Goal: Task Accomplishment & Management: Complete application form

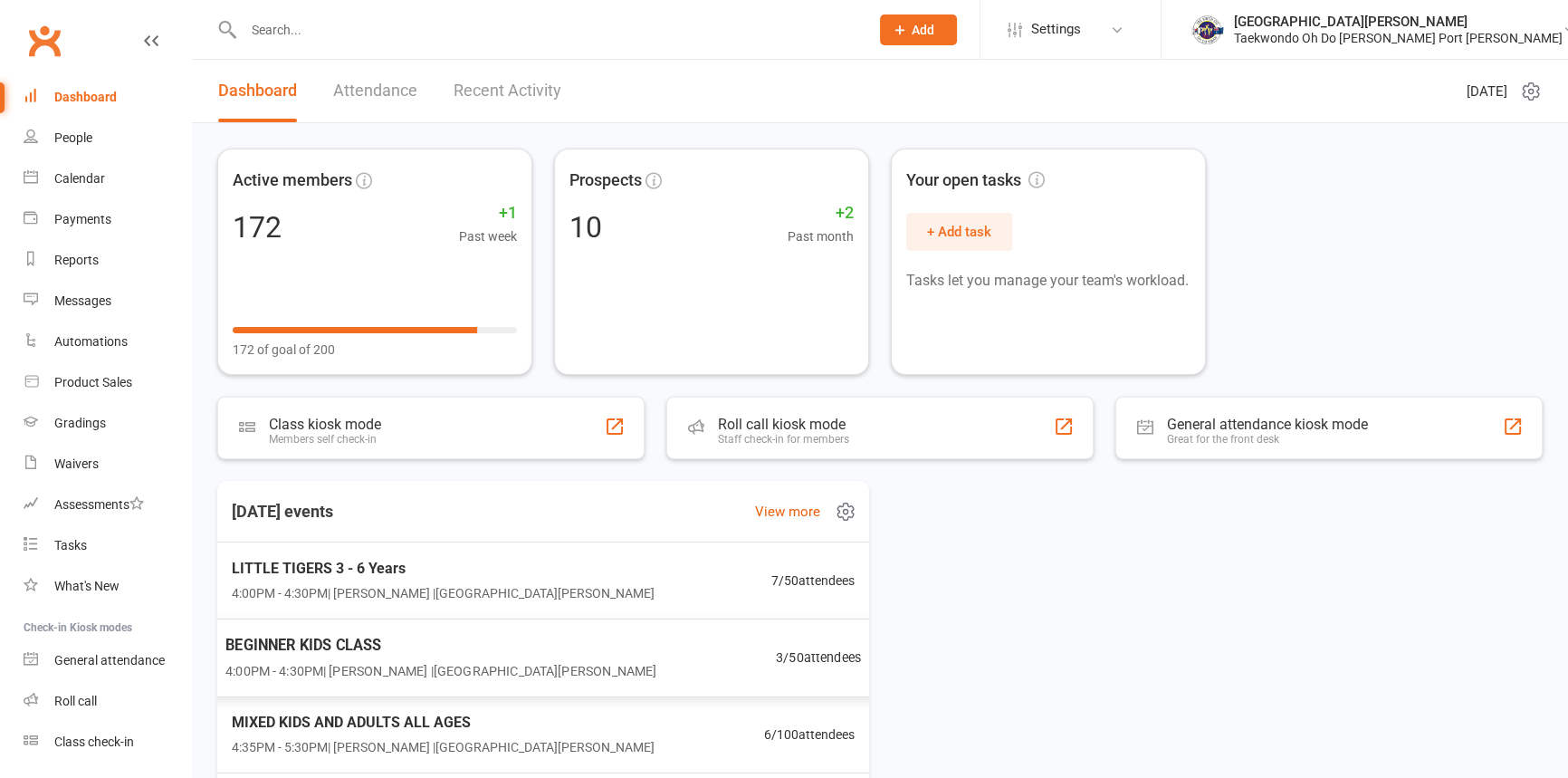
click at [335, 655] on span "BEGINNER KIDS CLASS" at bounding box center [441, 644] width 431 height 23
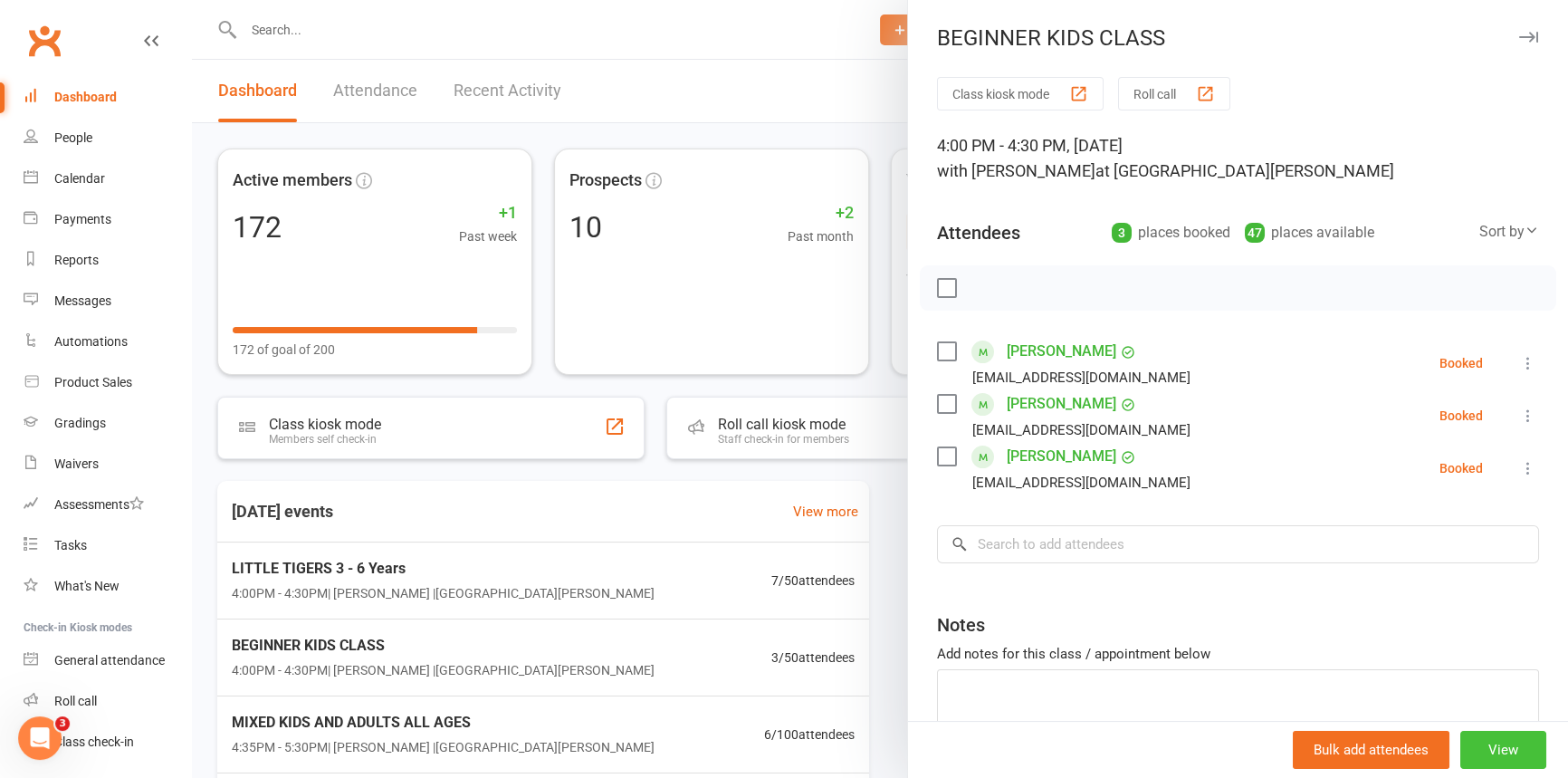
click at [1485, 739] on button "View" at bounding box center [1503, 749] width 86 height 38
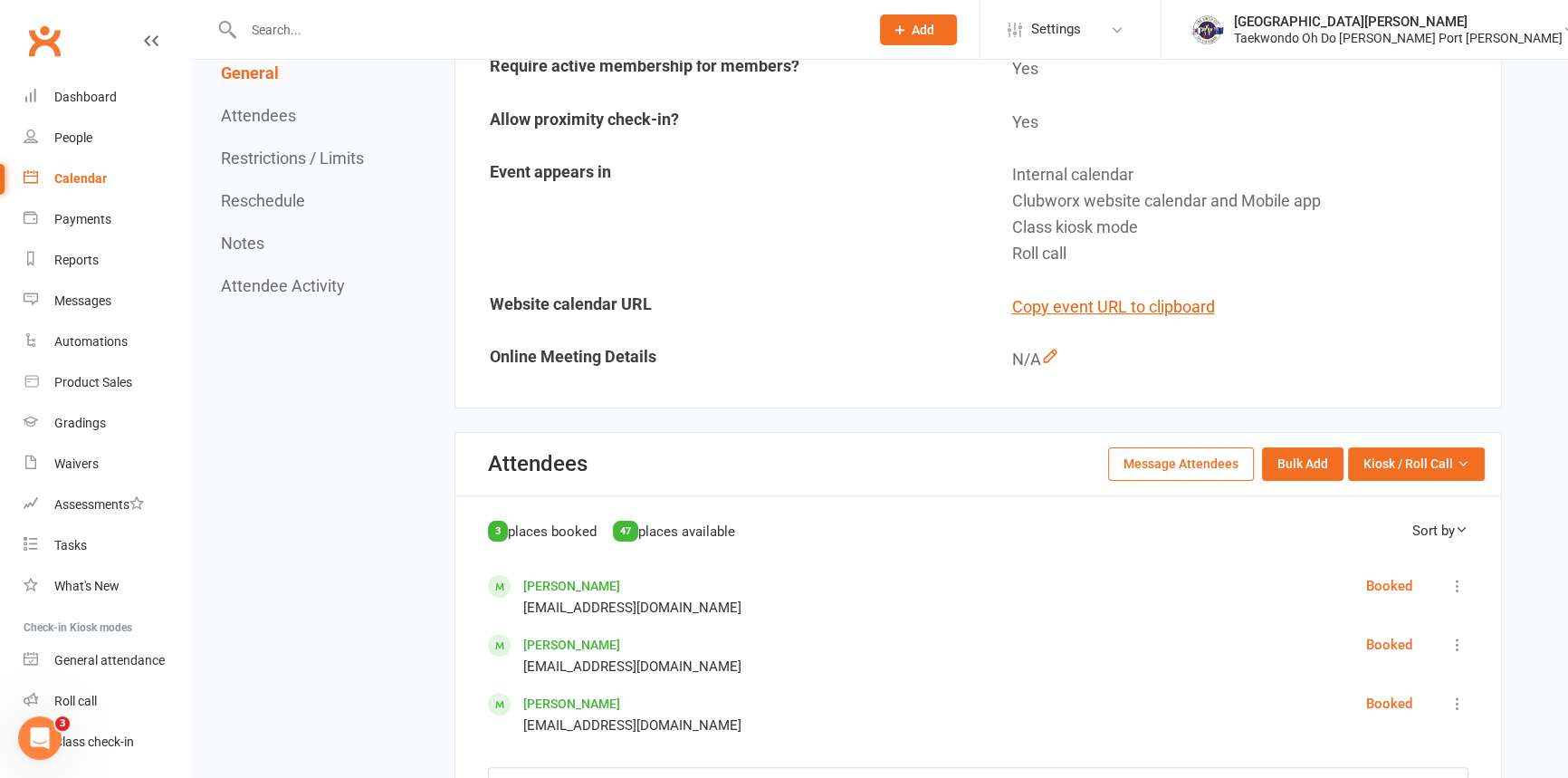
scroll to position [493, 0]
click at [1396, 462] on span "Kiosk / Roll Call" at bounding box center [1408, 462] width 90 height 20
click at [1412, 500] on link "Enter Kiosk Mode" at bounding box center [1394, 504] width 179 height 36
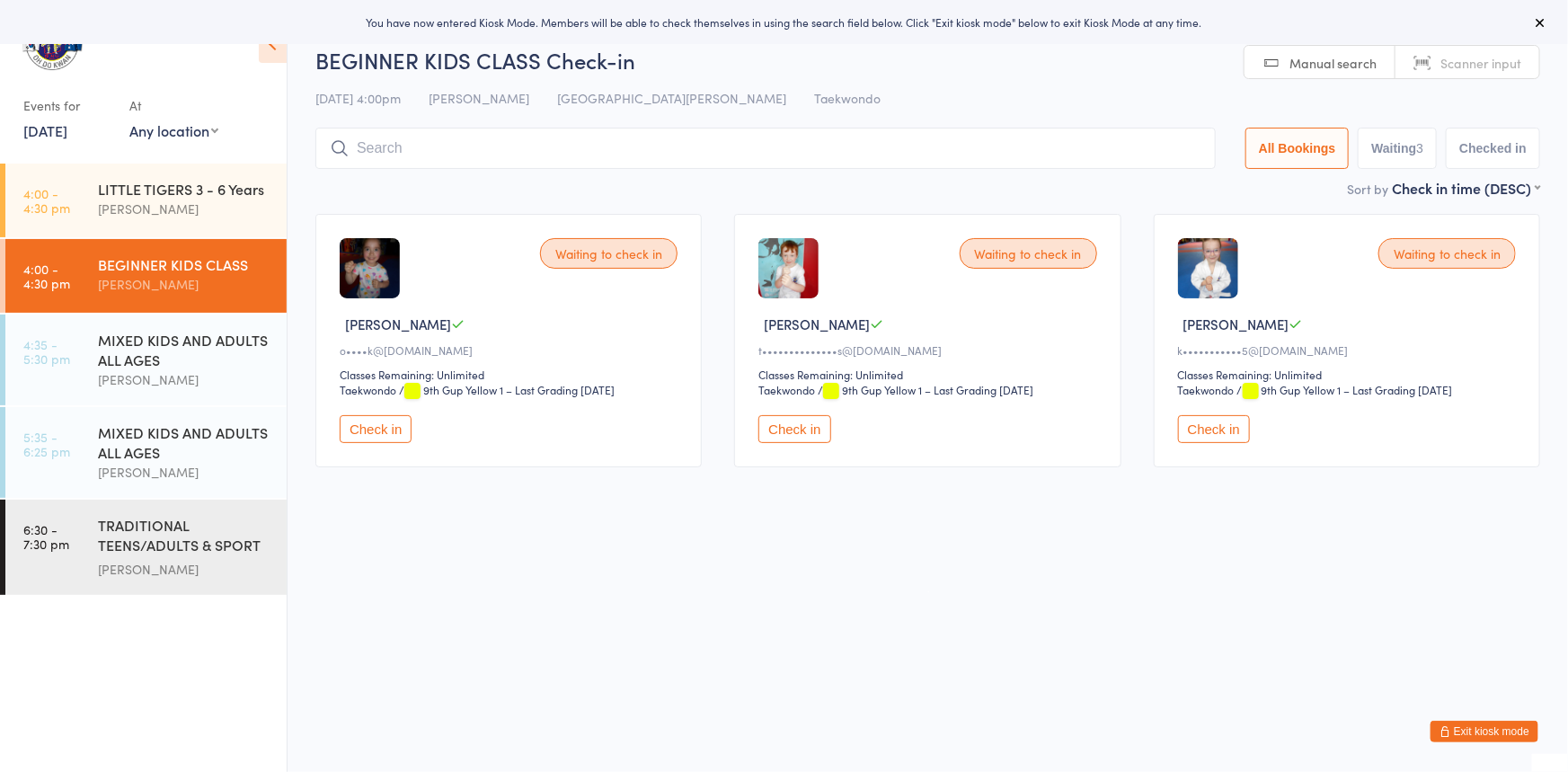
click at [373, 153] on input "search" at bounding box center [765, 148] width 901 height 41
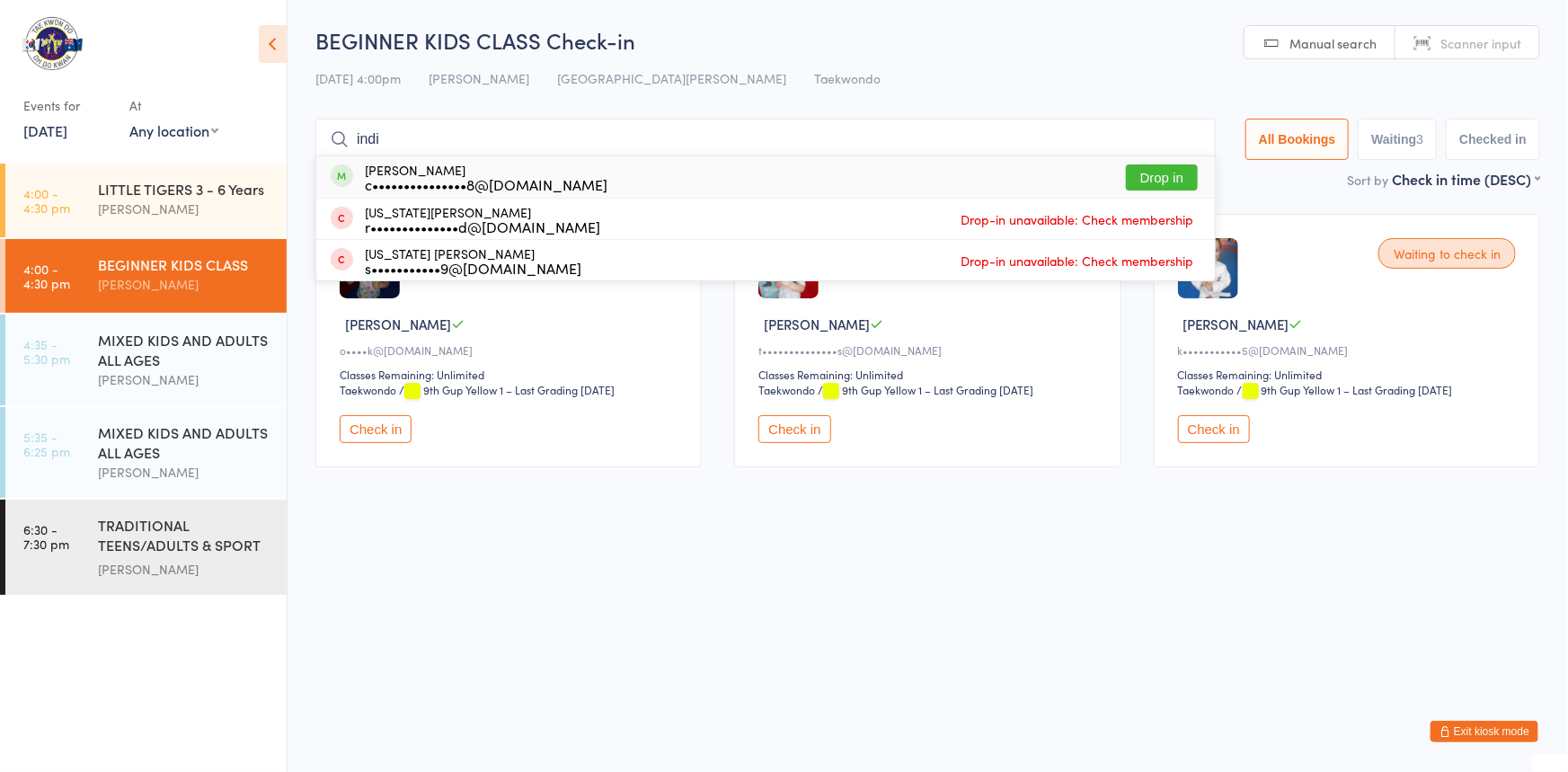
type input "indi"
click at [1141, 170] on button "Drop in" at bounding box center [1161, 177] width 72 height 26
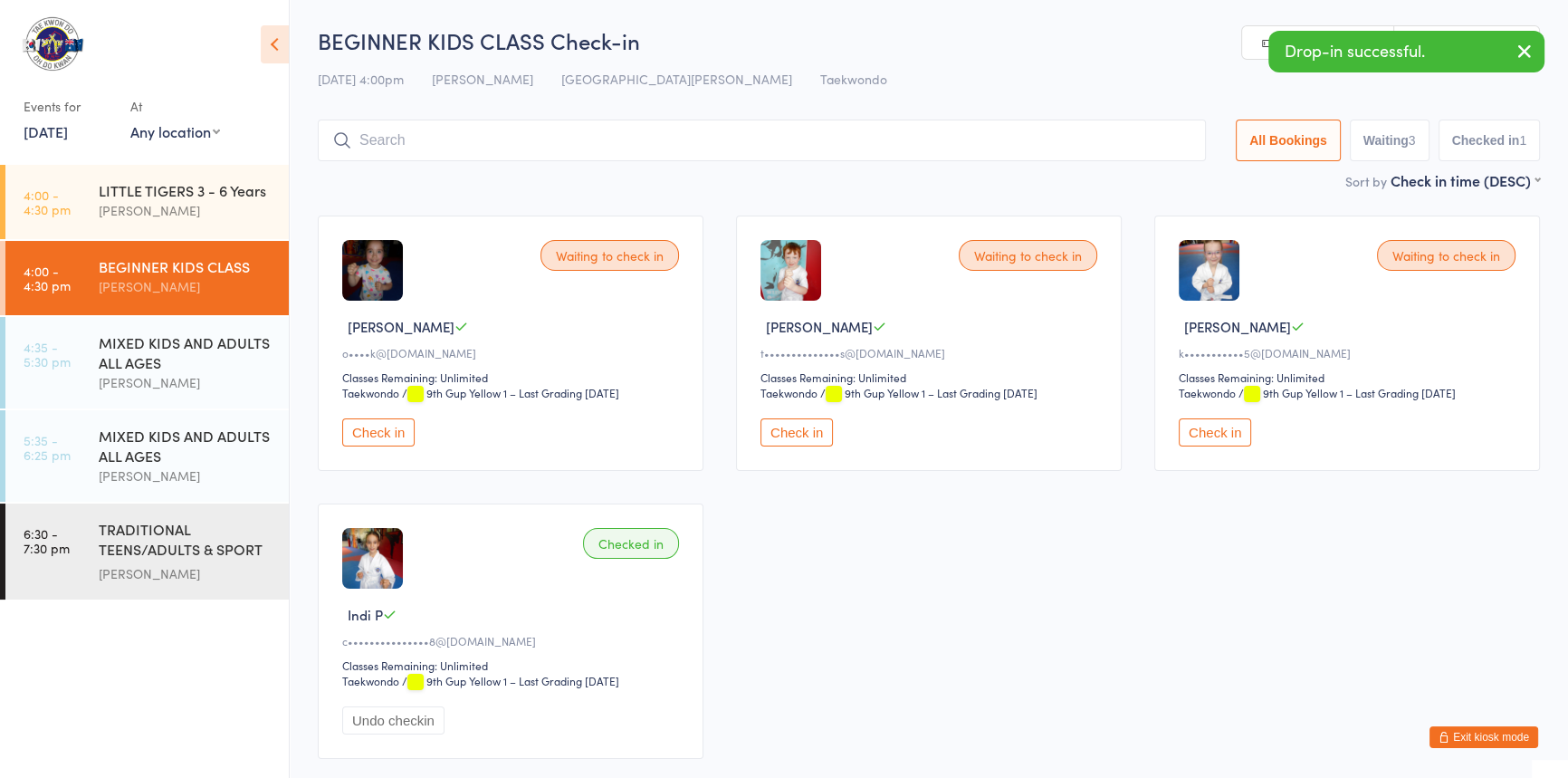
click at [371, 136] on input "search" at bounding box center [761, 140] width 888 height 42
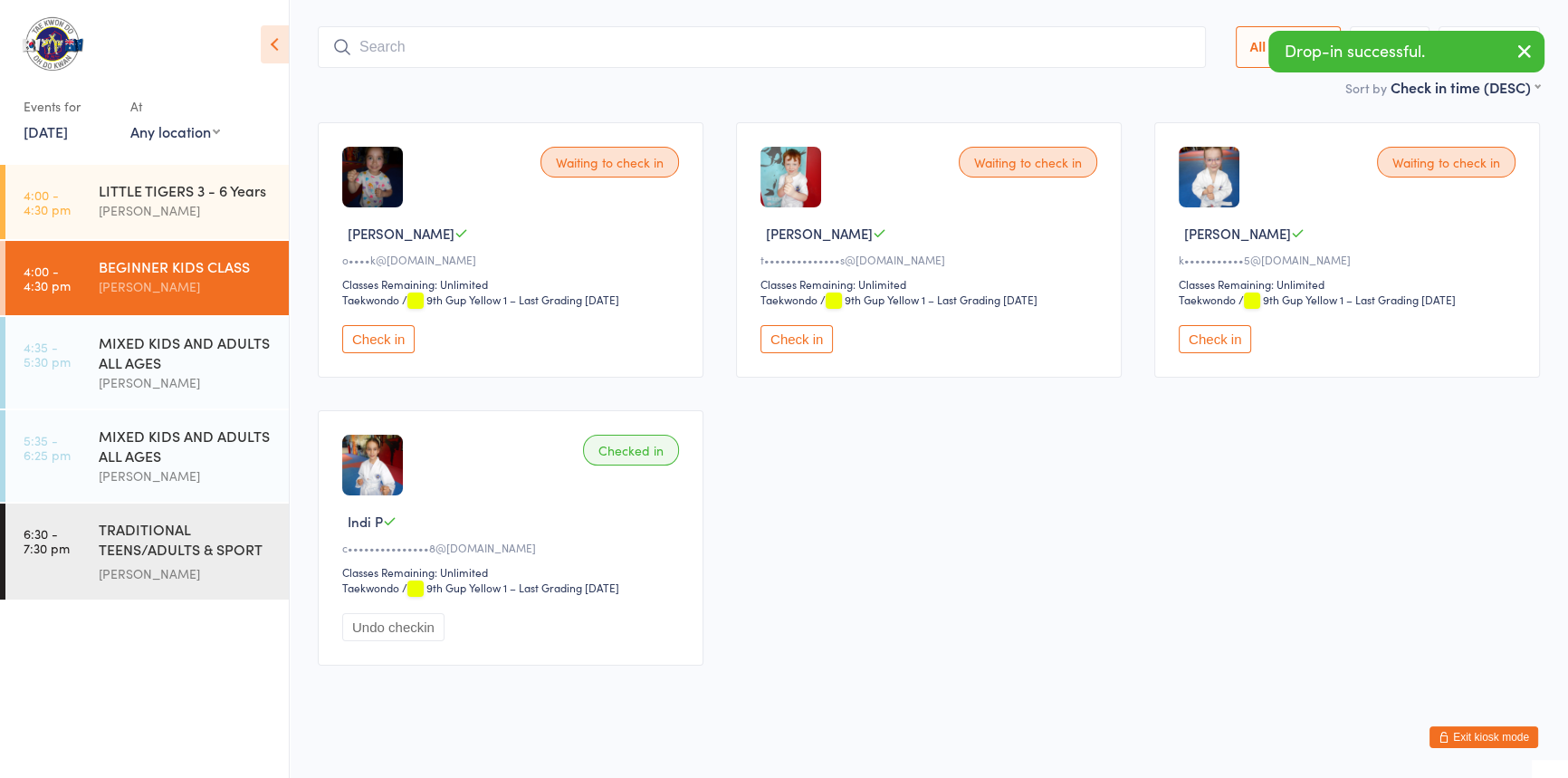
scroll to position [119, 0]
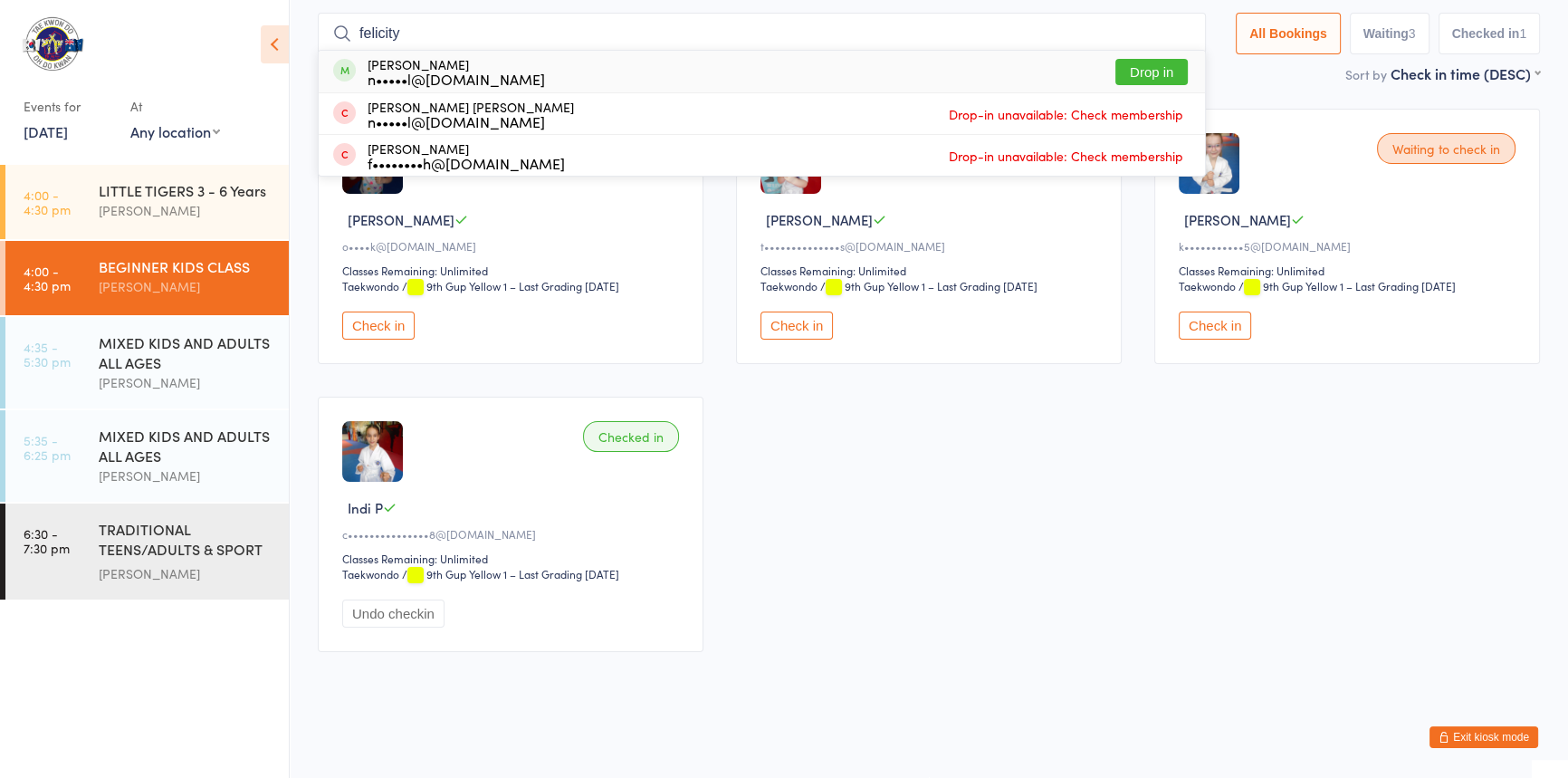
type input "felicity"
click at [1116, 59] on button "Drop in" at bounding box center [1152, 72] width 73 height 26
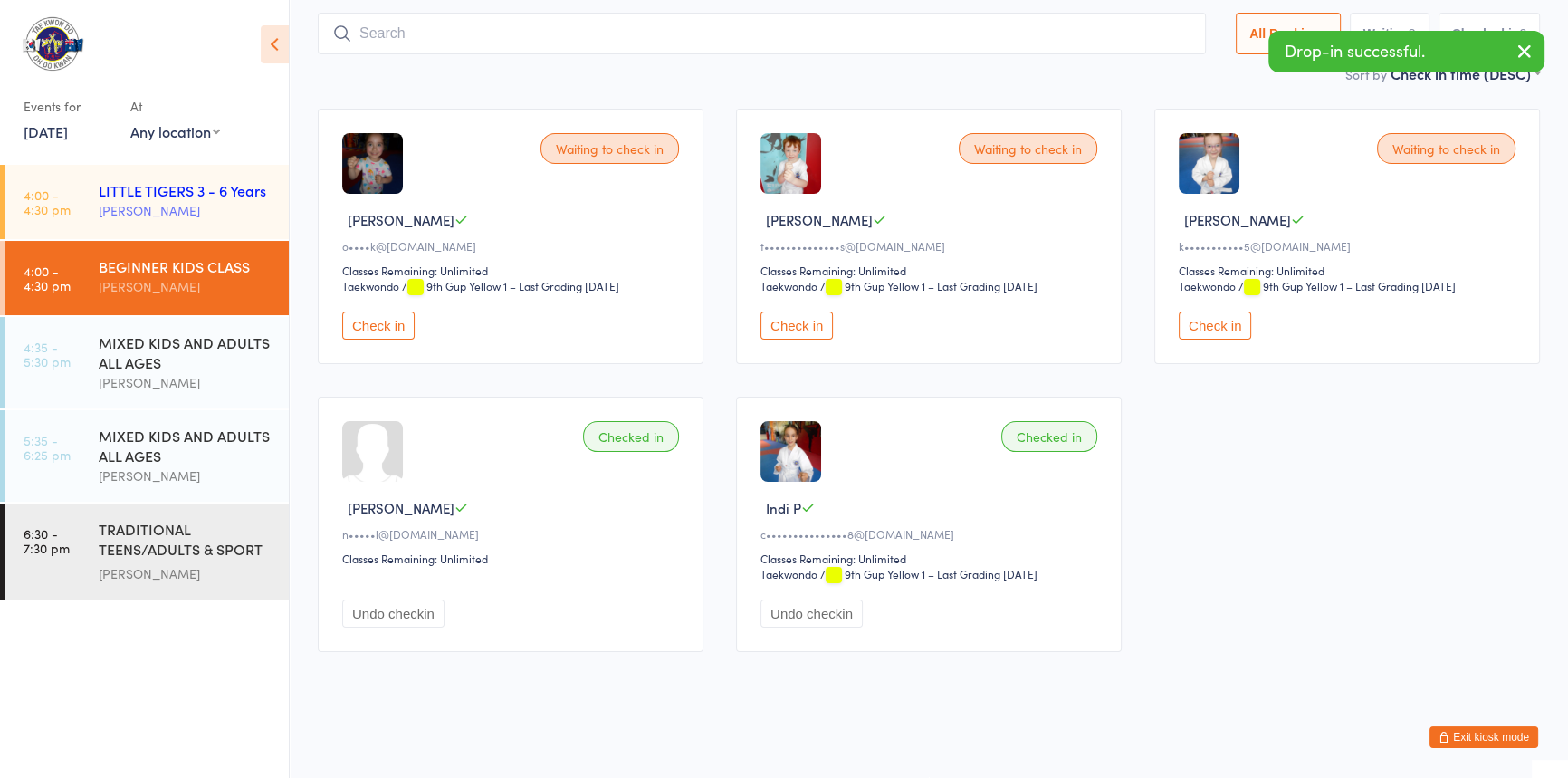
click at [127, 207] on div "[PERSON_NAME]" at bounding box center [186, 211] width 174 height 21
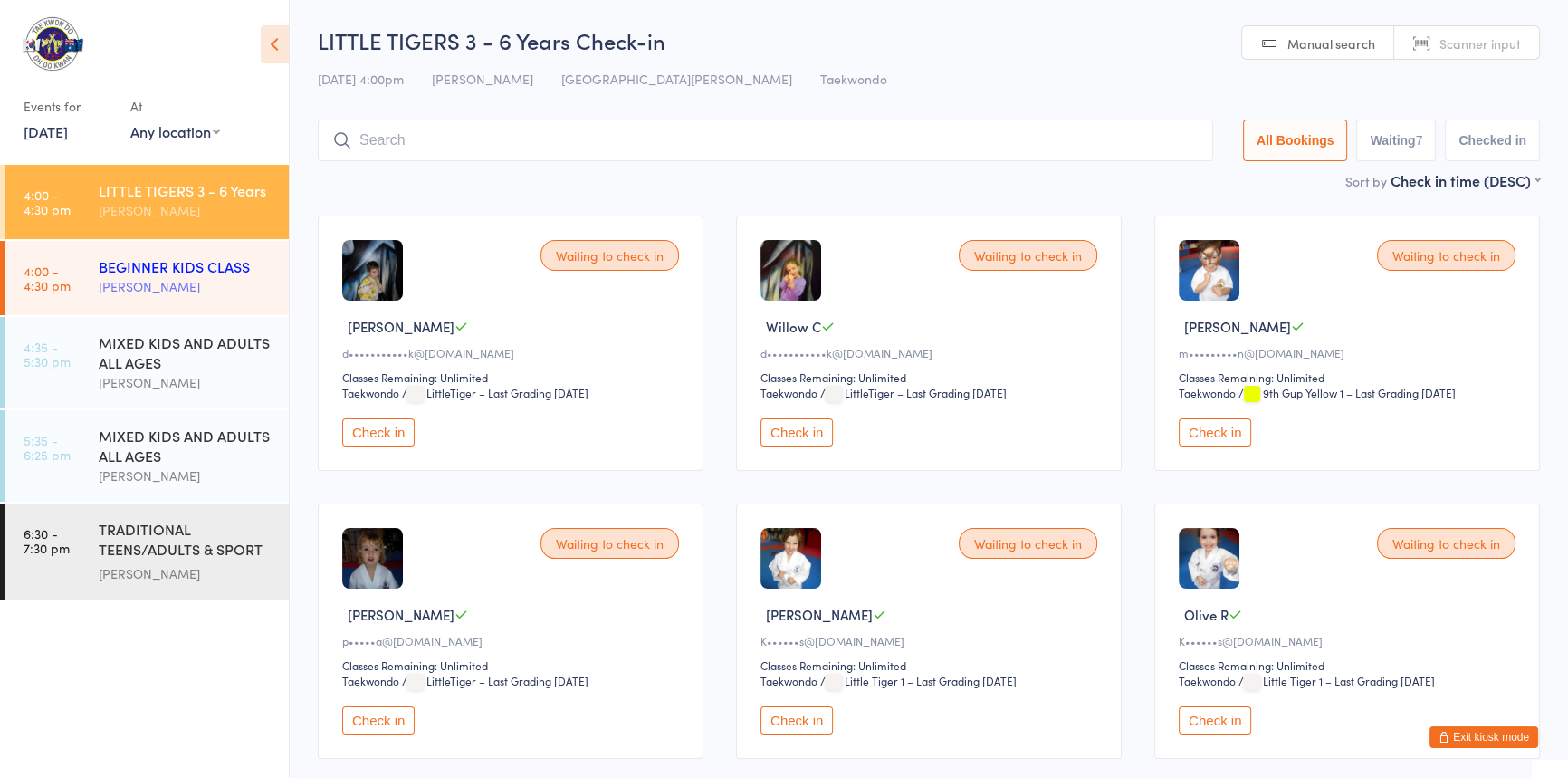
click at [270, 266] on div "BEGINNER KIDS CLASS" at bounding box center [186, 266] width 174 height 20
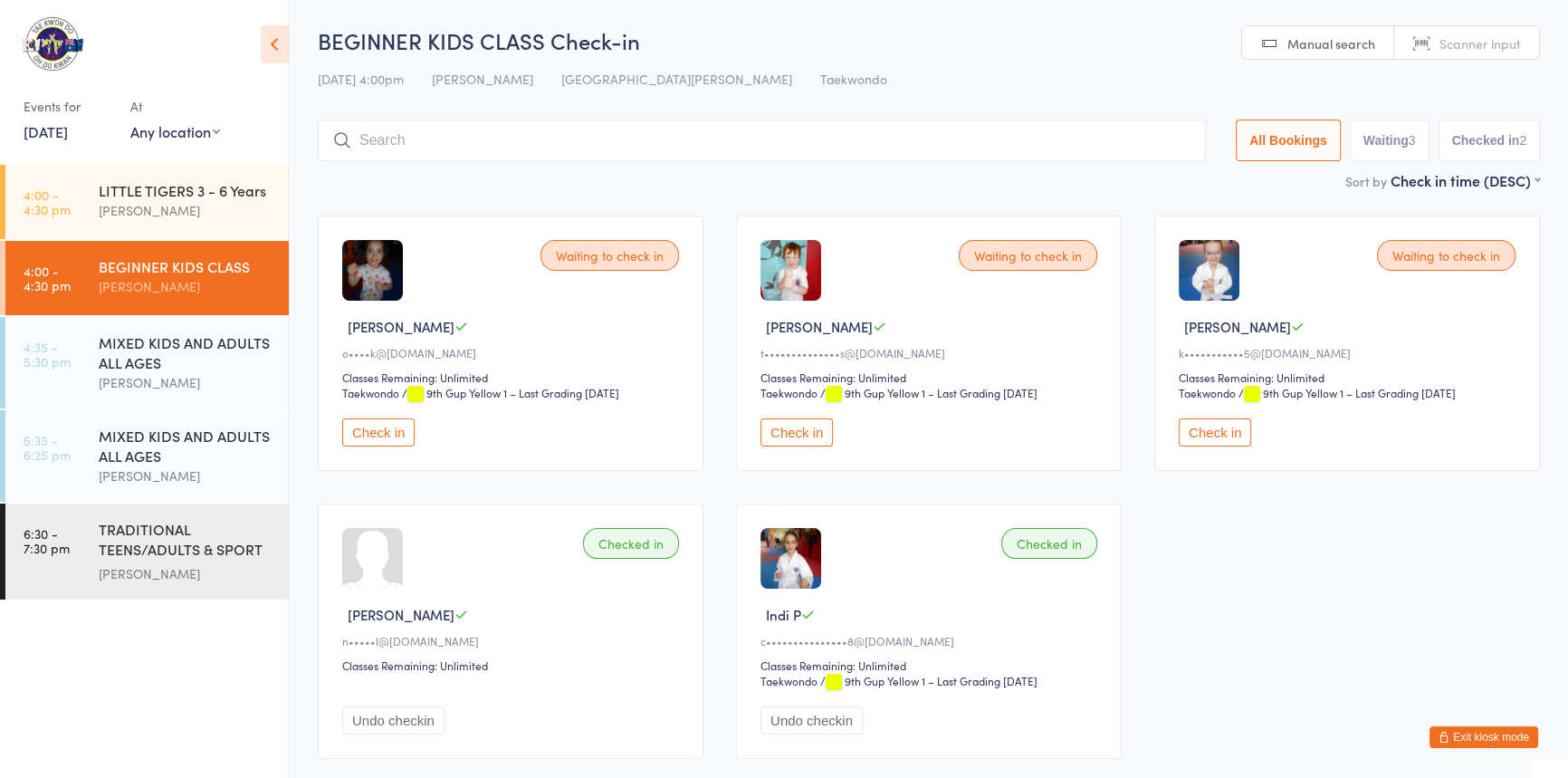
click at [1449, 734] on button "Exit kiosk mode" at bounding box center [1484, 737] width 108 height 21
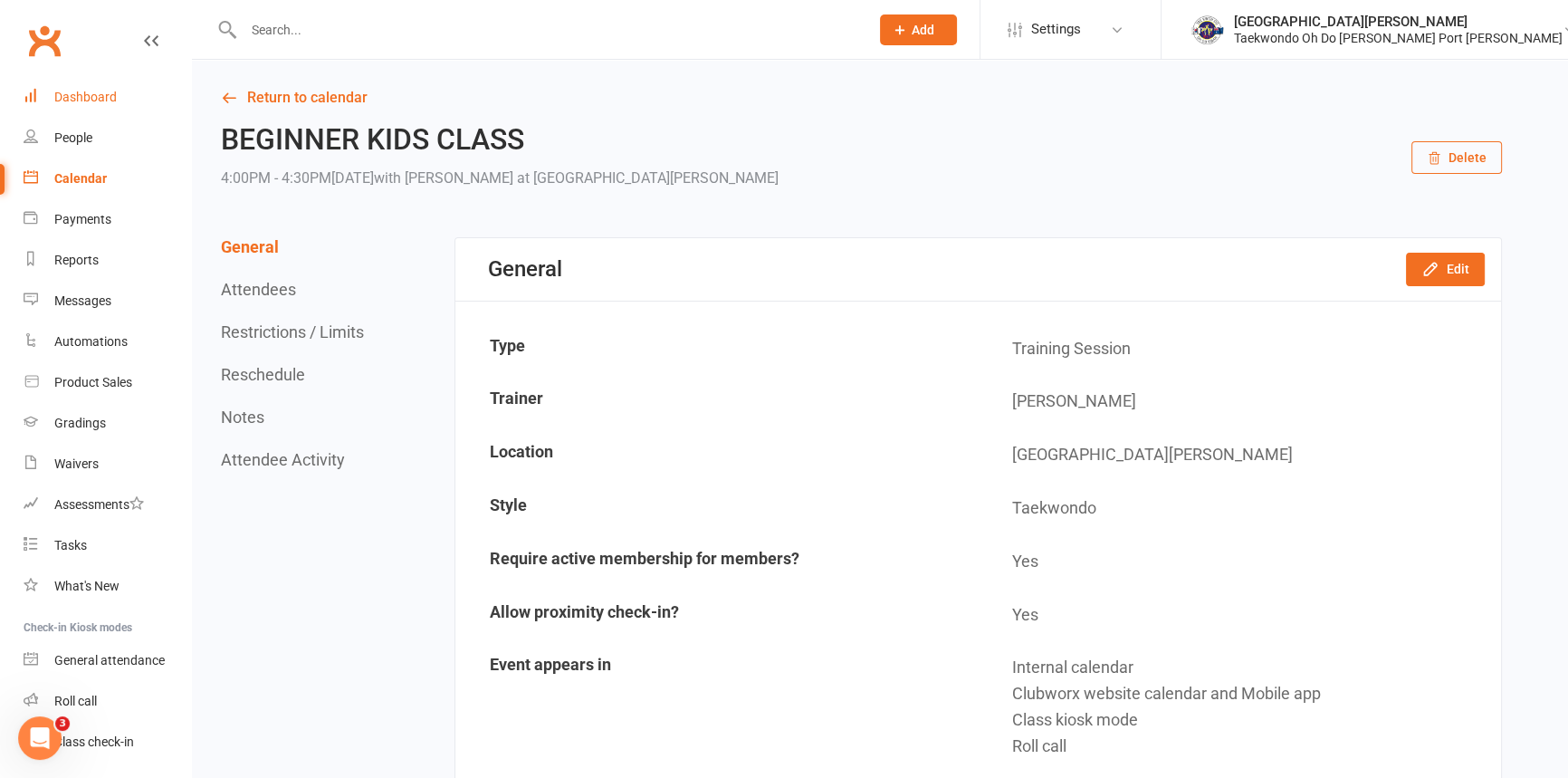
click at [81, 90] on div "Dashboard" at bounding box center [85, 97] width 63 height 15
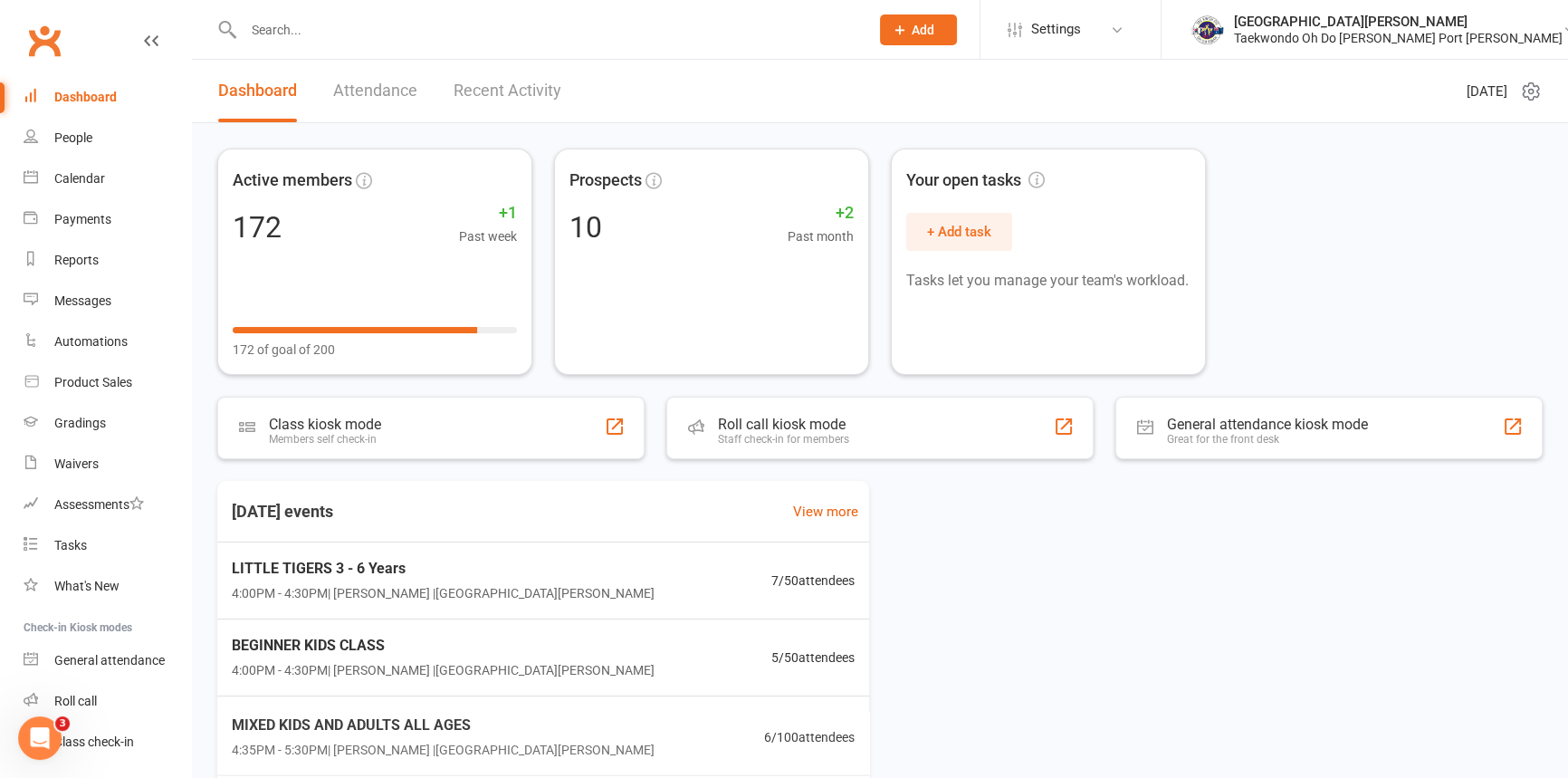
click at [258, 35] on input "text" at bounding box center [547, 30] width 618 height 25
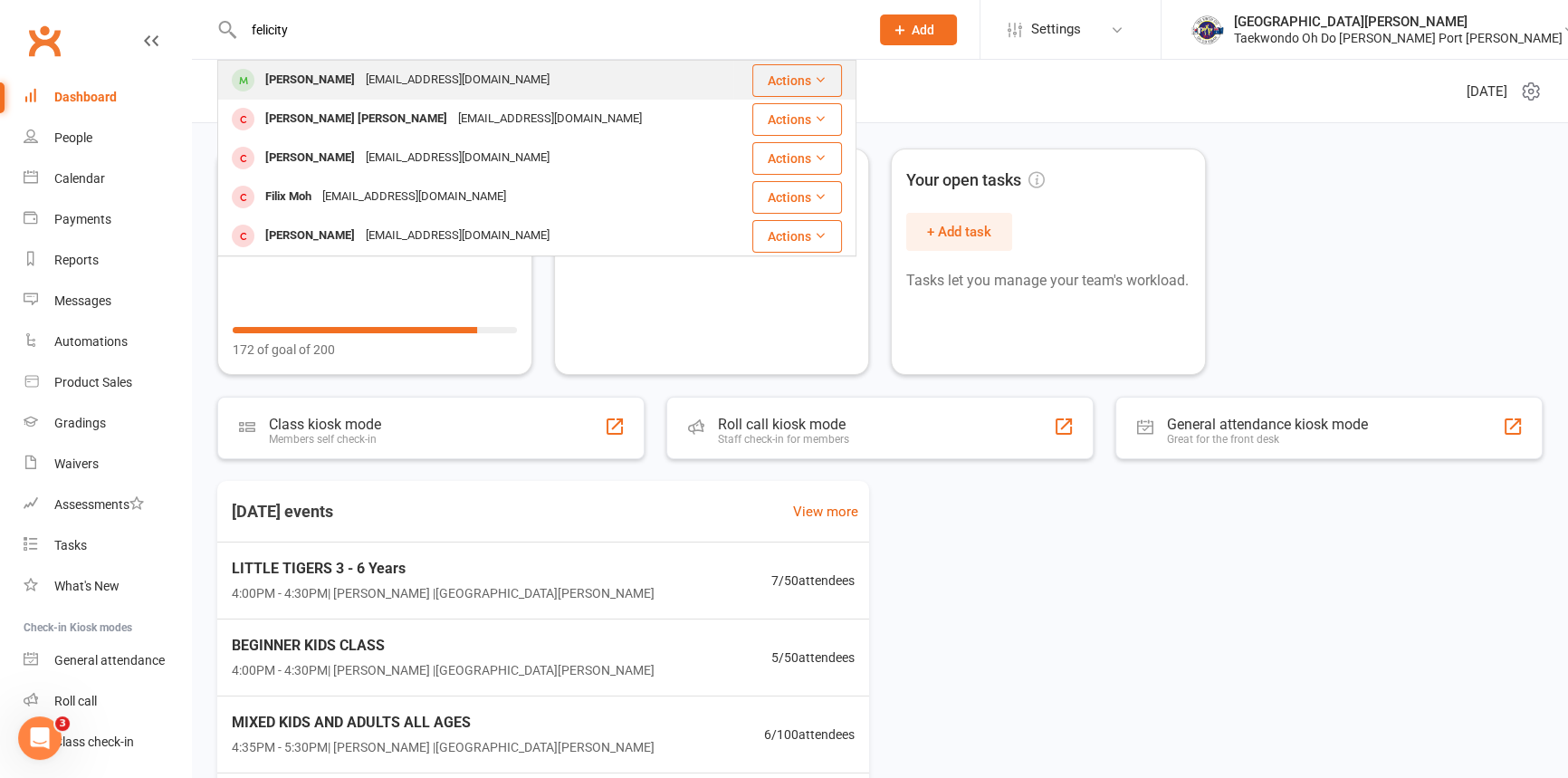
type input "felicity"
click at [300, 78] on div "Felicity Anderson" at bounding box center [310, 79] width 101 height 26
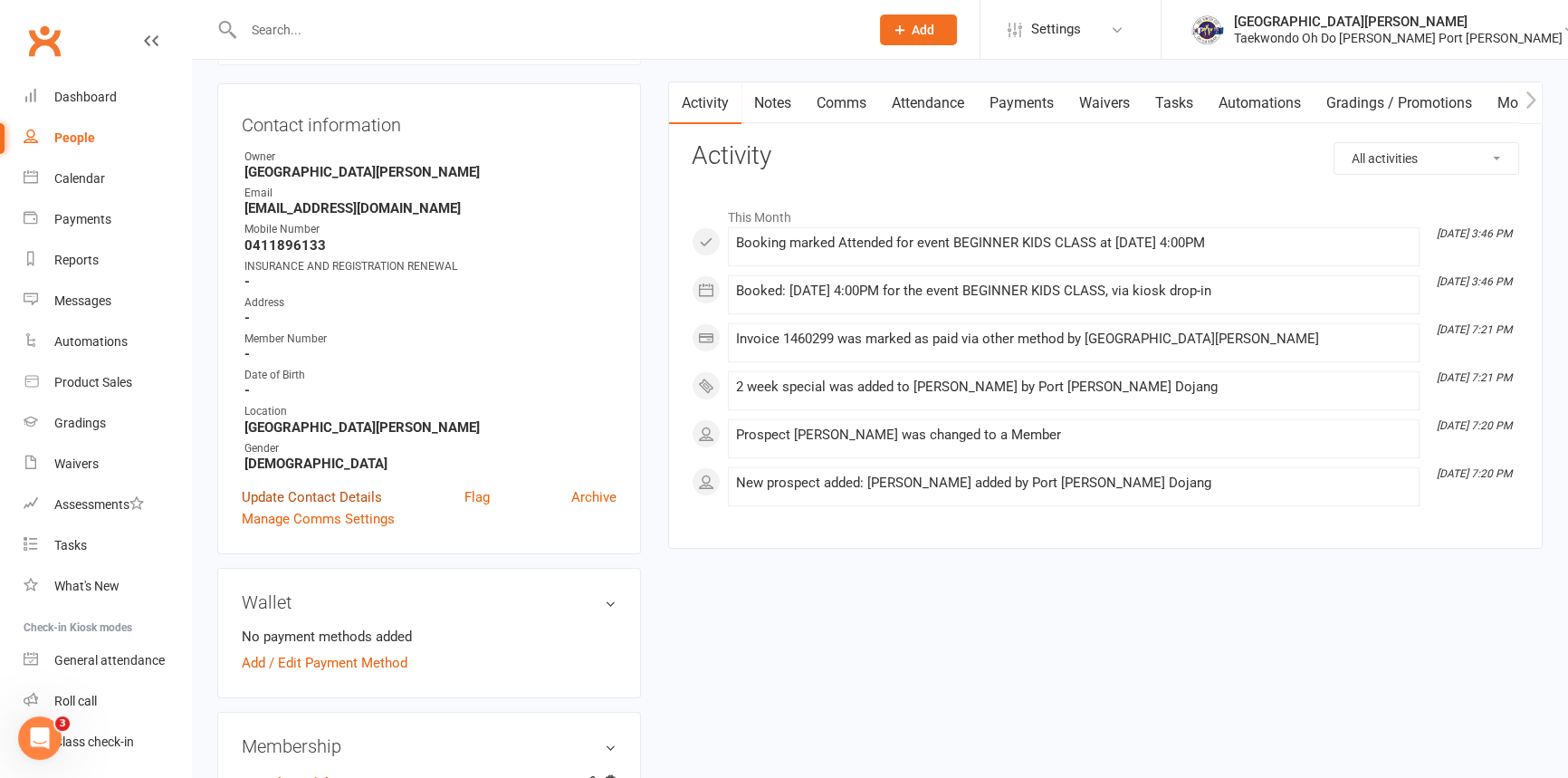
click at [350, 508] on link "Update Contact Details" at bounding box center [312, 497] width 140 height 21
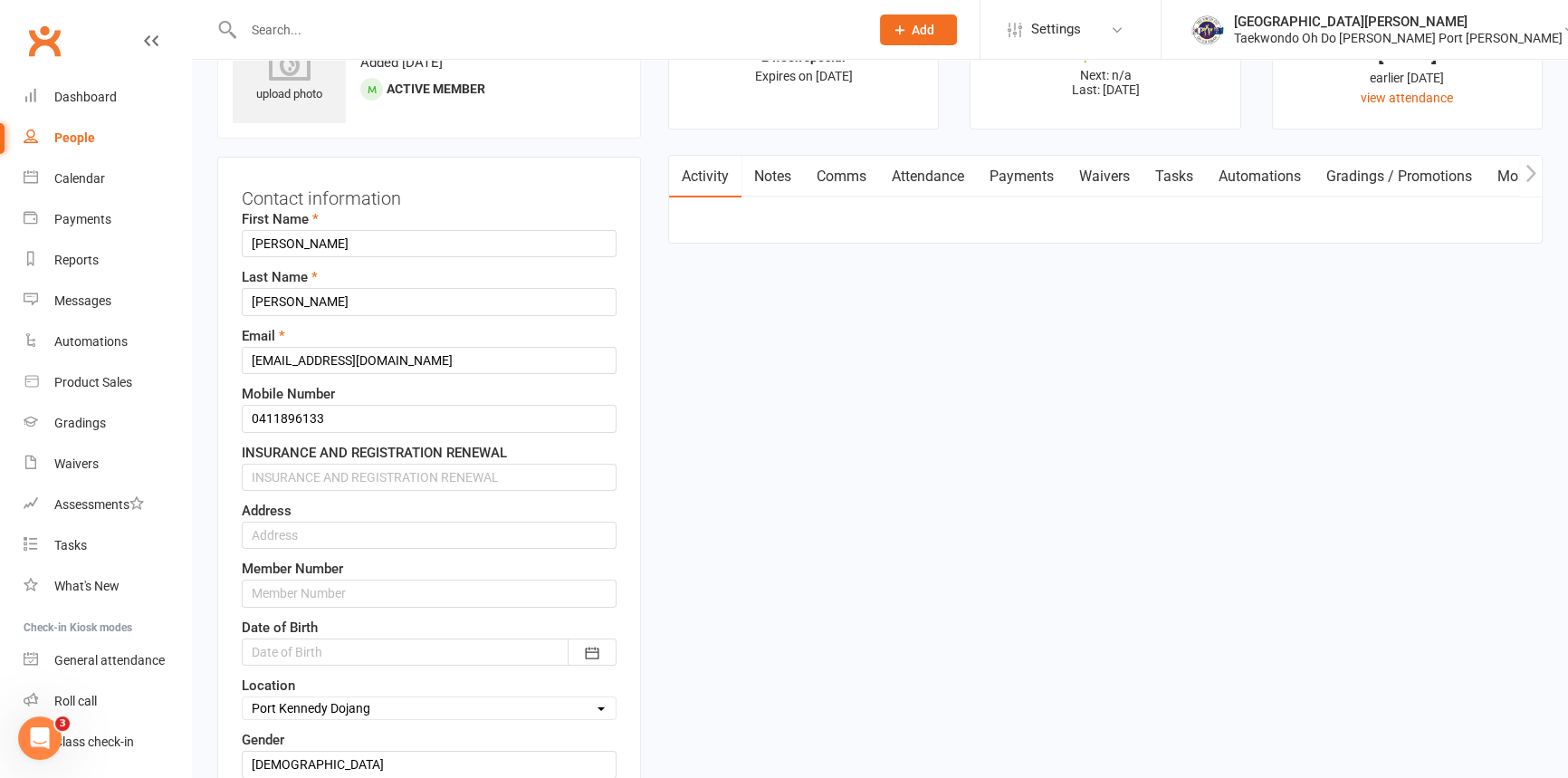
scroll to position [84, 0]
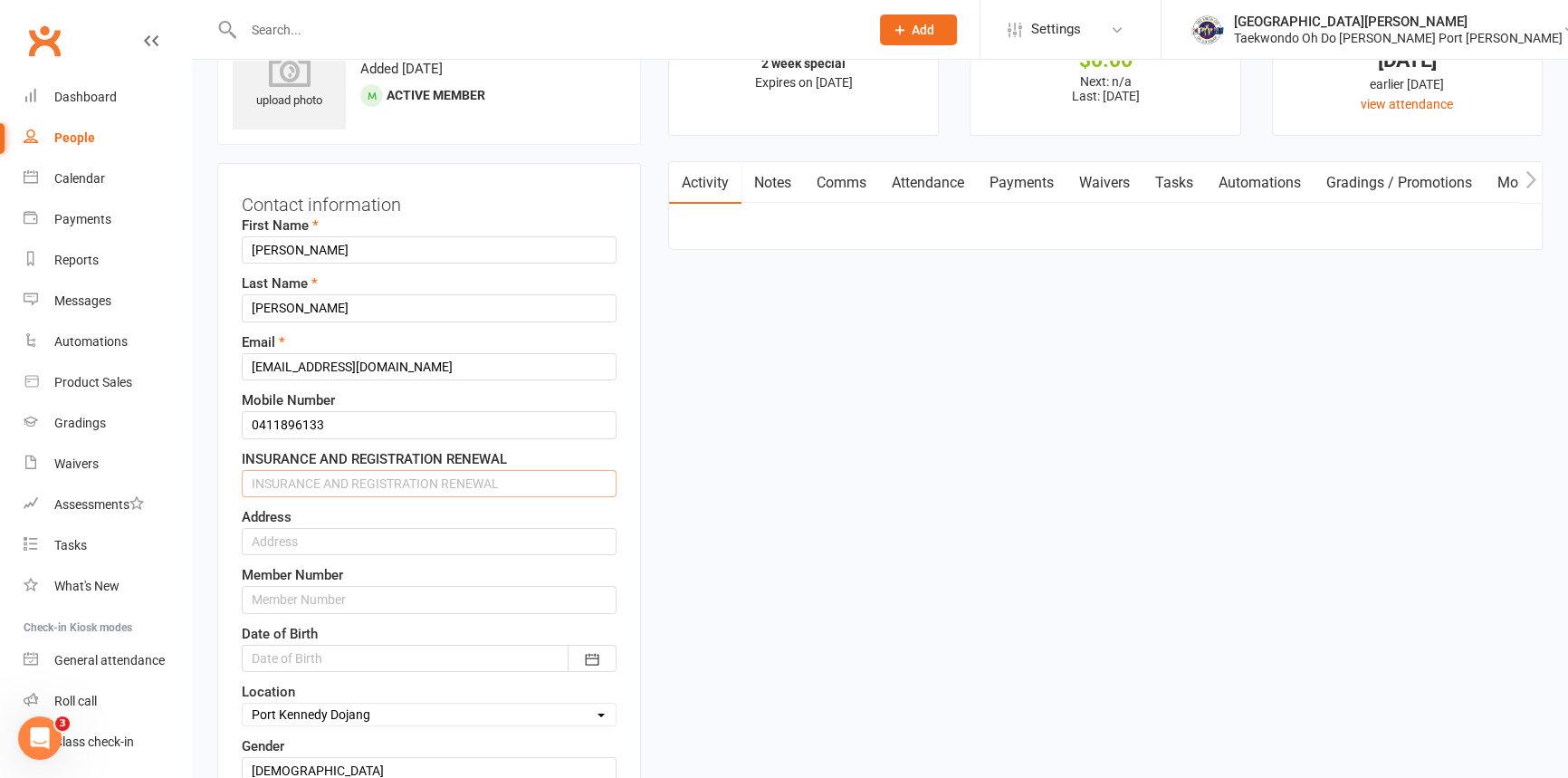
click at [273, 497] on input "text" at bounding box center [429, 483] width 375 height 27
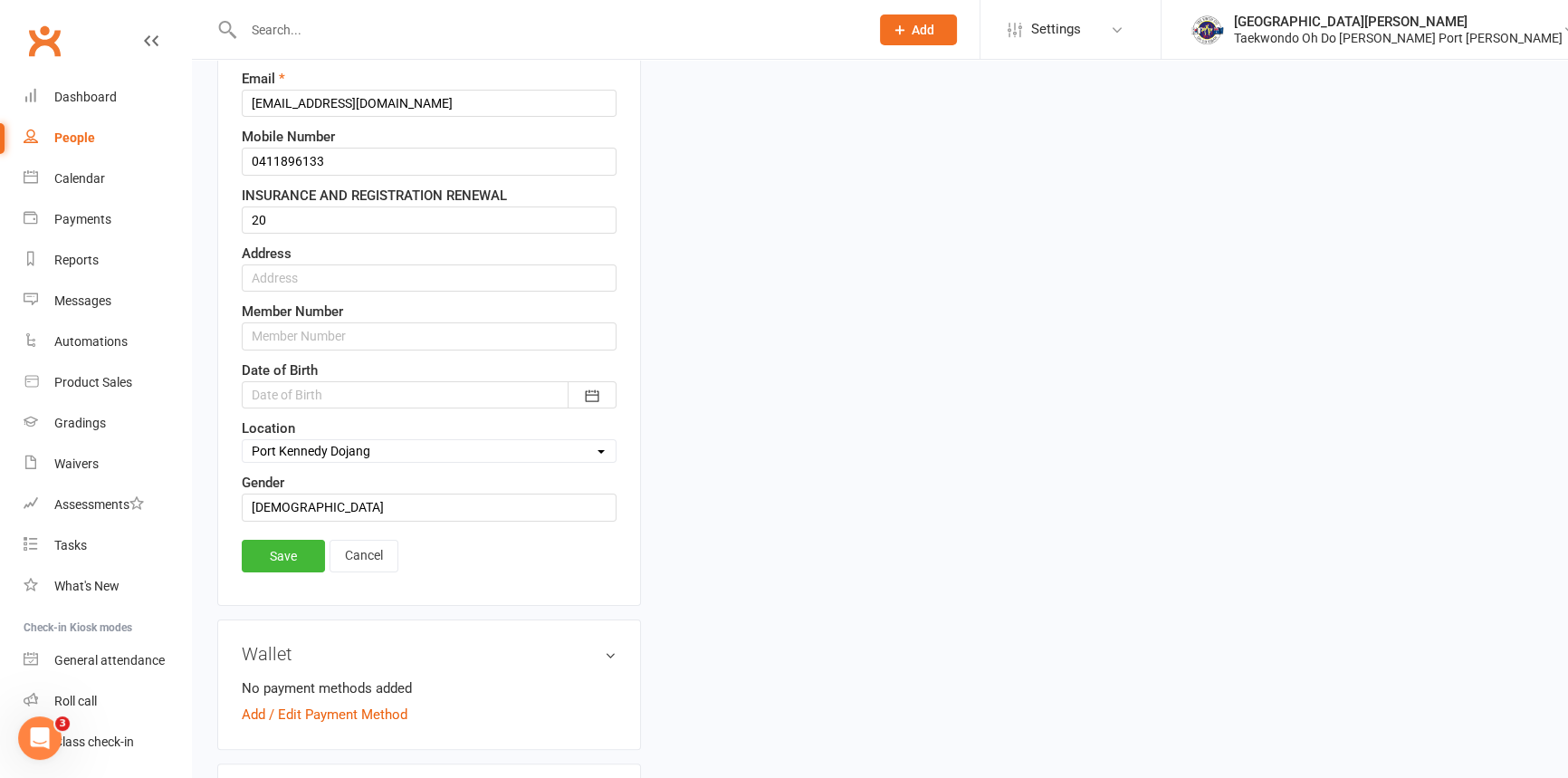
scroll to position [331, 0]
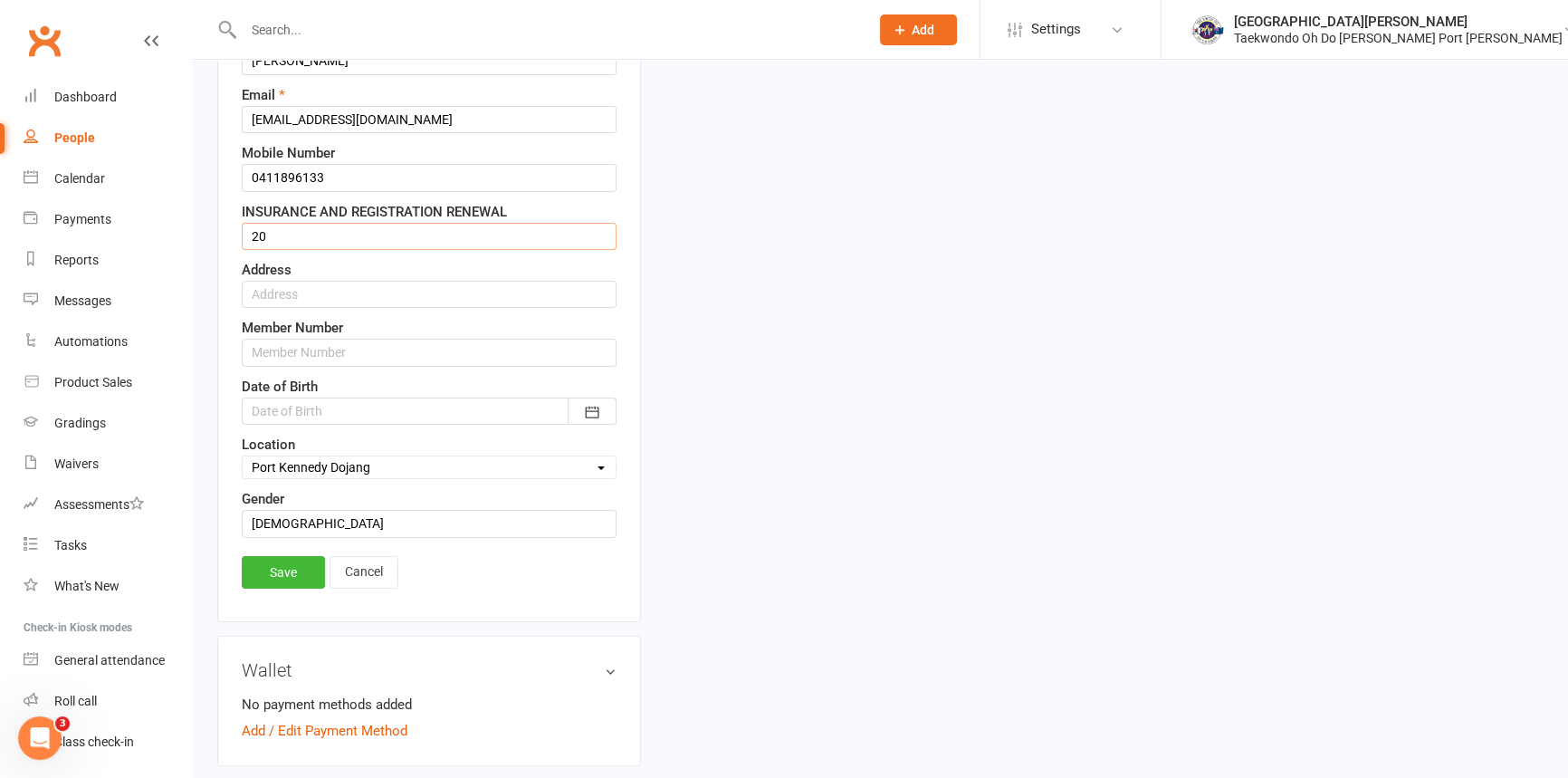
click at [269, 250] on input "20" at bounding box center [429, 236] width 375 height 27
type input "2025 Paid"
click at [267, 308] on input "text" at bounding box center [429, 295] width 375 height 27
type input "17 Baskerville Crescent Baldivis WA 6171"
click at [315, 424] on div at bounding box center [429, 411] width 375 height 27
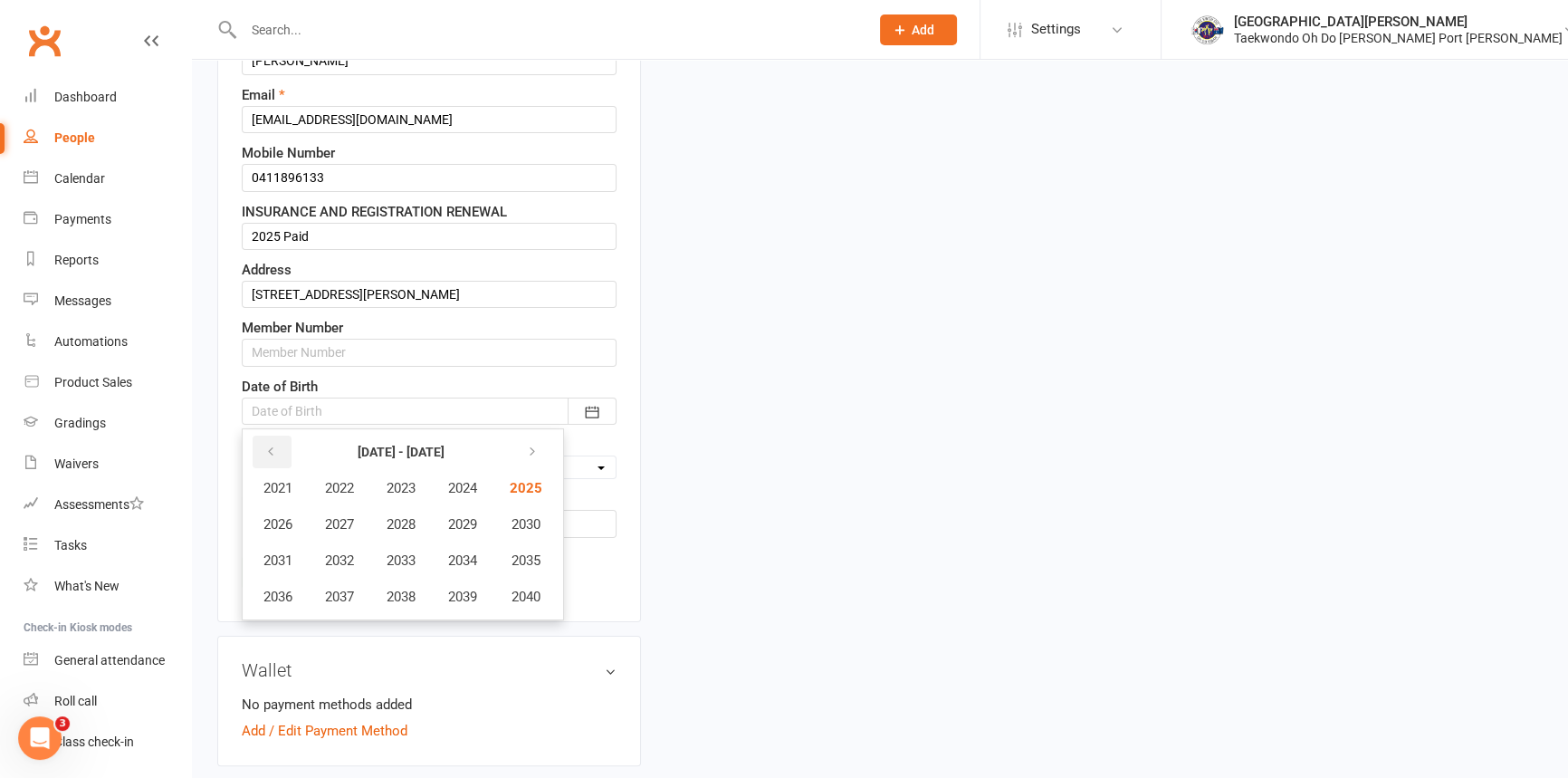
click at [262, 468] on button "button" at bounding box center [272, 452] width 39 height 33
click at [477, 569] on span "2014" at bounding box center [463, 560] width 29 height 16
click at [392, 533] on span "May" at bounding box center [394, 524] width 25 height 16
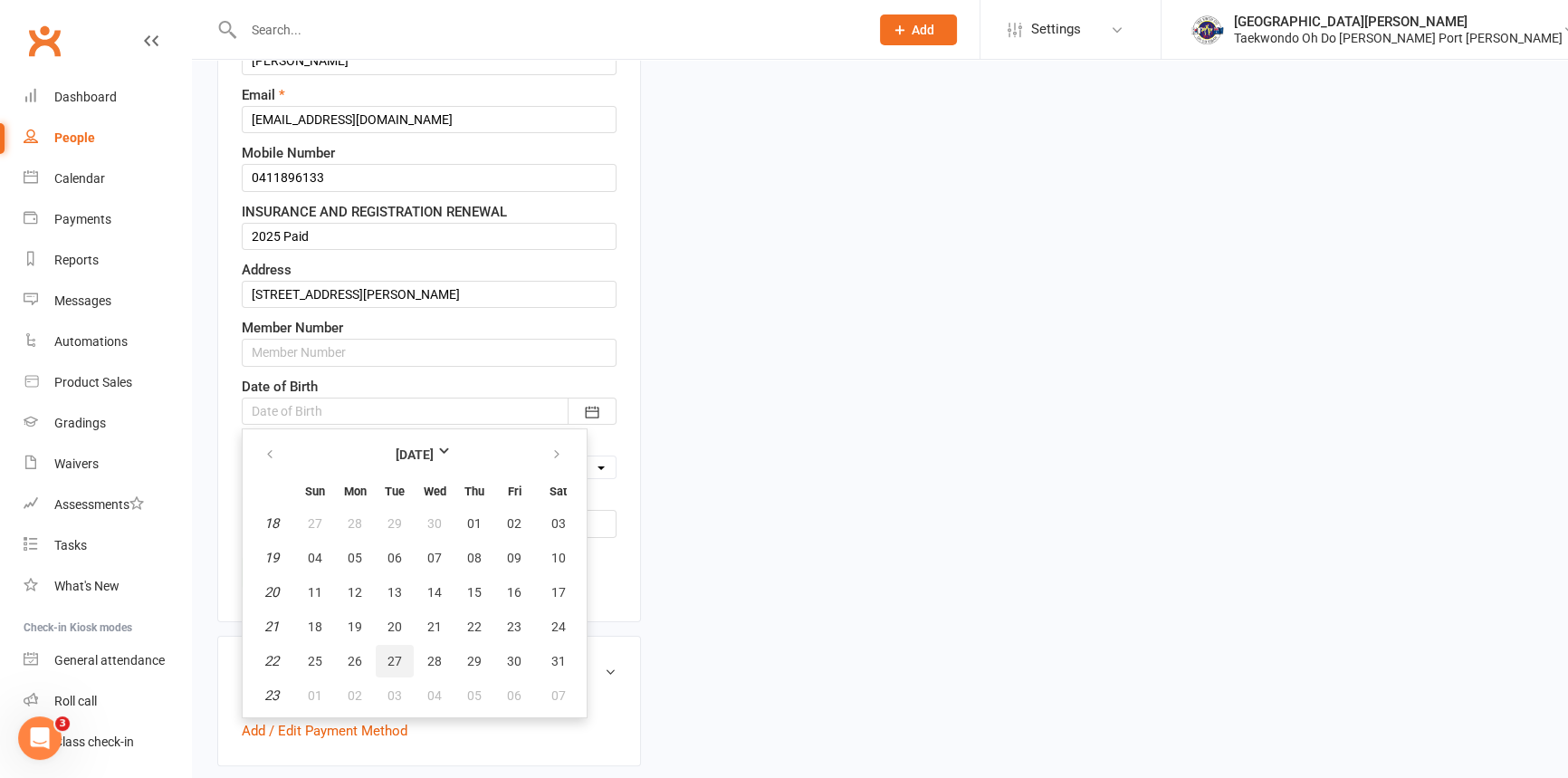
drag, startPoint x: 397, startPoint y: 694, endPoint x: 446, endPoint y: 693, distance: 49.0
click at [400, 669] on span "27" at bounding box center [394, 661] width 15 height 15
type input "27 May 2014"
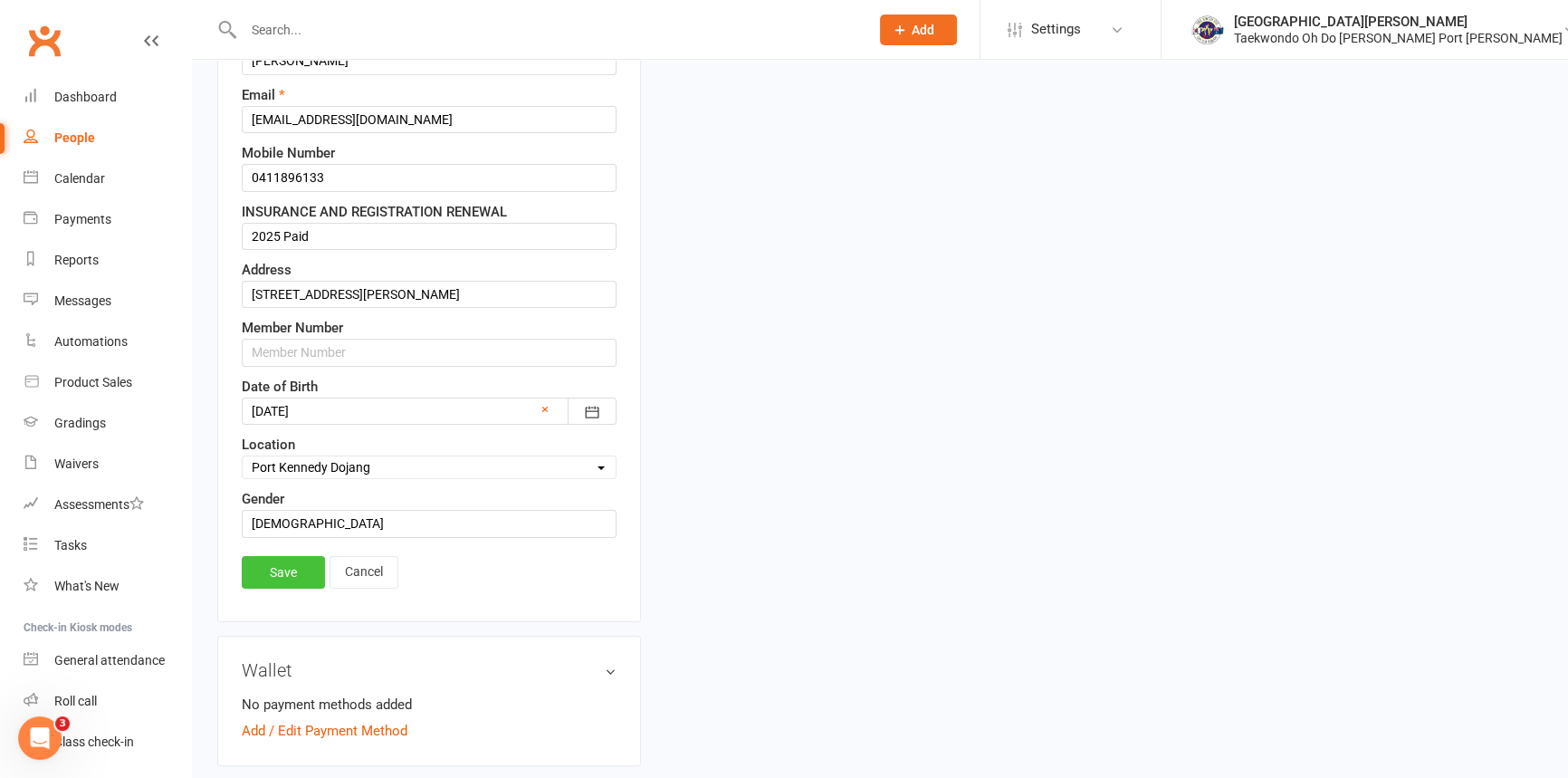
click at [288, 589] on link "Save" at bounding box center [284, 573] width 83 height 33
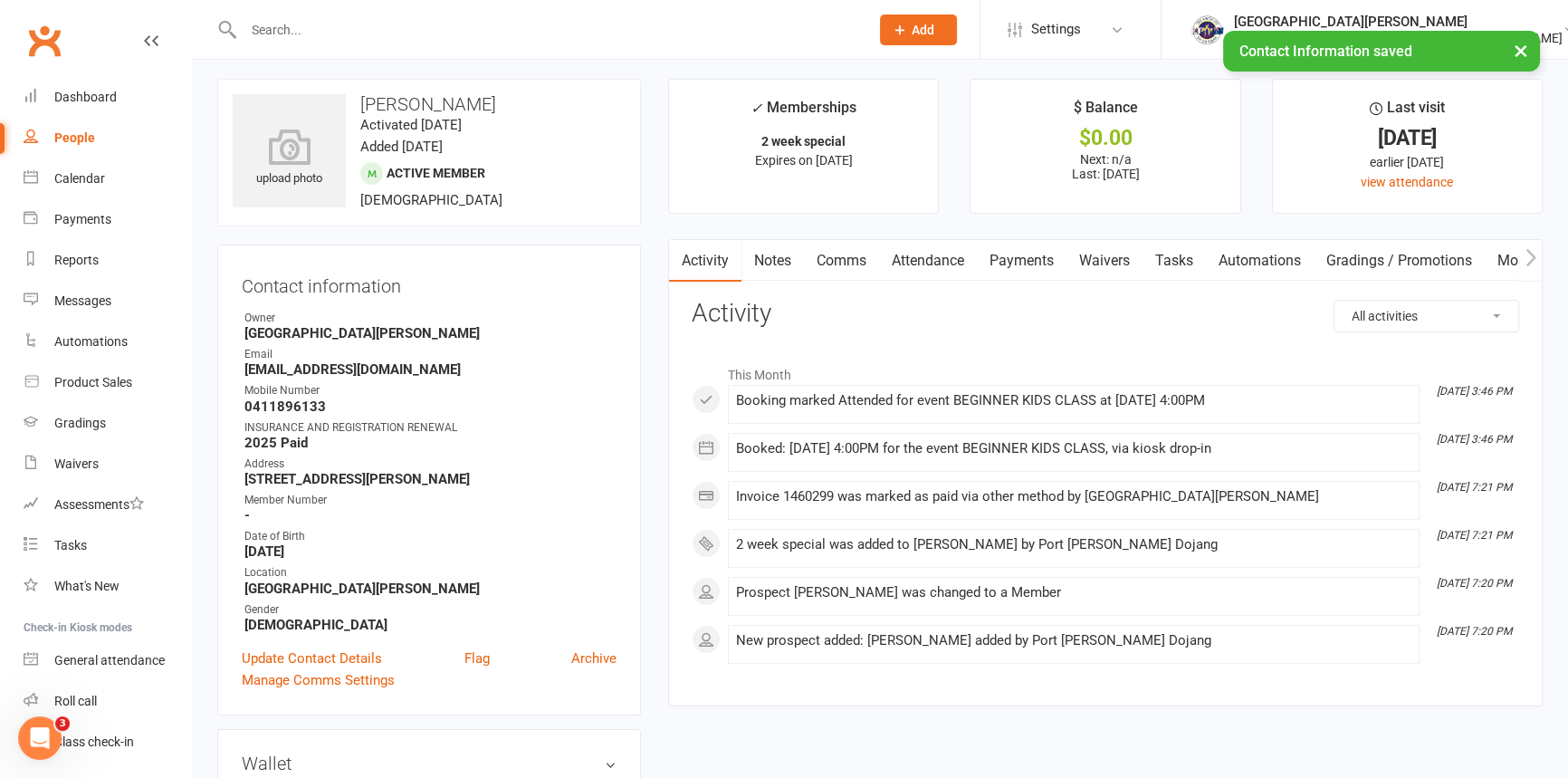
scroll to position [0, 0]
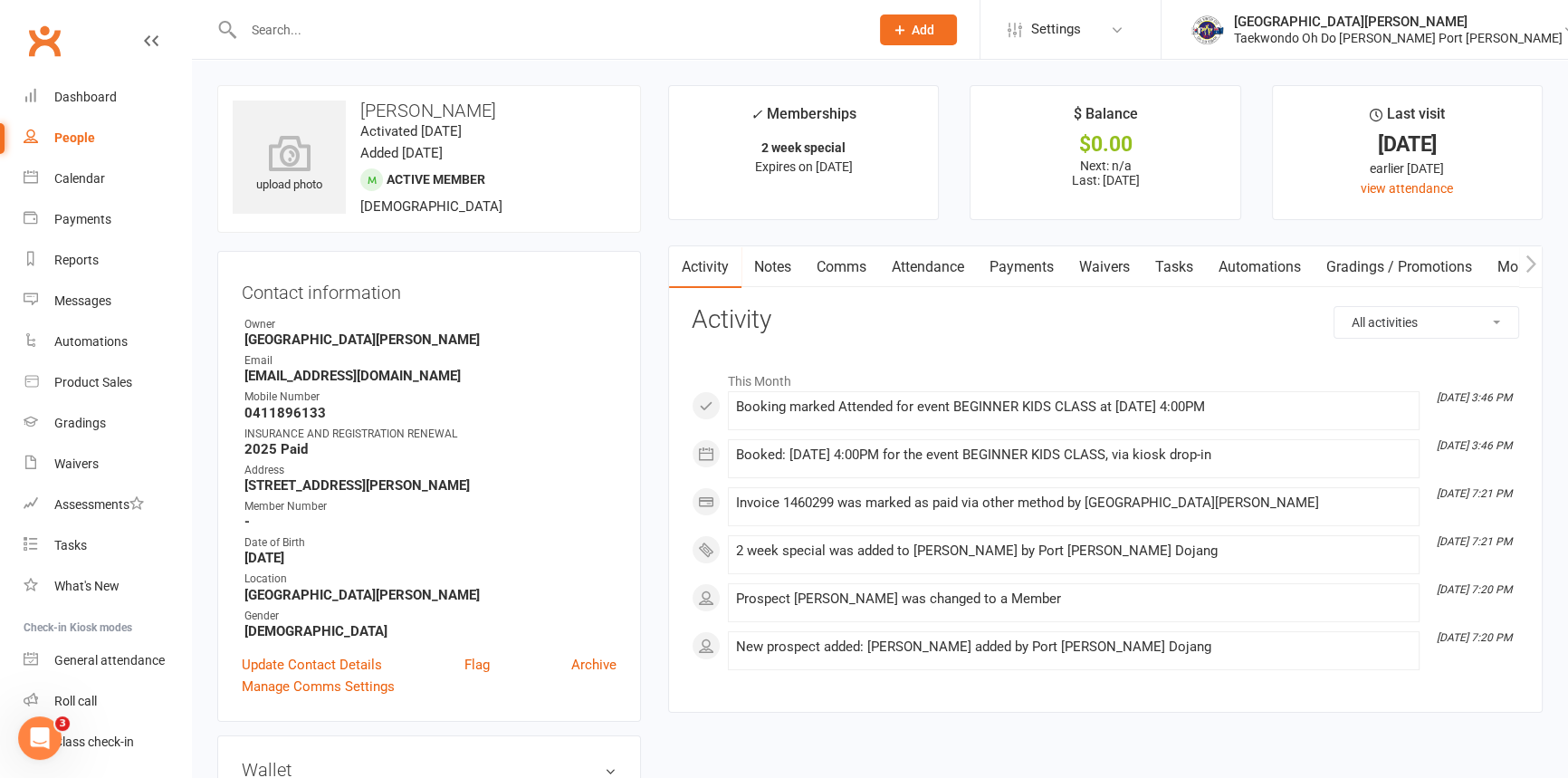
click at [1027, 264] on link "Payments" at bounding box center [1022, 266] width 90 height 42
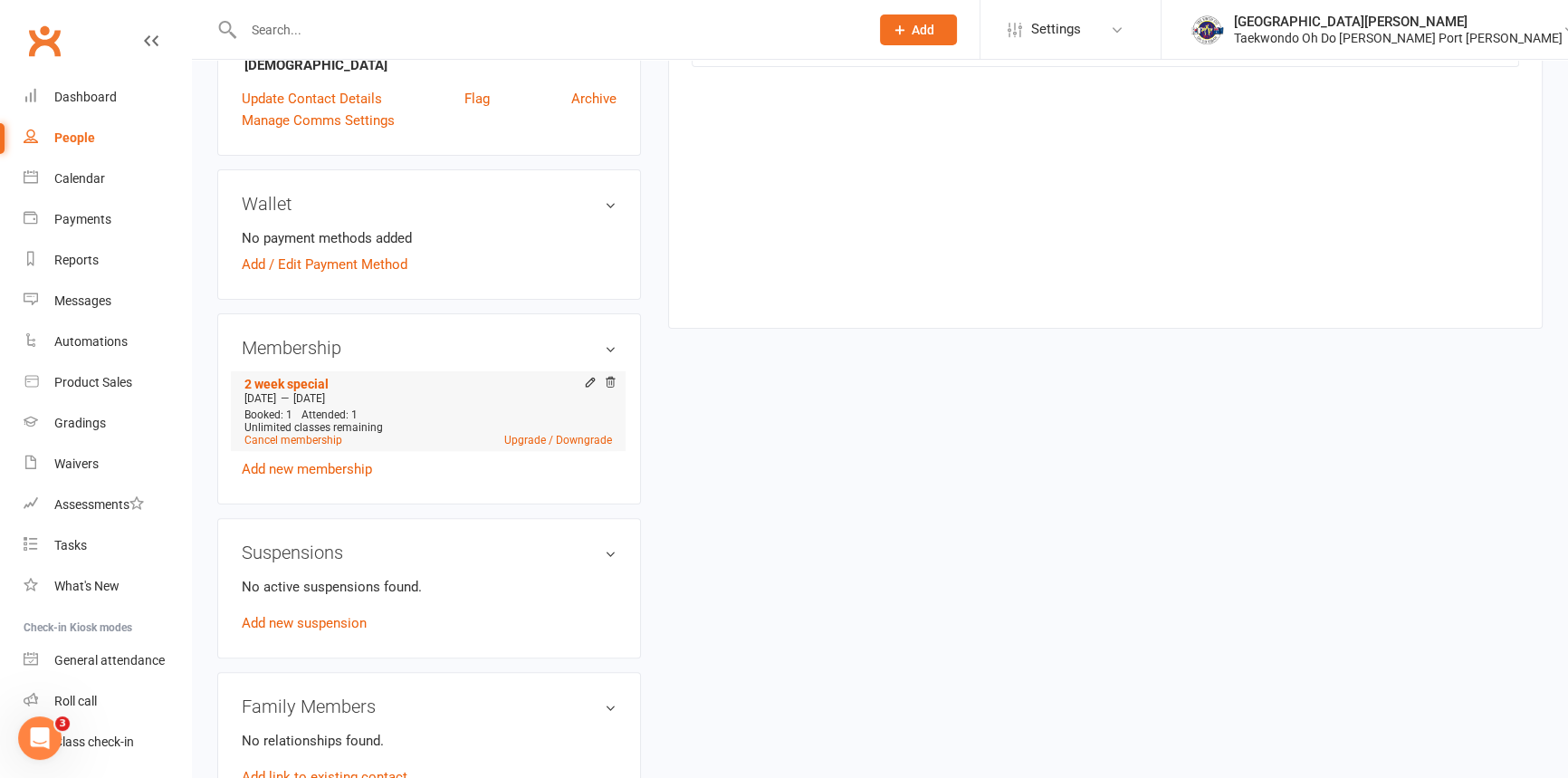
scroll to position [576, 0]
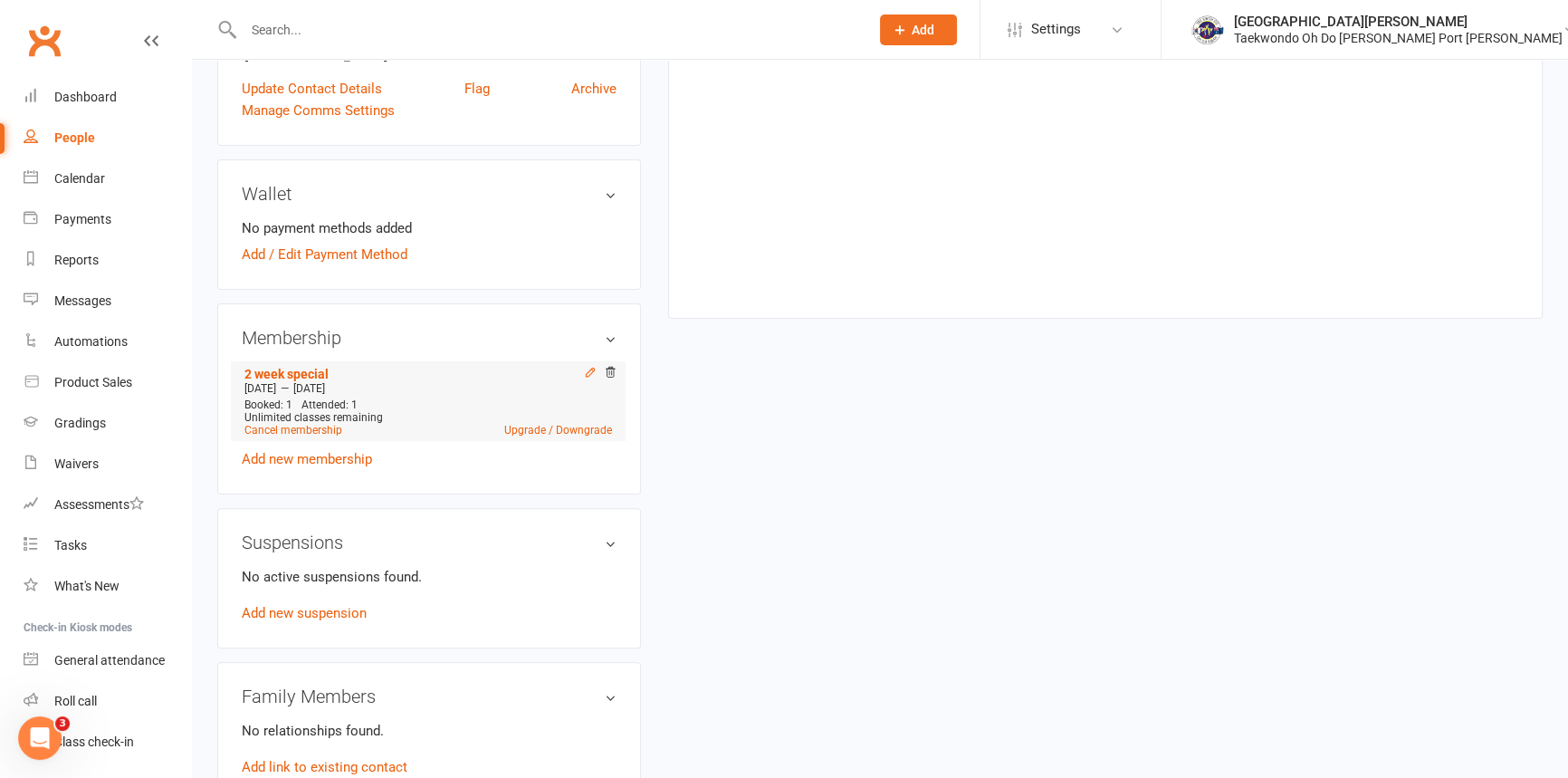
click at [584, 379] on icon at bounding box center [590, 372] width 13 height 13
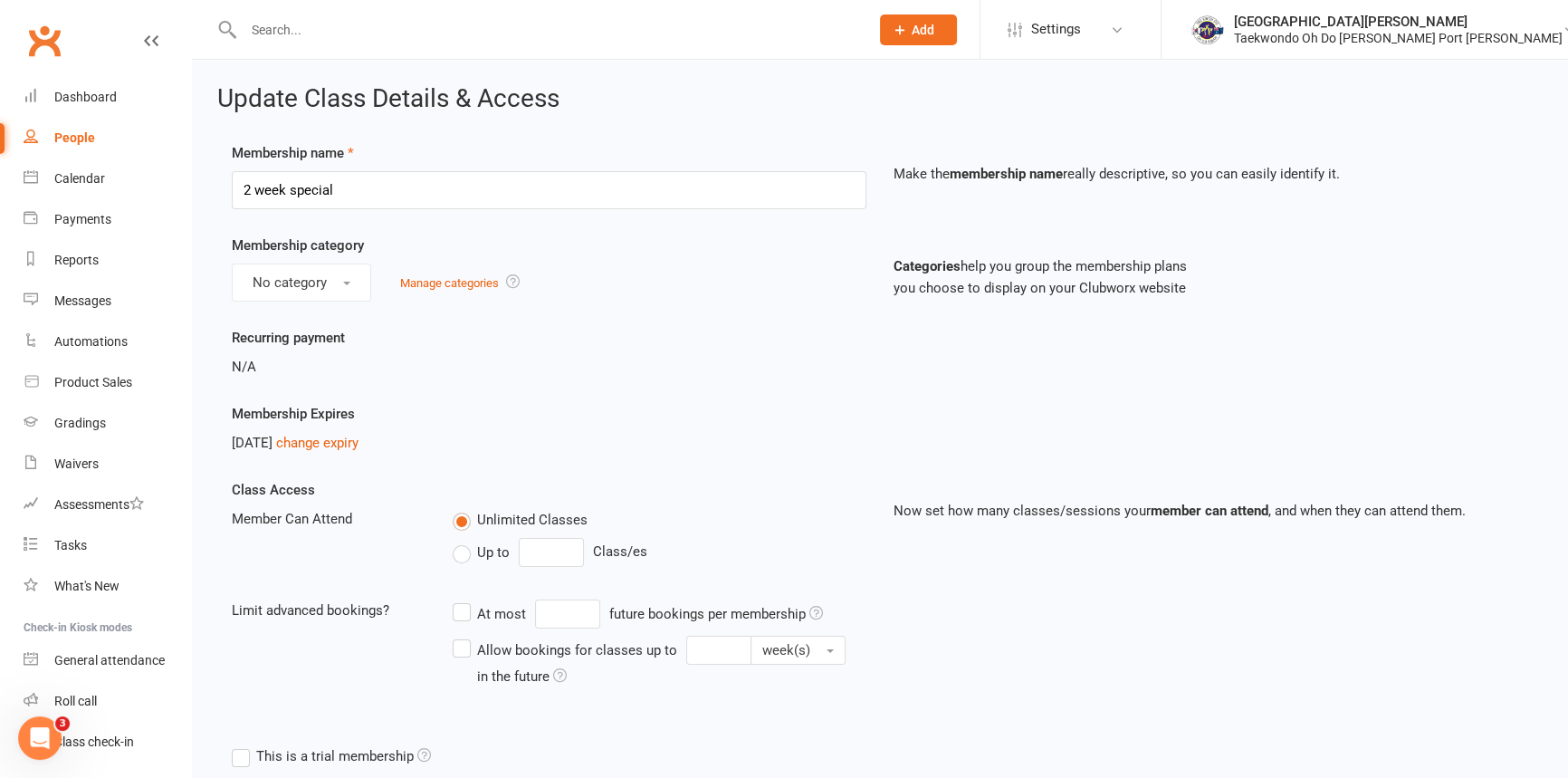
click at [144, 38] on icon at bounding box center [151, 41] width 15 height 15
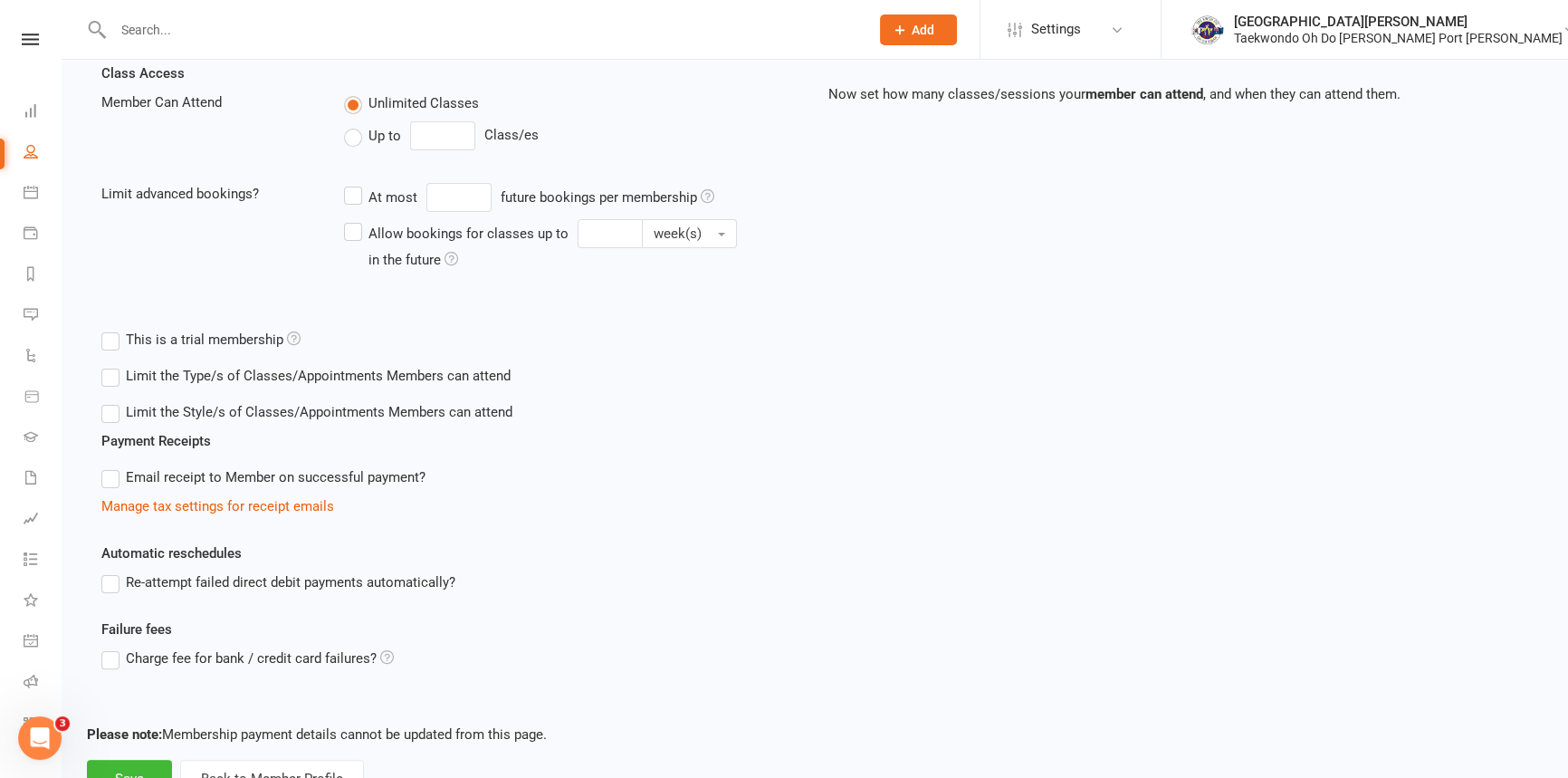
scroll to position [521, 0]
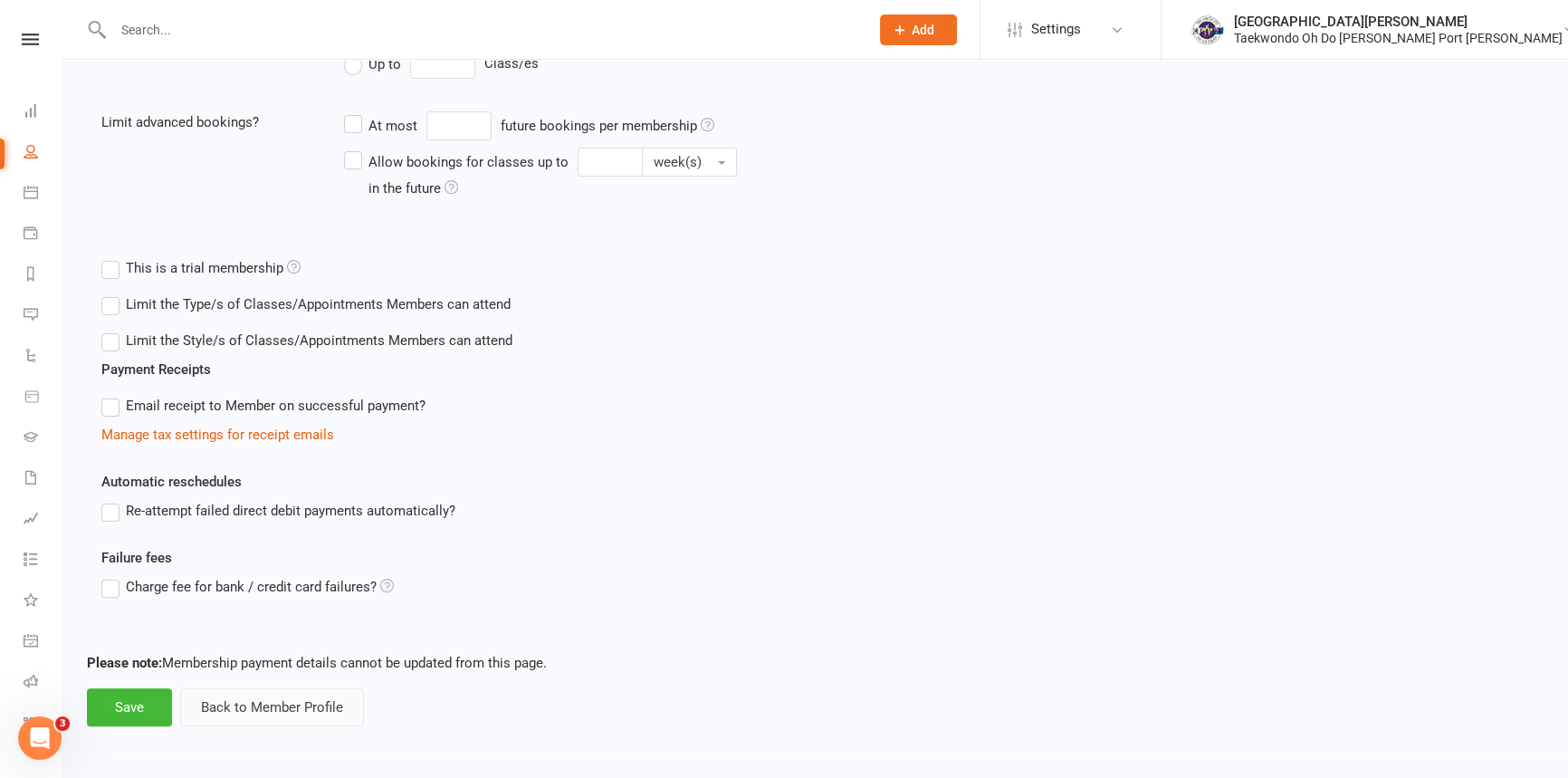
click at [280, 709] on button "Back to Member Profile" at bounding box center [272, 706] width 184 height 38
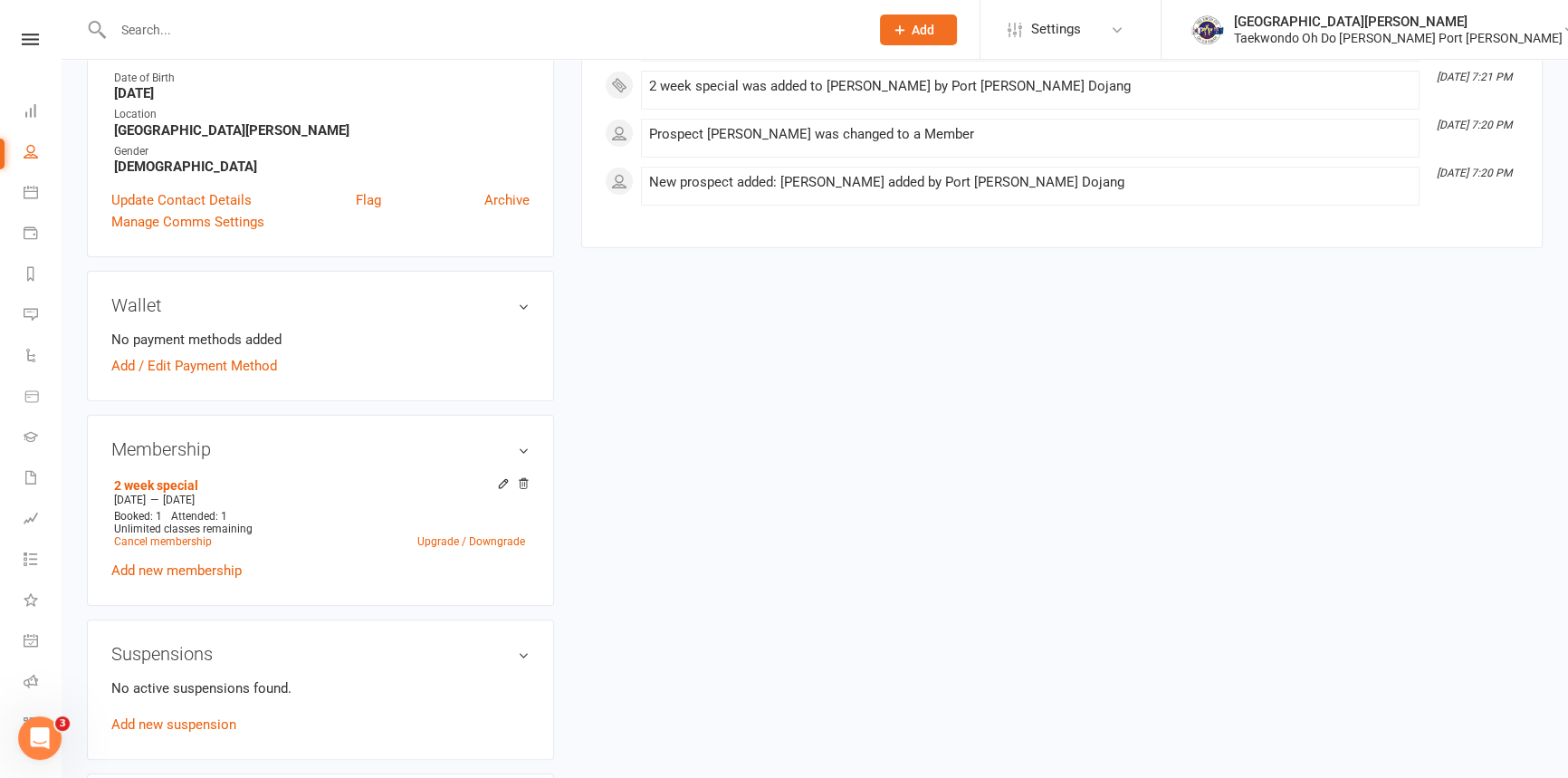
scroll to position [493, 0]
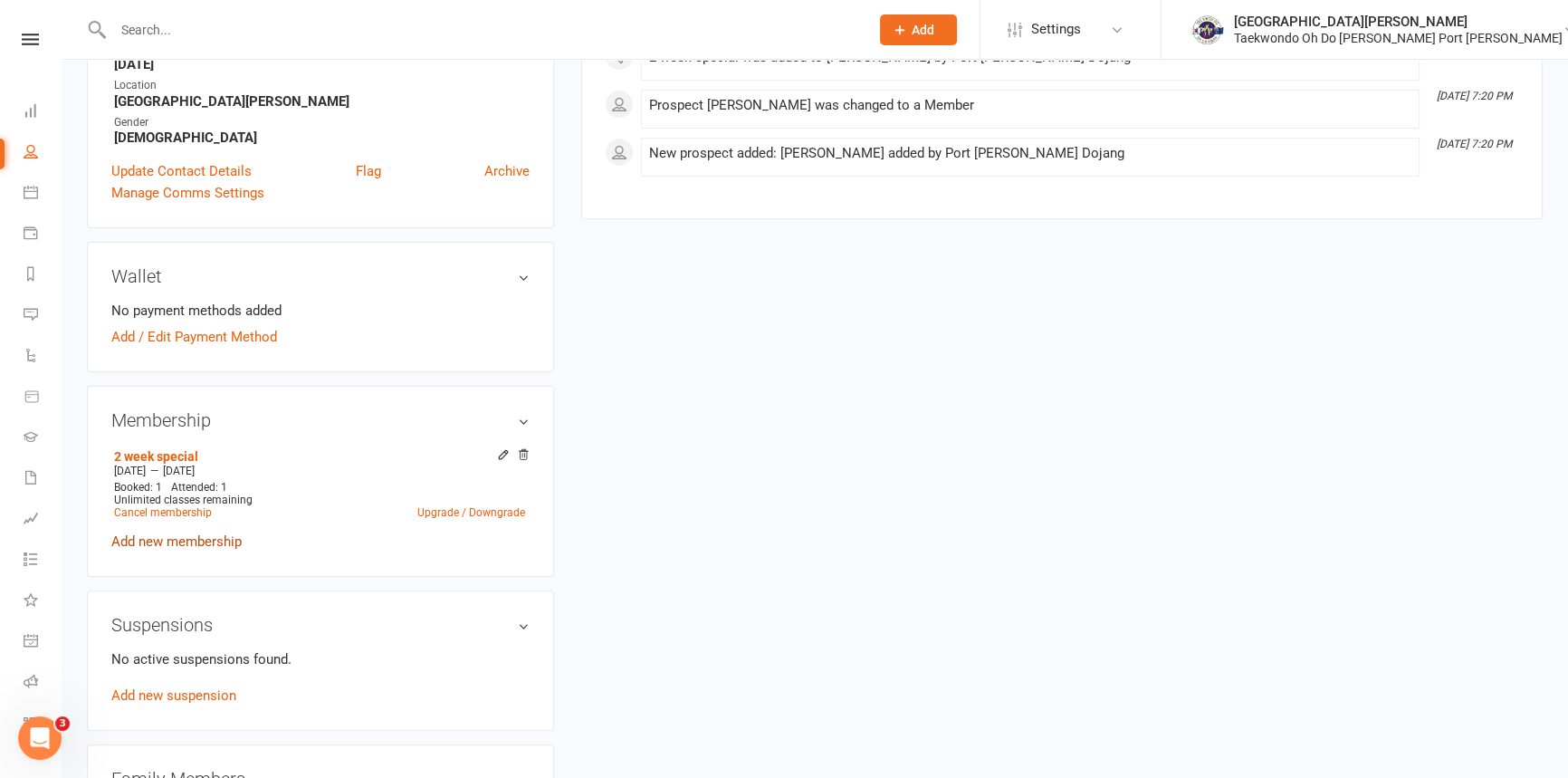
click at [193, 549] on link "Add new membership" at bounding box center [176, 542] width 131 height 16
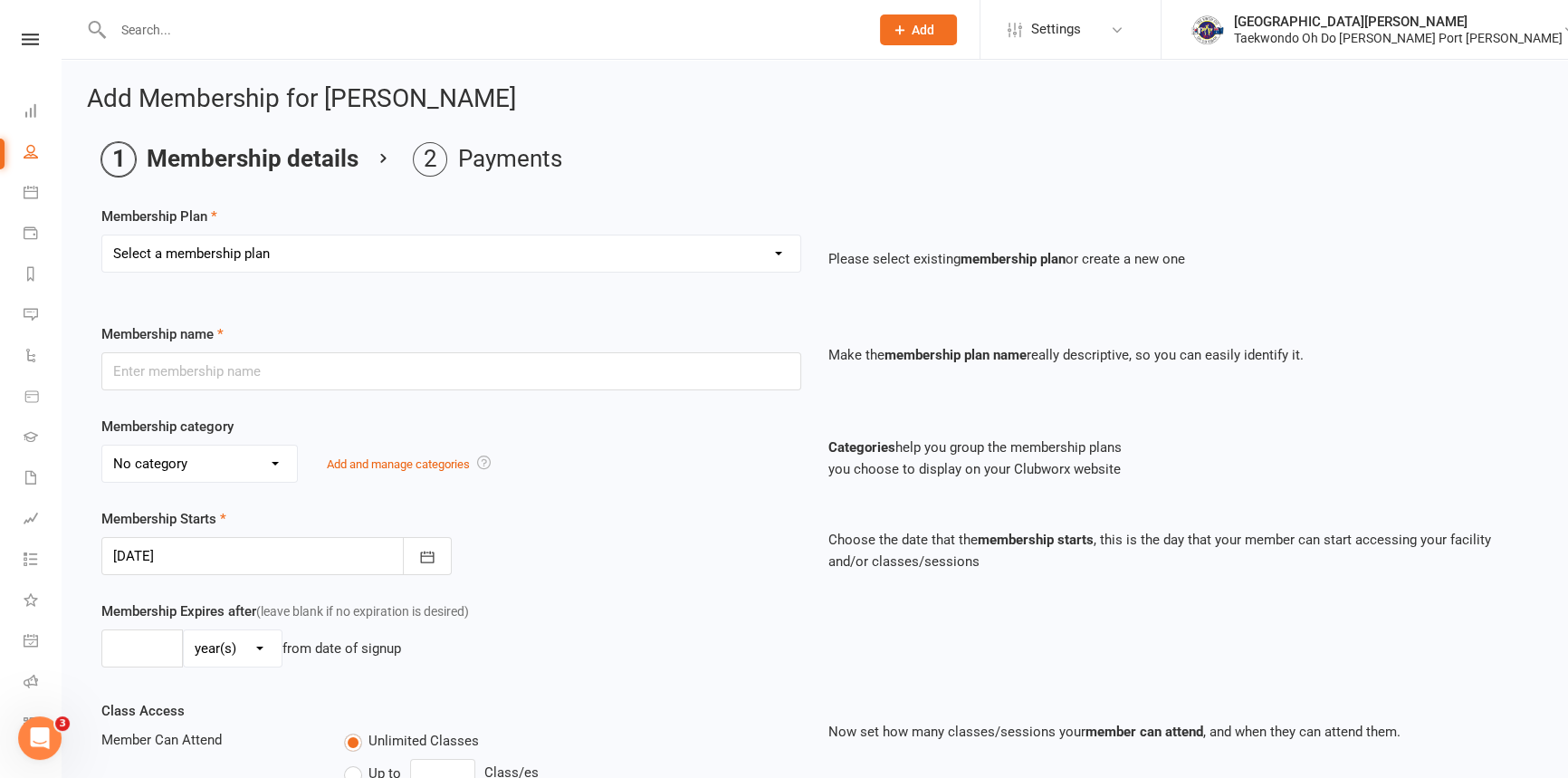
click at [285, 249] on select "Select a membership plan Create new Membership Plan Child Monthly Adult Monthly…" at bounding box center [451, 253] width 698 height 36
select select "1"
click at [103, 236] on select "Select a membership plan Create new Membership Plan Child Monthly Adult Monthly…" at bounding box center [451, 253] width 698 height 36
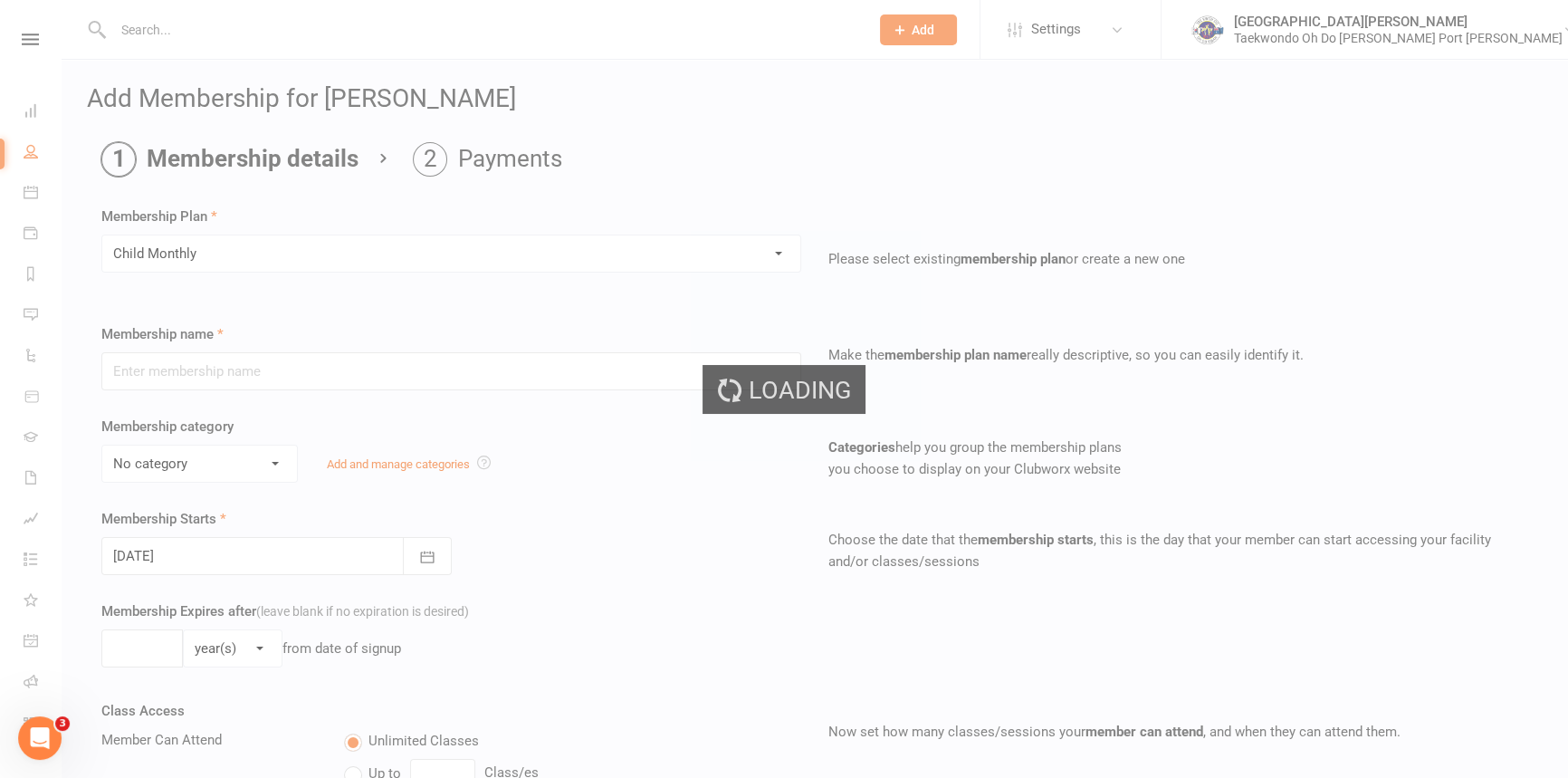
type input "Child Monthly"
select select "2"
type input "0"
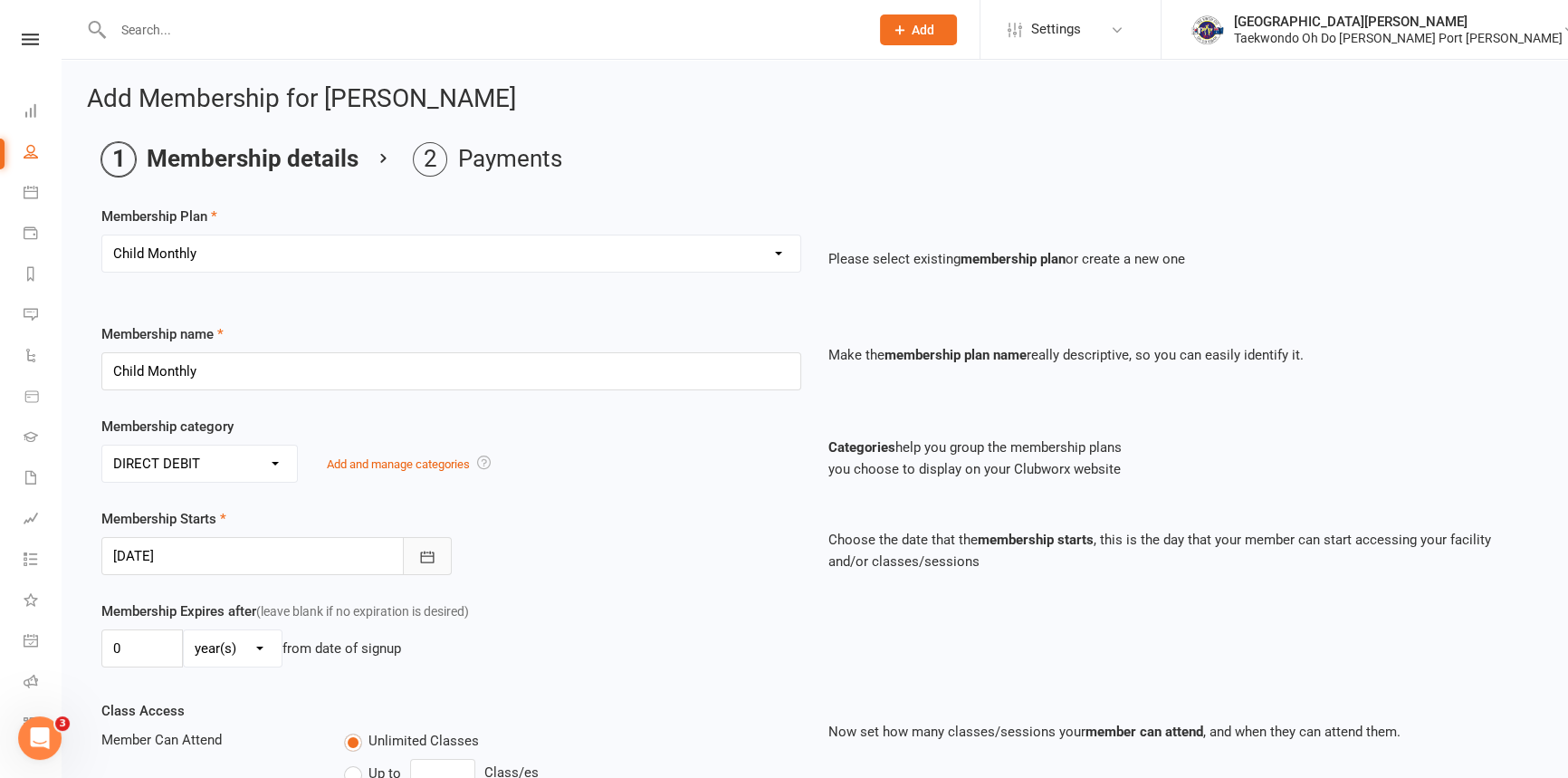
click at [424, 562] on icon "button" at bounding box center [427, 556] width 14 height 12
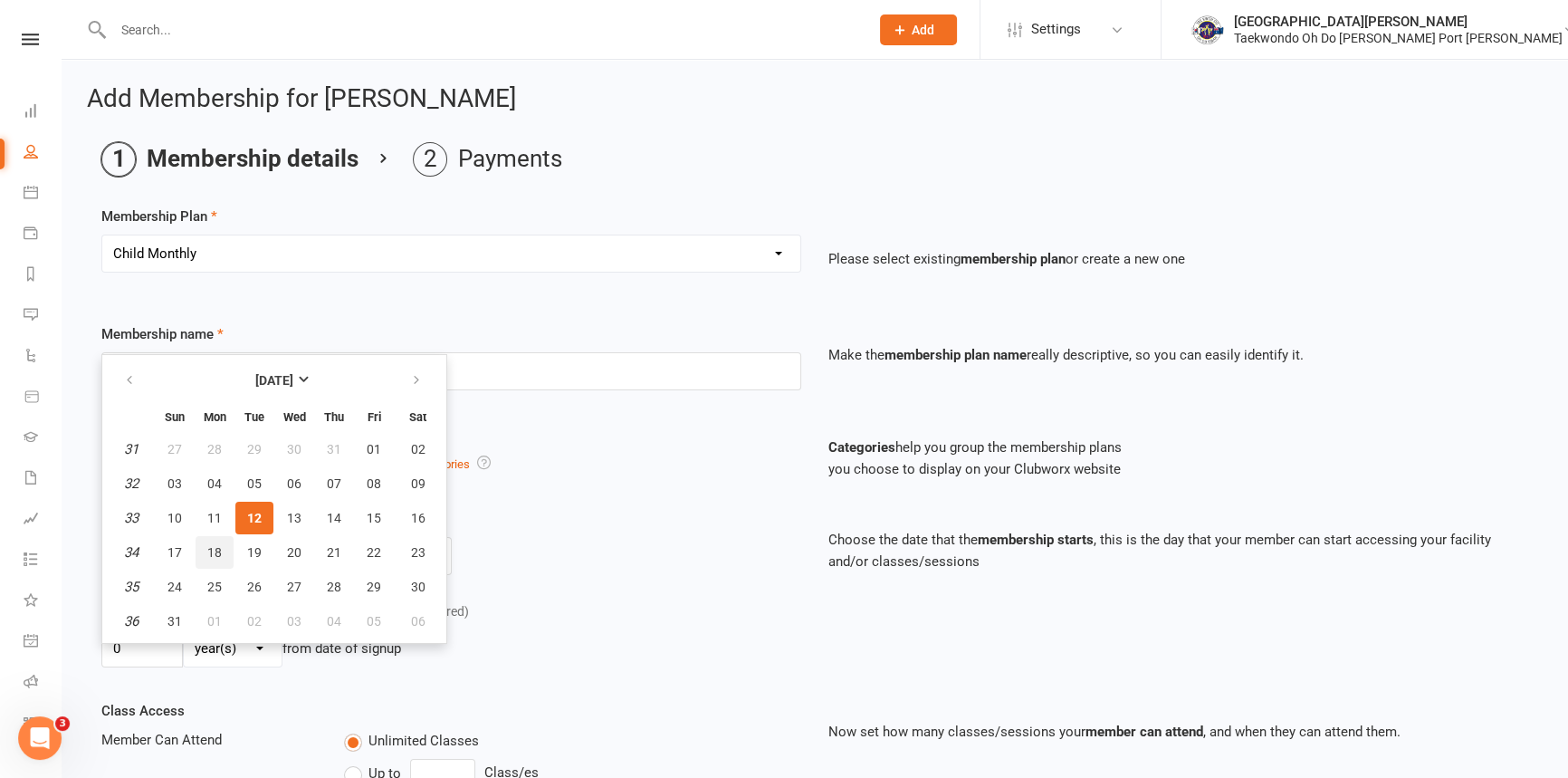
click at [212, 560] on span "18" at bounding box center [214, 552] width 15 height 15
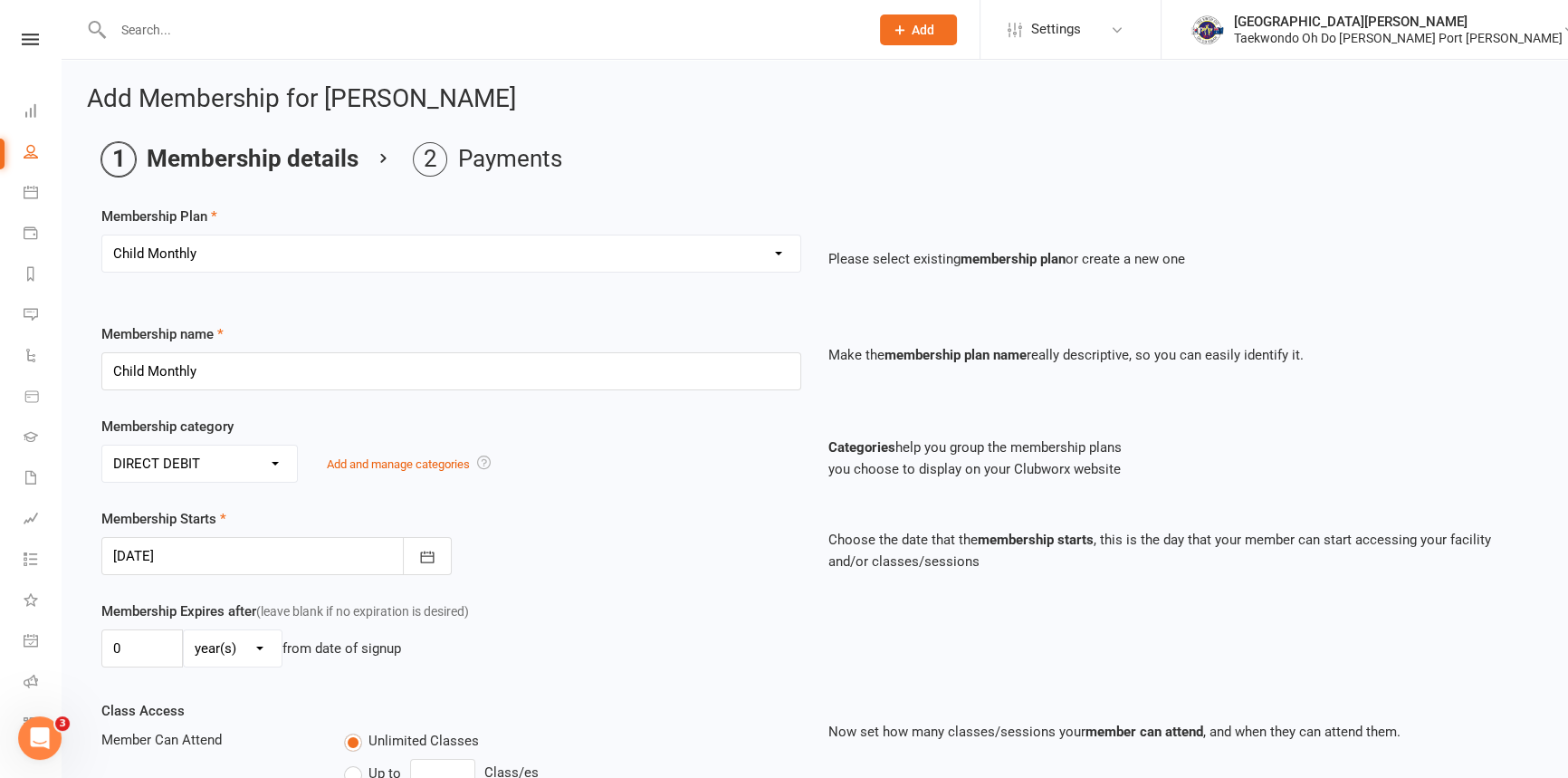
type input "18 Aug 2025"
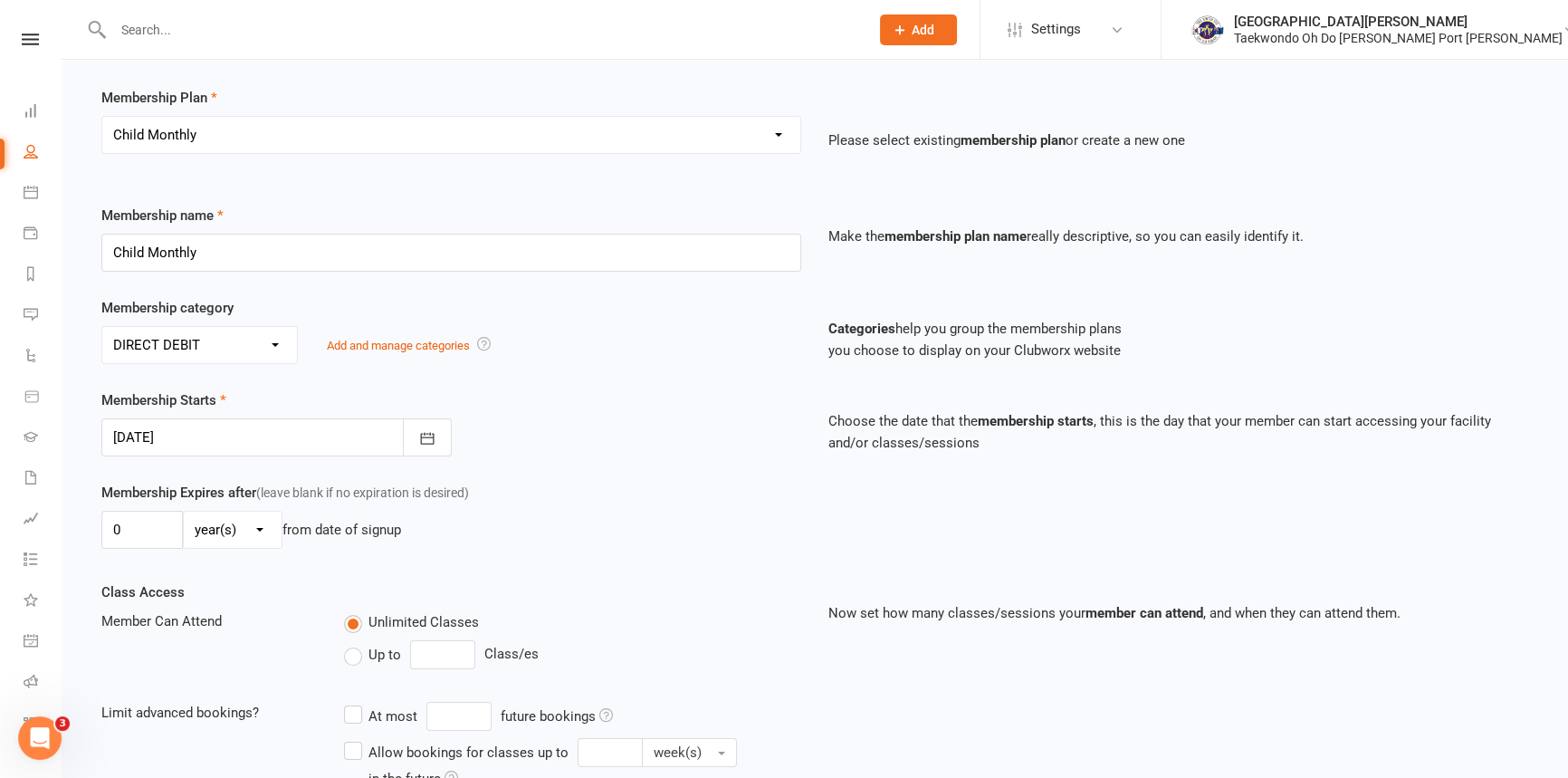
scroll to position [433, 0]
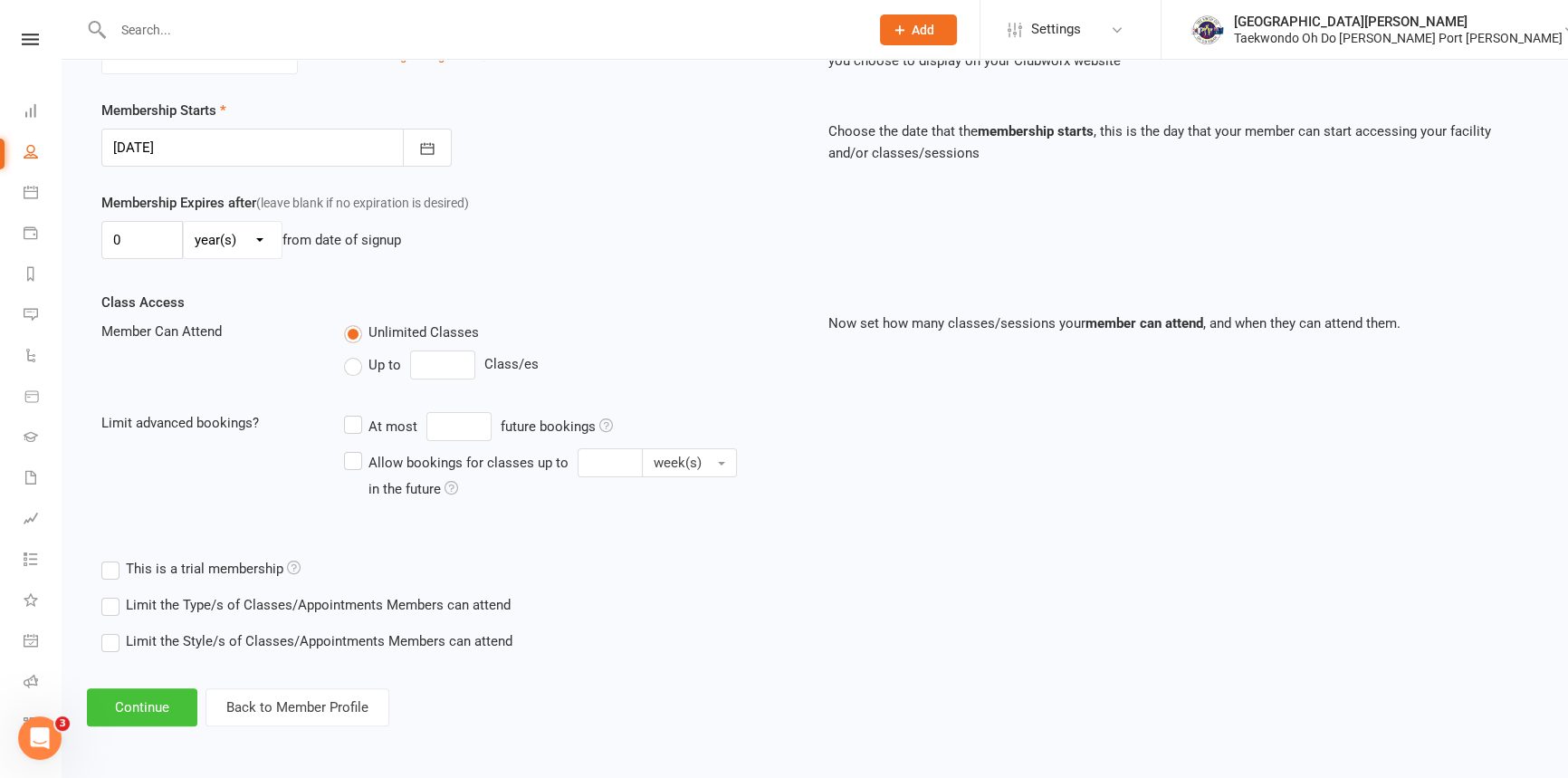
click at [130, 707] on button "Continue" at bounding box center [142, 706] width 110 height 38
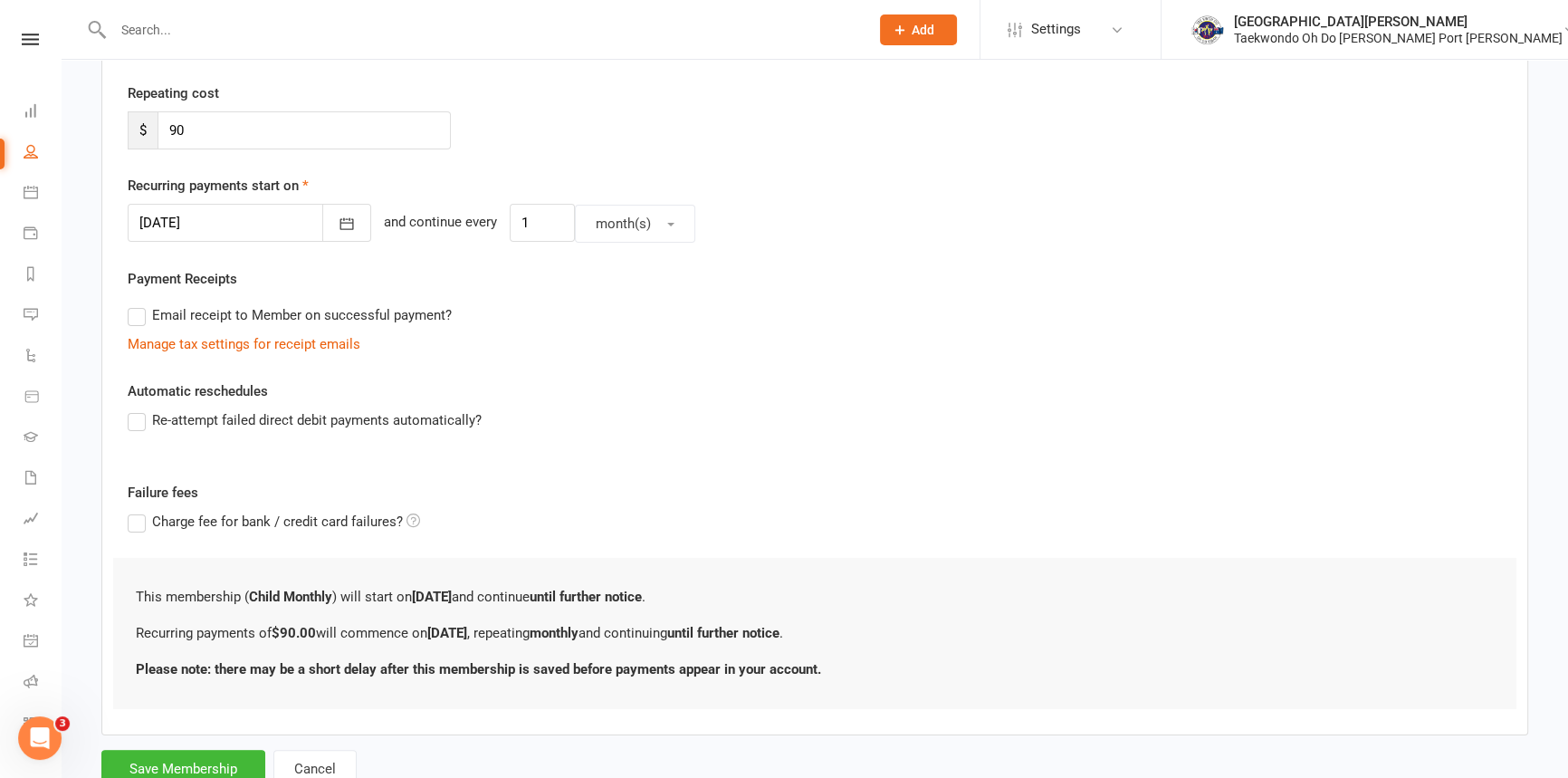
scroll to position [421, 0]
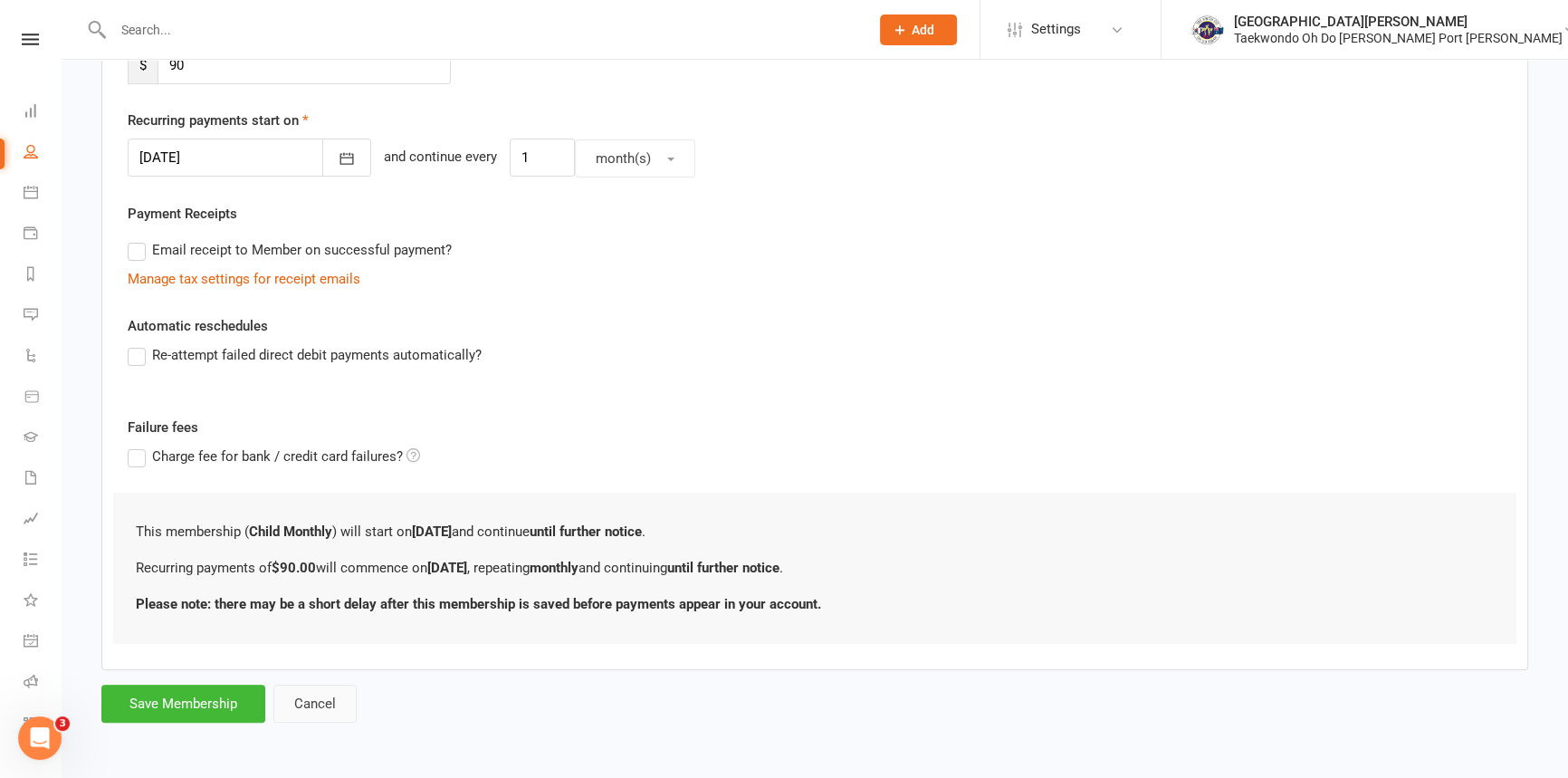
click at [342, 701] on button "Cancel" at bounding box center [315, 703] width 83 height 38
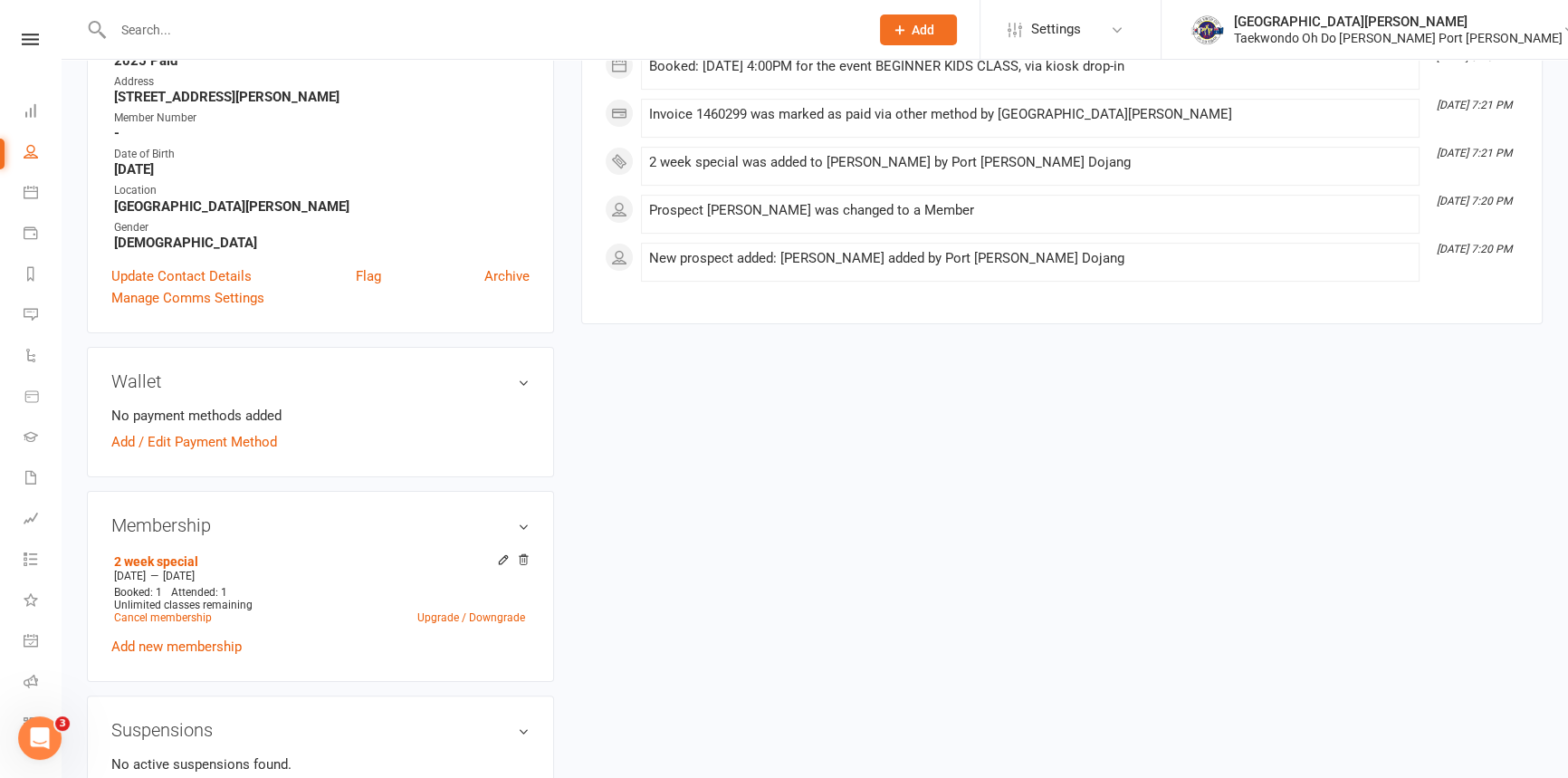
scroll to position [411, 0]
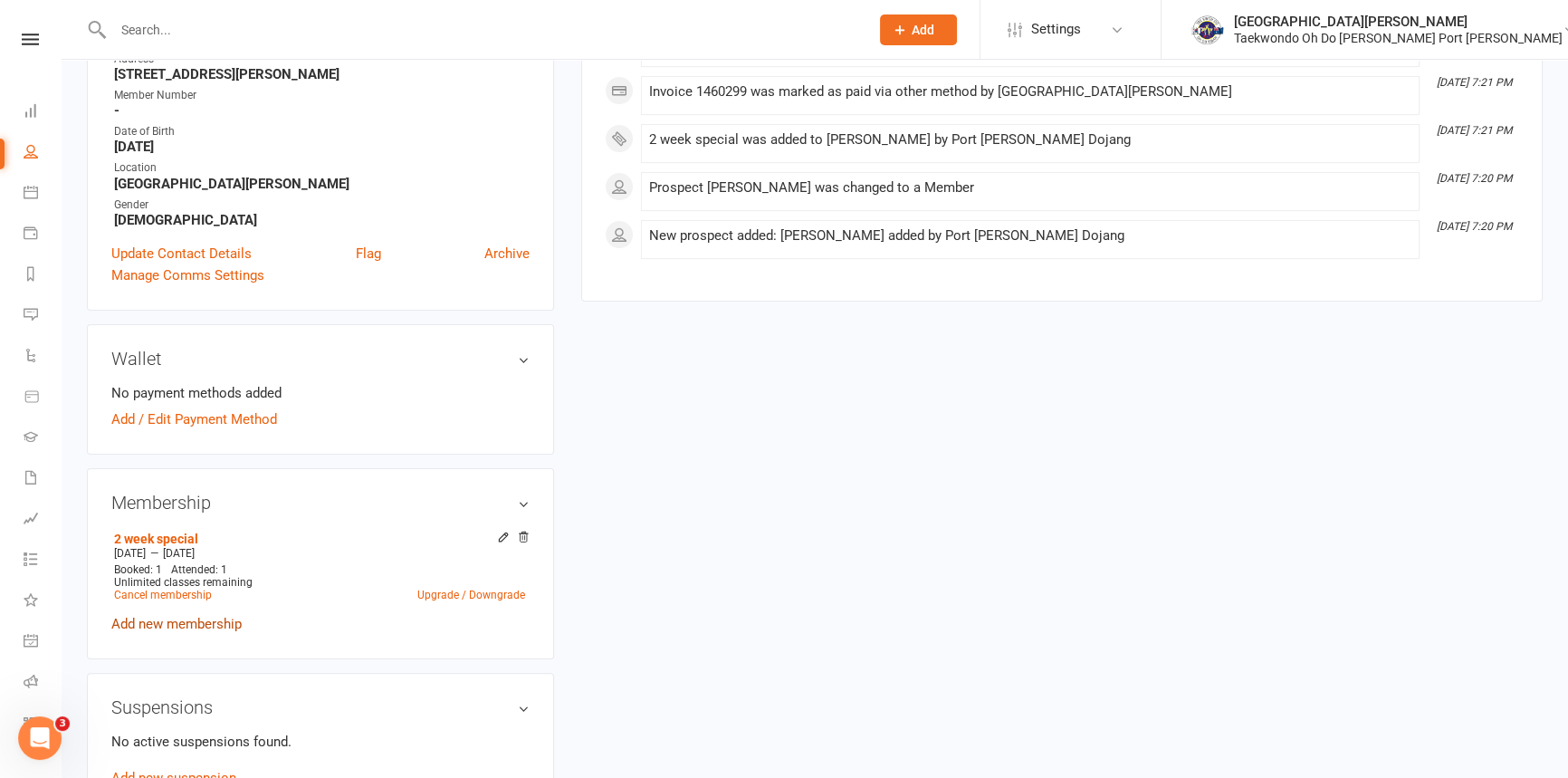
click at [200, 632] on link "Add new membership" at bounding box center [176, 624] width 131 height 16
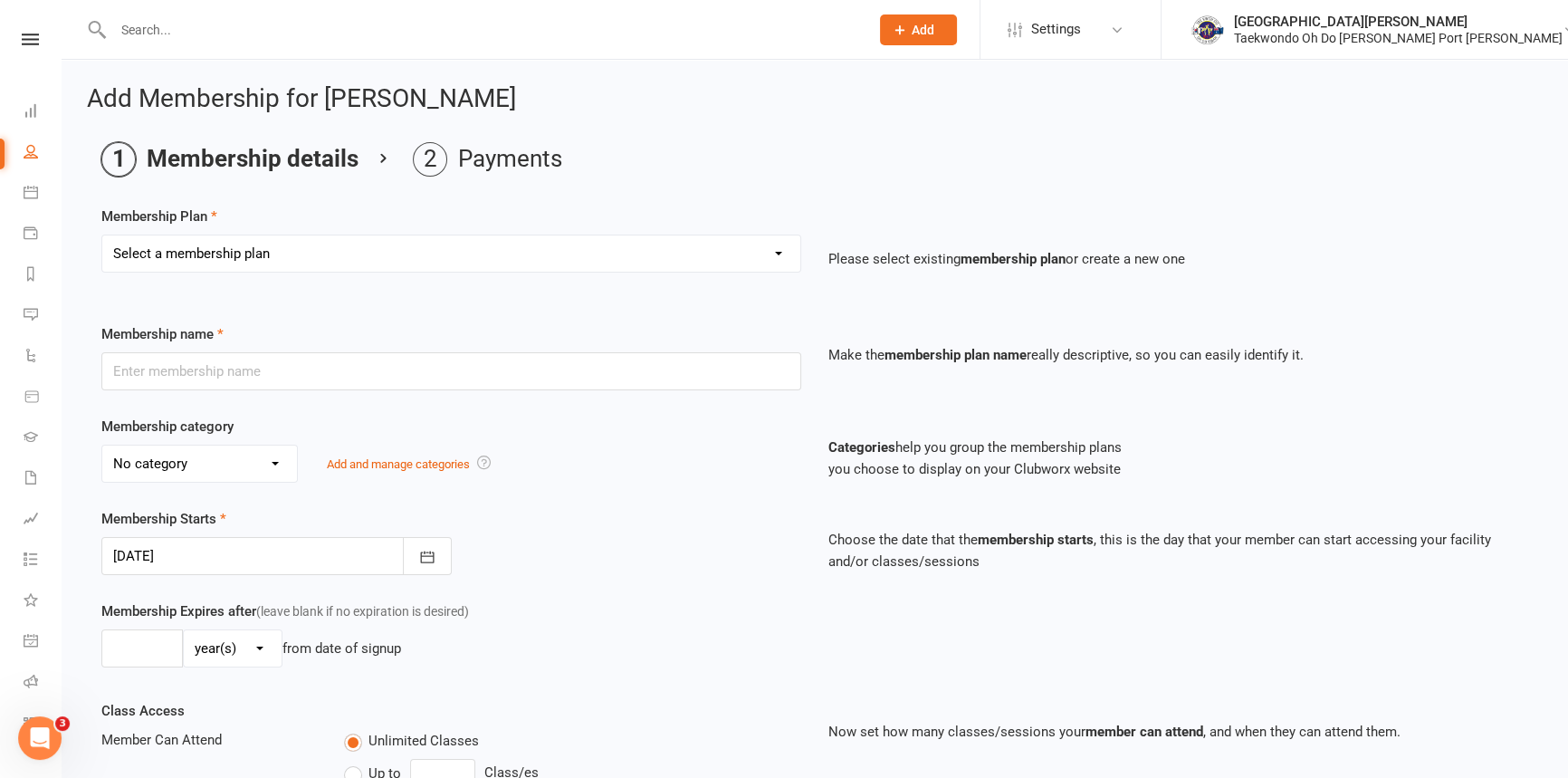
click at [289, 256] on select "Select a membership plan Create new Membership Plan Child Monthly Adult Monthly…" at bounding box center [451, 253] width 698 height 36
select select "7"
click at [103, 236] on select "Select a membership plan Create new Membership Plan Child Monthly Adult Monthly…" at bounding box center [451, 253] width 698 height 36
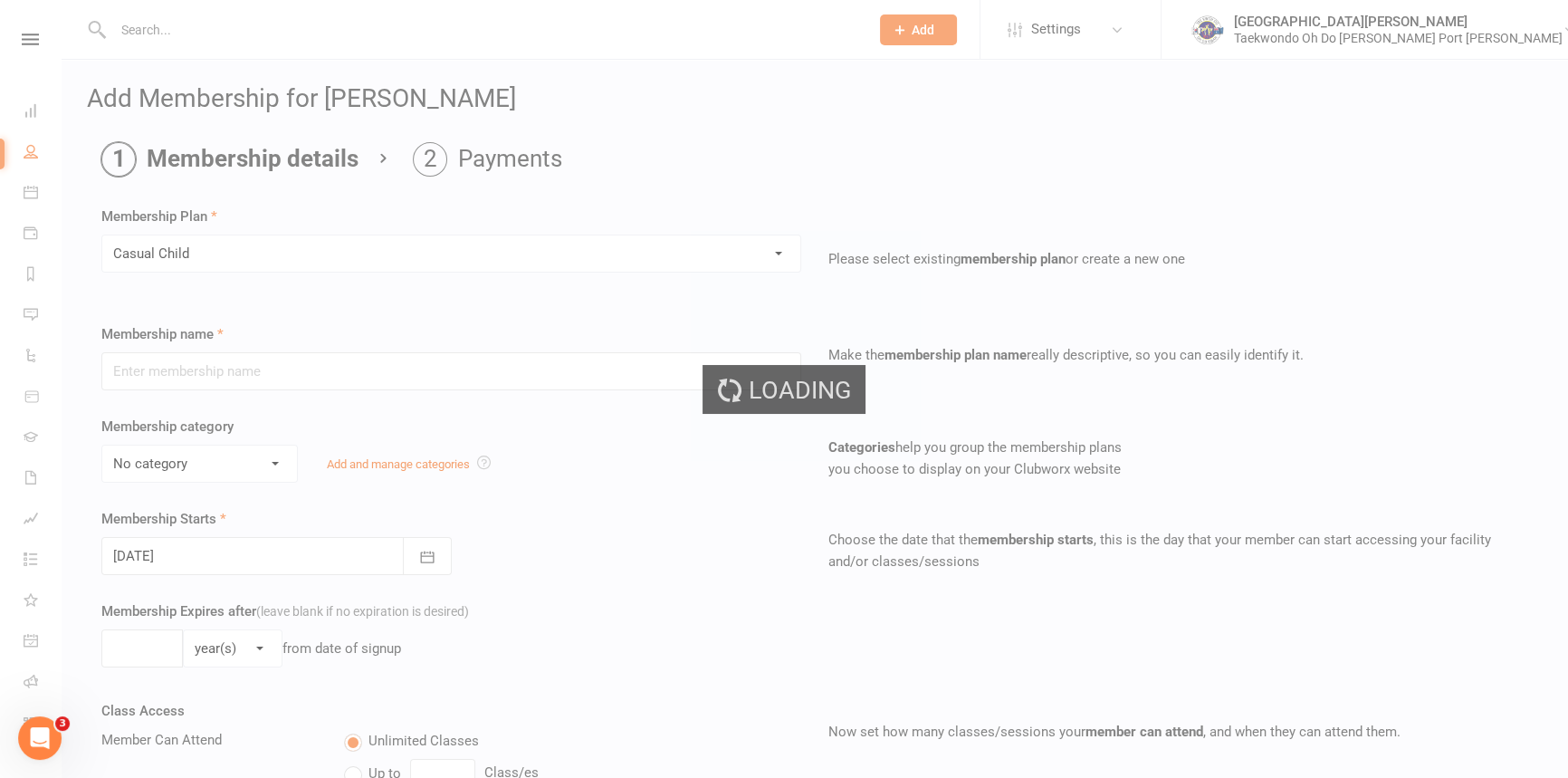
type input "Casual Child"
select select "1"
type input "0"
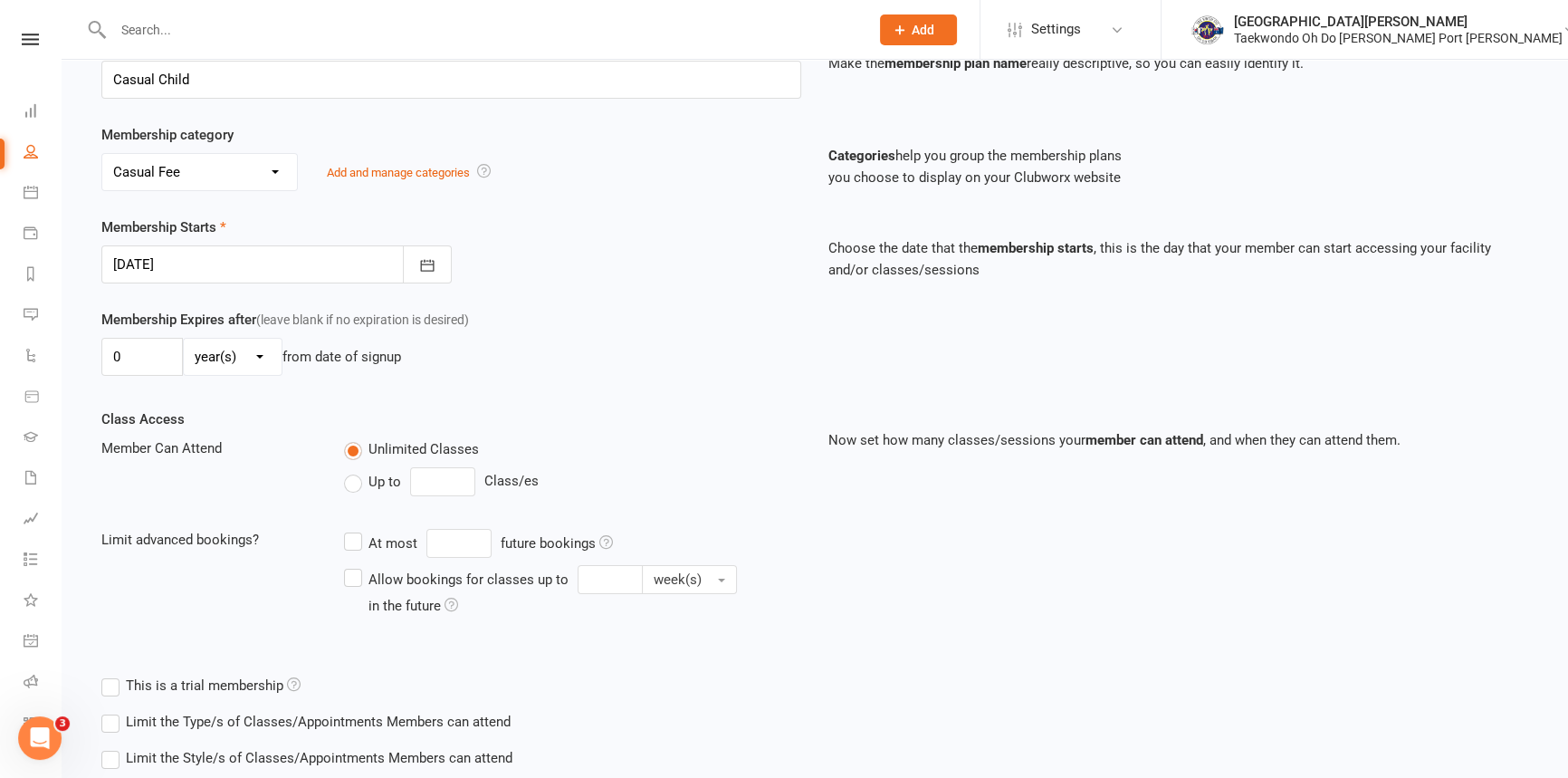
scroll to position [411, 0]
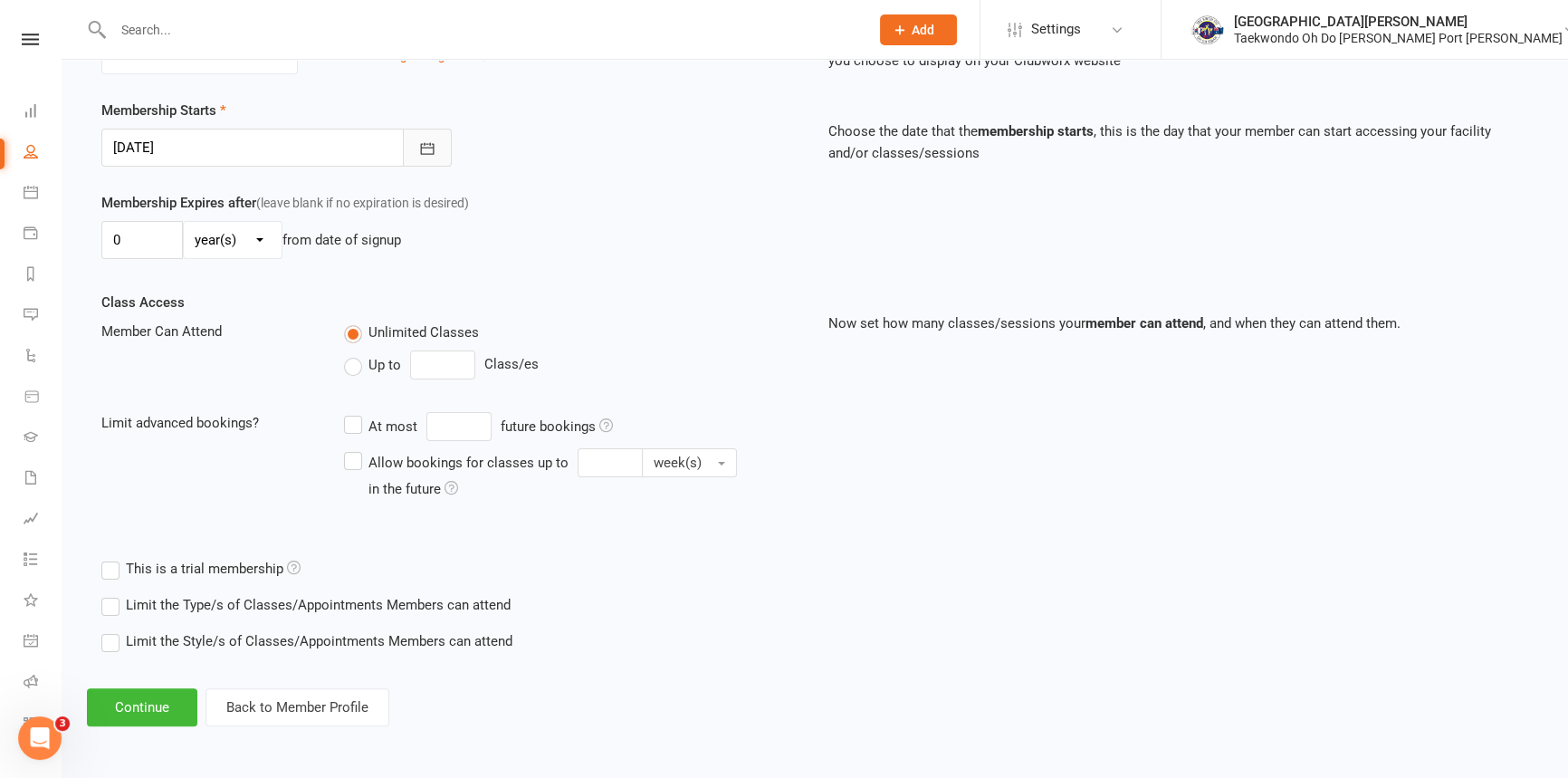
click at [428, 144] on button "button" at bounding box center [427, 147] width 48 height 38
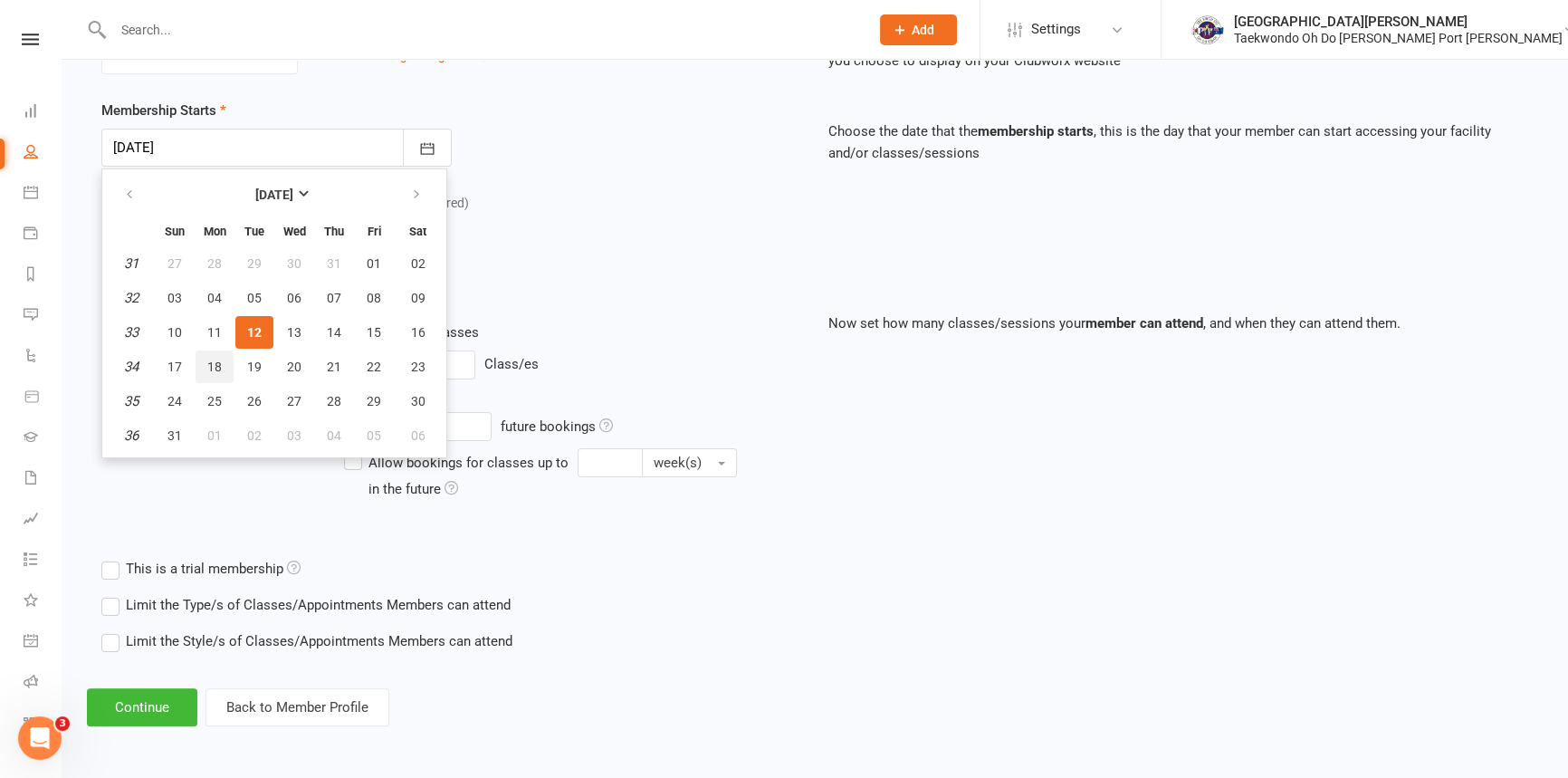
click at [222, 374] on span "18" at bounding box center [214, 366] width 15 height 15
type input "18 Aug 2025"
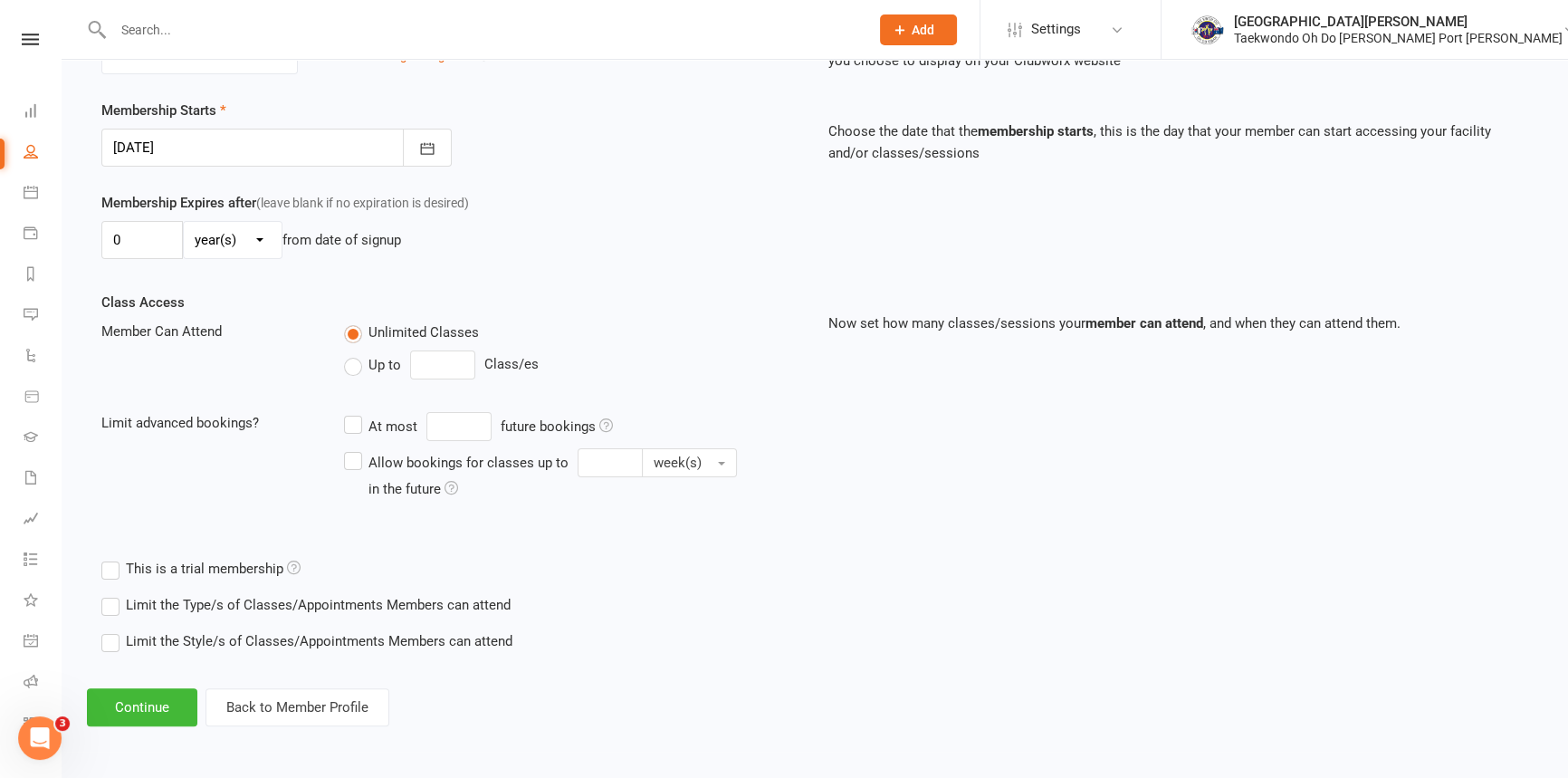
scroll to position [433, 0]
click at [159, 696] on button "Continue" at bounding box center [142, 706] width 110 height 38
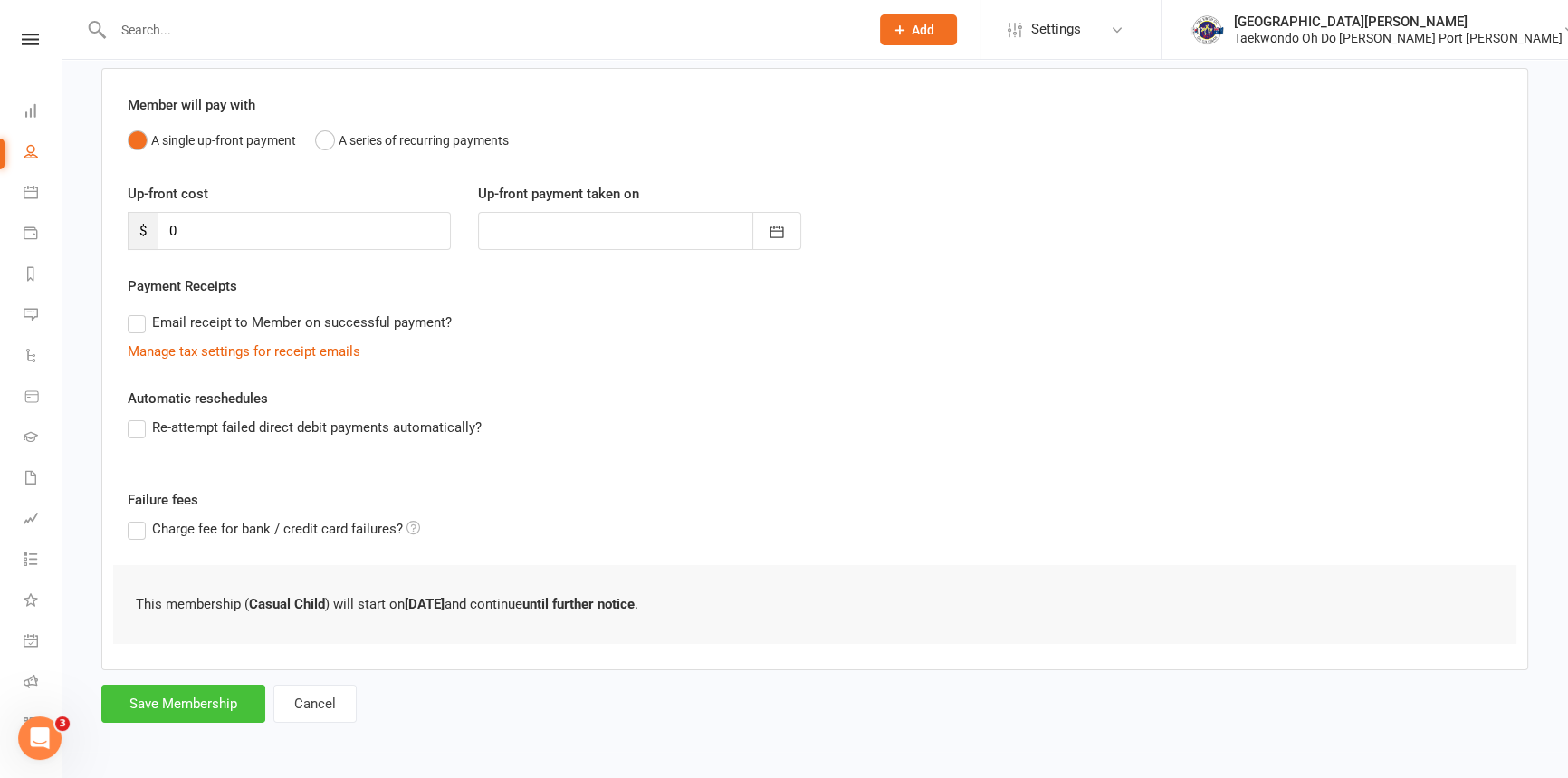
scroll to position [155, 0]
click at [207, 708] on button "Save Membership" at bounding box center [183, 703] width 164 height 38
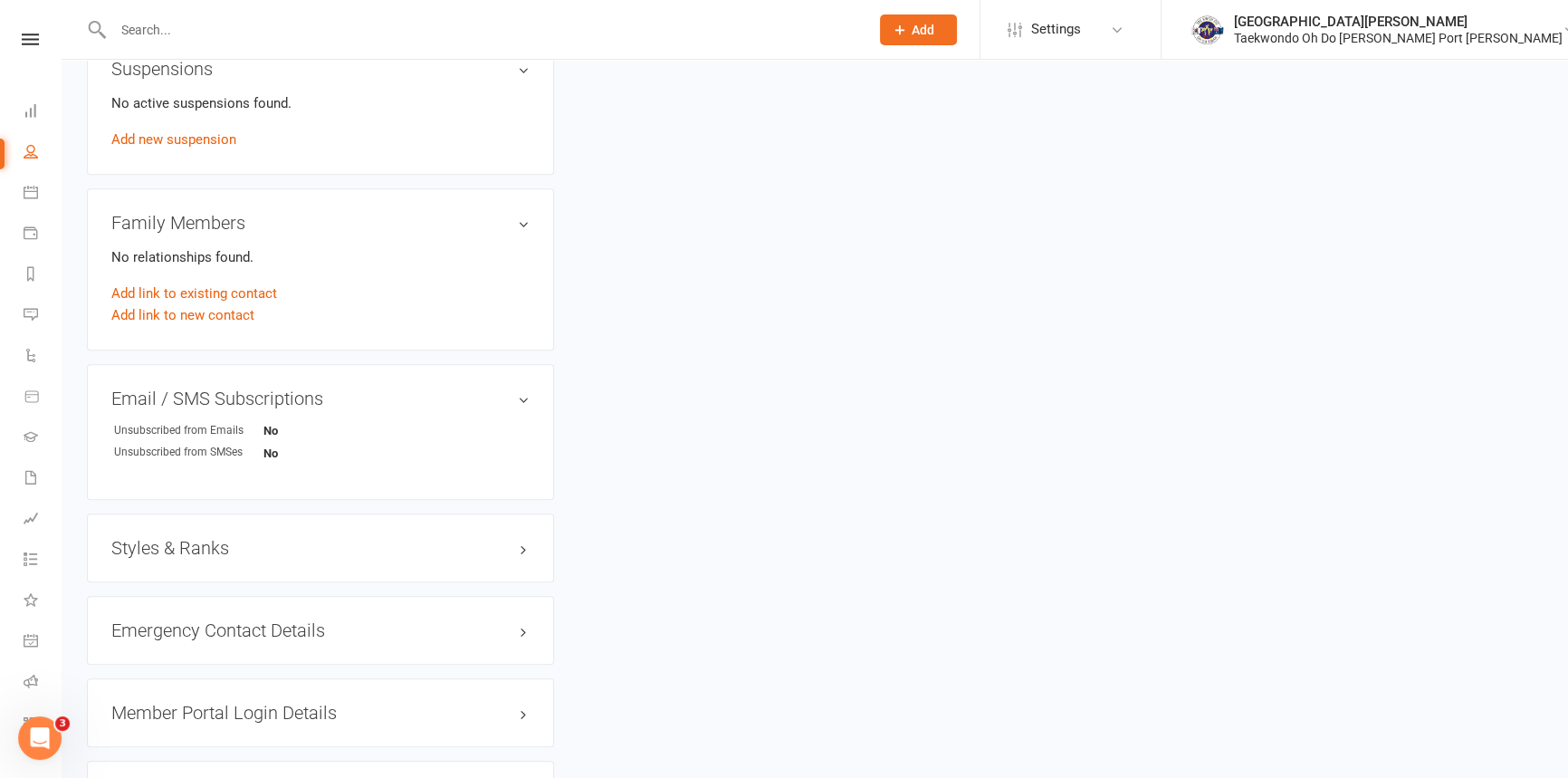
scroll to position [1152, 0]
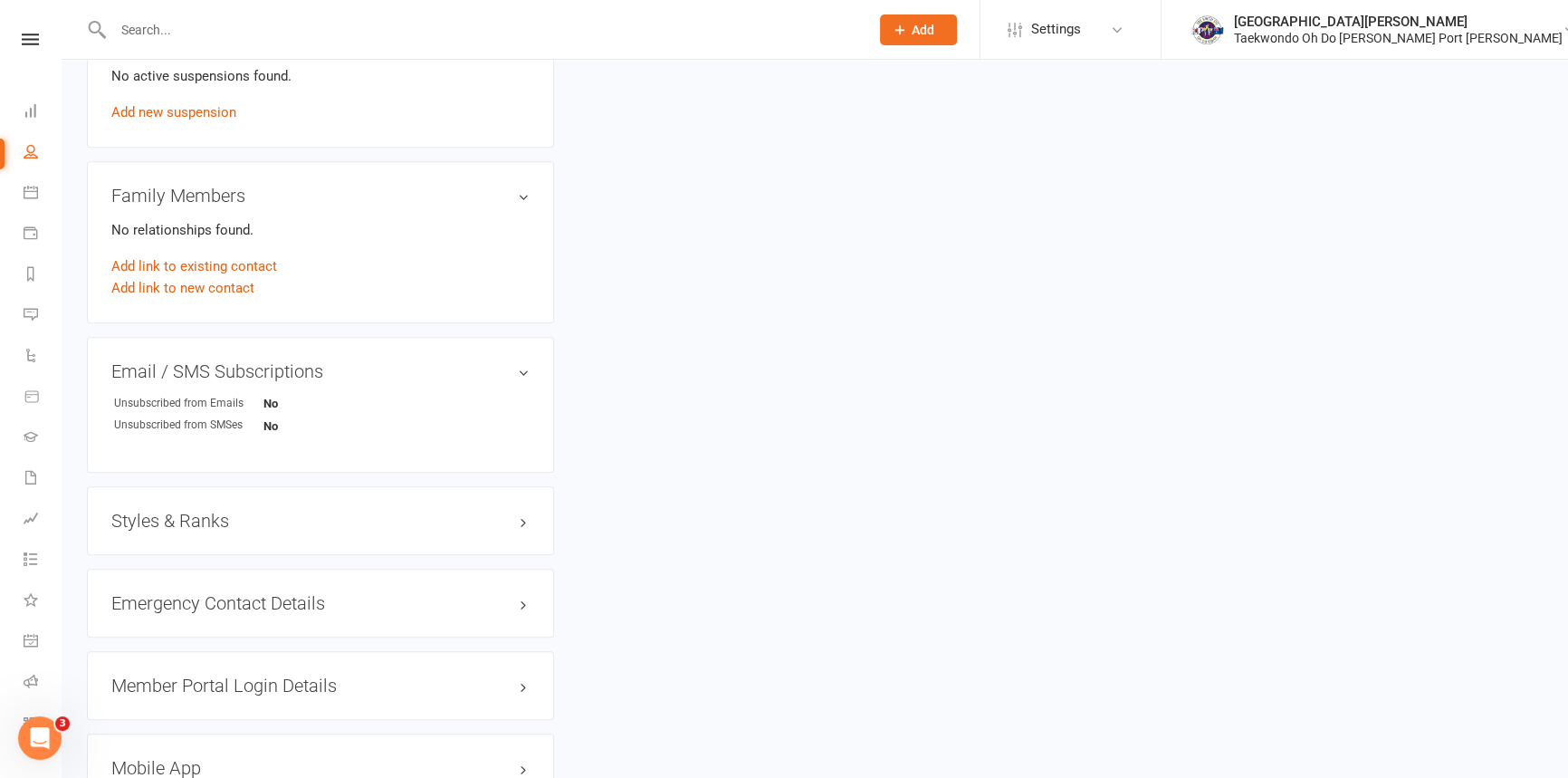
click at [265, 531] on h3 "Styles & Ranks" at bounding box center [321, 520] width 418 height 20
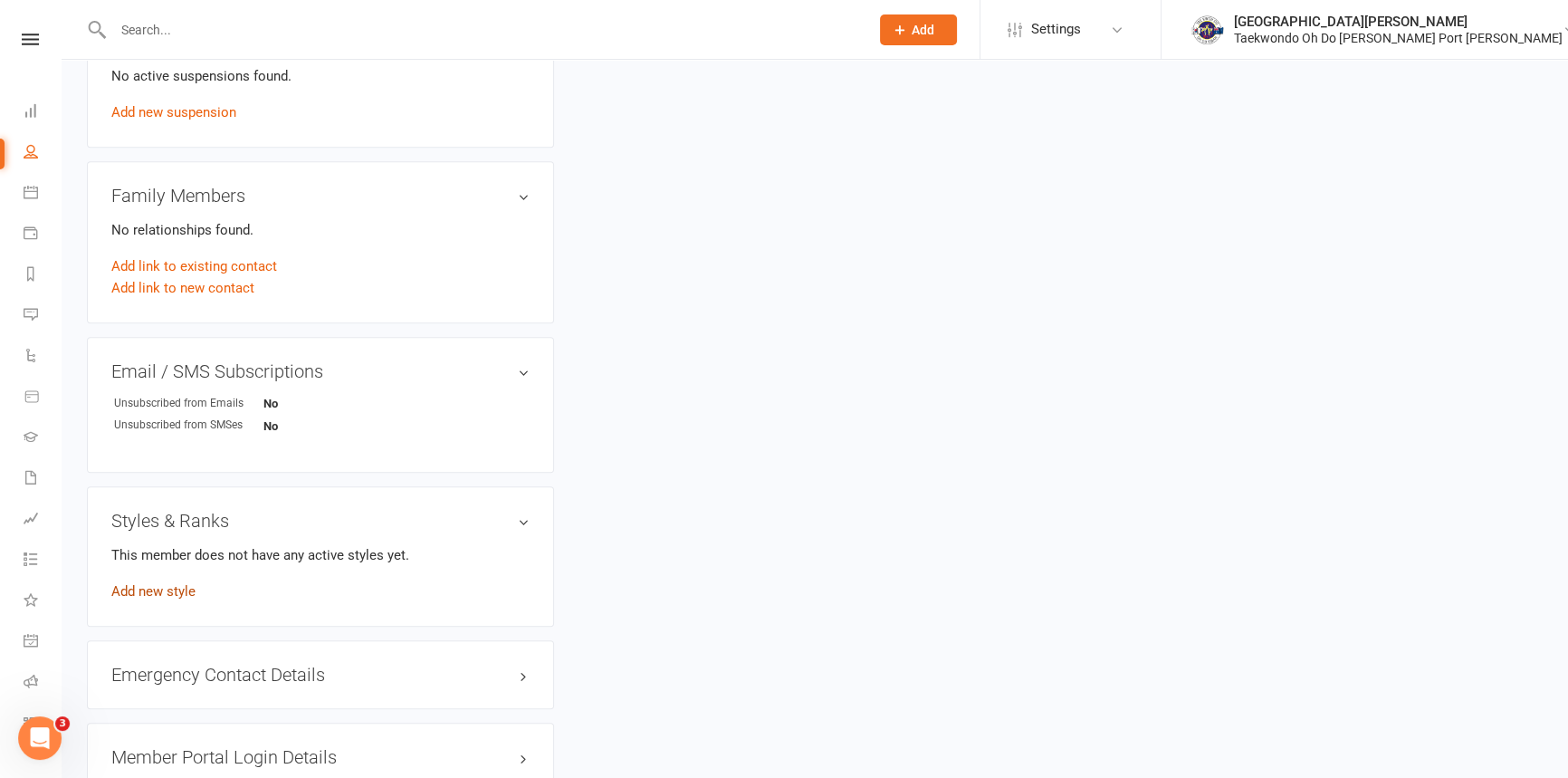
click at [172, 600] on link "Add new style" at bounding box center [153, 591] width 84 height 16
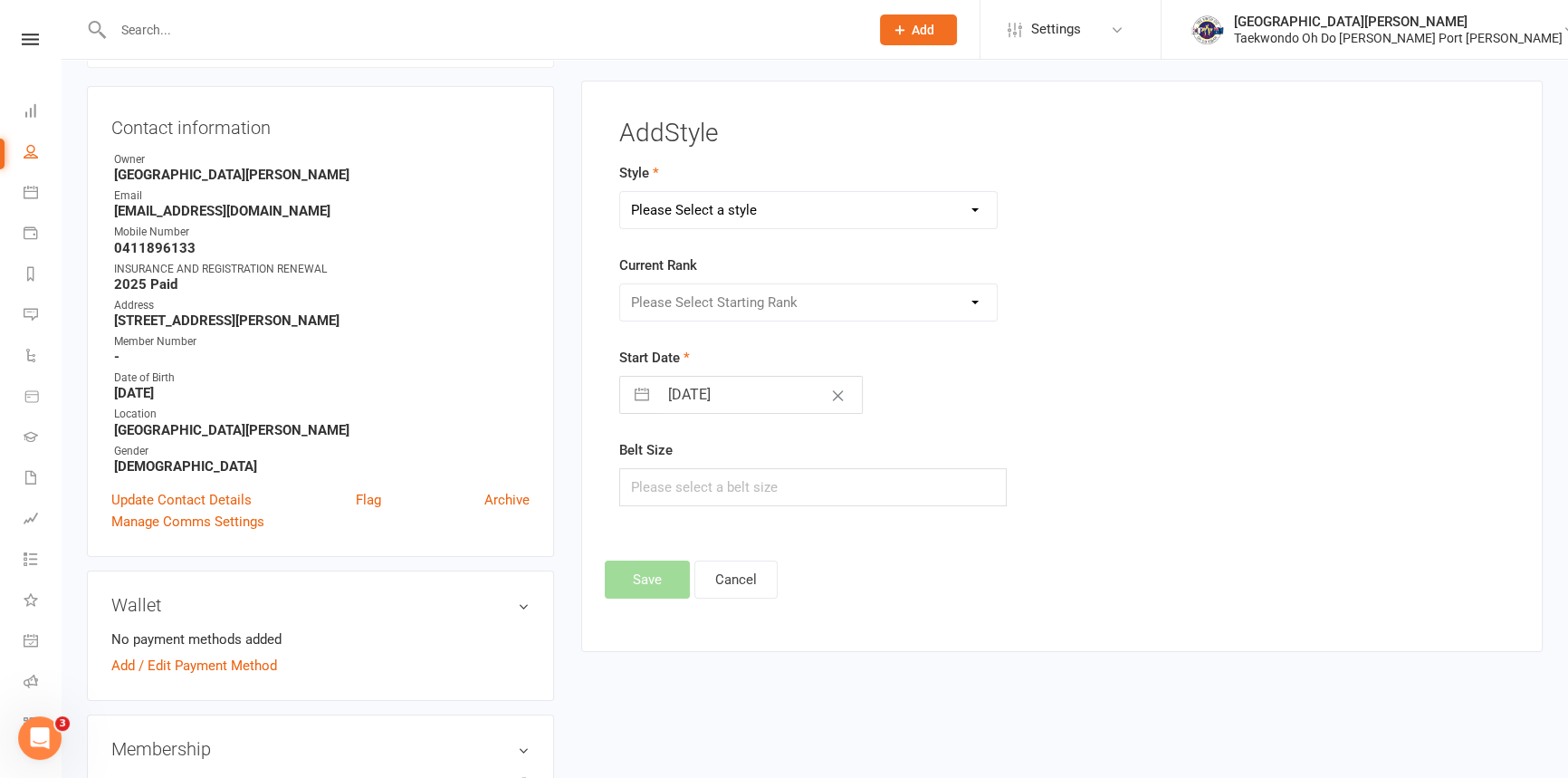
scroll to position [160, 0]
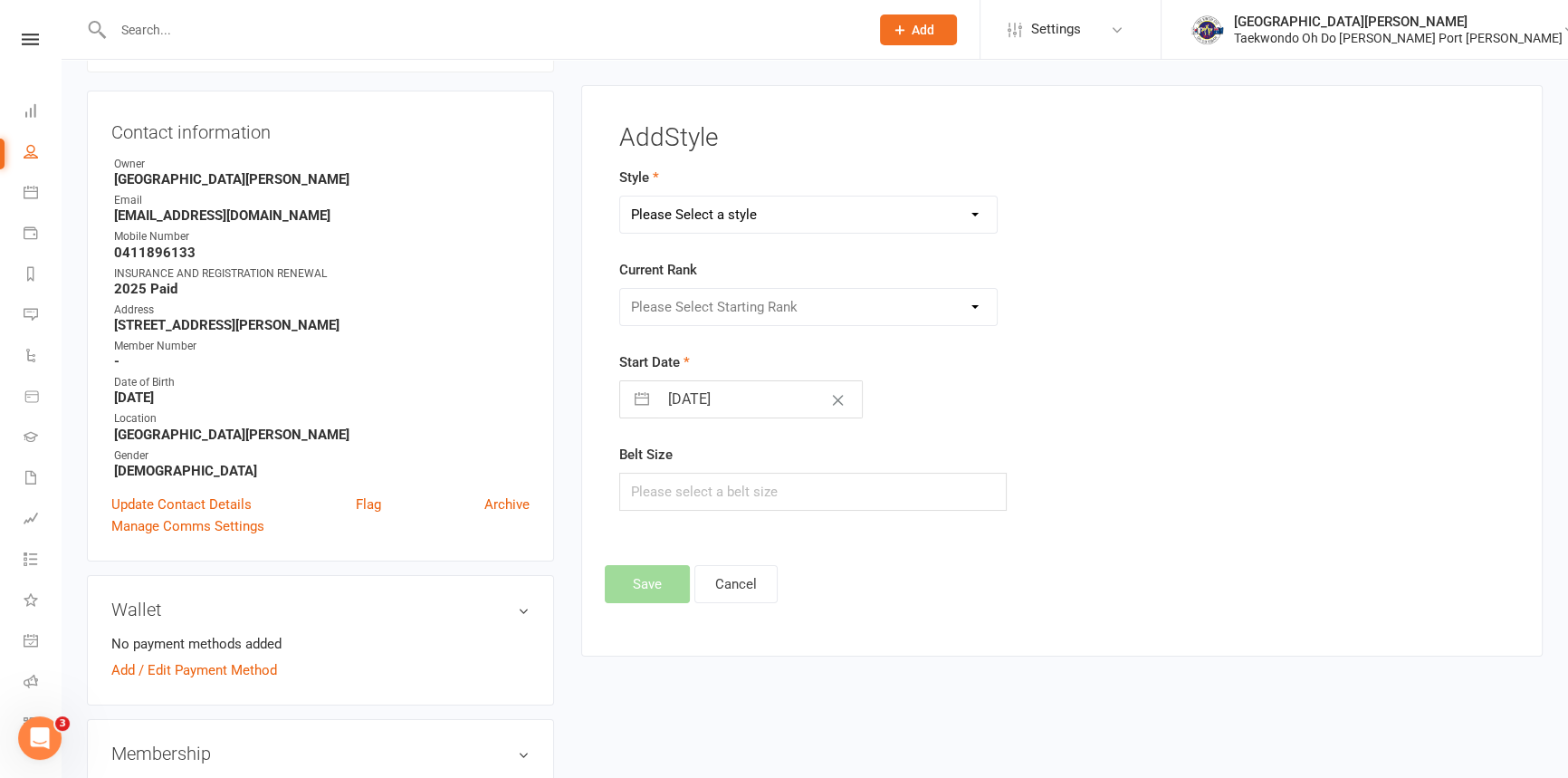
click at [812, 218] on select "Please Select a style Taekwondo" at bounding box center [808, 214] width 377 height 36
select select "301"
click at [620, 202] on select "Please Select a style Taekwondo" at bounding box center [808, 214] width 377 height 36
click at [752, 309] on select "Please Select Starting Rank LittleTiger Little Tiger 1 Little Tiger 2 Little Ti…" at bounding box center [808, 306] width 377 height 36
select select "2879"
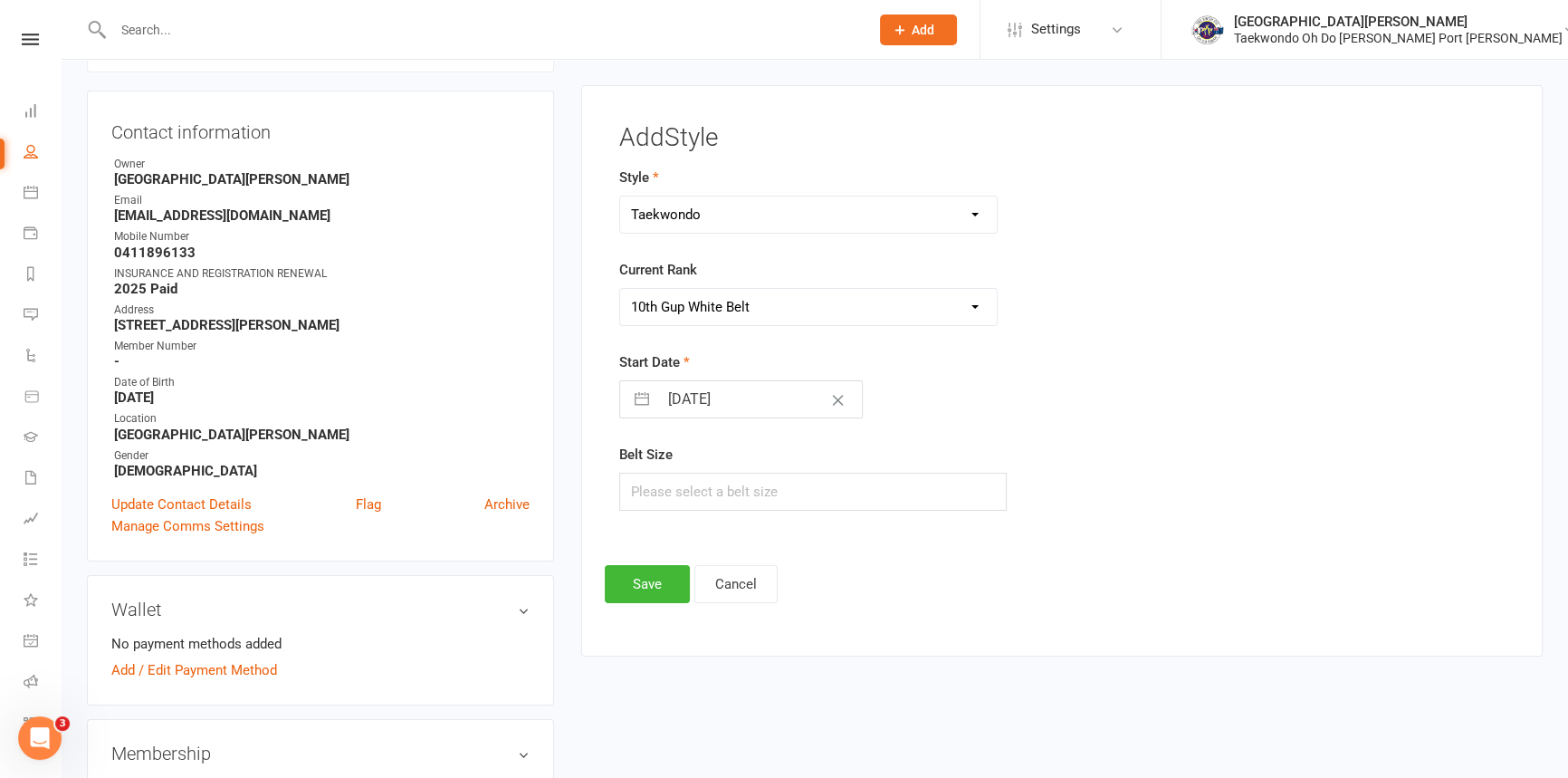
click at [620, 298] on select "Please Select Starting Rank LittleTiger Little Tiger 1 Little Tiger 2 Little Ti…" at bounding box center [808, 306] width 377 height 36
click at [653, 591] on button "Save" at bounding box center [647, 583] width 85 height 38
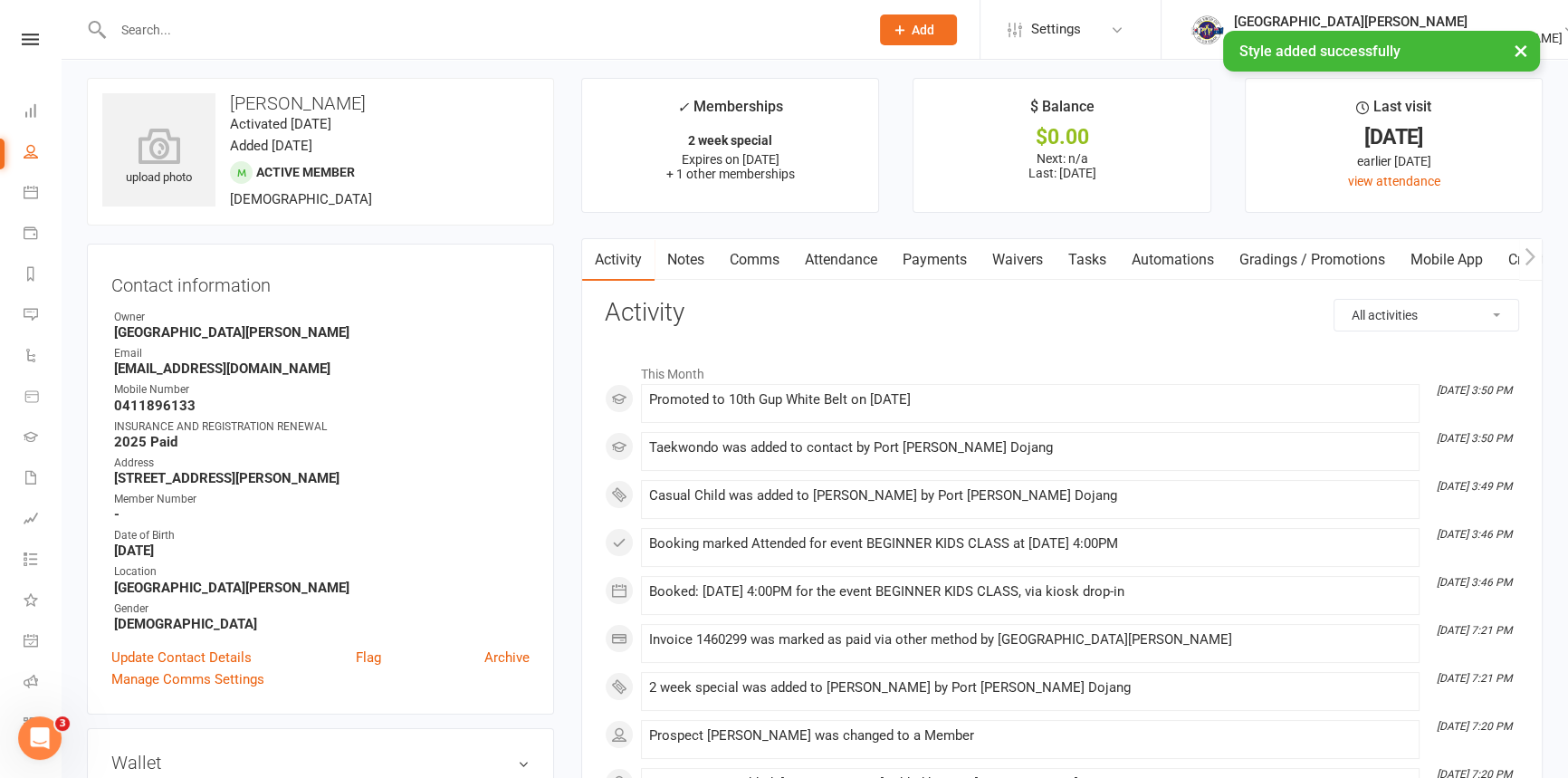
scroll to position [0, 0]
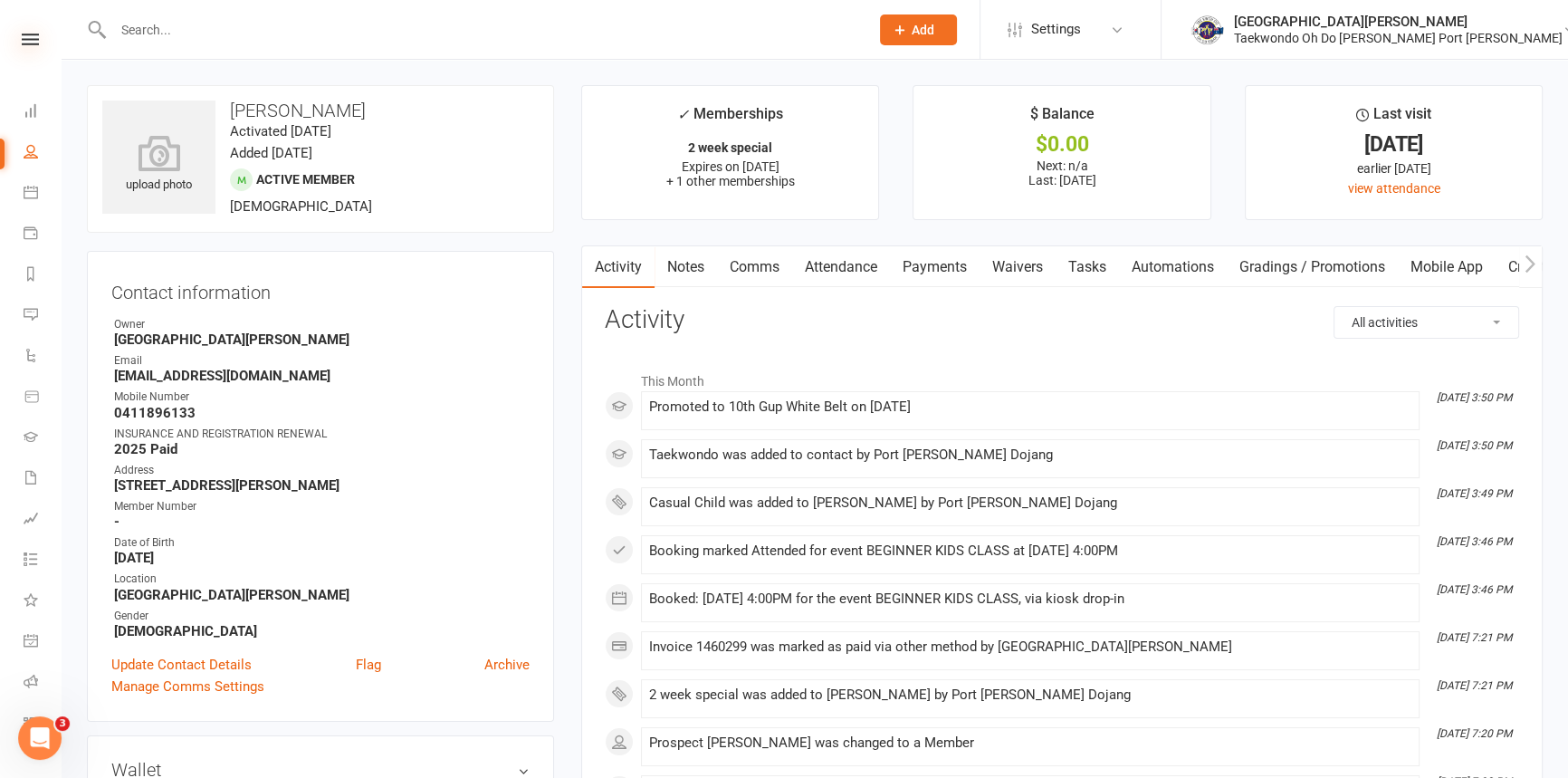
click at [21, 36] on icon at bounding box center [30, 40] width 17 height 12
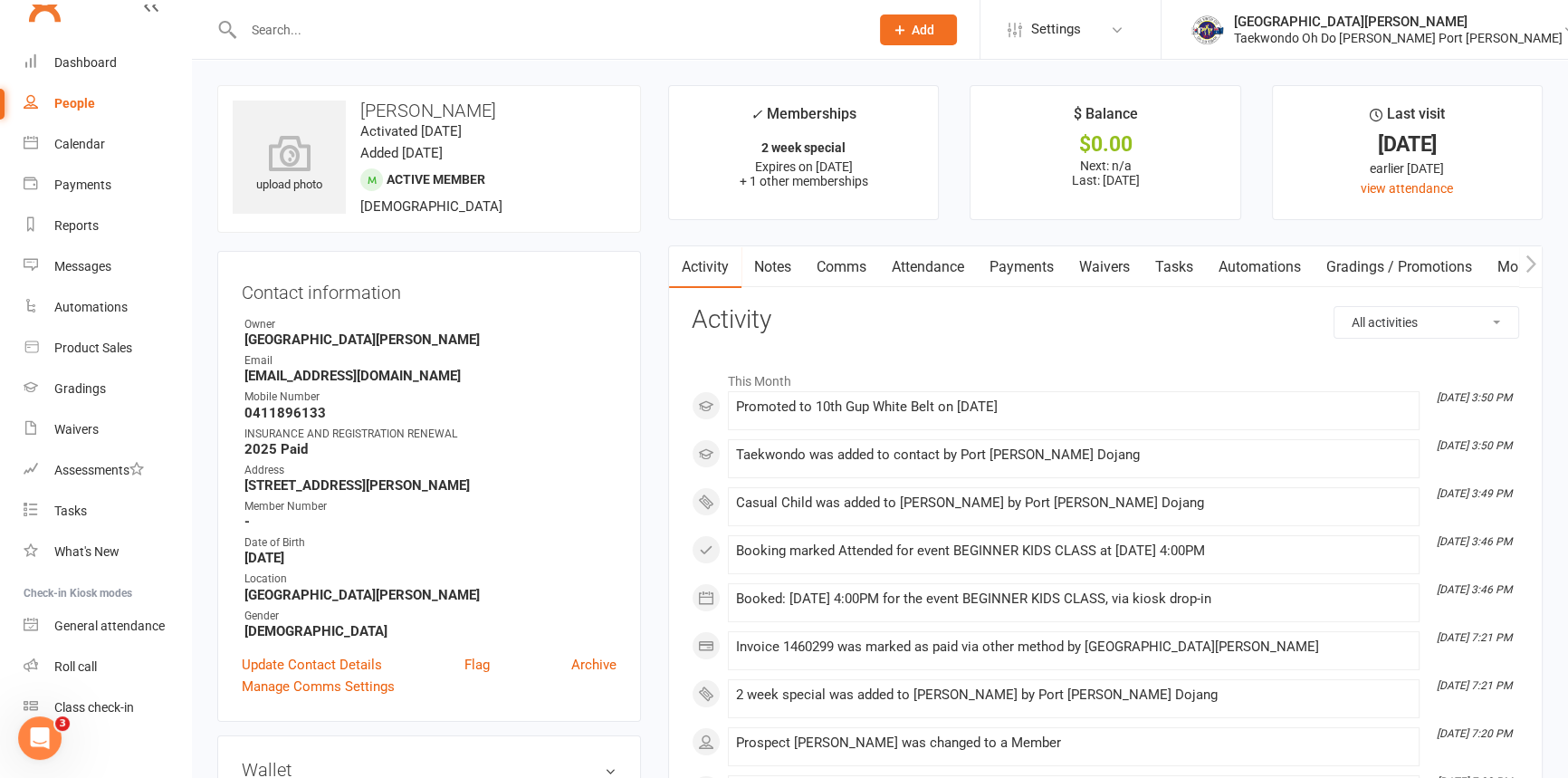
scroll to position [92, 0]
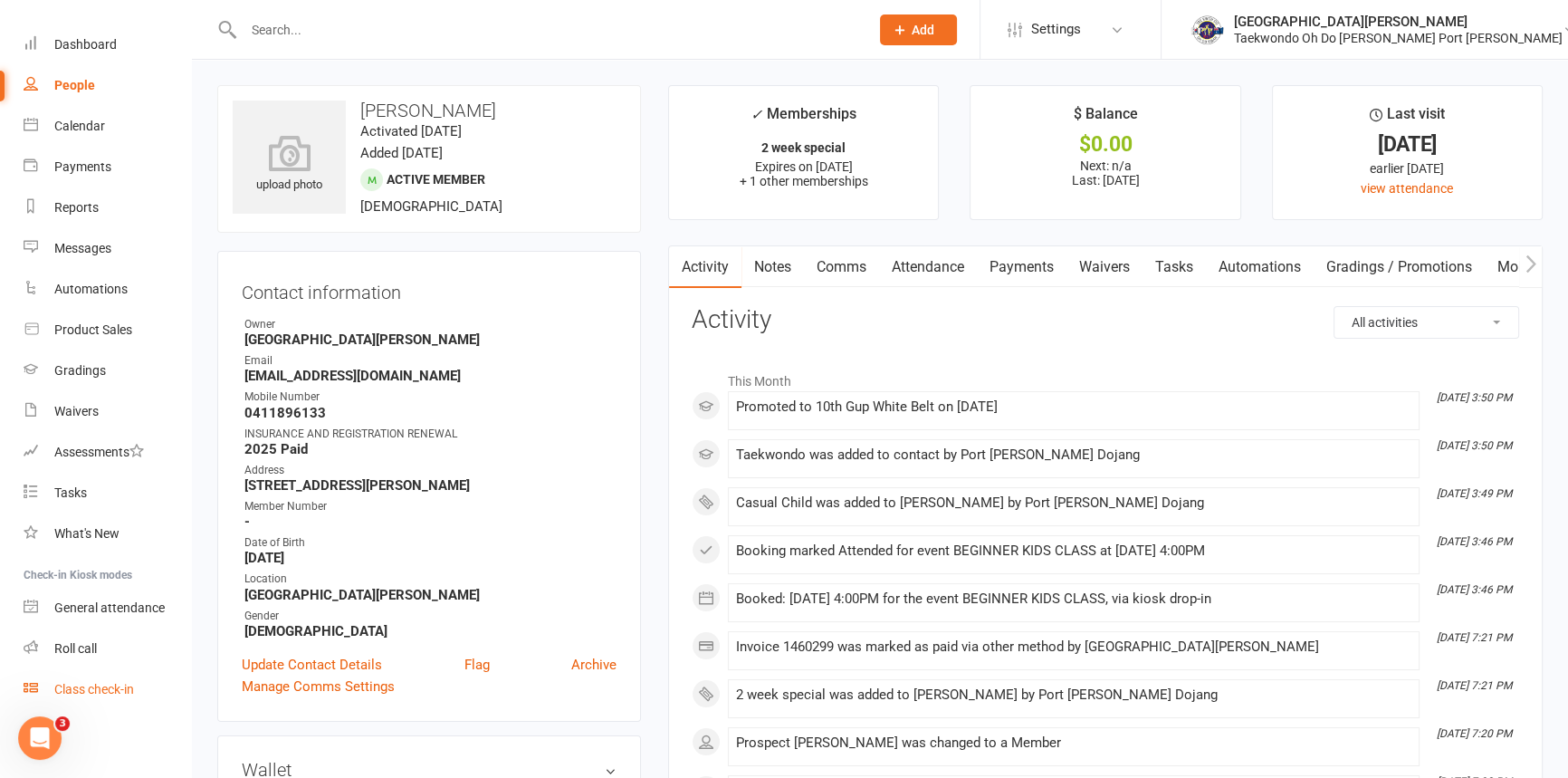
click at [133, 689] on div "Class check-in" at bounding box center [94, 689] width 79 height 15
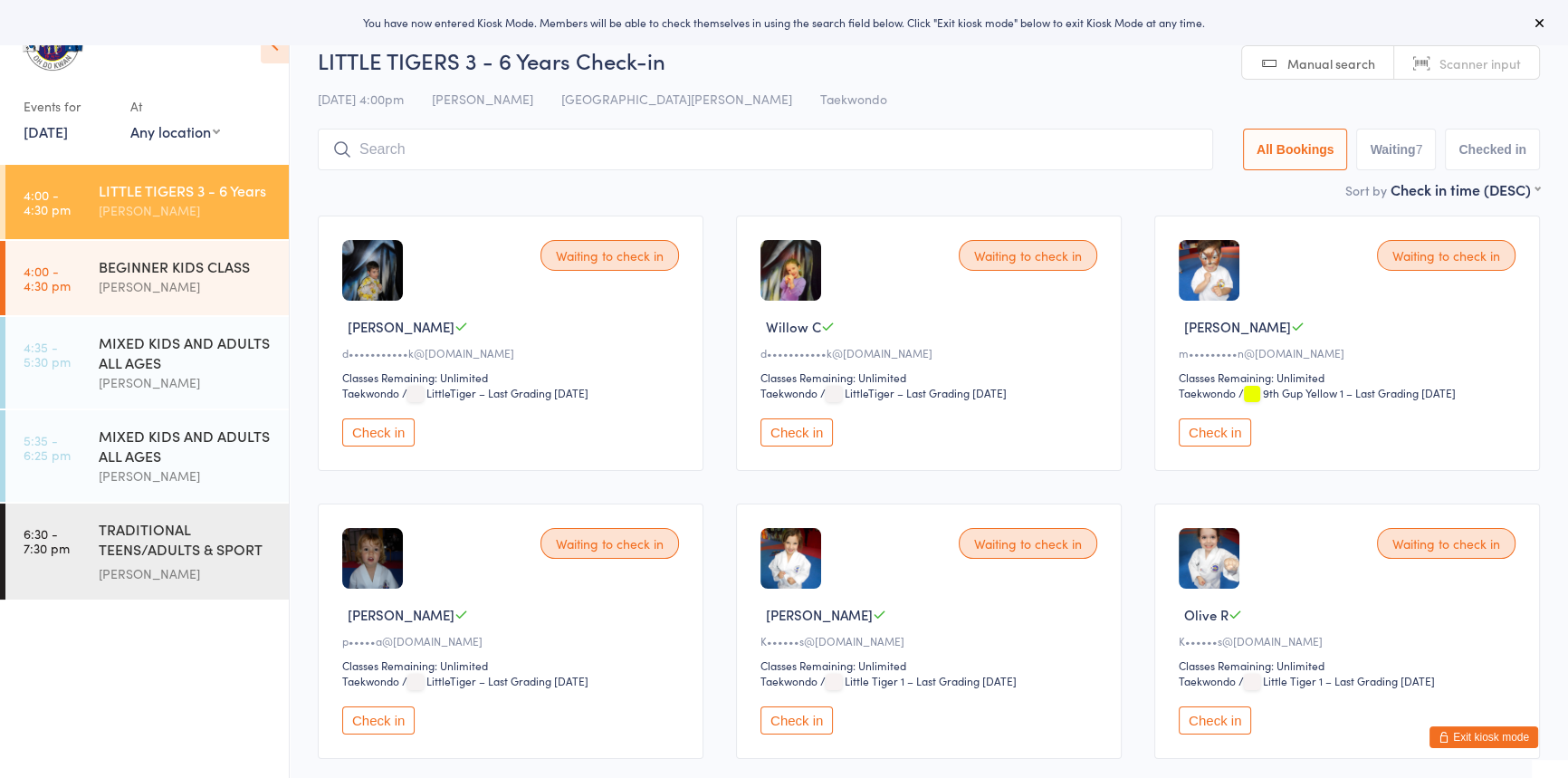
click at [467, 156] on input "search" at bounding box center [765, 149] width 896 height 42
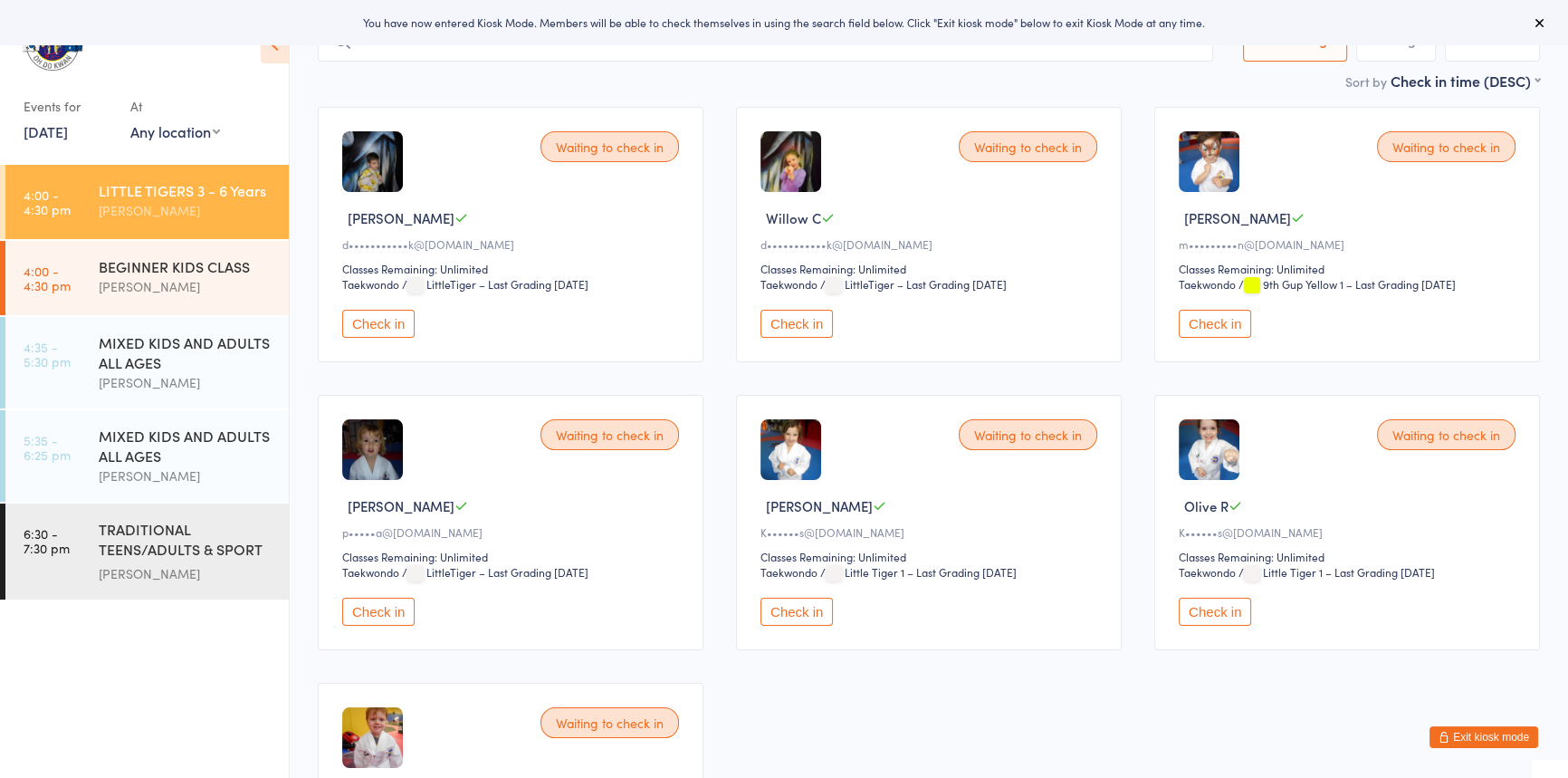
scroll to position [129, 0]
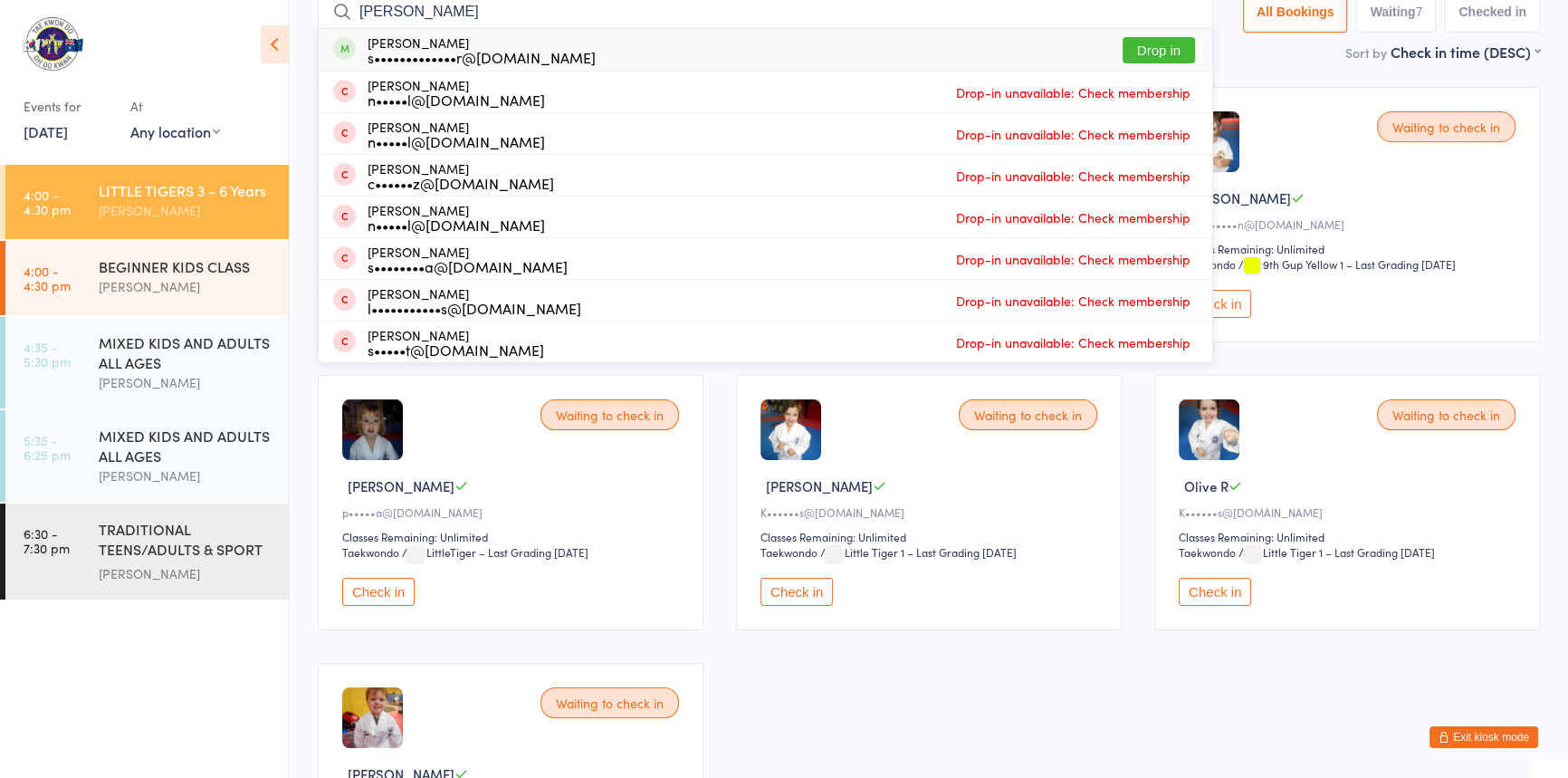
type input "[PERSON_NAME]"
click at [1126, 43] on button "Drop in" at bounding box center [1158, 49] width 73 height 26
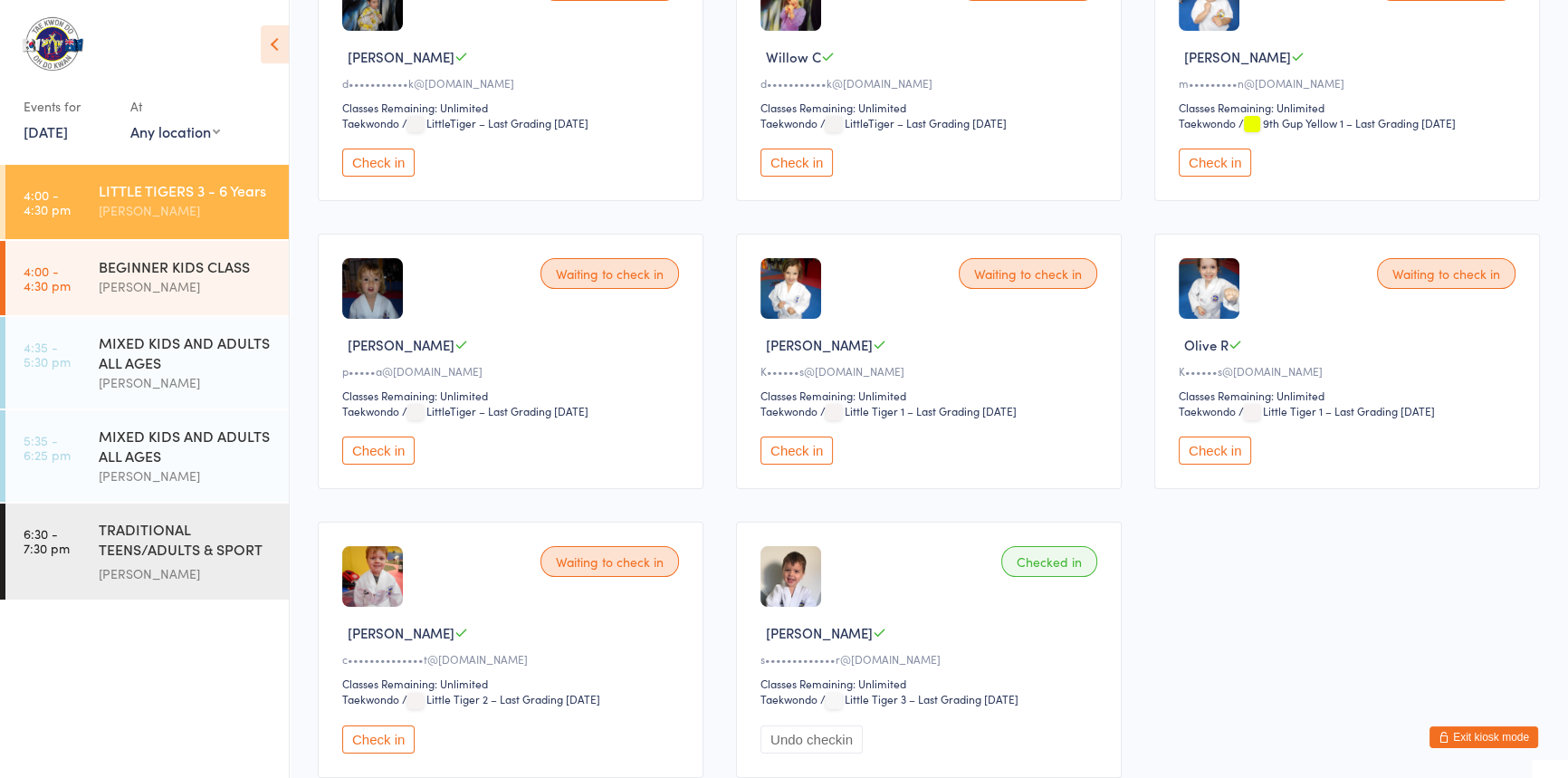
scroll to position [17, 0]
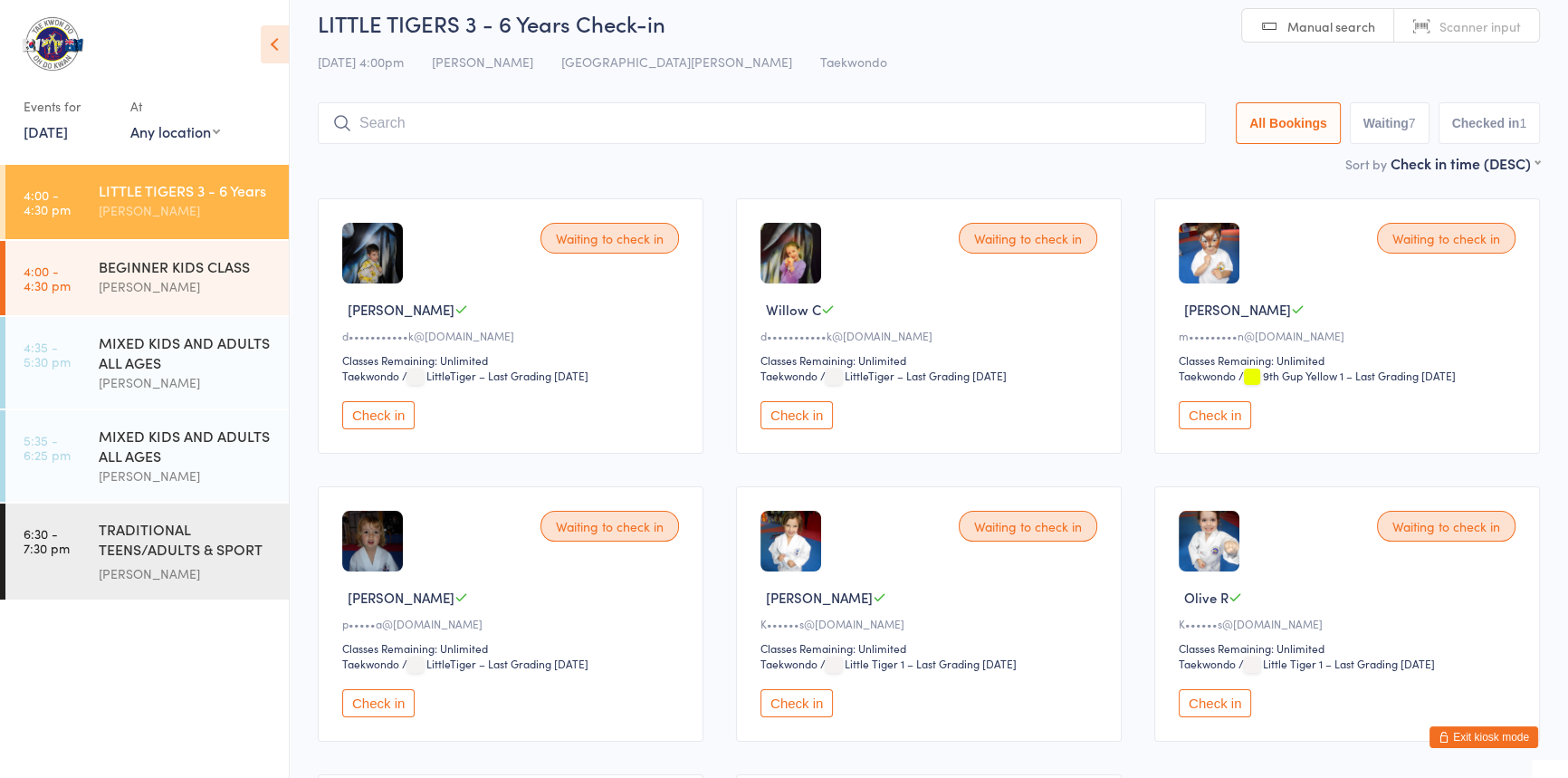
click at [367, 114] on input "search" at bounding box center [761, 123] width 888 height 42
click at [387, 117] on input "search" at bounding box center [761, 123] width 888 height 42
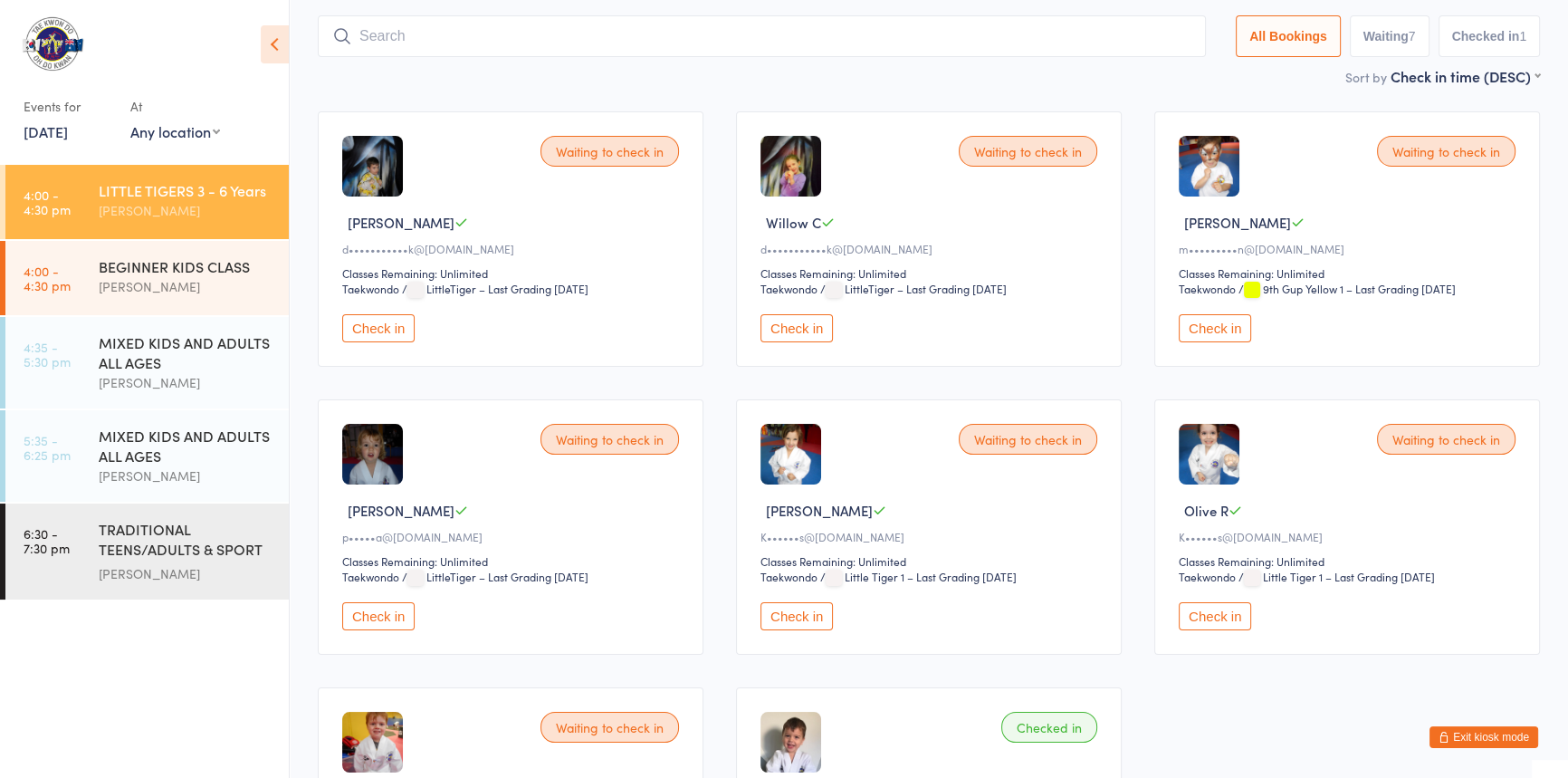
scroll to position [119, 0]
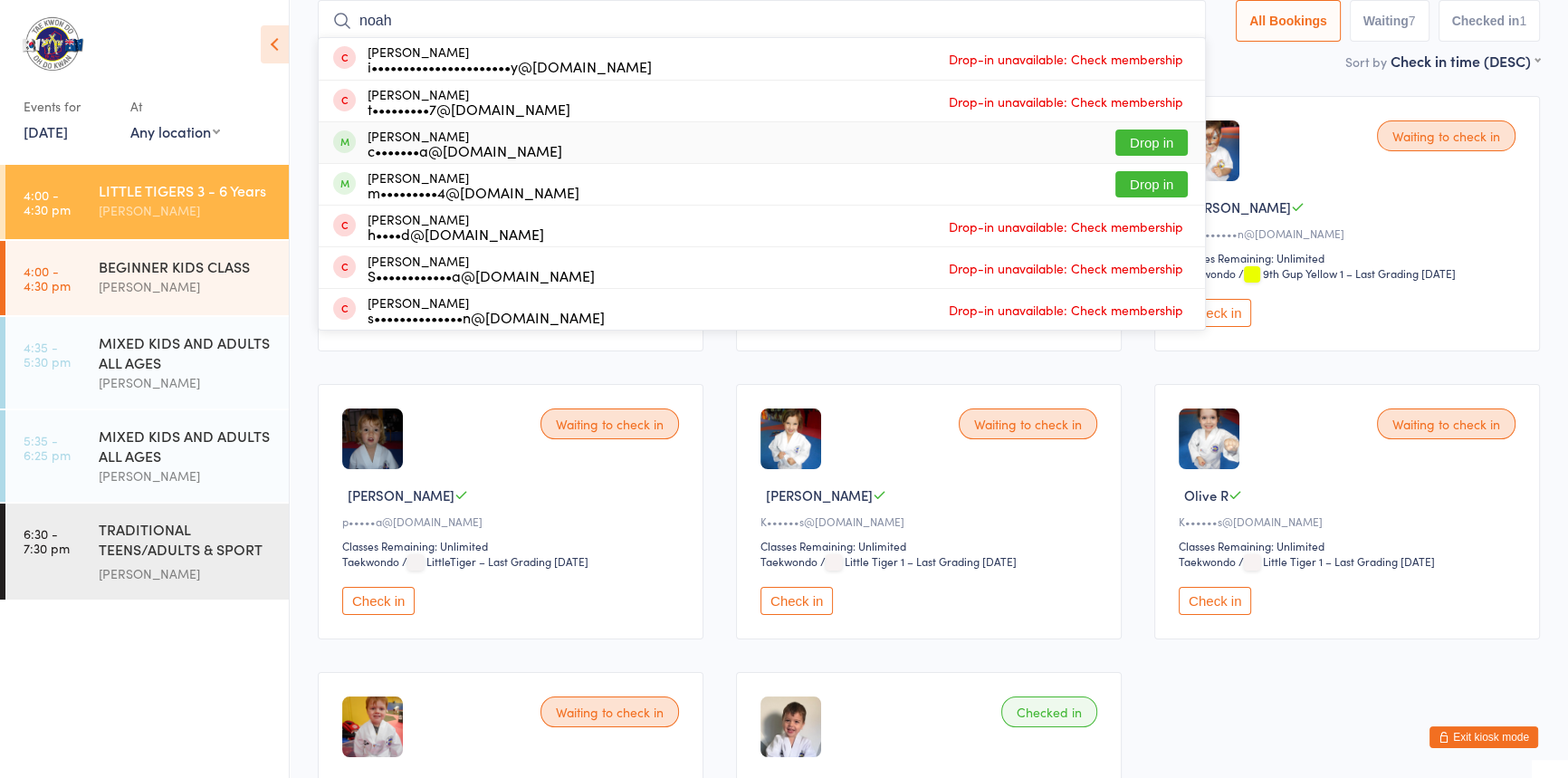
type input "noah"
click at [1116, 141] on button "Drop in" at bounding box center [1152, 142] width 73 height 26
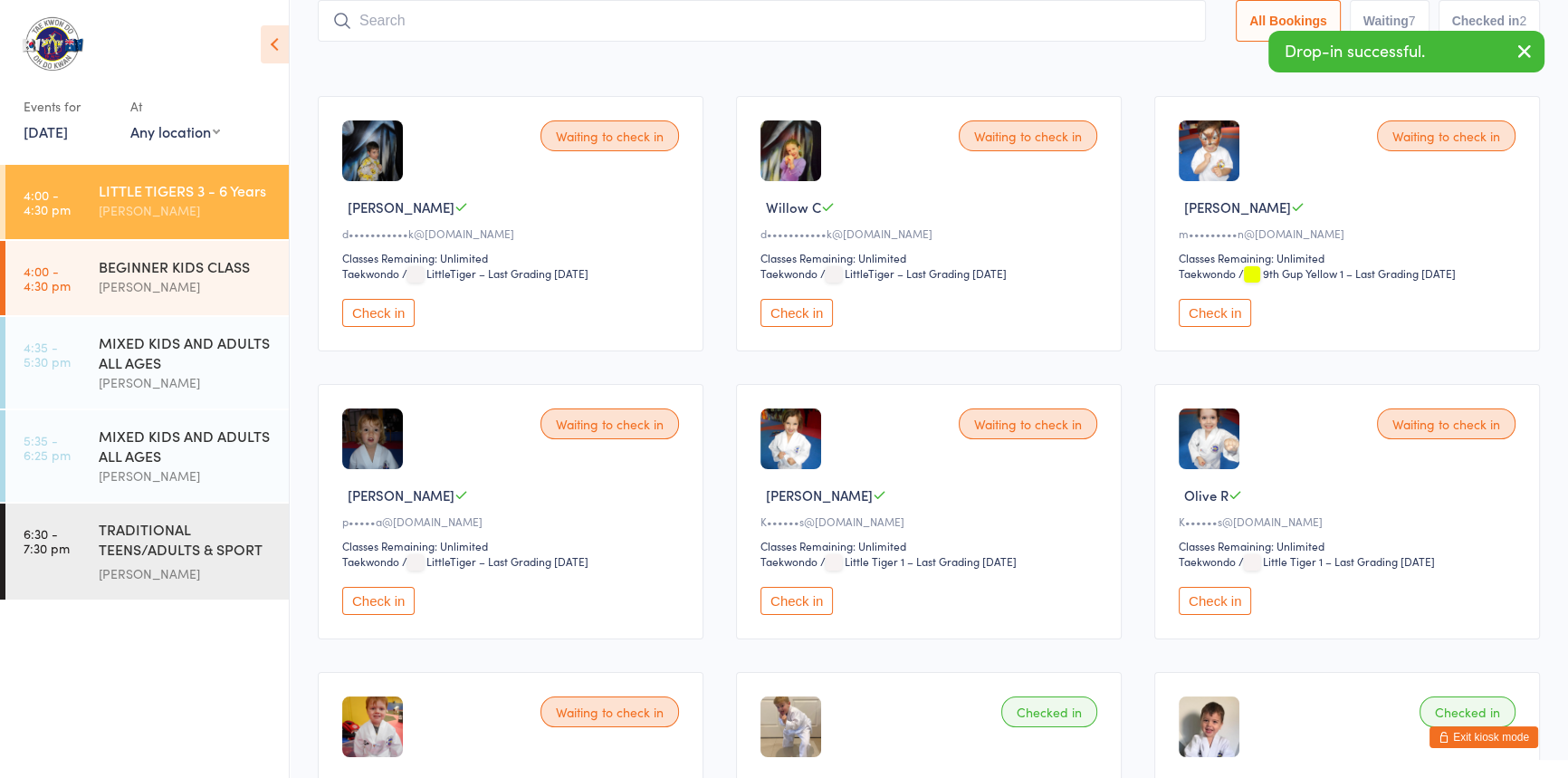
click at [380, 17] on input "search" at bounding box center [761, 20] width 888 height 42
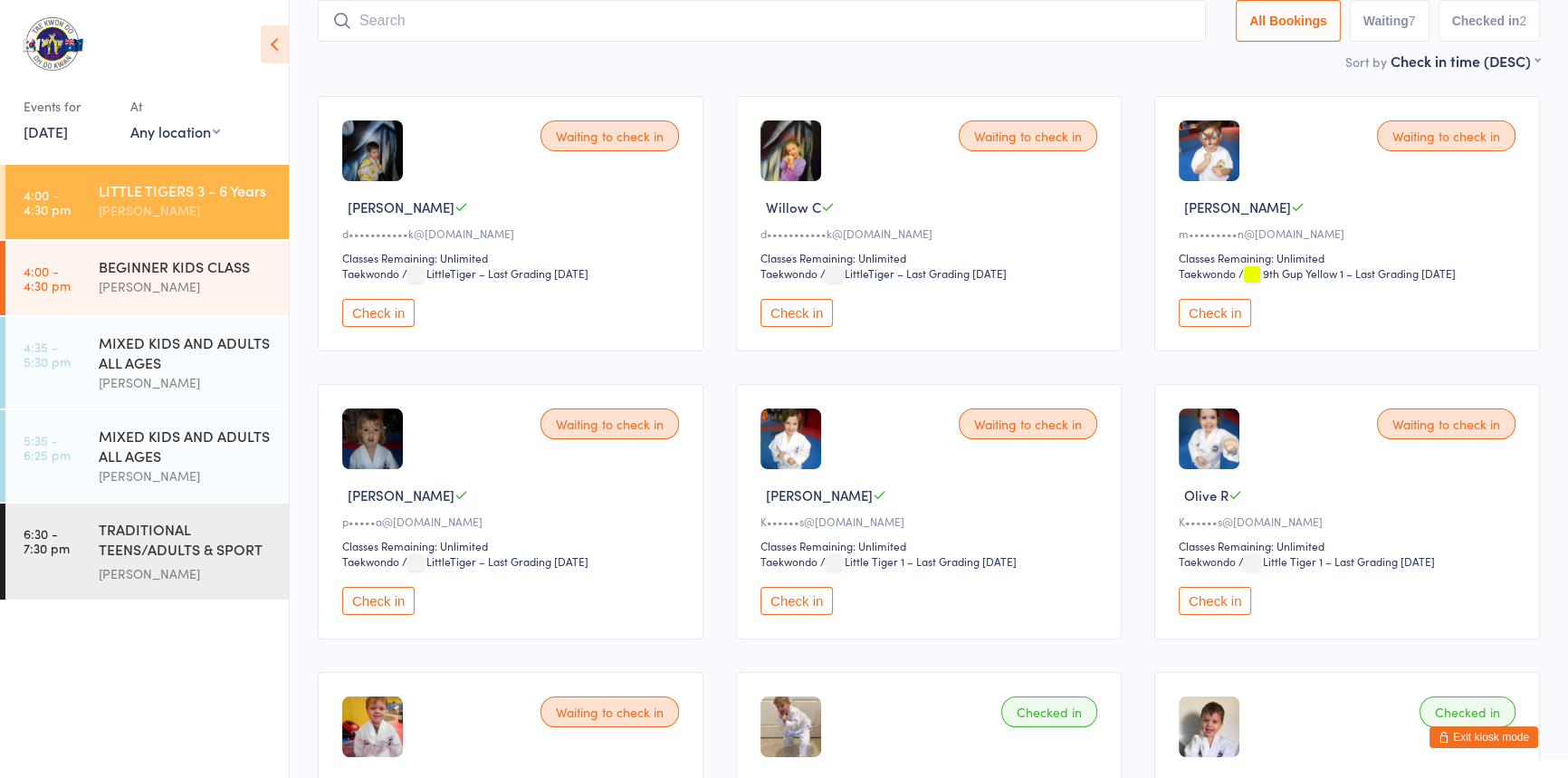
click at [388, 26] on input "search" at bounding box center [761, 20] width 888 height 42
type input "aziphal"
click at [1116, 55] on button "Drop in" at bounding box center [1152, 59] width 73 height 26
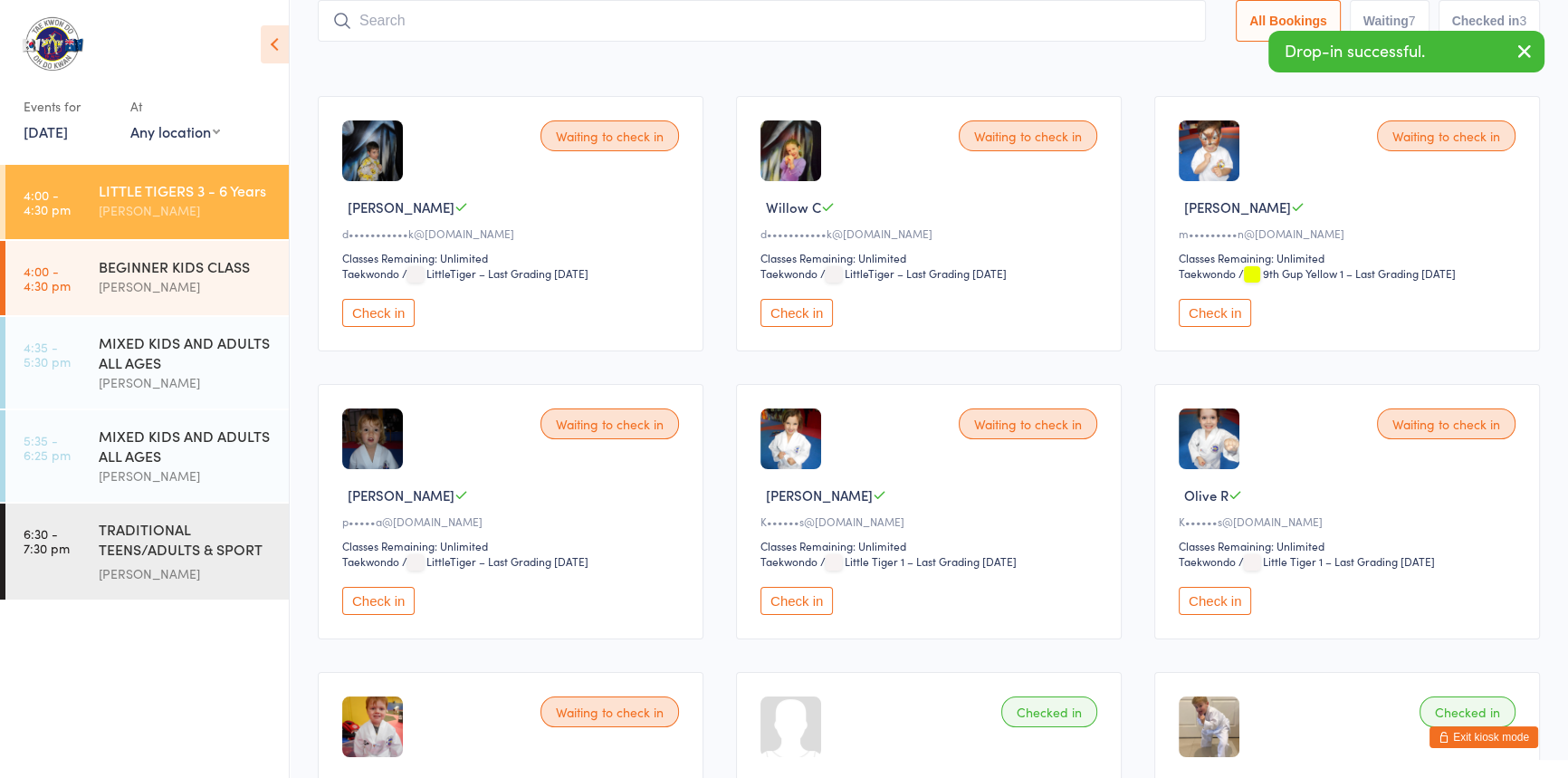
click at [1458, 733] on button "Exit kiosk mode" at bounding box center [1484, 737] width 108 height 21
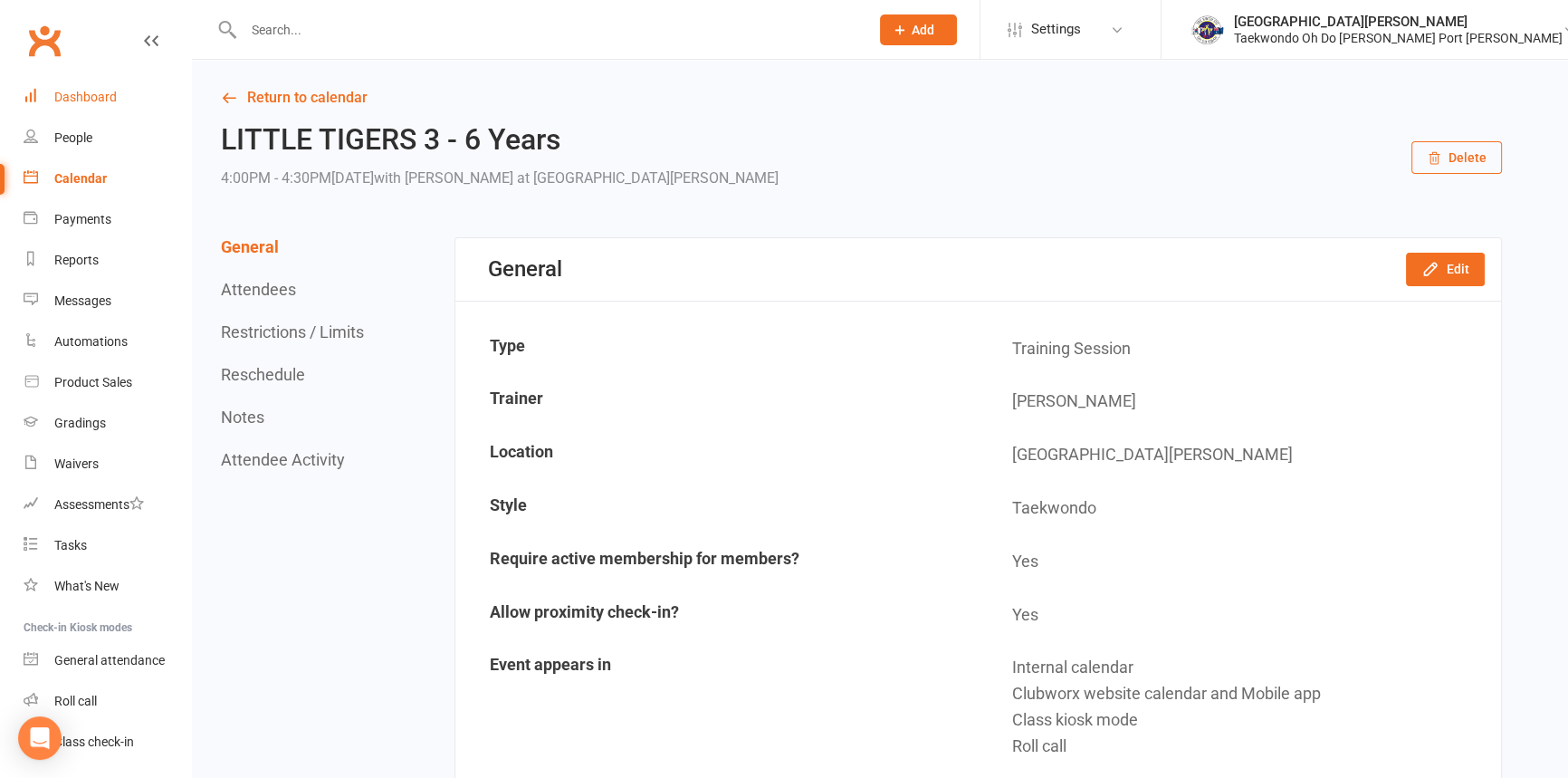
click at [86, 96] on div "Dashboard" at bounding box center [85, 97] width 63 height 15
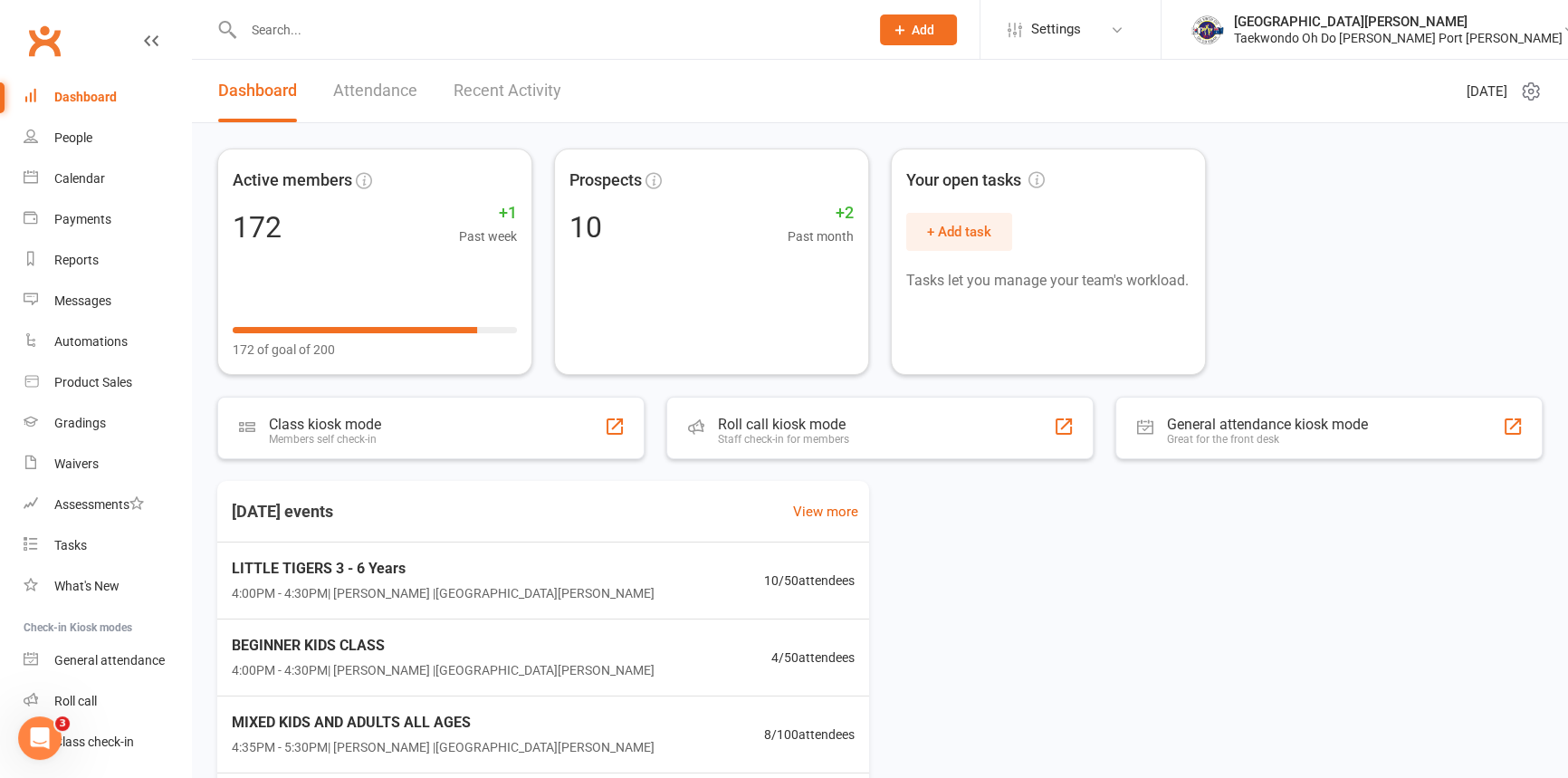
click at [274, 35] on input "text" at bounding box center [547, 30] width 618 height 25
type input "z"
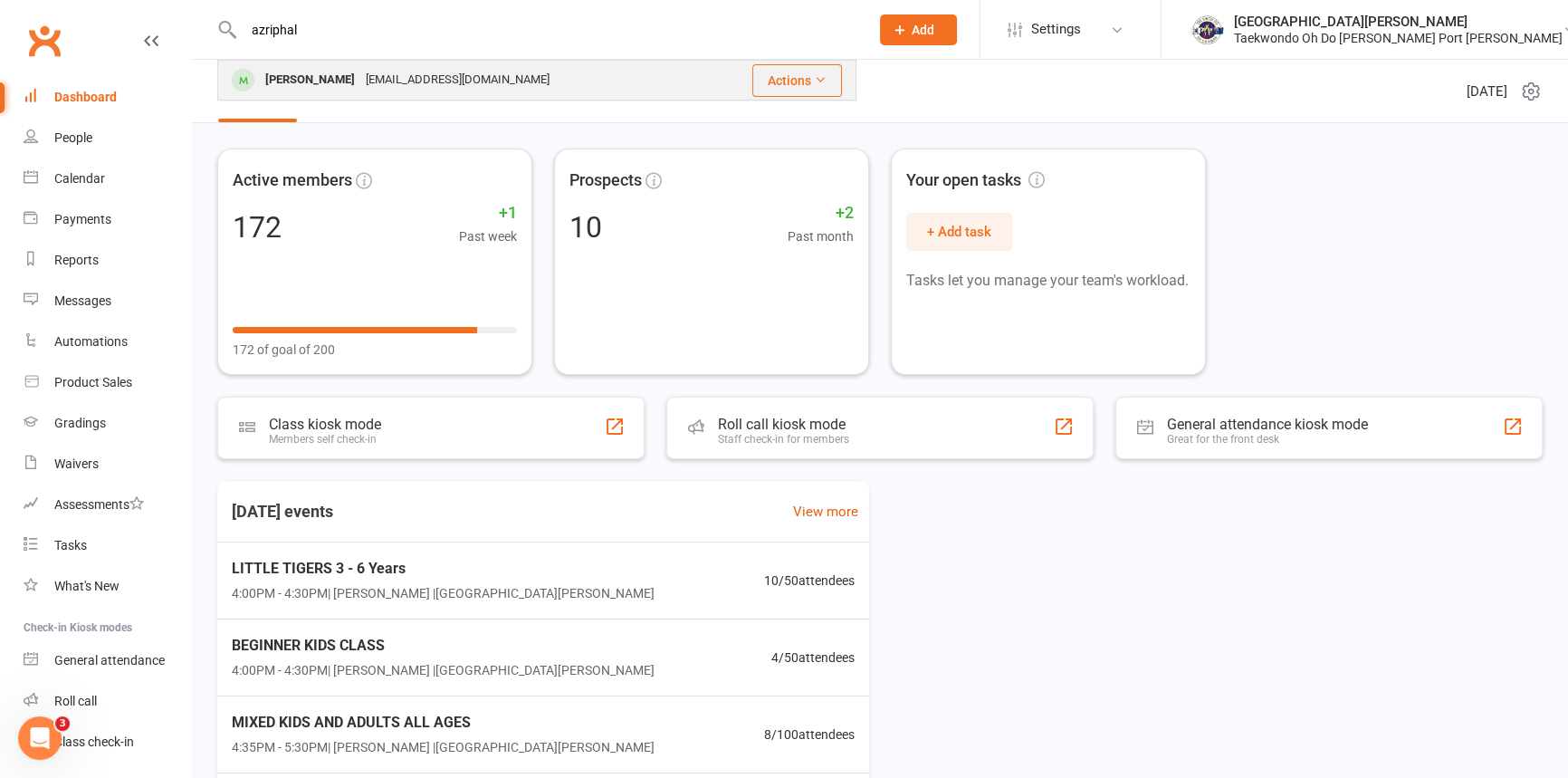
type input "azriphal"
click at [311, 67] on div "Aziraphal Miller" at bounding box center [310, 79] width 101 height 26
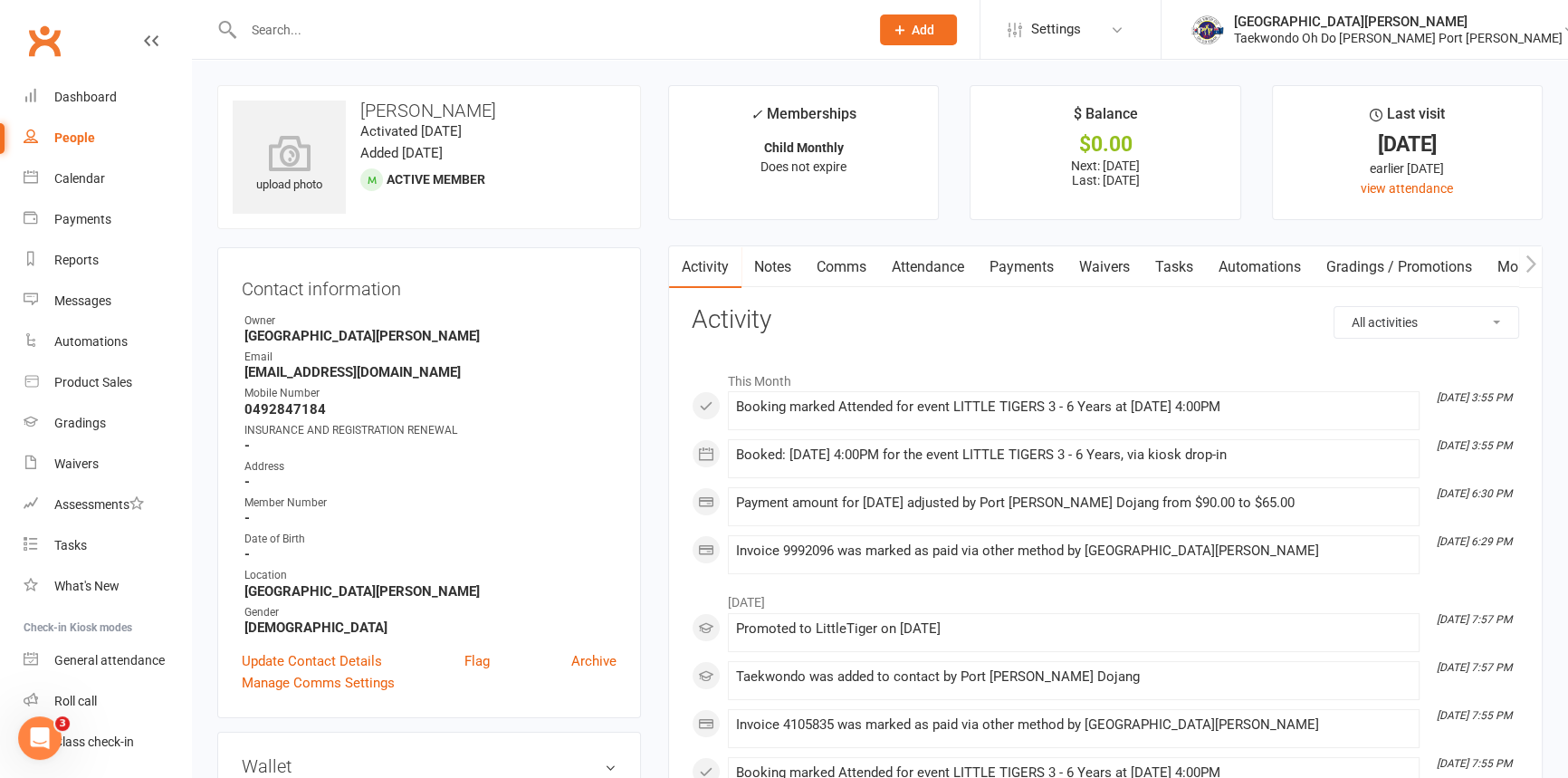
click at [1018, 265] on link "Payments" at bounding box center [1022, 266] width 90 height 42
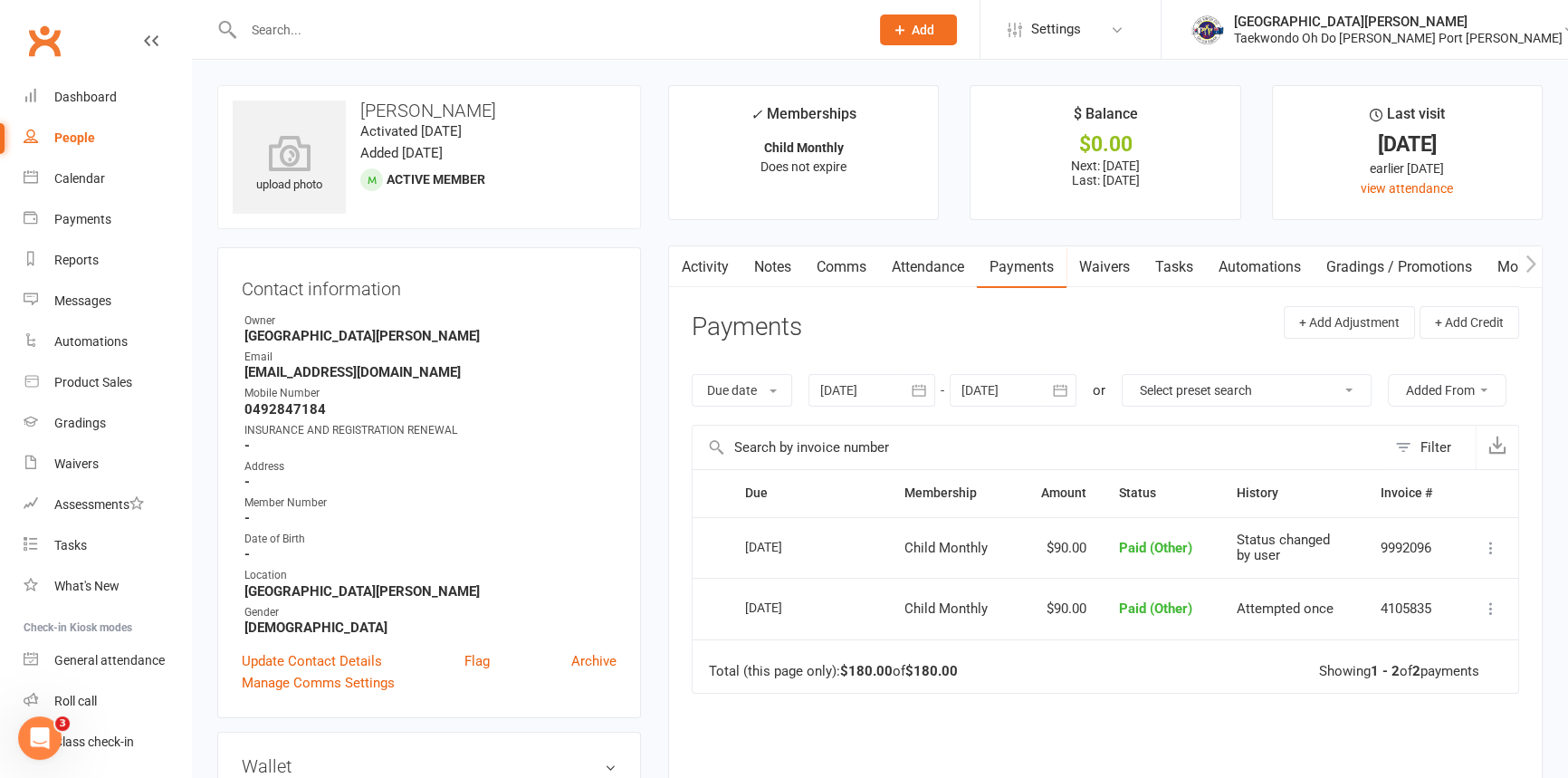
click at [771, 263] on link "Notes" at bounding box center [773, 266] width 63 height 42
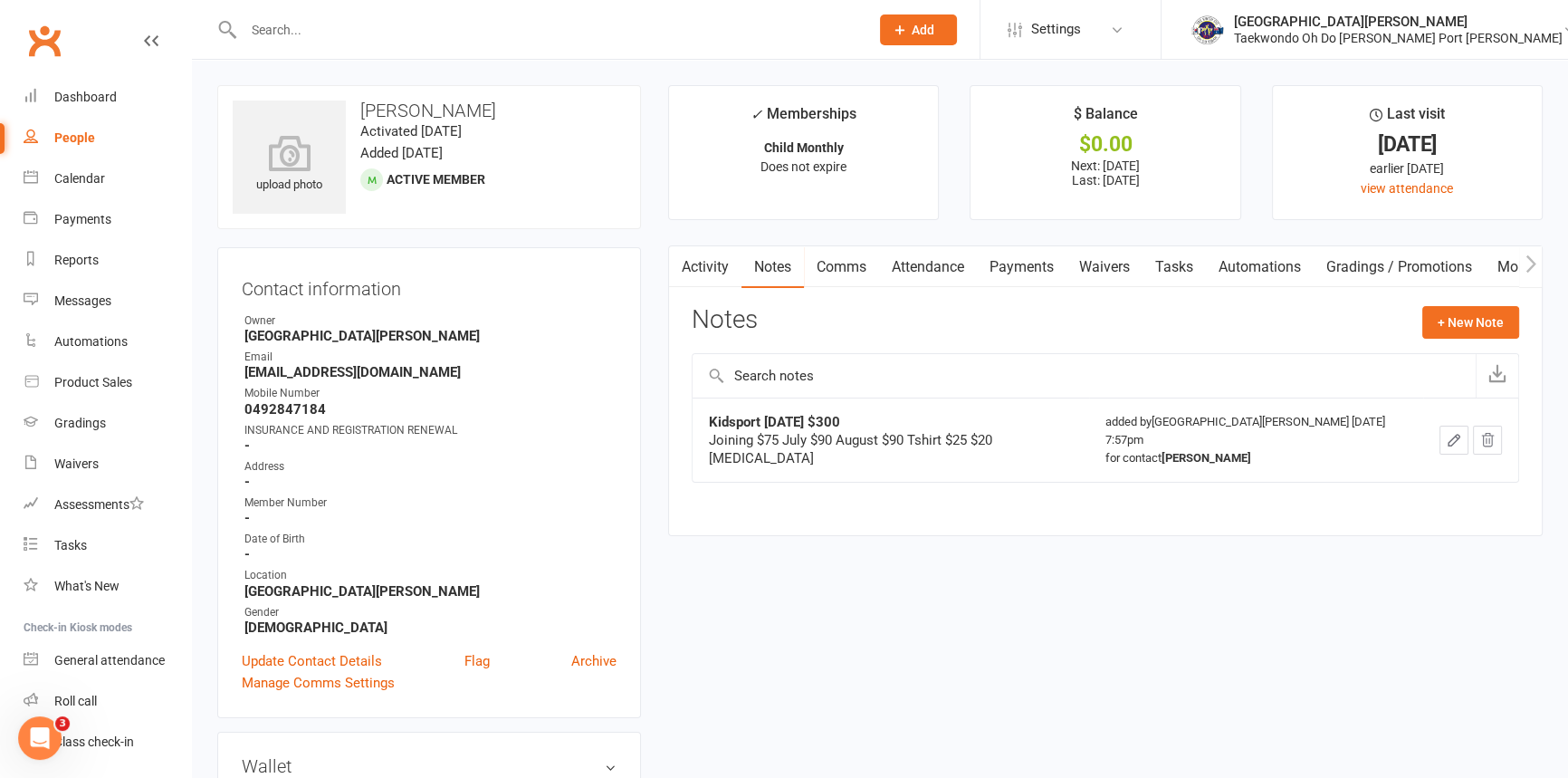
click at [1454, 430] on button "button" at bounding box center [1454, 440] width 29 height 29
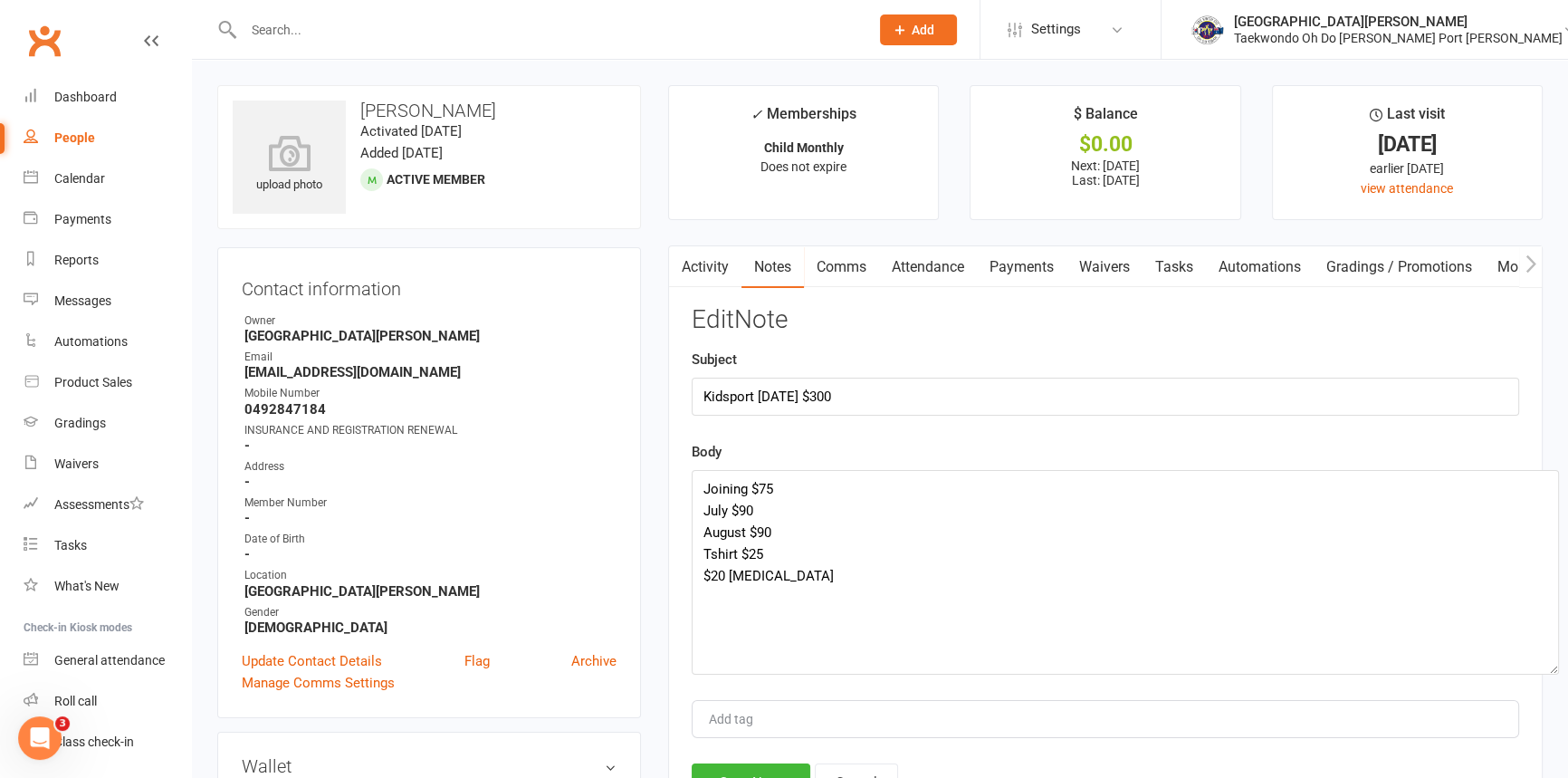
drag, startPoint x: 1512, startPoint y: 536, endPoint x: 1529, endPoint y: 688, distance: 152.9
click at [1550, 674] on textarea "Joining $75 July $90 August $90 Tshirt $25 $20 Bal" at bounding box center [1125, 572] width 868 height 204
click at [1015, 267] on link "Payments" at bounding box center [1022, 266] width 90 height 42
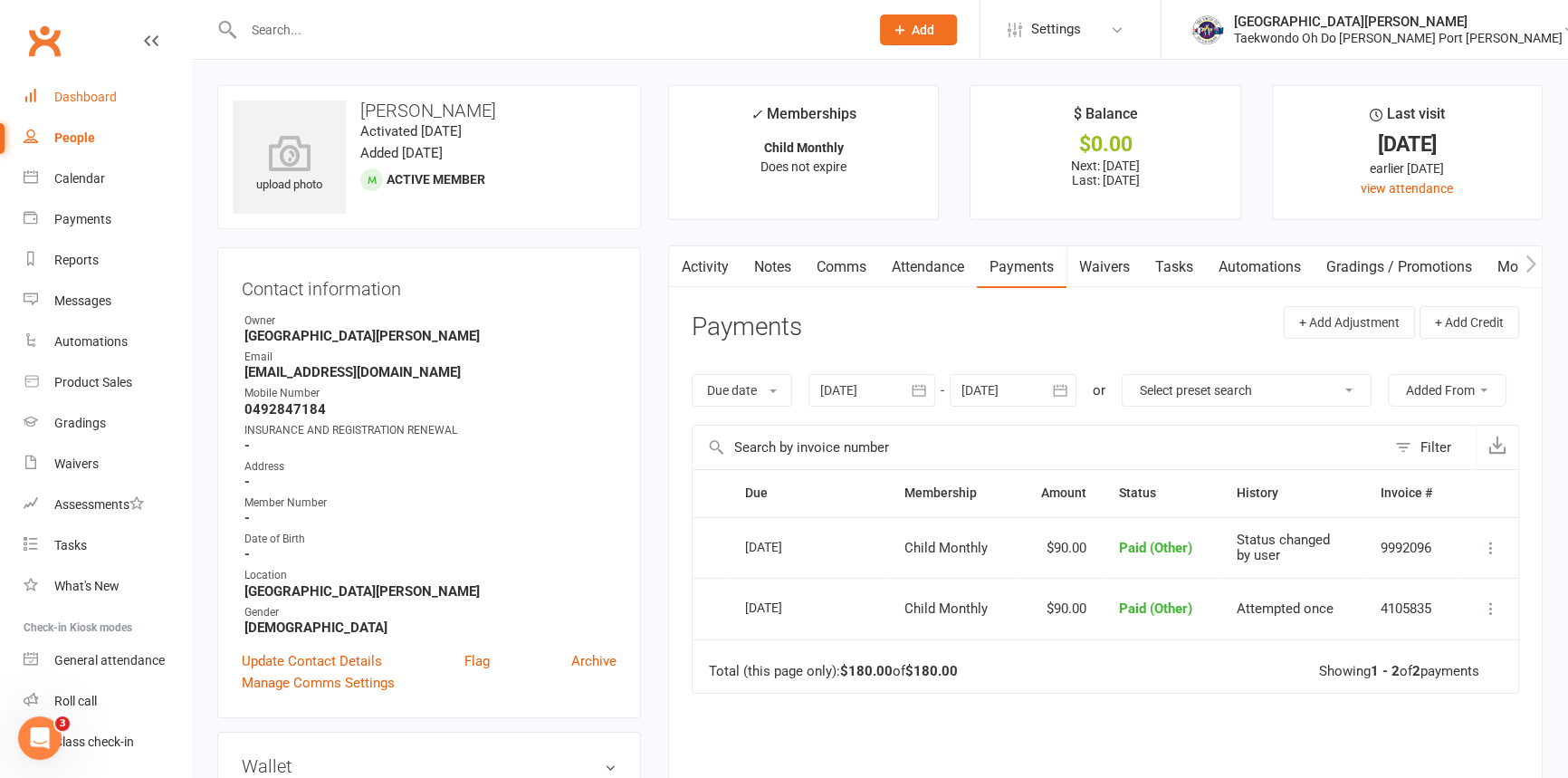
click at [61, 90] on div "Dashboard" at bounding box center [85, 97] width 63 height 15
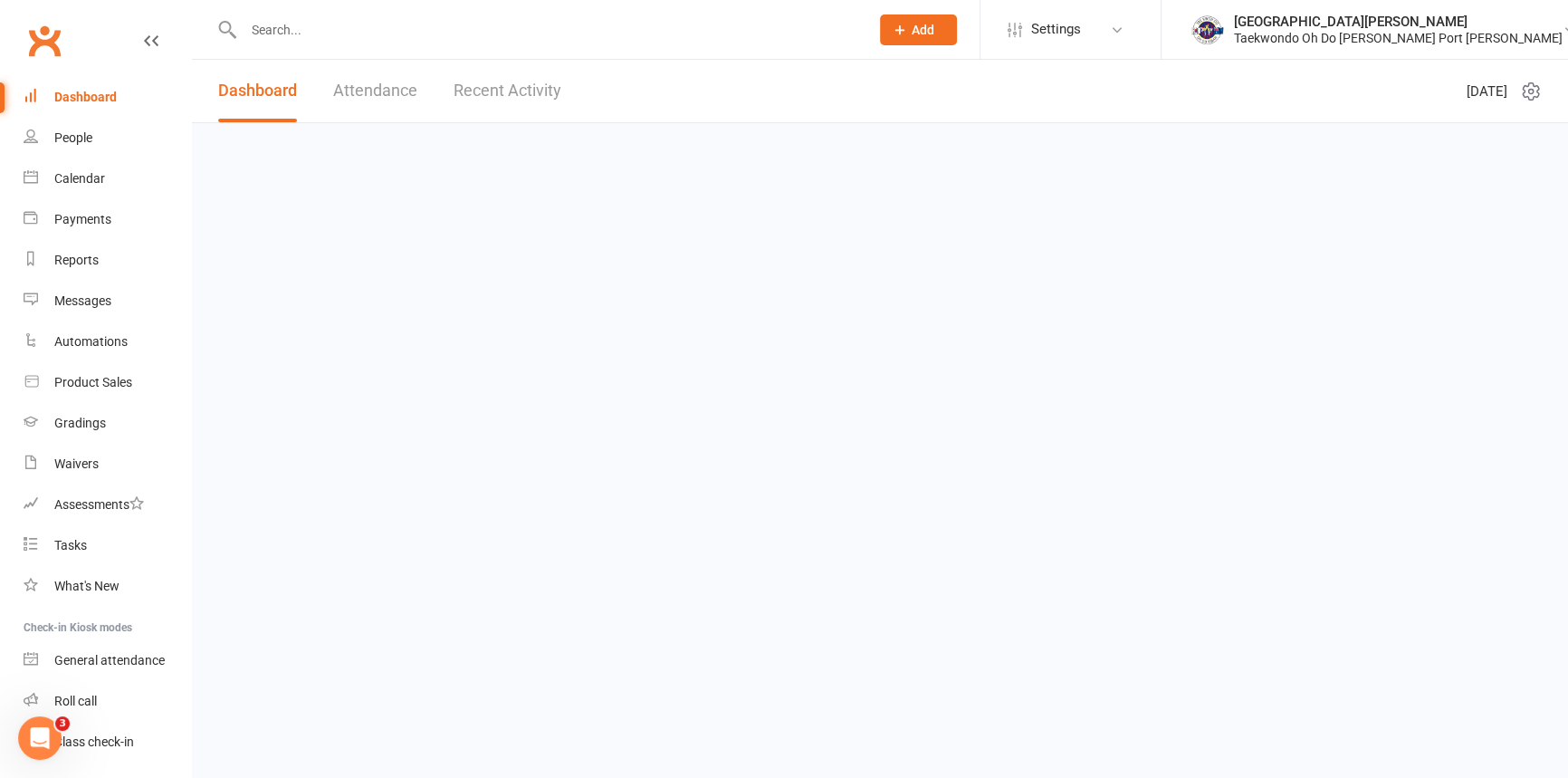
click at [281, 37] on input "text" at bounding box center [547, 30] width 618 height 25
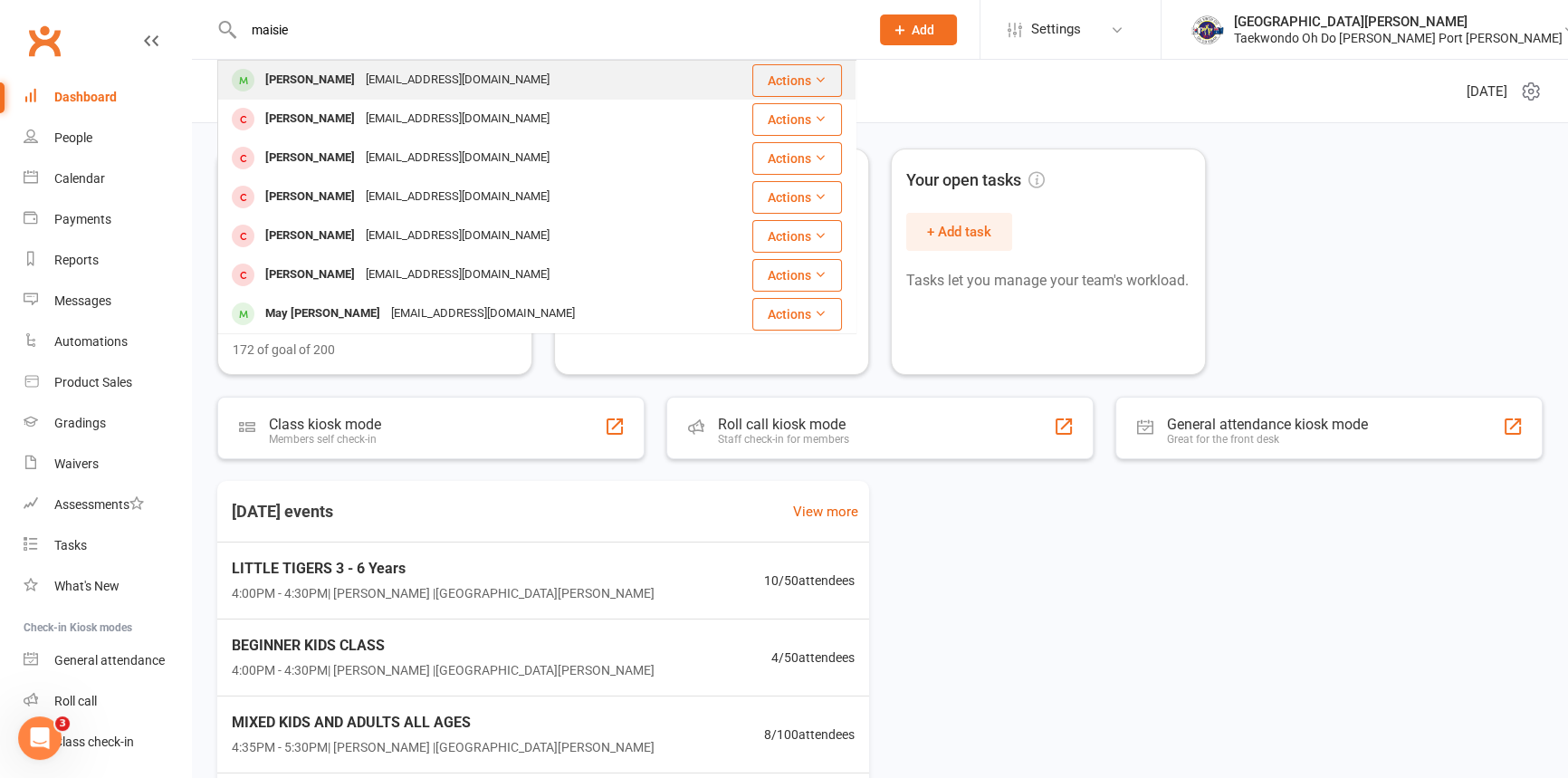
type input "maisie"
click at [323, 74] on div "Maisie Reynolds" at bounding box center [310, 79] width 101 height 26
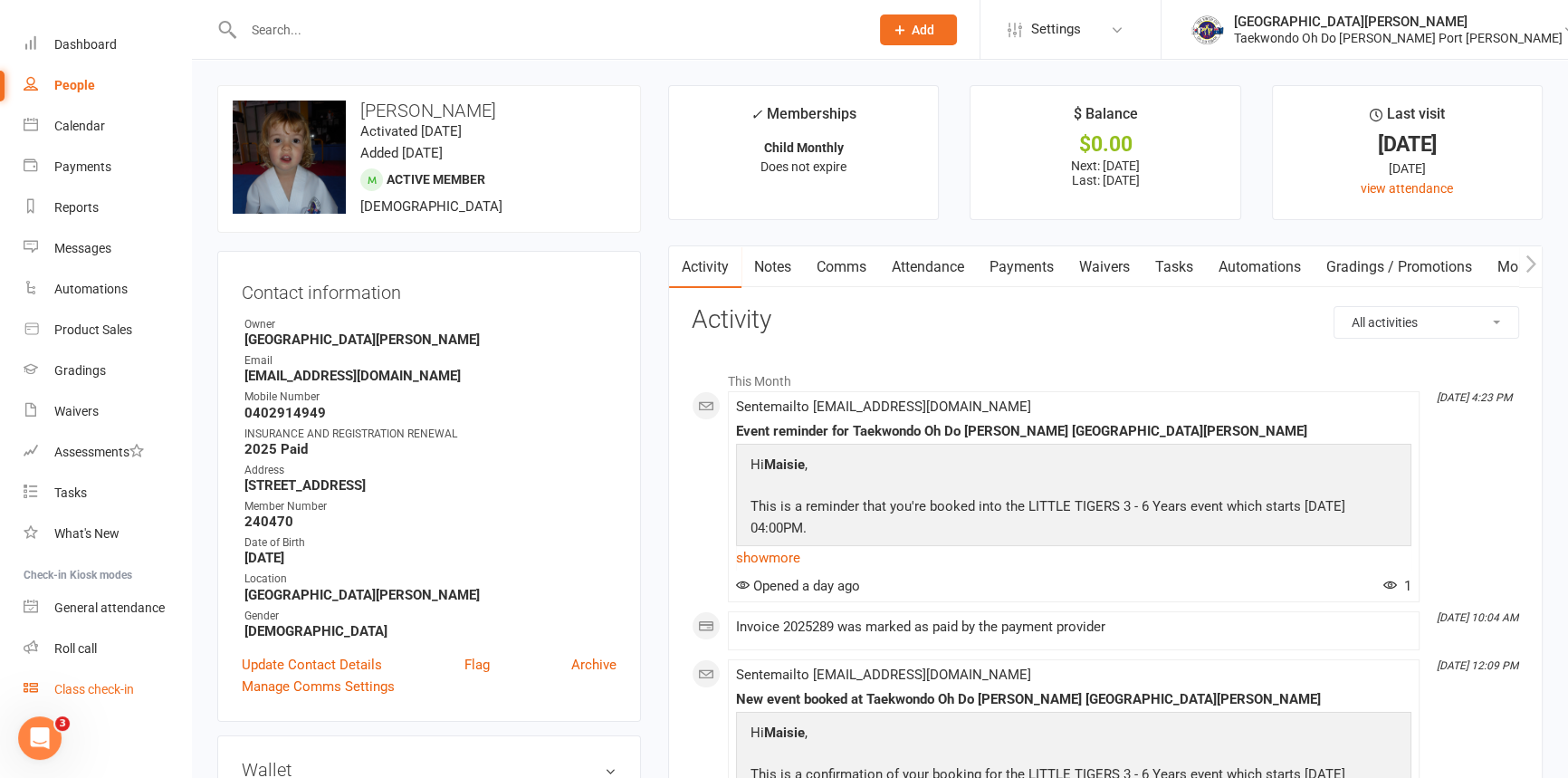
scroll to position [90, 0]
click at [99, 688] on div "Class check-in" at bounding box center [94, 689] width 79 height 15
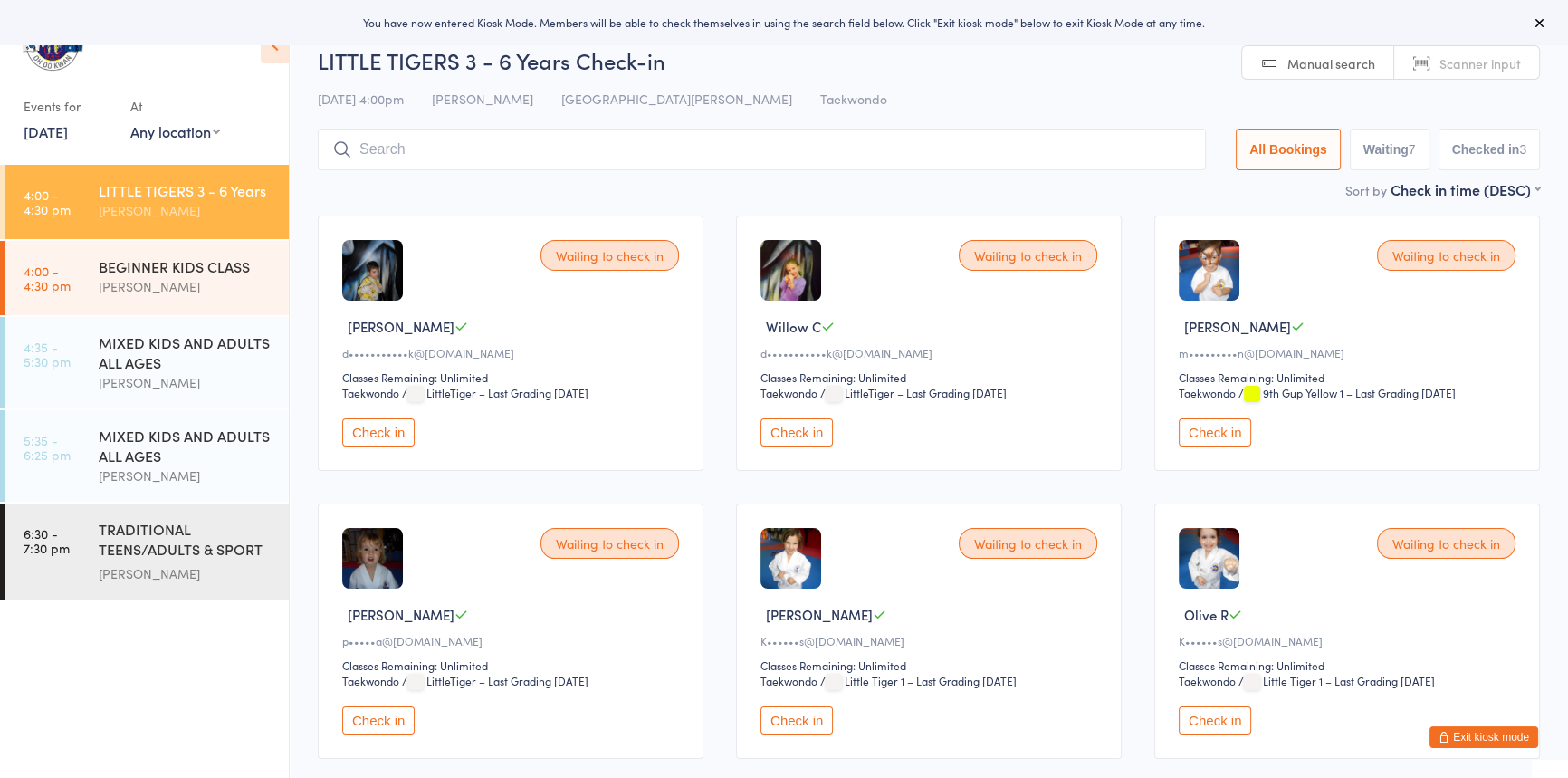
click at [382, 447] on button "Check in" at bounding box center [378, 432] width 73 height 28
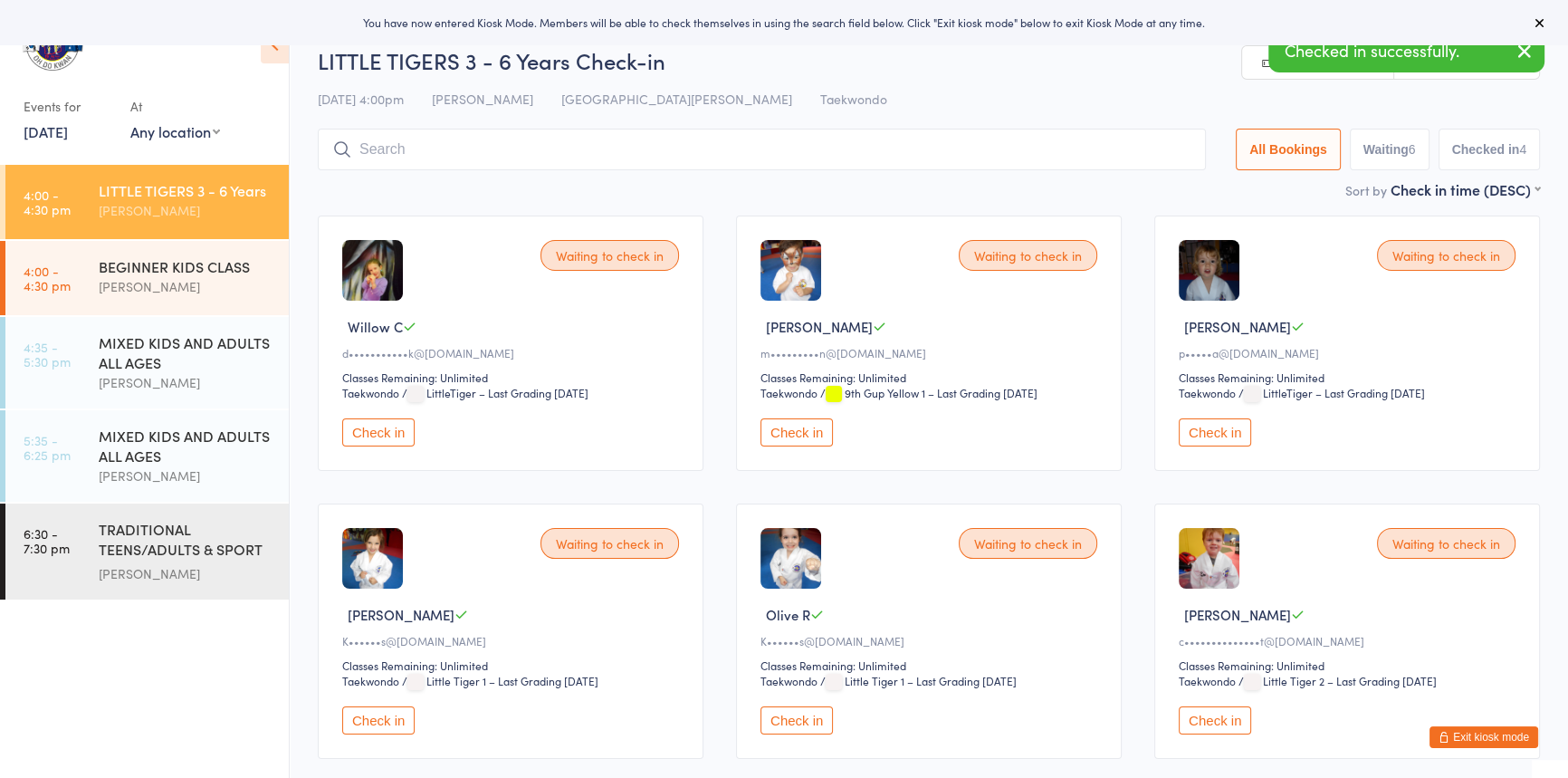
click at [386, 447] on button "Check in" at bounding box center [378, 432] width 73 height 28
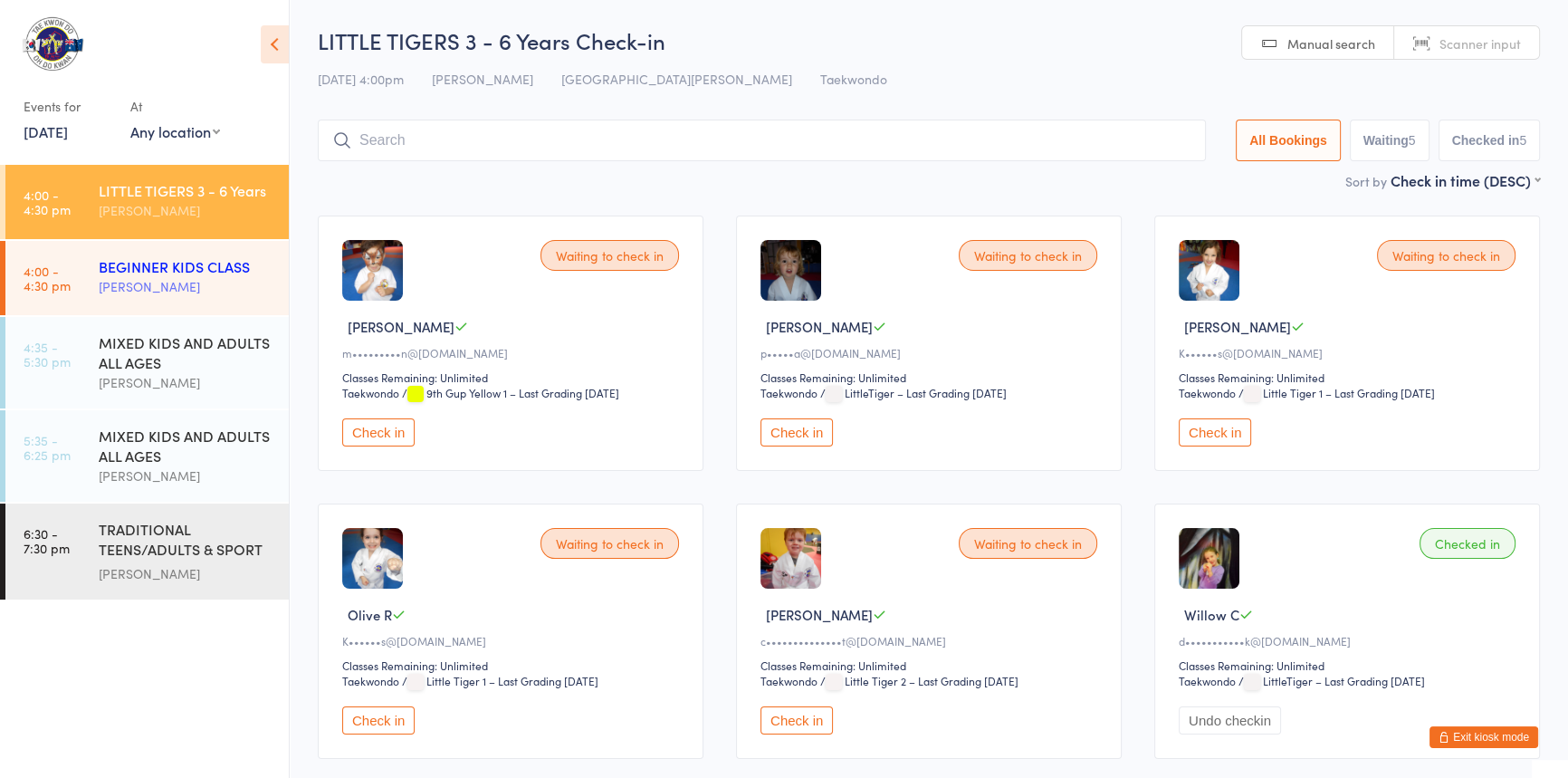
click at [138, 277] on div "[PERSON_NAME]" at bounding box center [186, 287] width 174 height 21
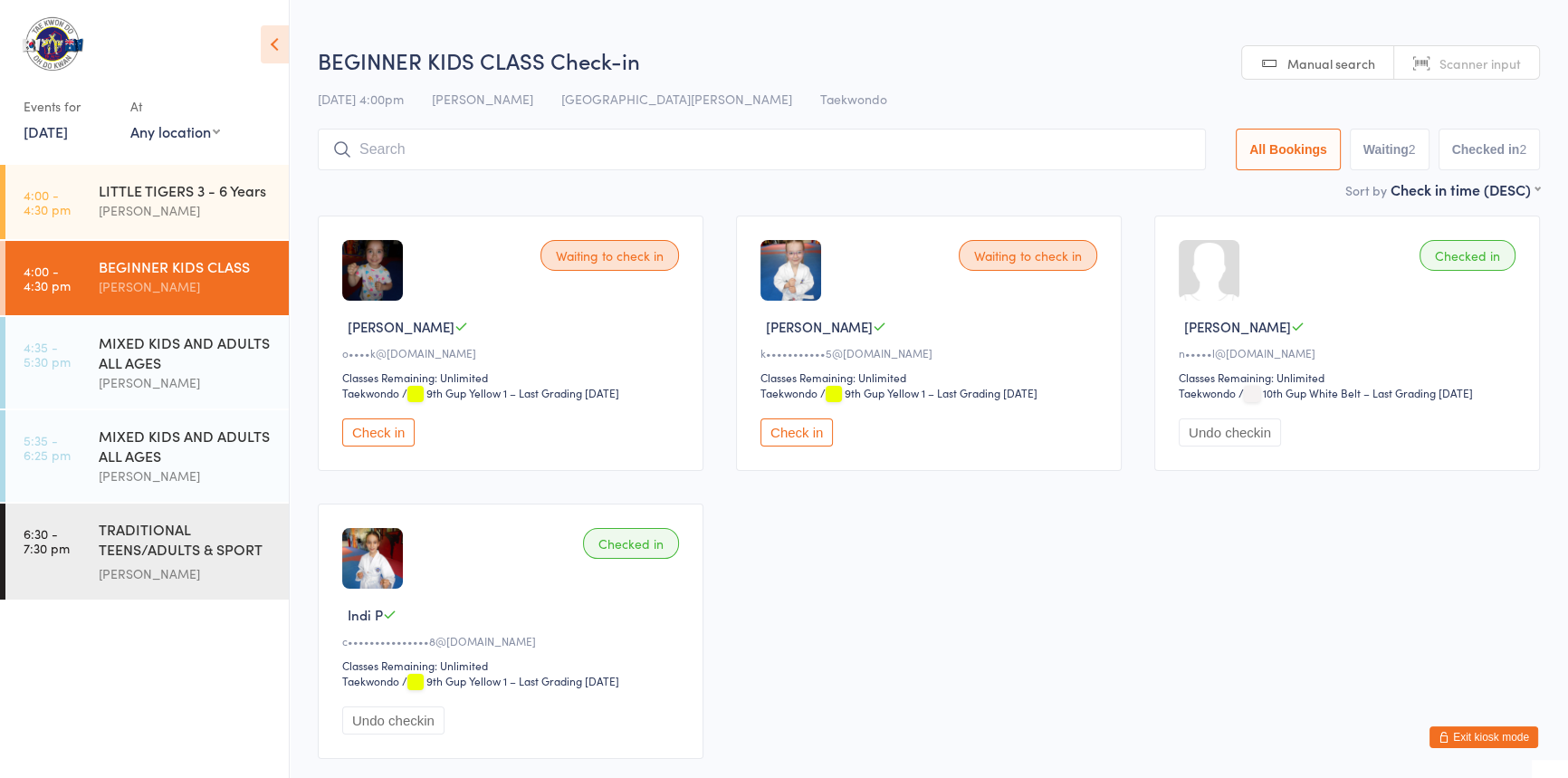
click at [374, 142] on input "search" at bounding box center [761, 149] width 888 height 42
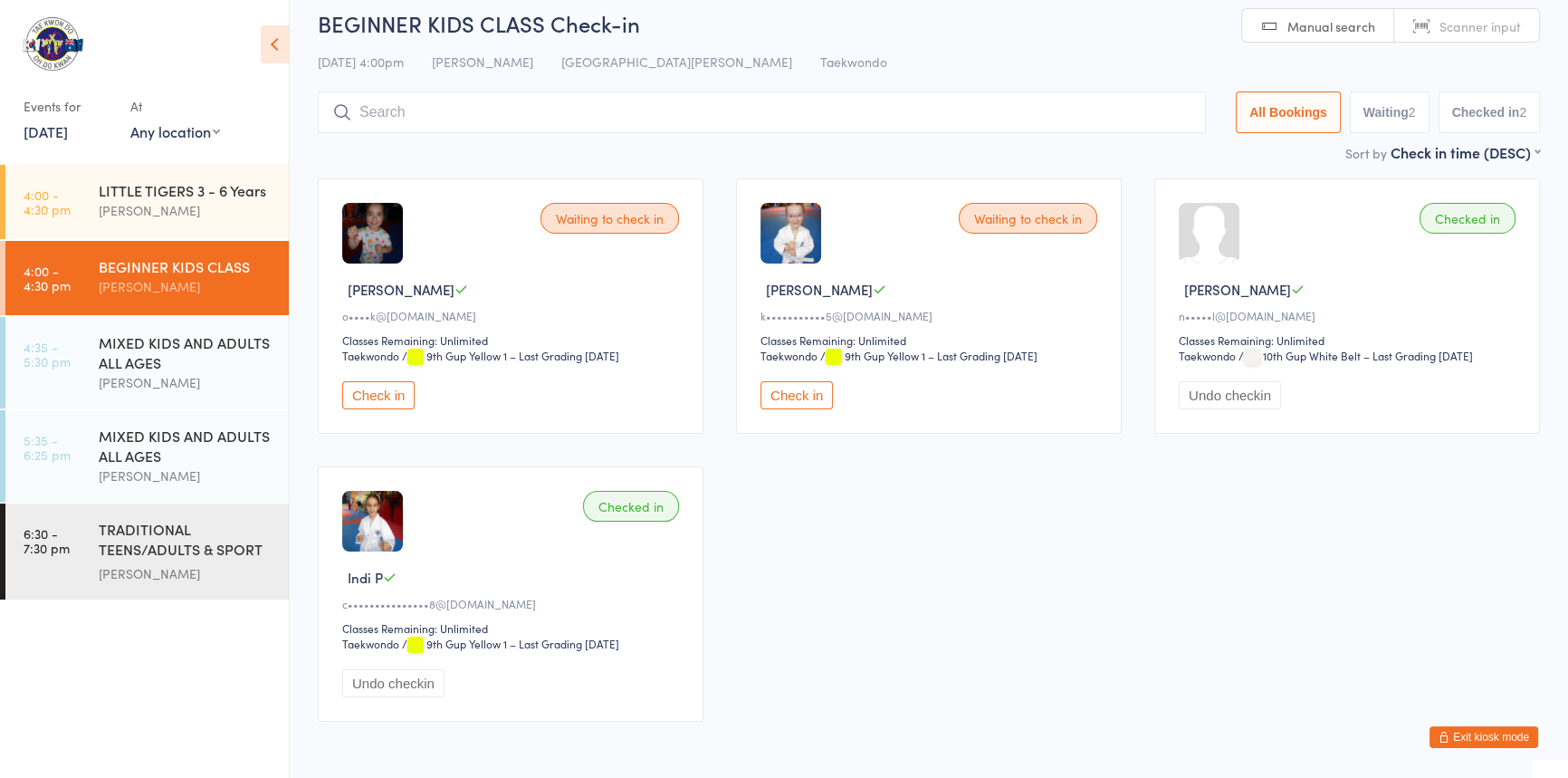
scroll to position [101, 0]
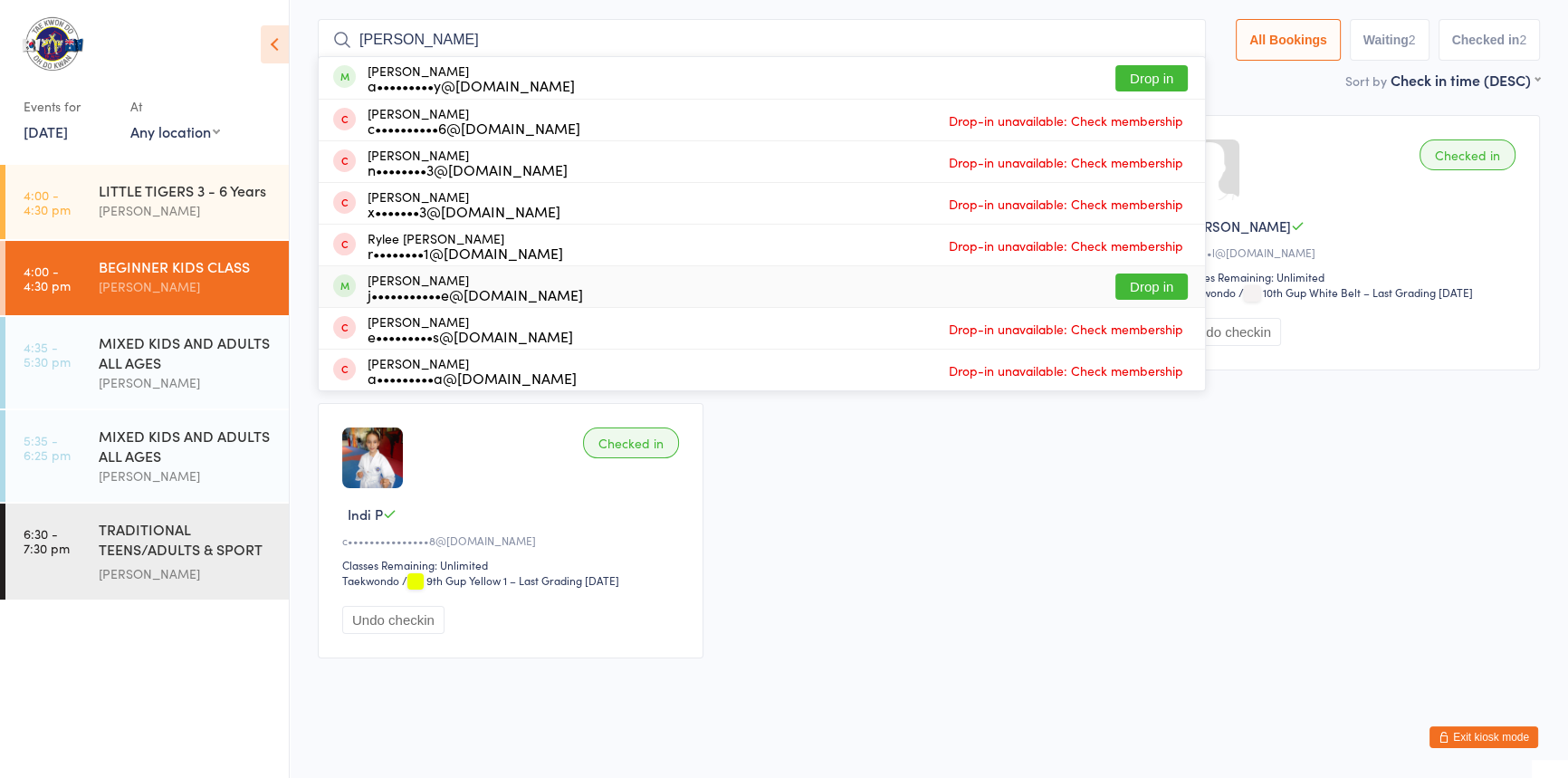
type input "ryan"
click at [1121, 278] on button "Drop in" at bounding box center [1152, 286] width 73 height 26
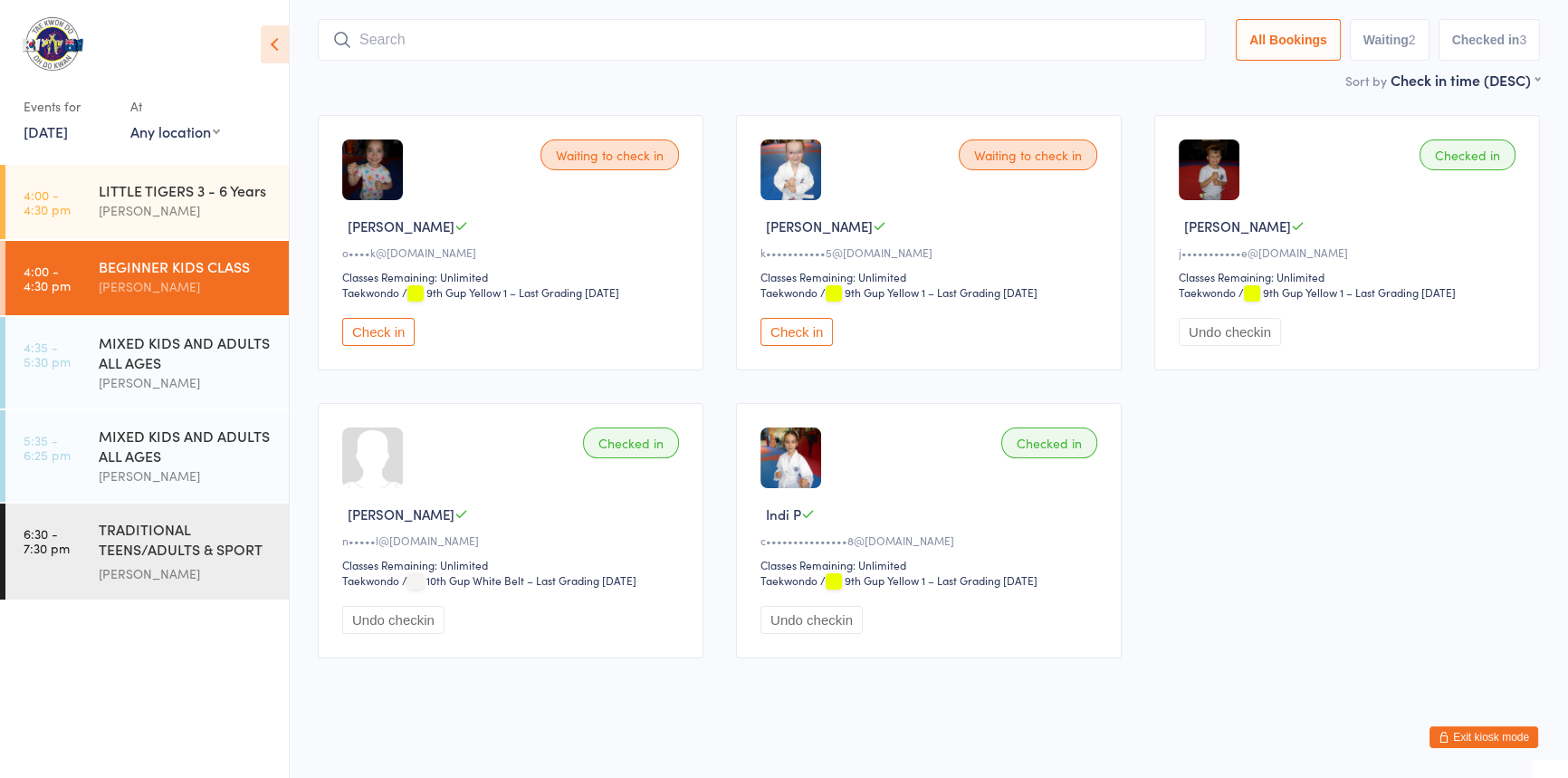
click at [366, 346] on button "Check in" at bounding box center [378, 331] width 73 height 28
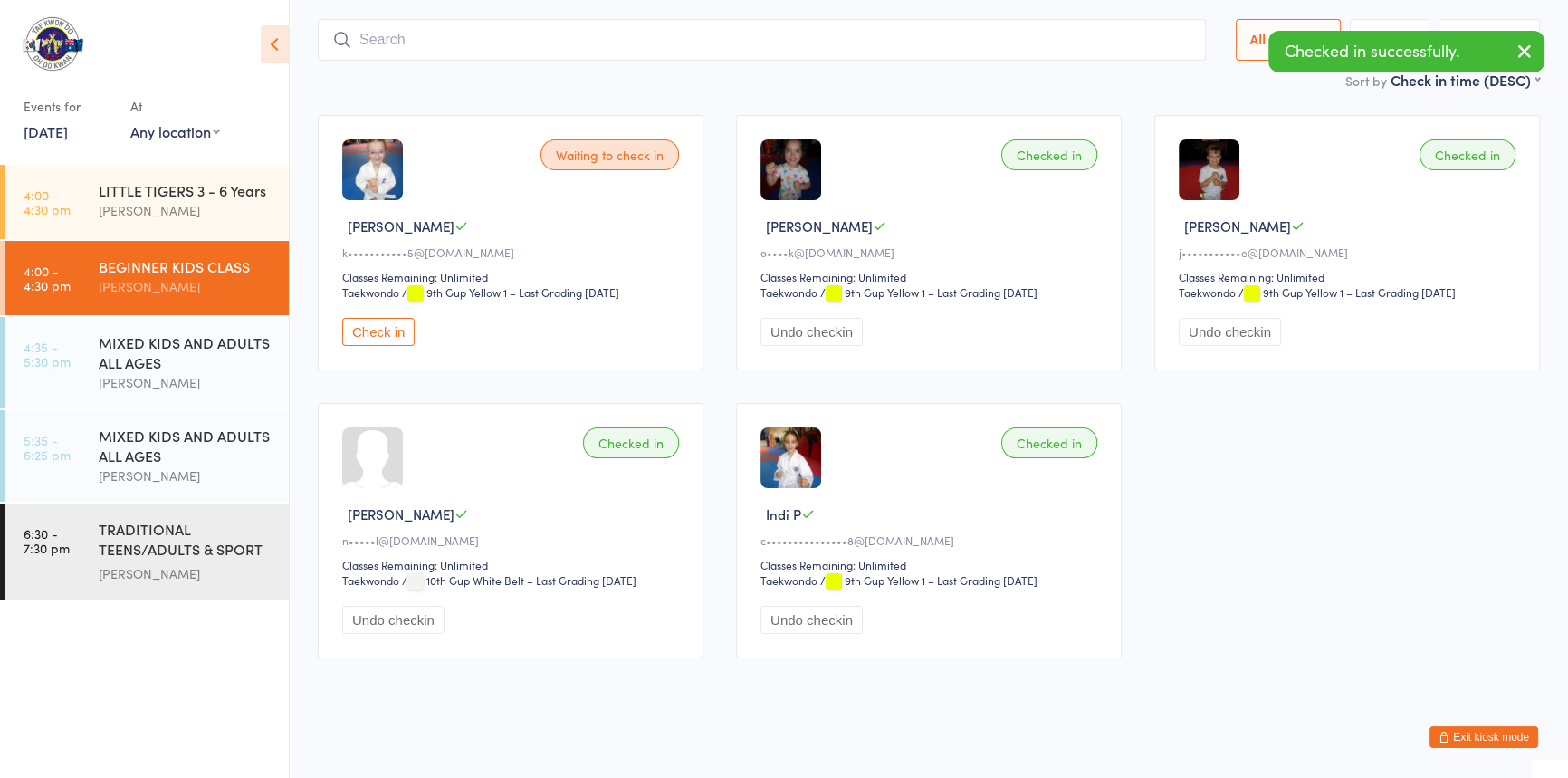
click at [397, 346] on button "Check in" at bounding box center [378, 331] width 73 height 28
click at [155, 205] on div "[PERSON_NAME]" at bounding box center [186, 211] width 174 height 21
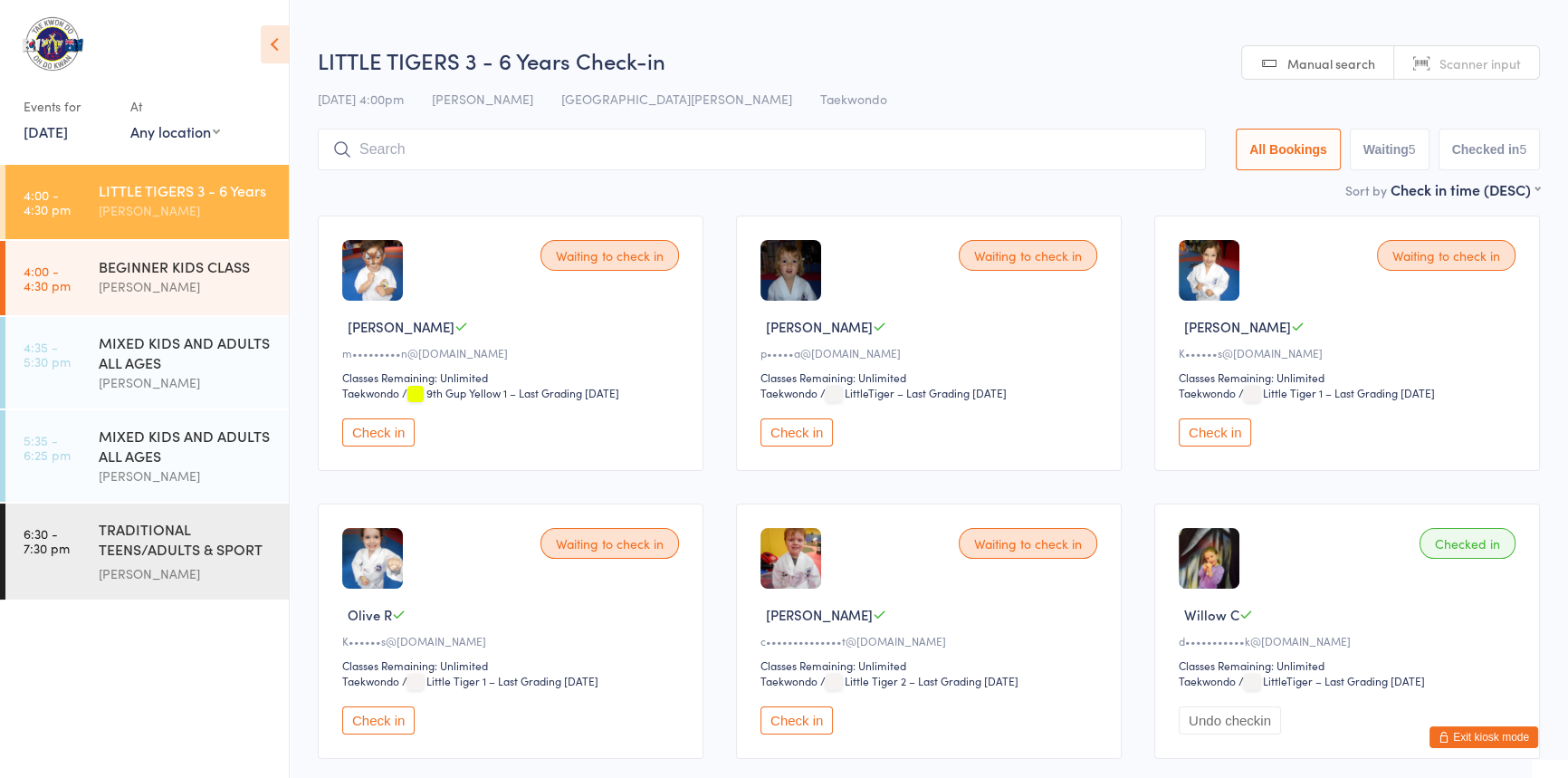
click at [350, 145] on icon at bounding box center [342, 149] width 20 height 20
click at [243, 257] on div "BEGINNER KIDS CLASS" at bounding box center [186, 266] width 174 height 20
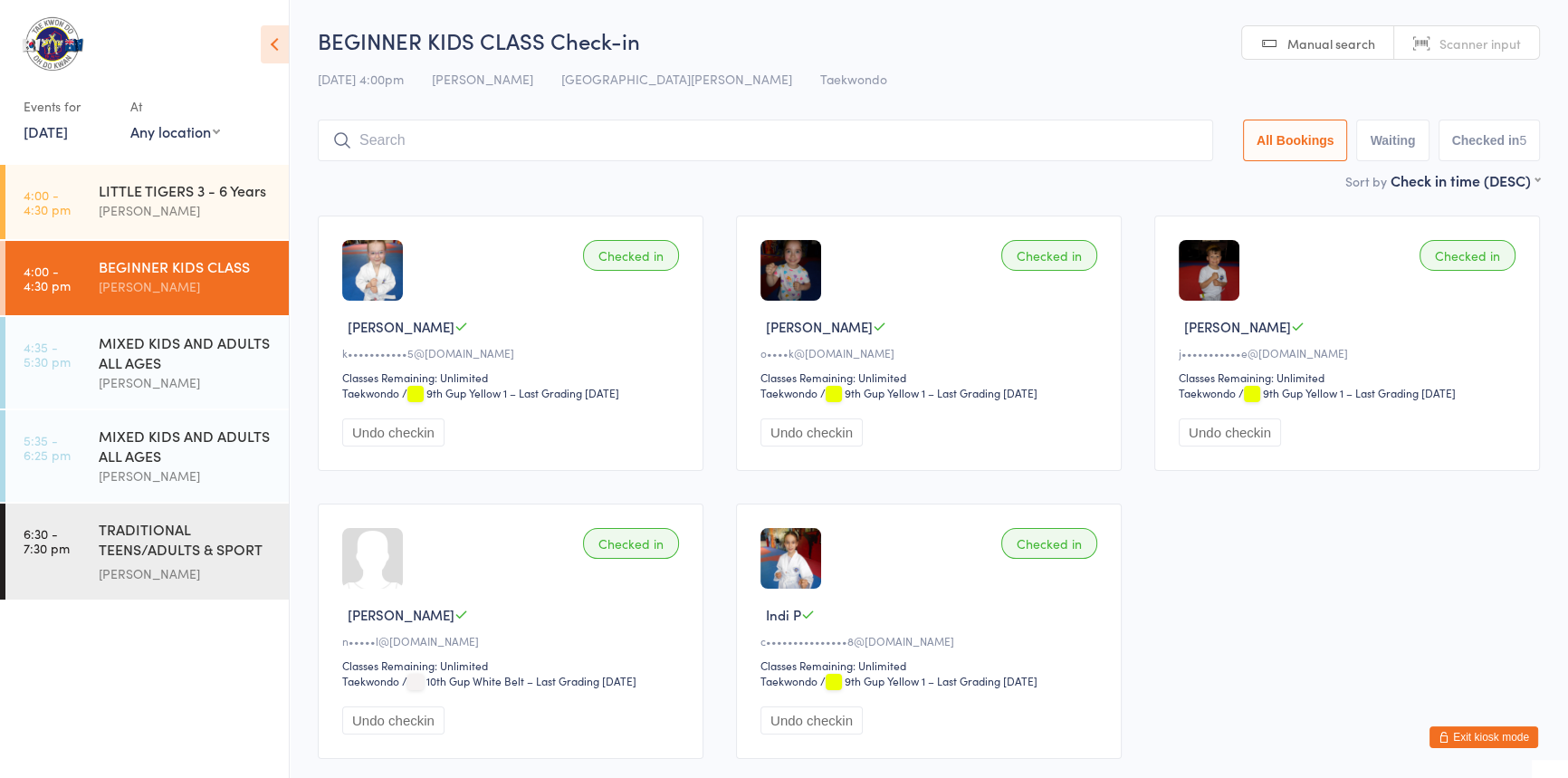
click at [374, 149] on input "search" at bounding box center [765, 140] width 896 height 42
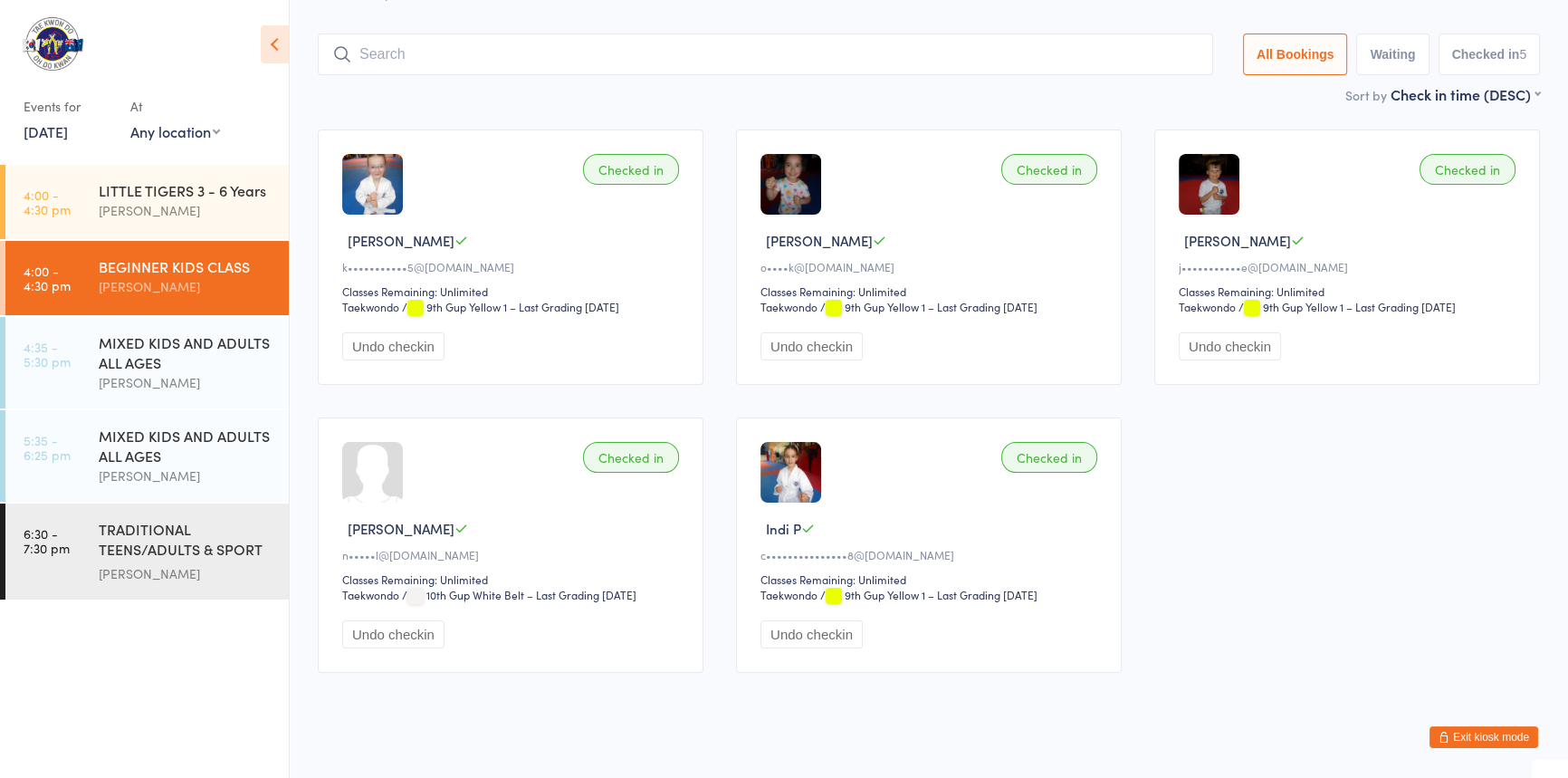
scroll to position [119, 0]
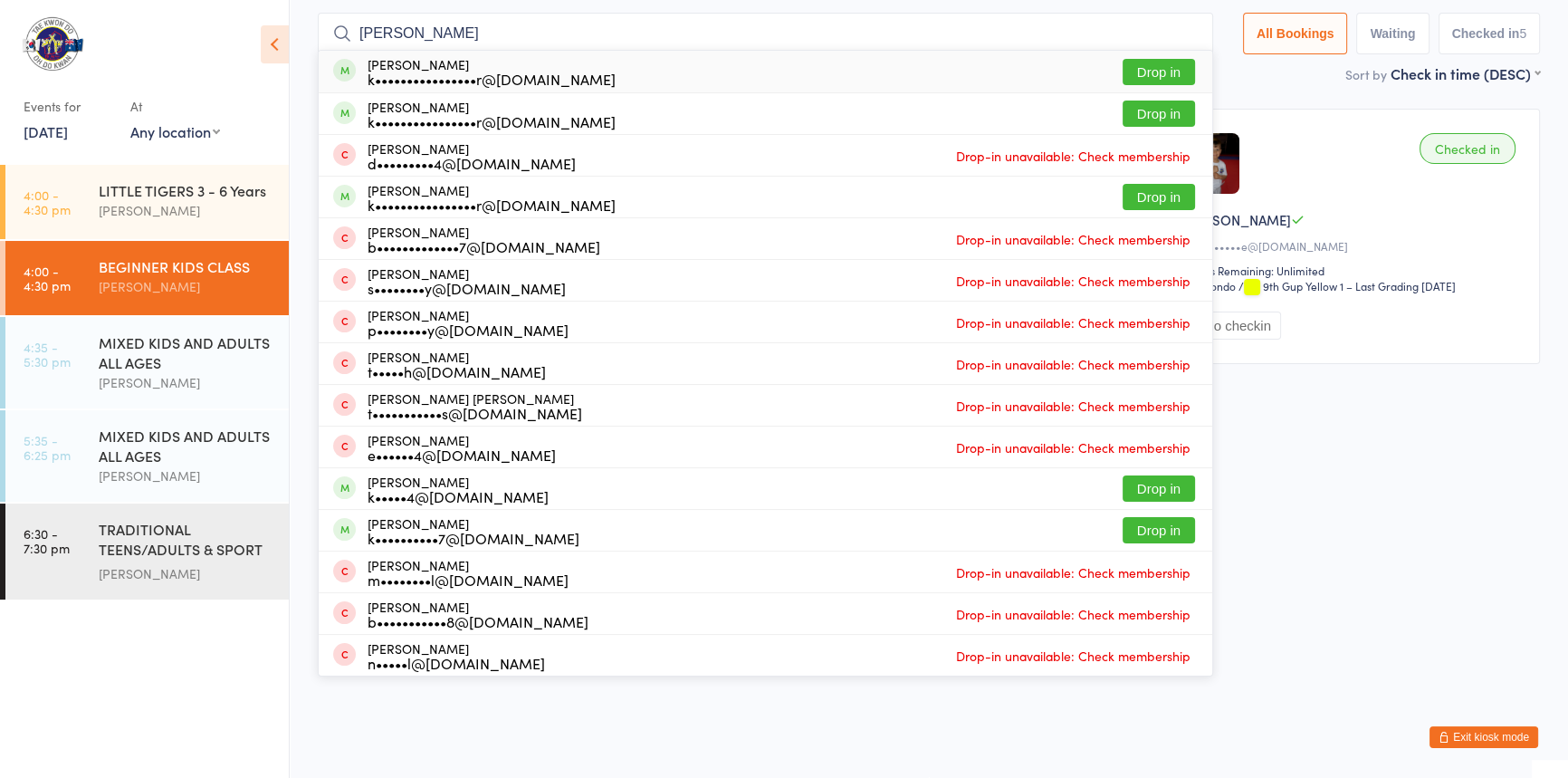
type input "harris"
click at [1122, 59] on button "Drop in" at bounding box center [1158, 72] width 73 height 26
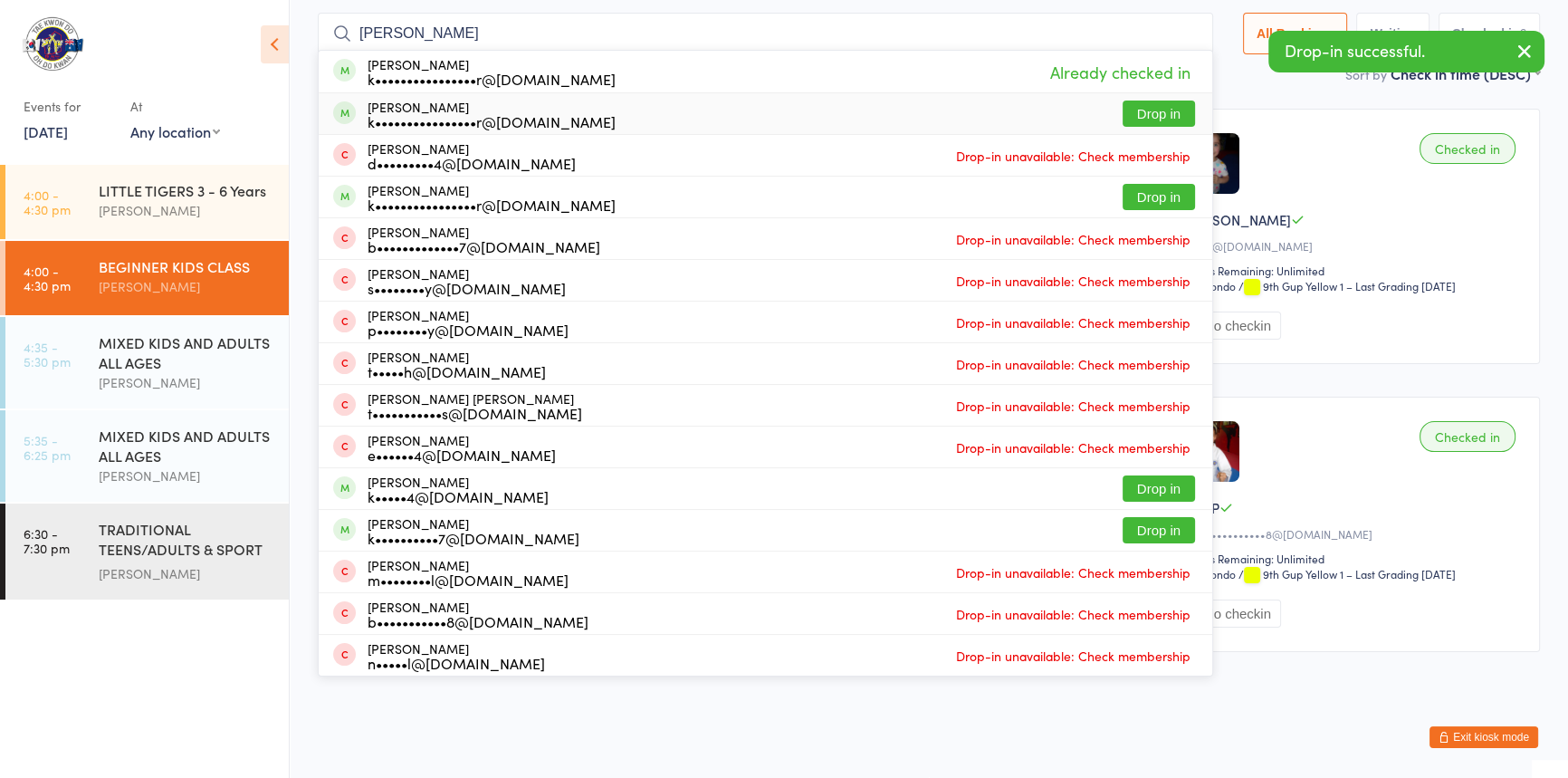
type input "harris"
click at [1122, 101] on button "Drop in" at bounding box center [1158, 113] width 73 height 26
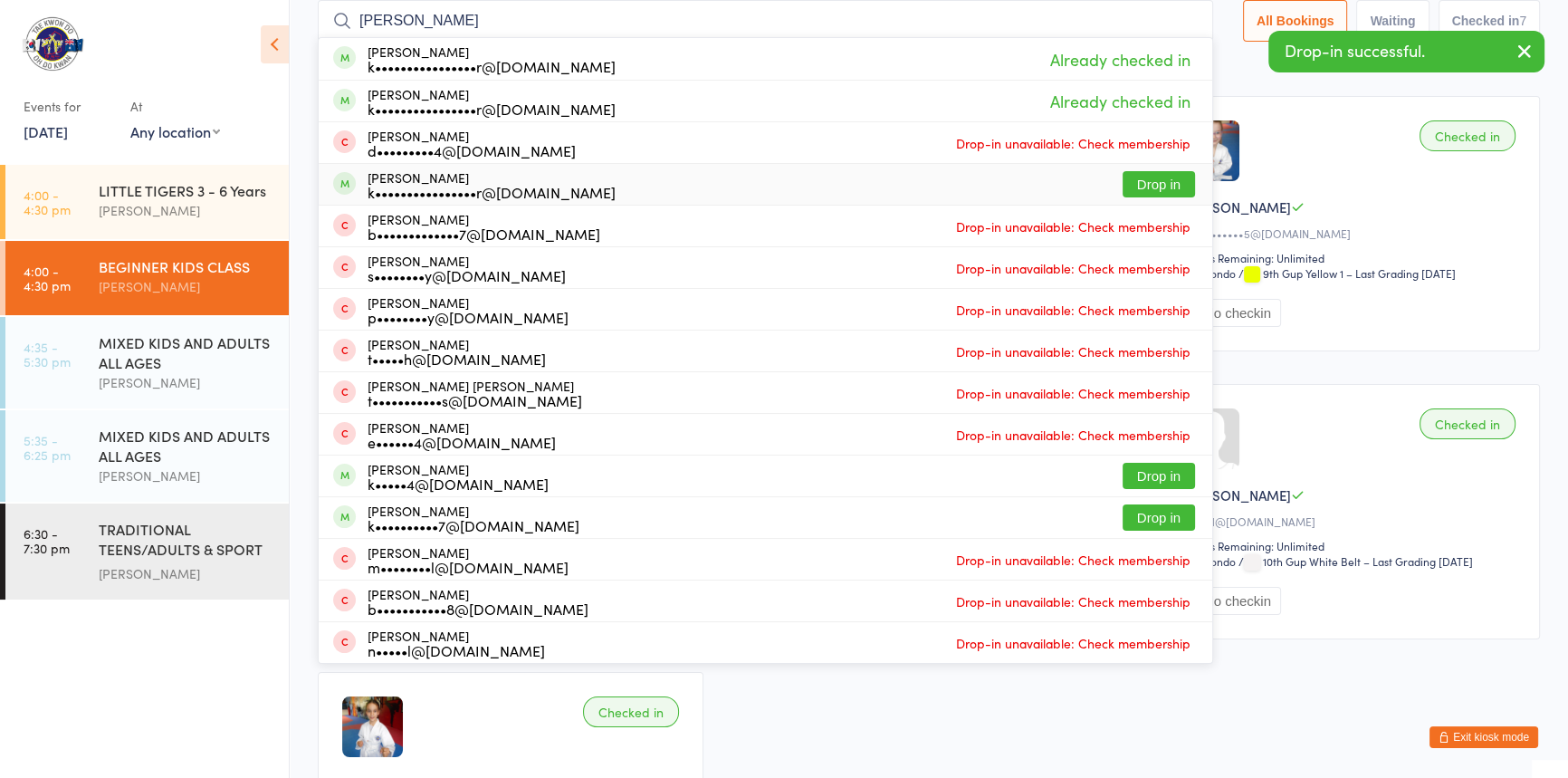
type input "harris"
click at [1122, 177] on button "Drop in" at bounding box center [1158, 184] width 73 height 26
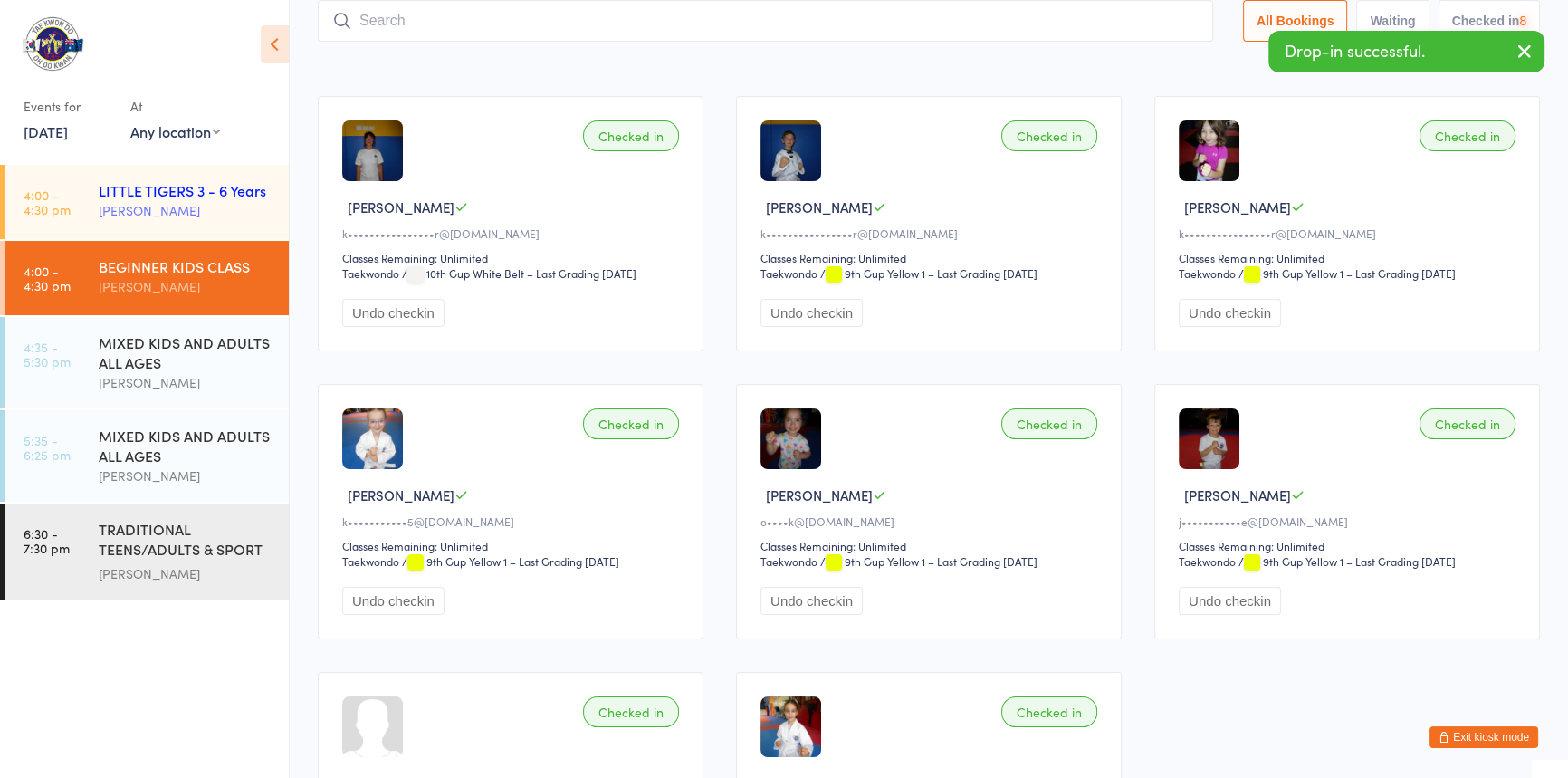
click at [150, 204] on div "[PERSON_NAME]" at bounding box center [186, 211] width 174 height 21
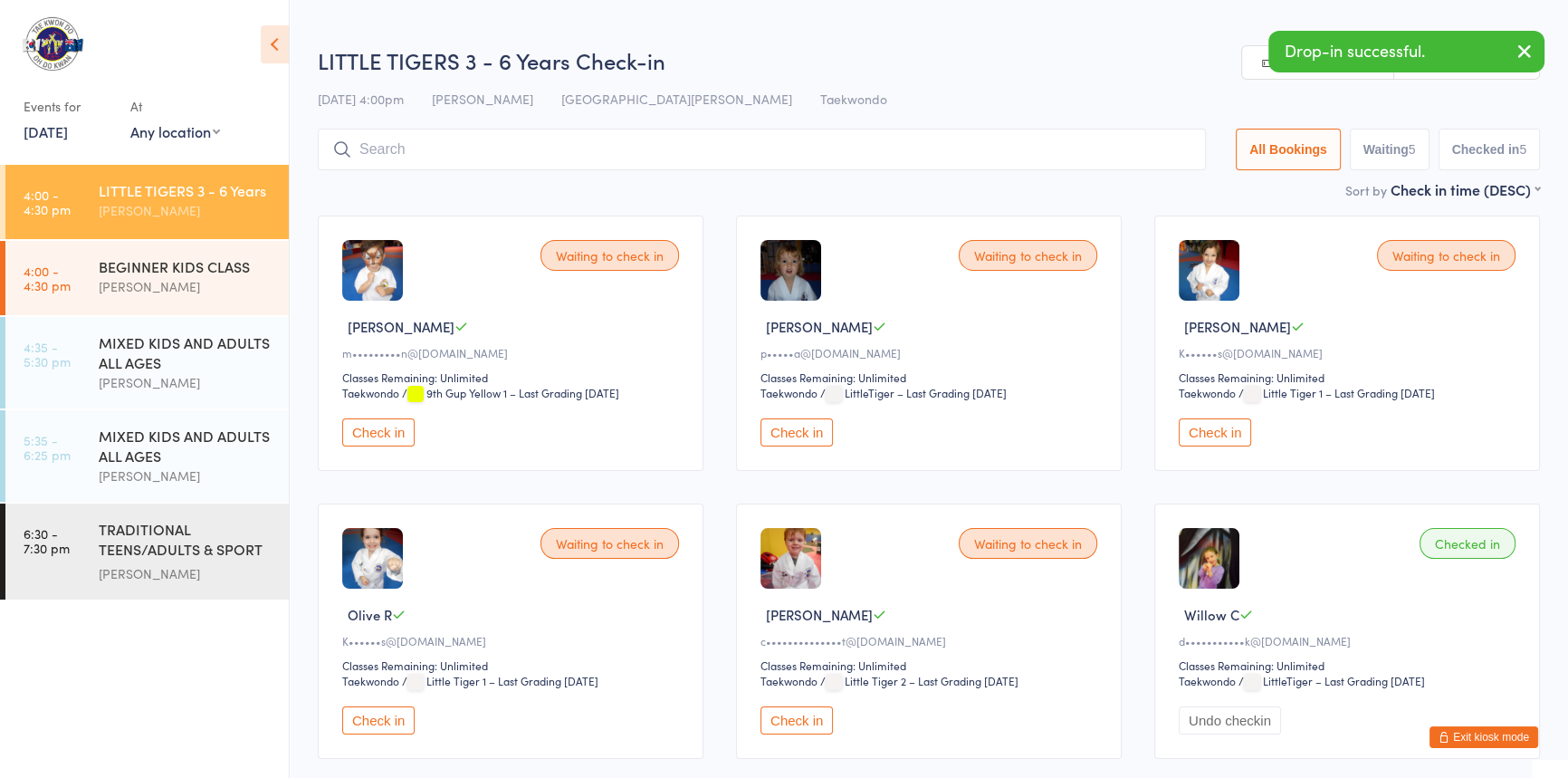
click at [802, 447] on button "Check in" at bounding box center [796, 432] width 73 height 28
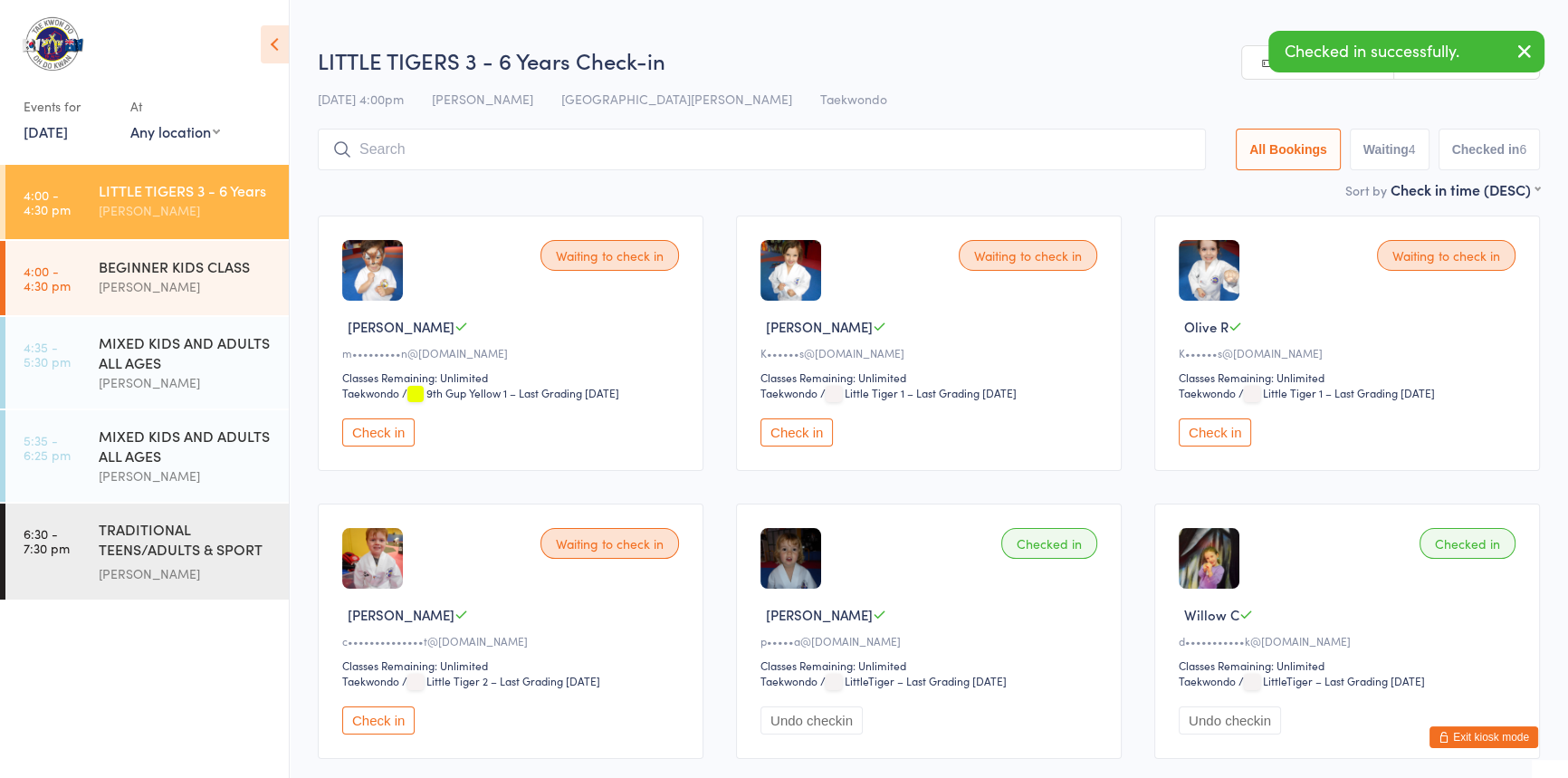
click at [806, 447] on button "Check in" at bounding box center [796, 432] width 73 height 28
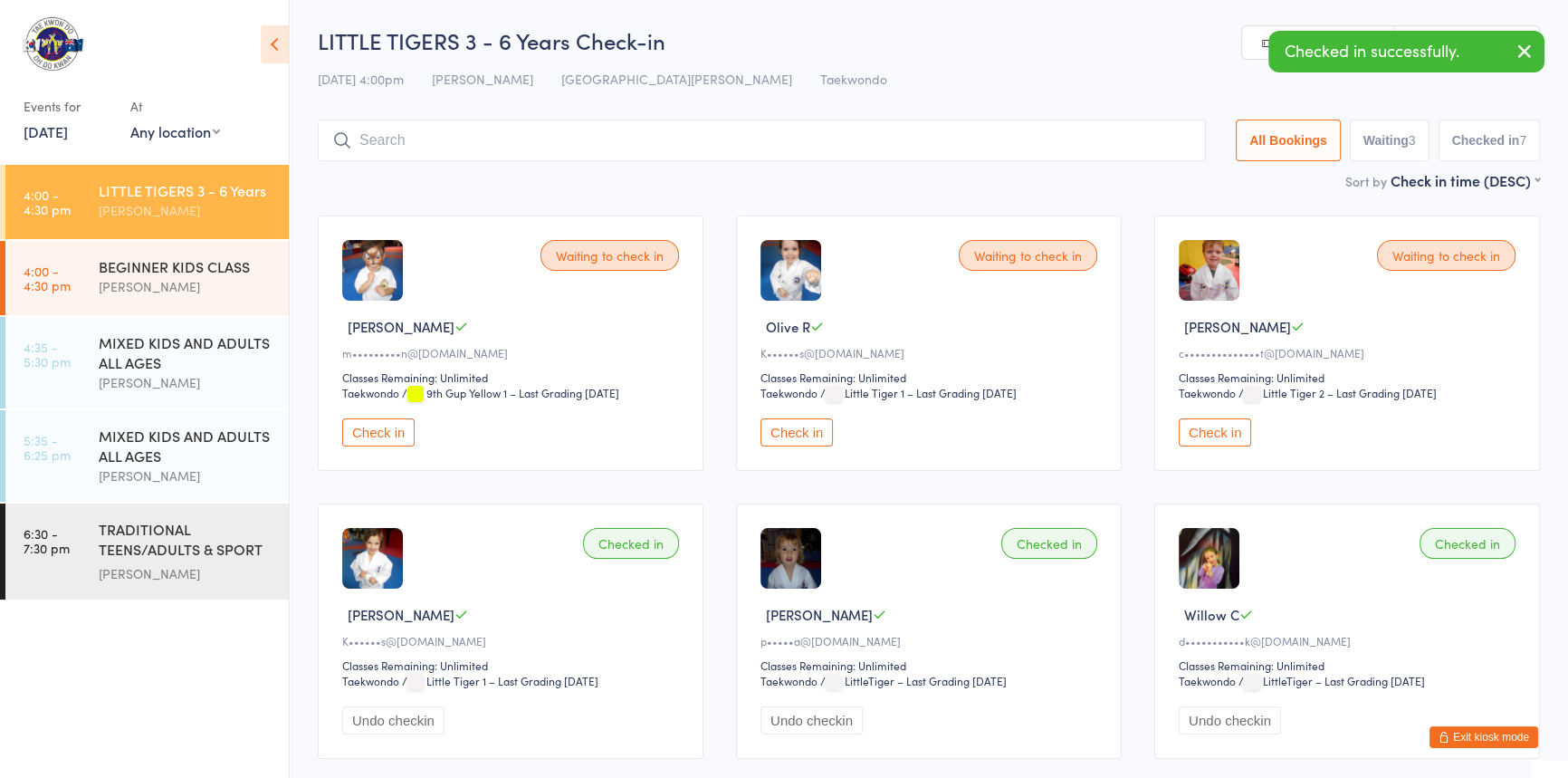
click at [810, 447] on button "Check in" at bounding box center [796, 432] width 73 height 28
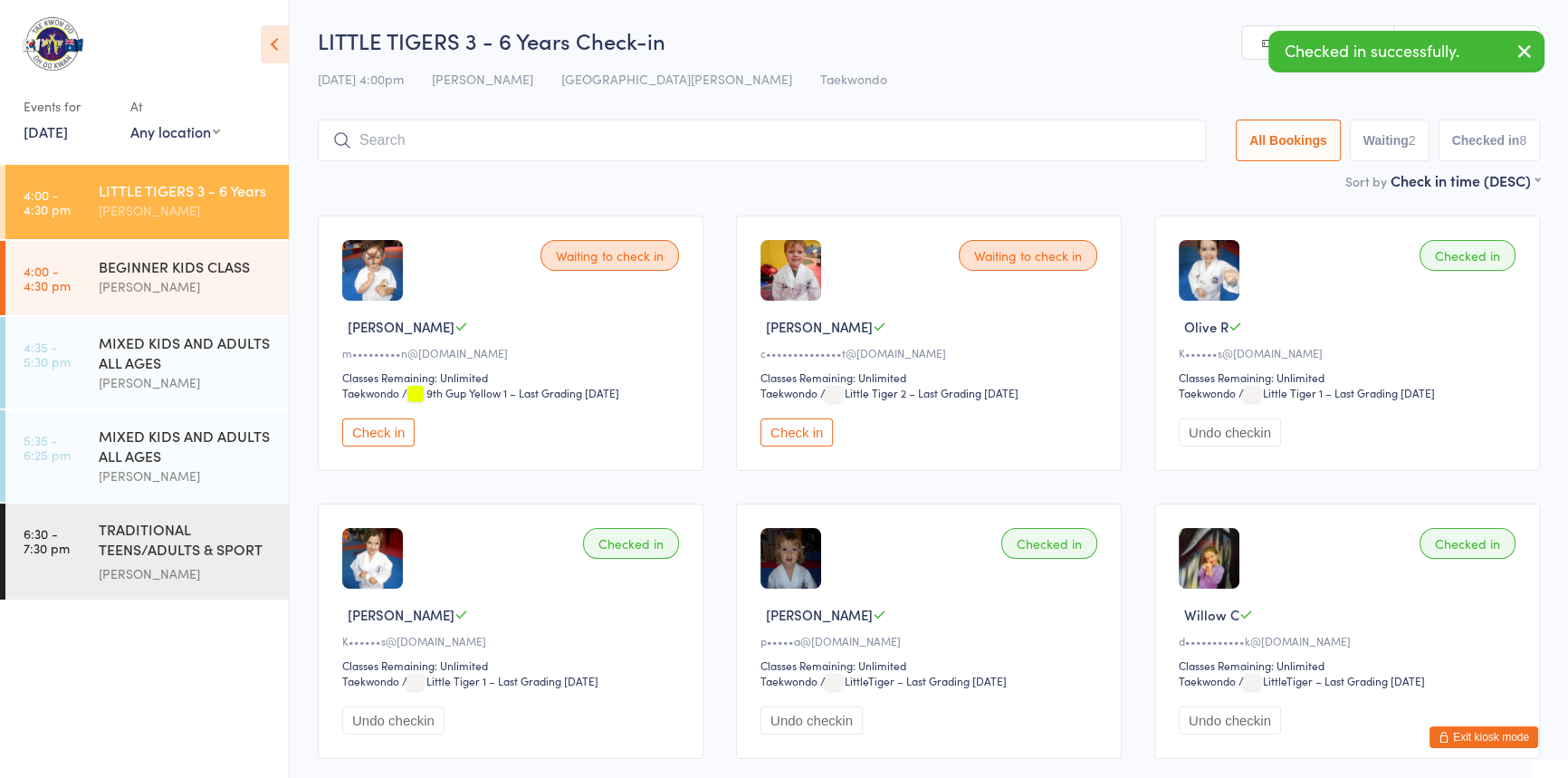
click at [438, 148] on input "search" at bounding box center [761, 140] width 888 height 42
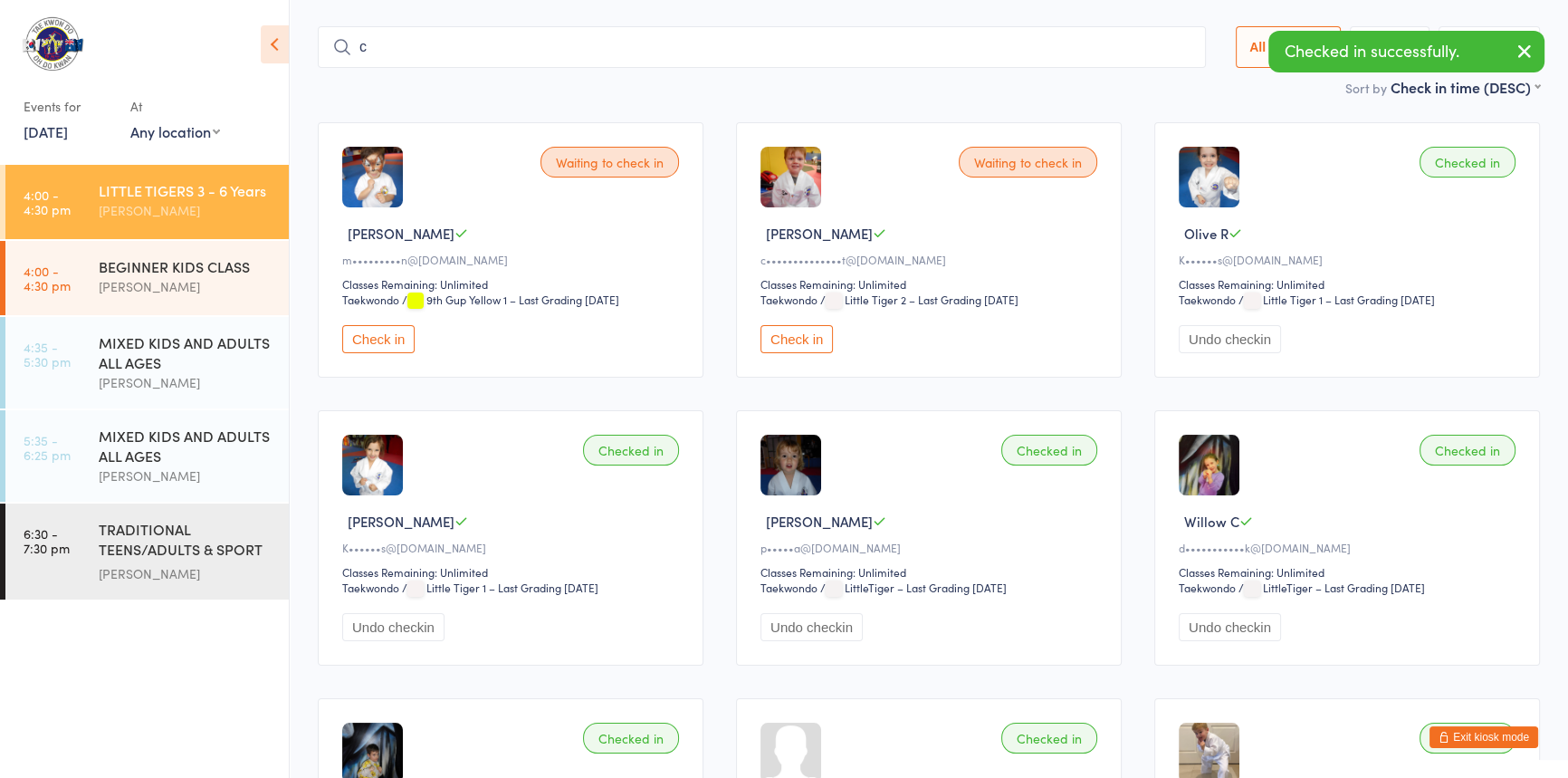
scroll to position [101, 0]
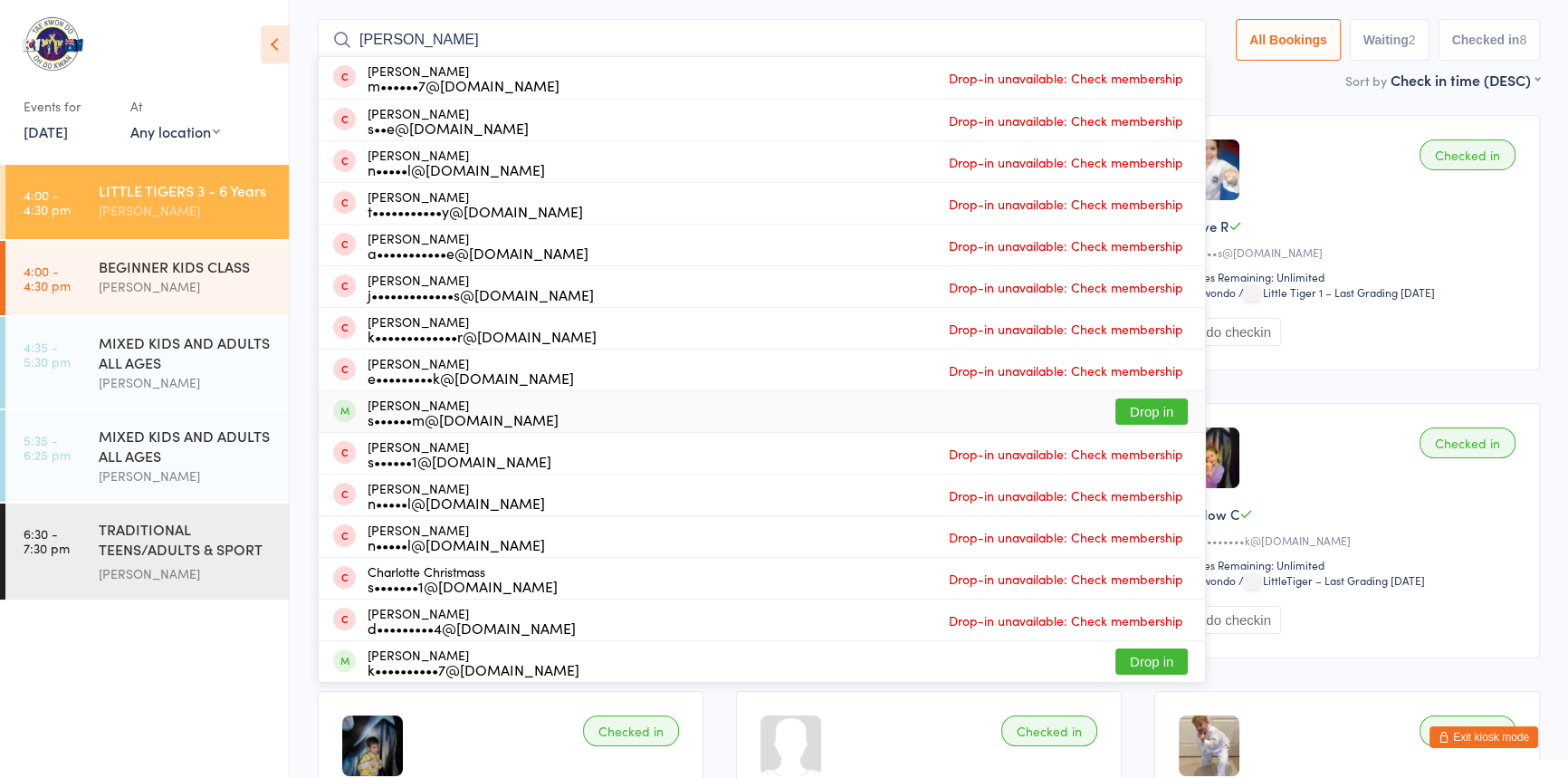
type input "charlie"
click at [1116, 406] on button "Drop in" at bounding box center [1152, 411] width 73 height 26
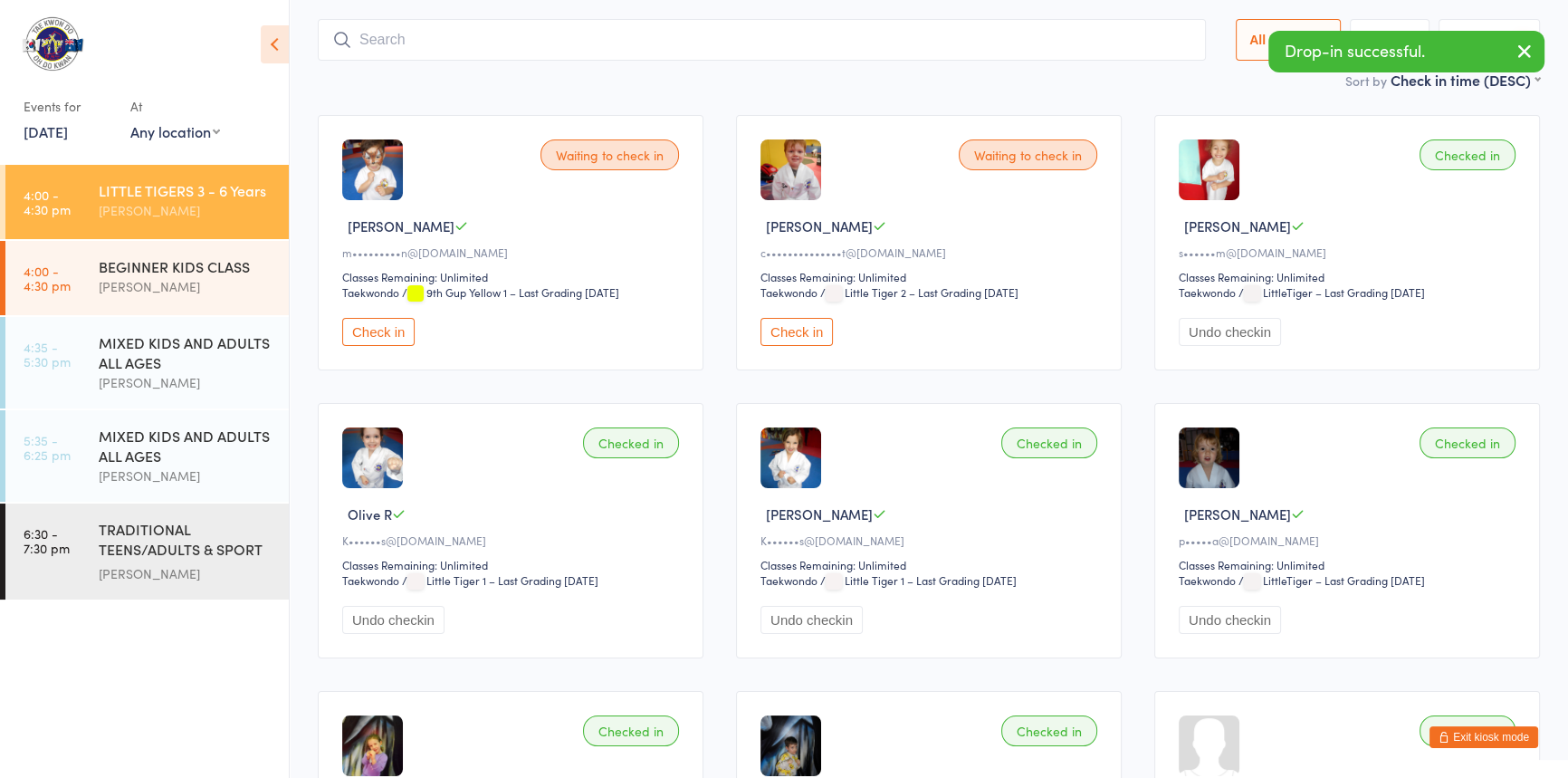
click at [380, 43] on input "search" at bounding box center [761, 40] width 888 height 42
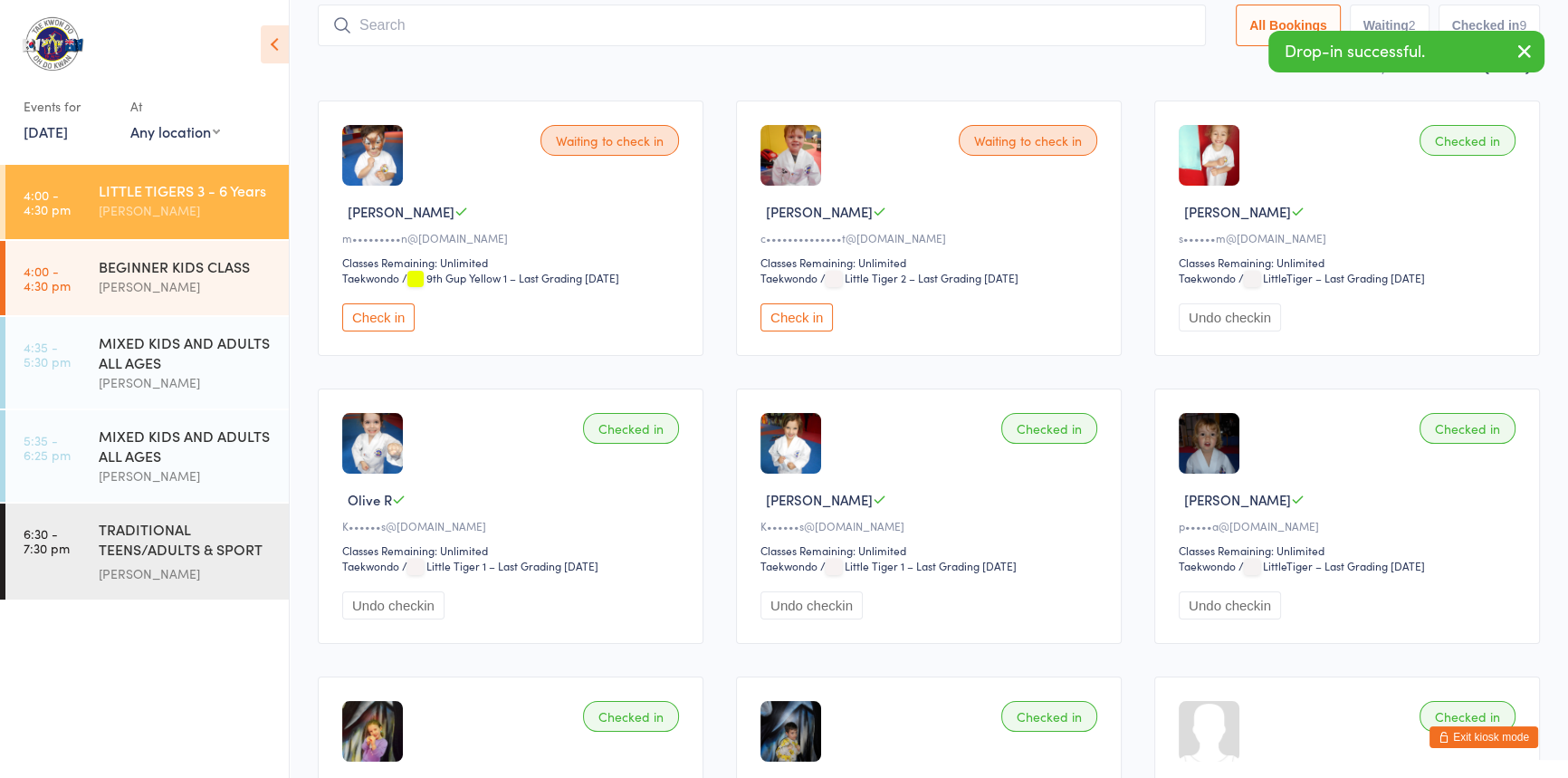
scroll to position [119, 0]
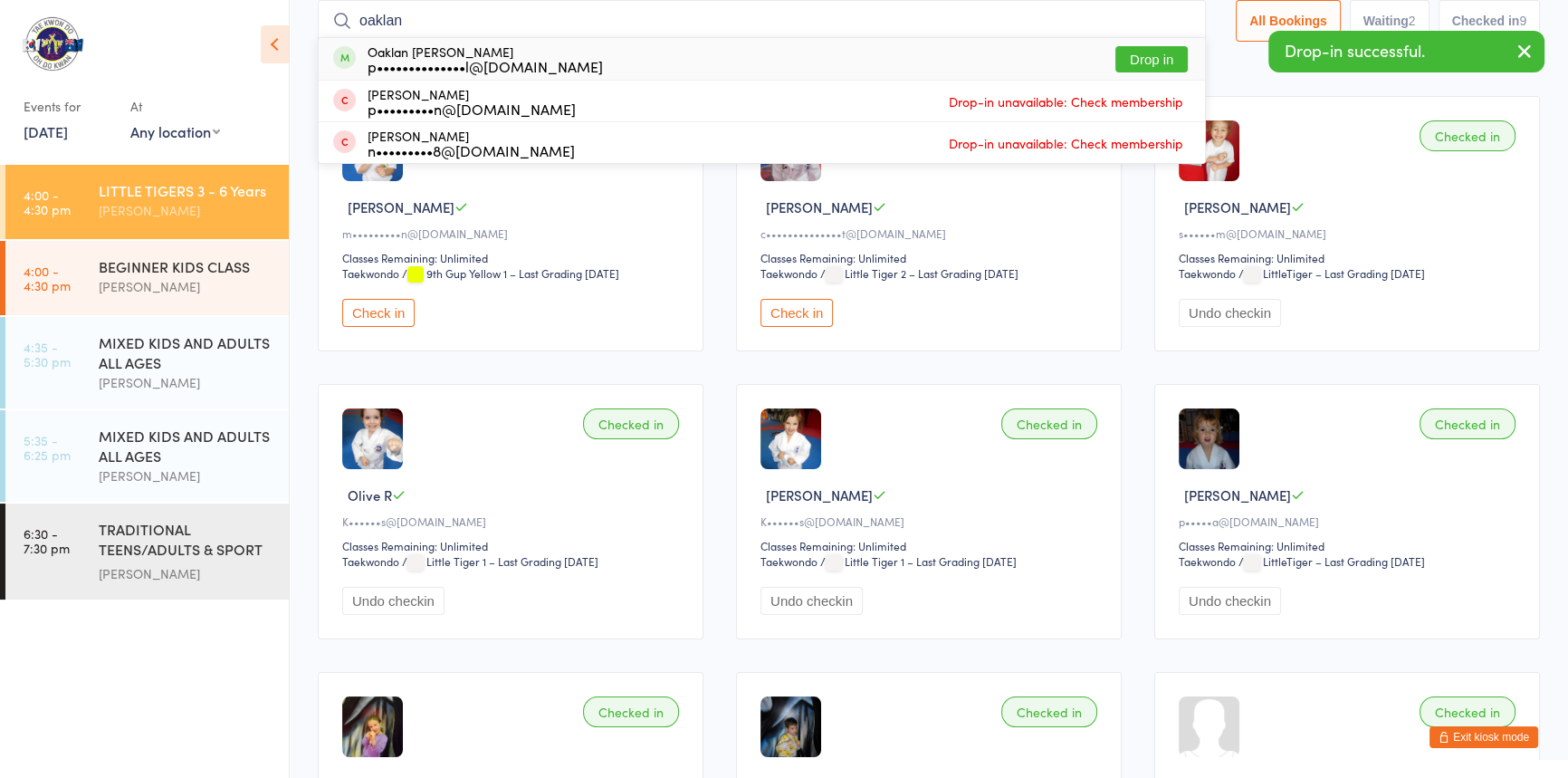
type input "oaklan"
click at [1117, 49] on button "Drop in" at bounding box center [1152, 59] width 73 height 26
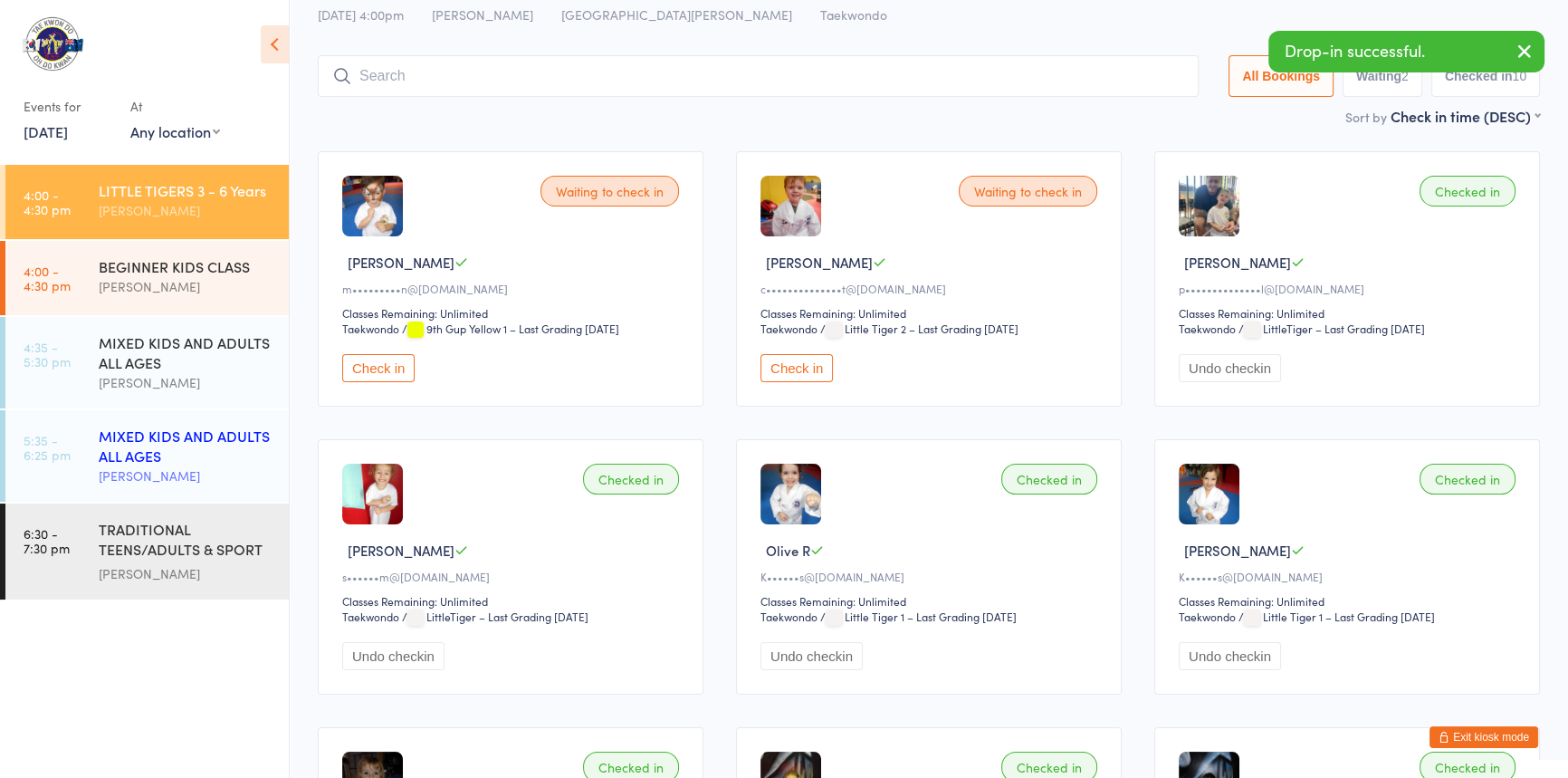
scroll to position [0, 0]
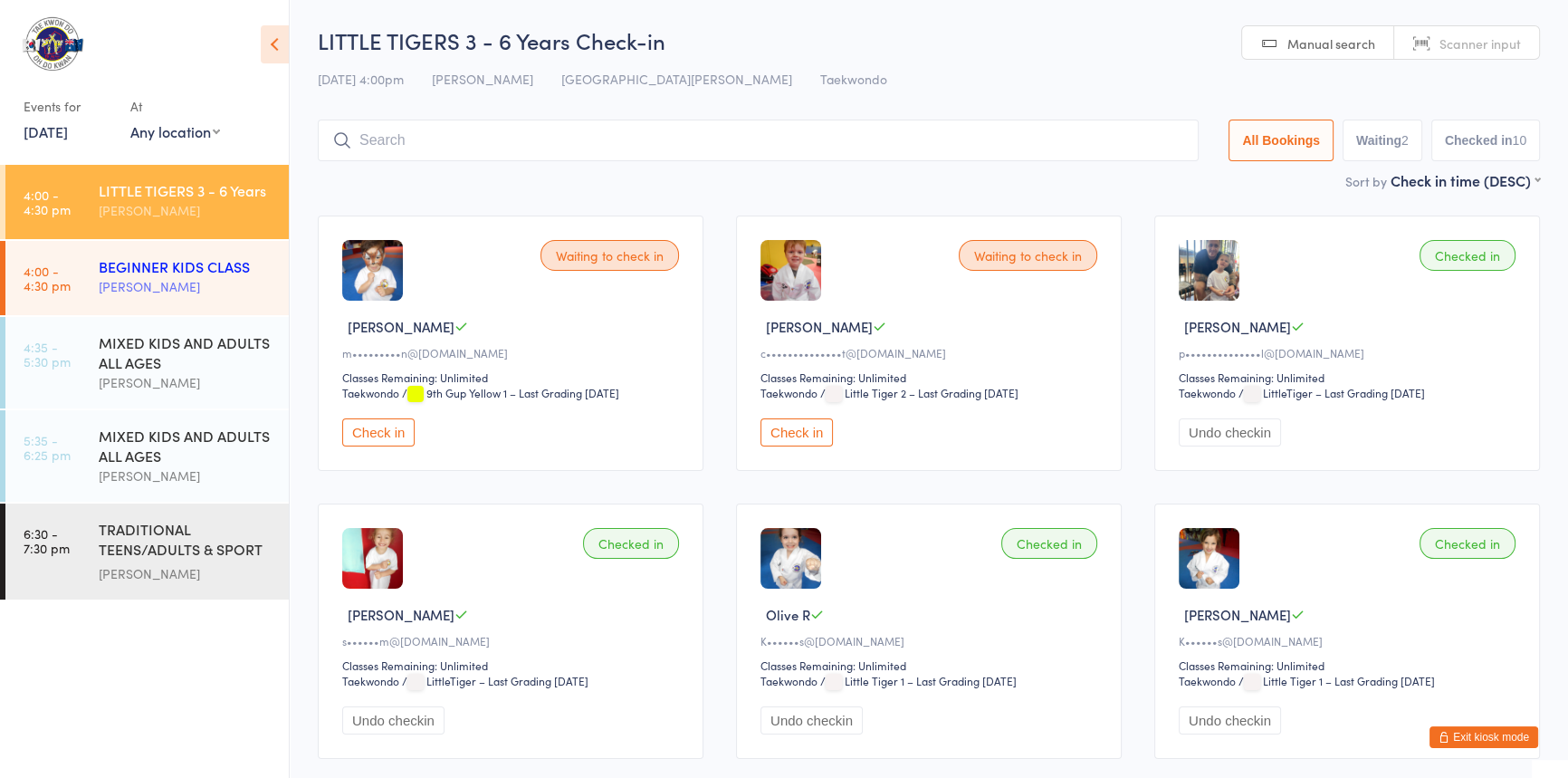
click at [111, 285] on div "[PERSON_NAME]" at bounding box center [186, 287] width 174 height 21
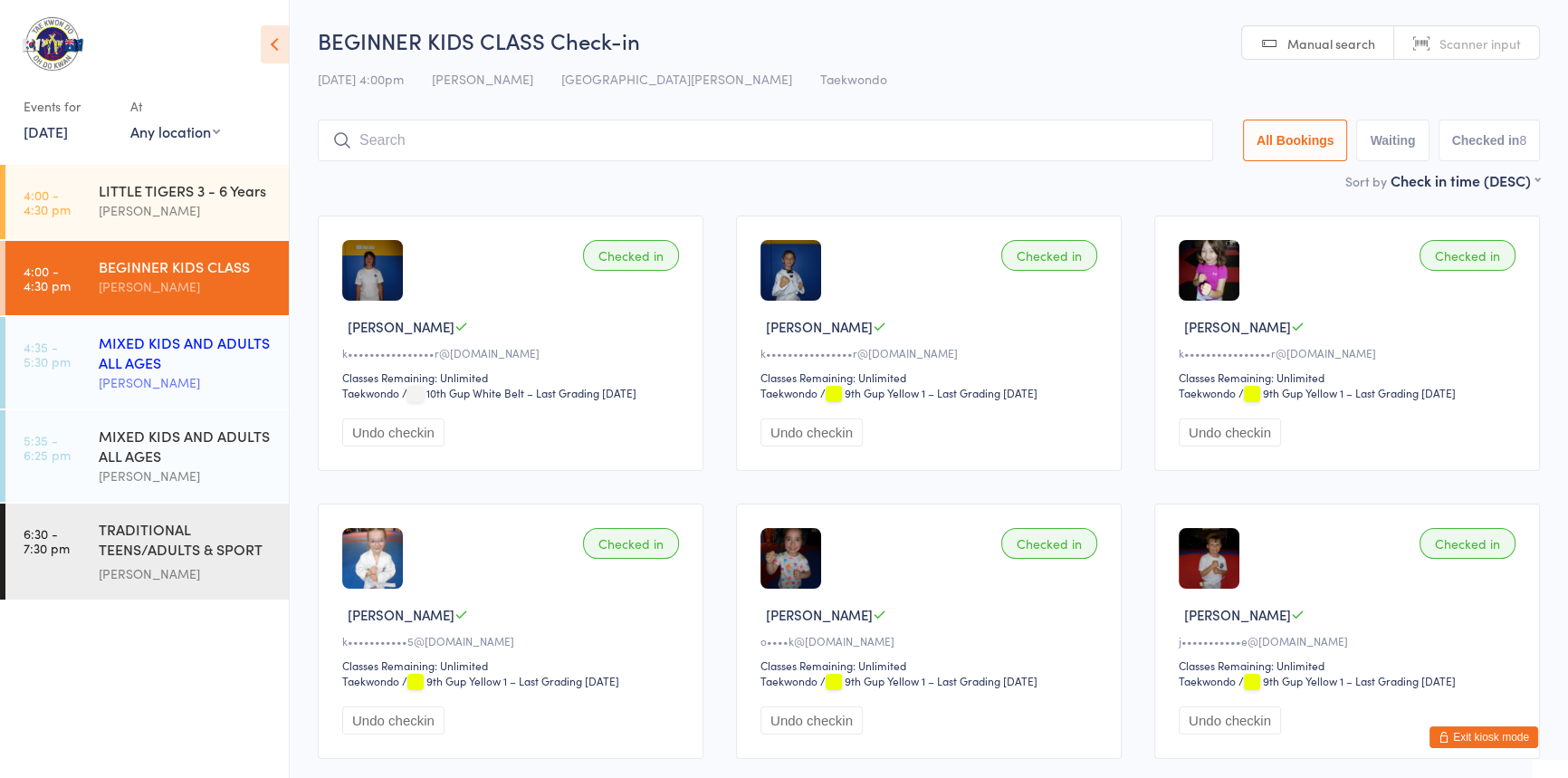
click at [154, 358] on div "MIXED KIDS AND ADULTS ALL AGES" at bounding box center [186, 352] width 174 height 40
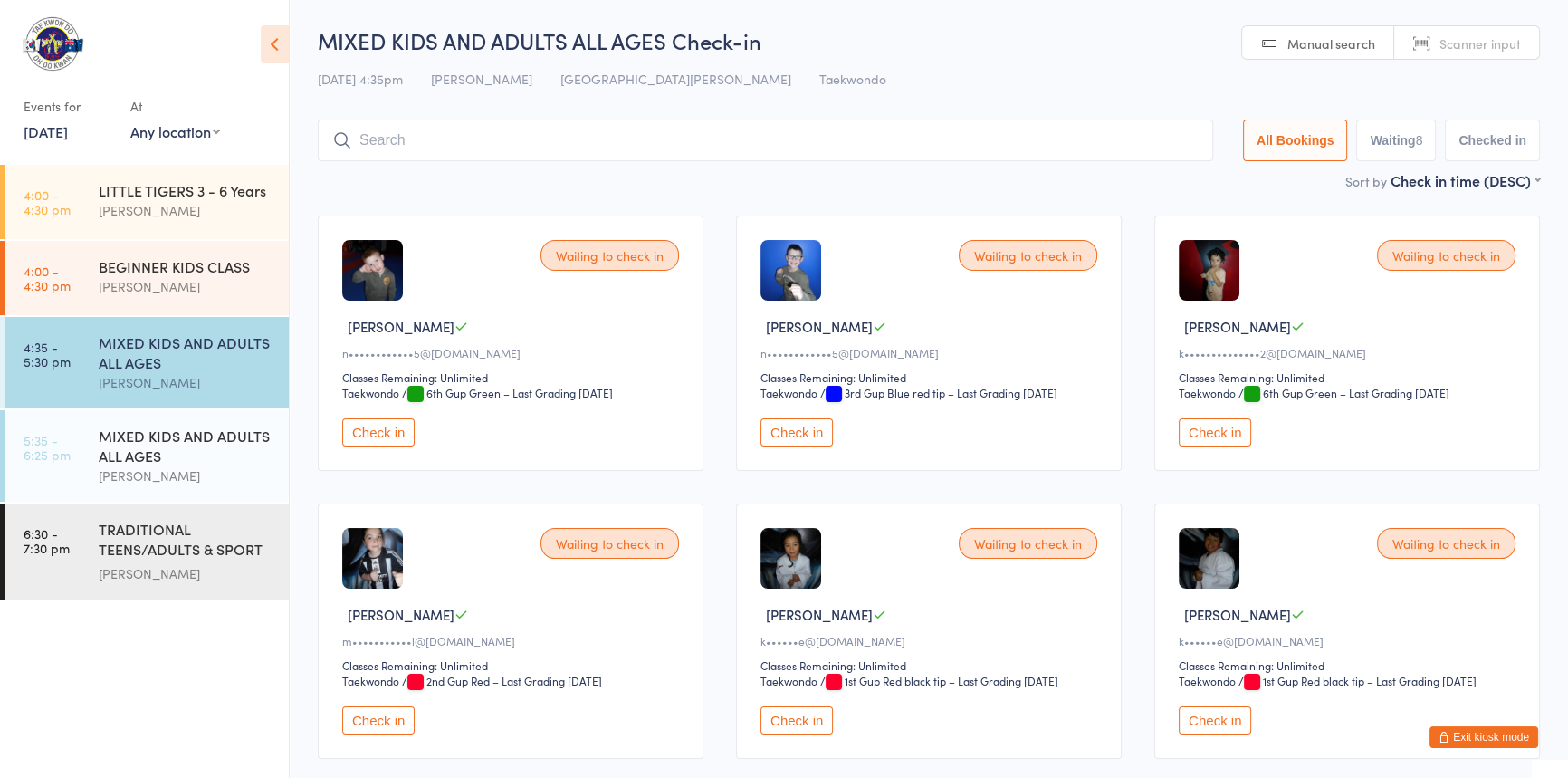
click at [387, 145] on input "search" at bounding box center [765, 140] width 896 height 42
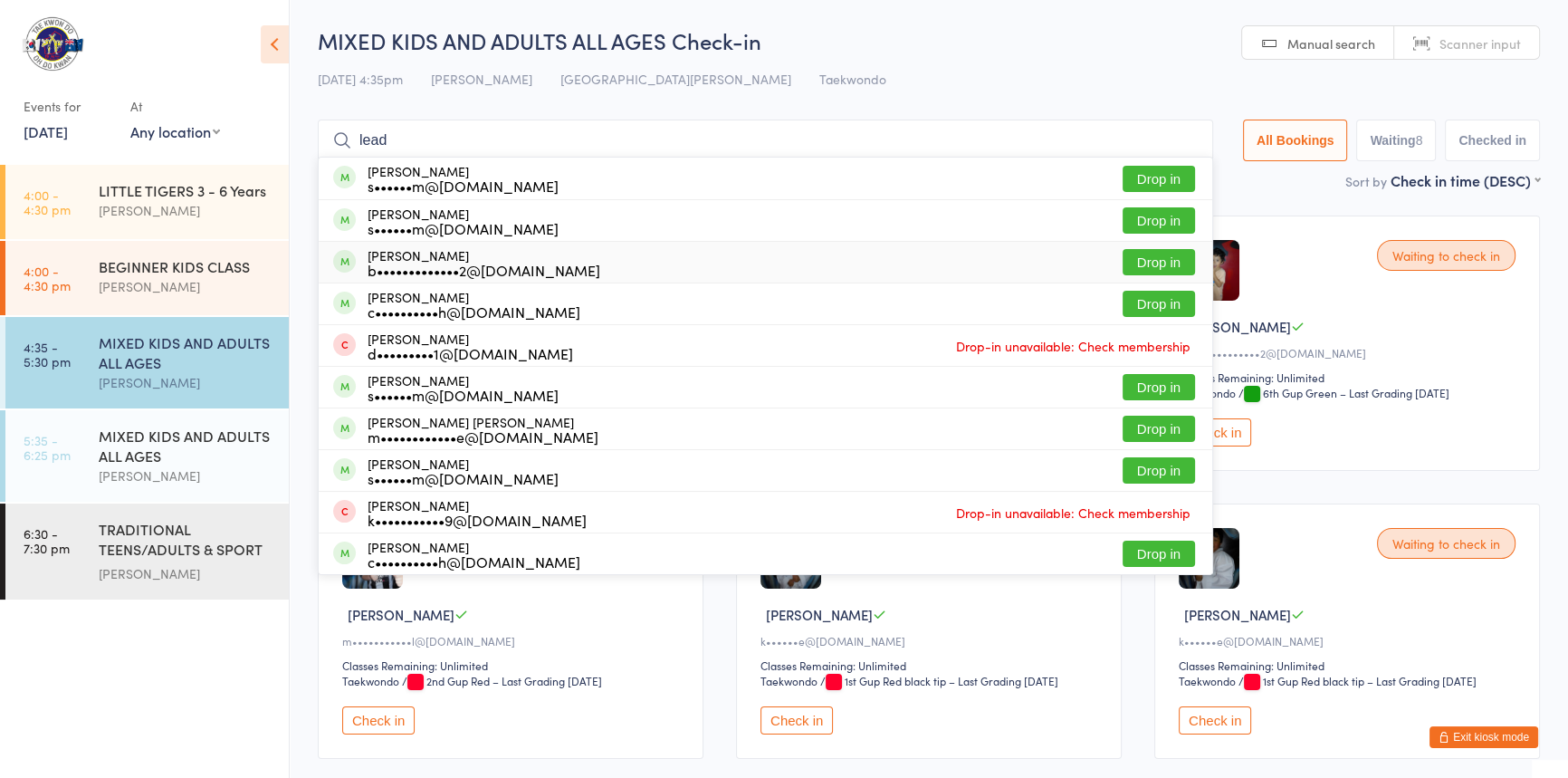
type input "lead"
click at [1141, 266] on button "Drop in" at bounding box center [1158, 262] width 73 height 26
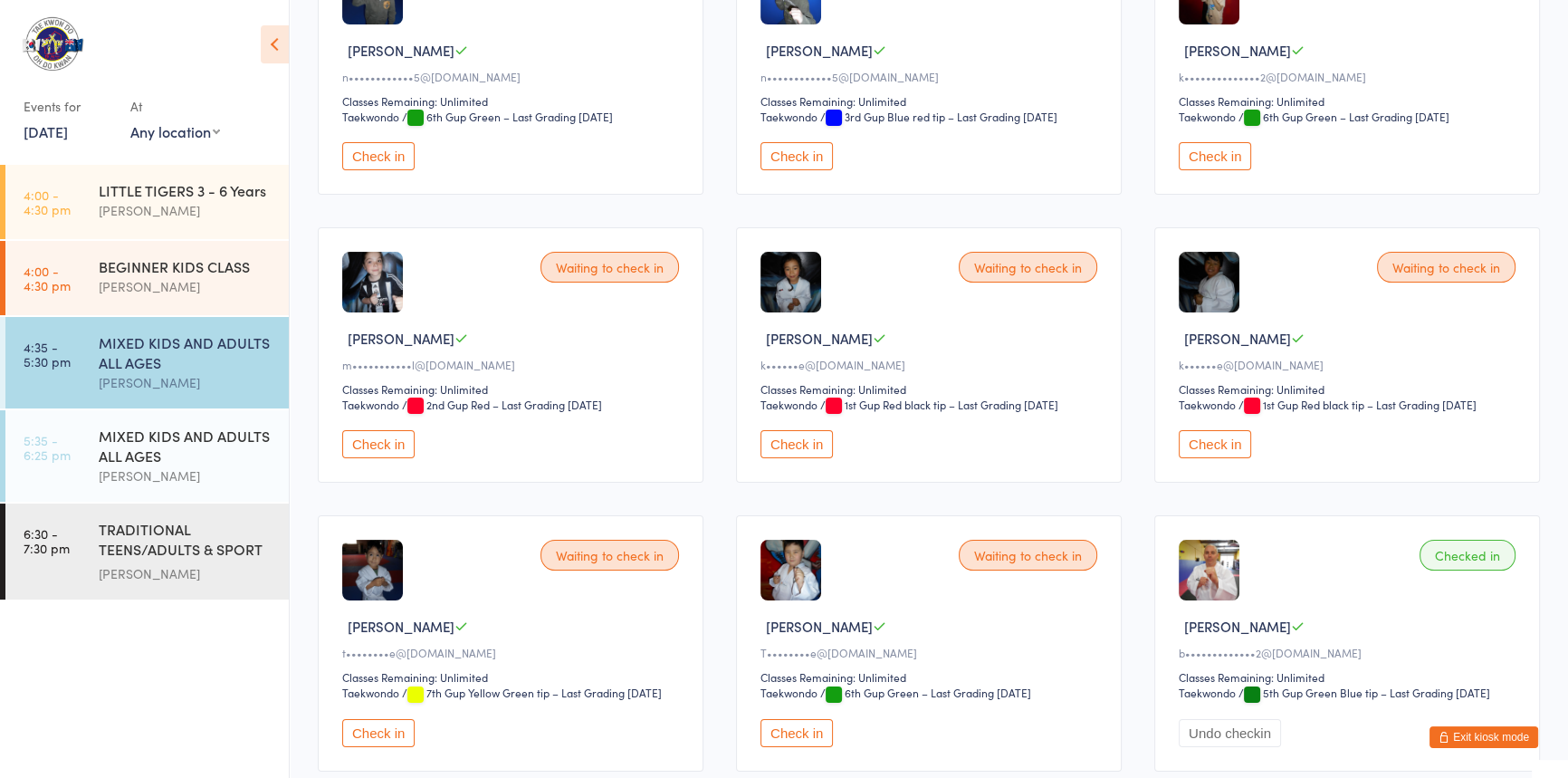
scroll to position [17, 0]
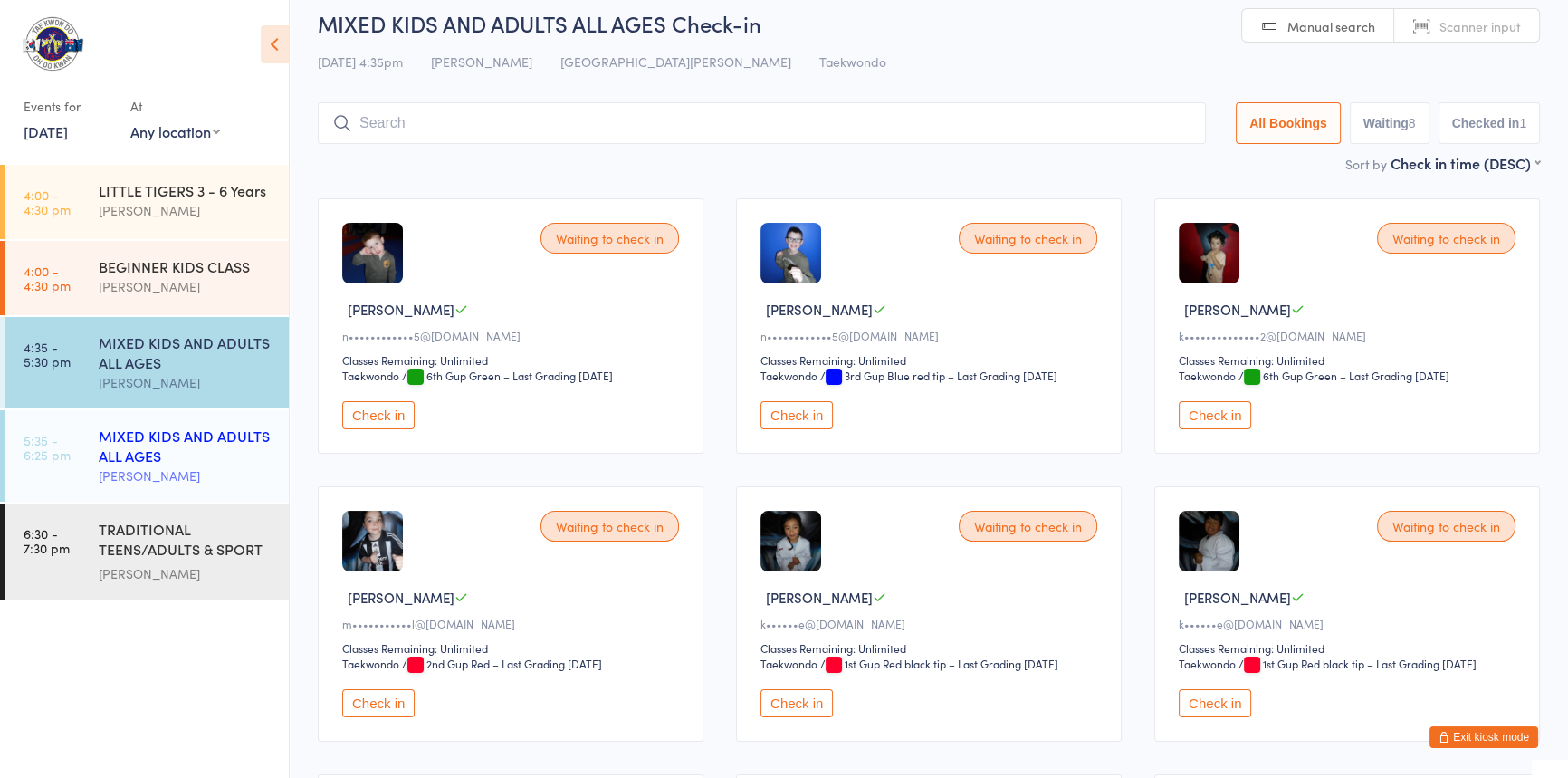
click at [137, 432] on div "MIXED KIDS AND ADULTS ALL AGES" at bounding box center [186, 445] width 174 height 40
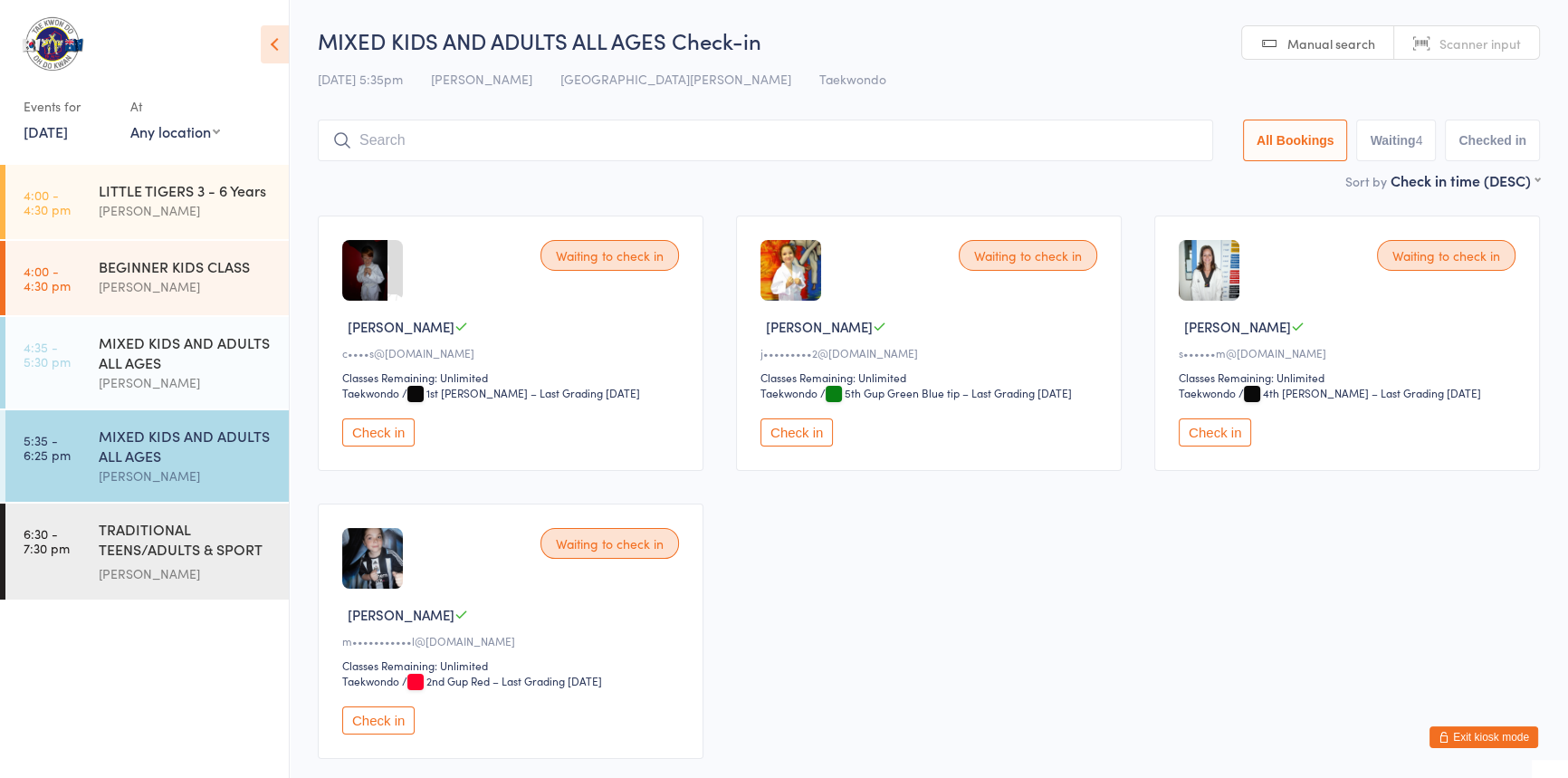
click at [1385, 136] on button "Waiting 4" at bounding box center [1396, 140] width 79 height 42
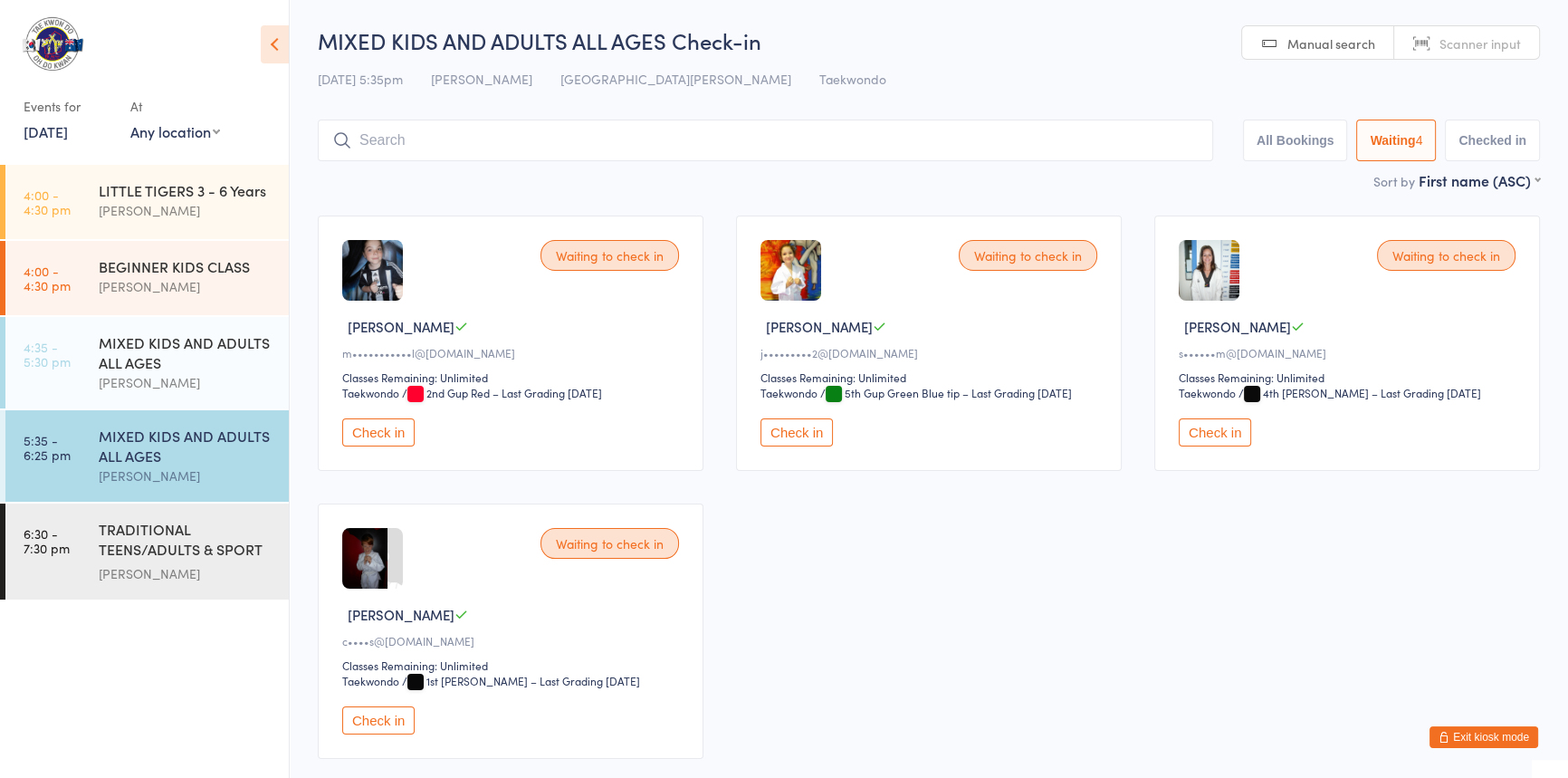
click at [1243, 134] on button "All Bookings" at bounding box center [1295, 140] width 105 height 42
select select "5"
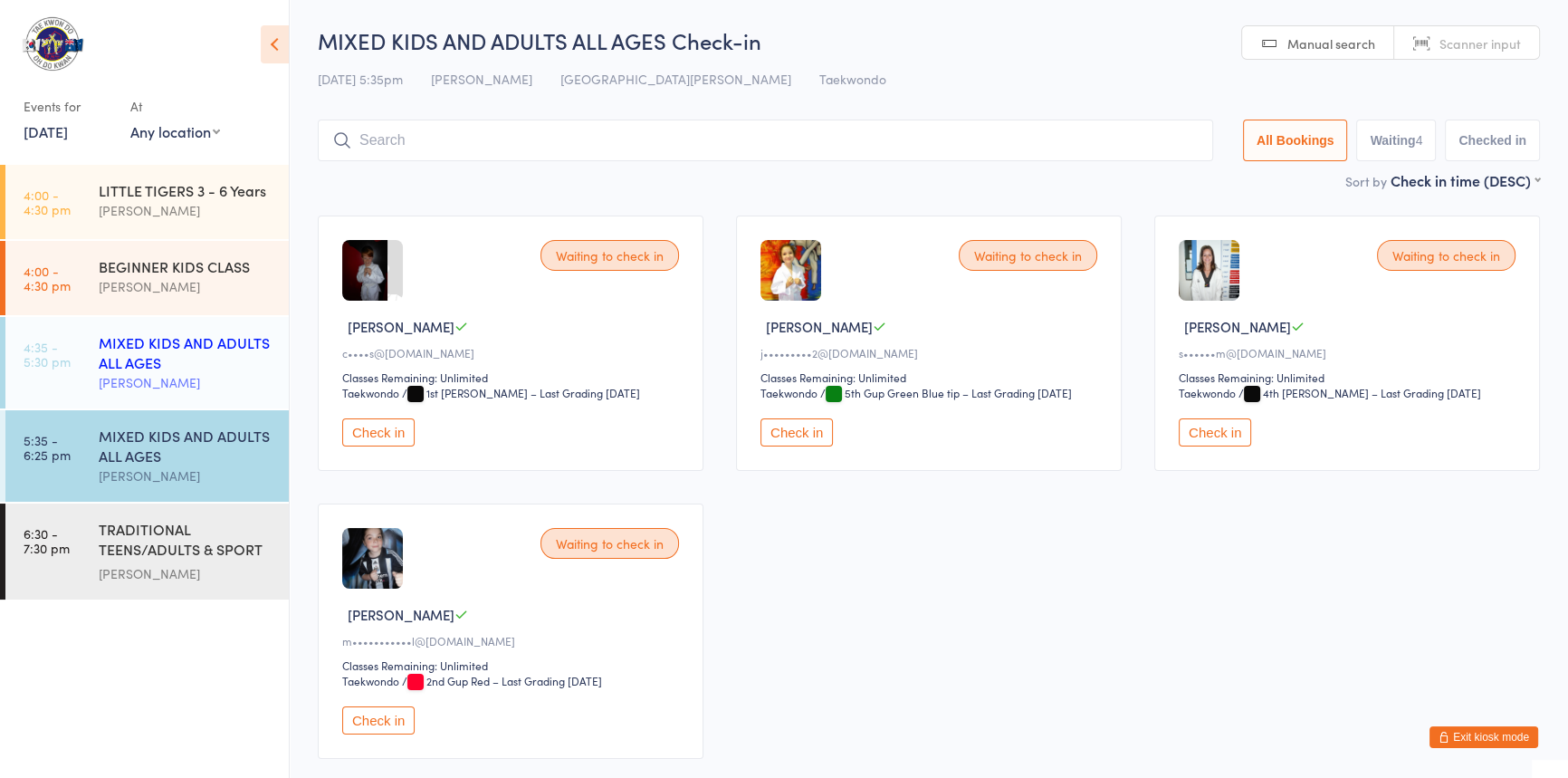
click at [185, 367] on div "MIXED KIDS AND ADULTS ALL AGES" at bounding box center [186, 352] width 174 height 40
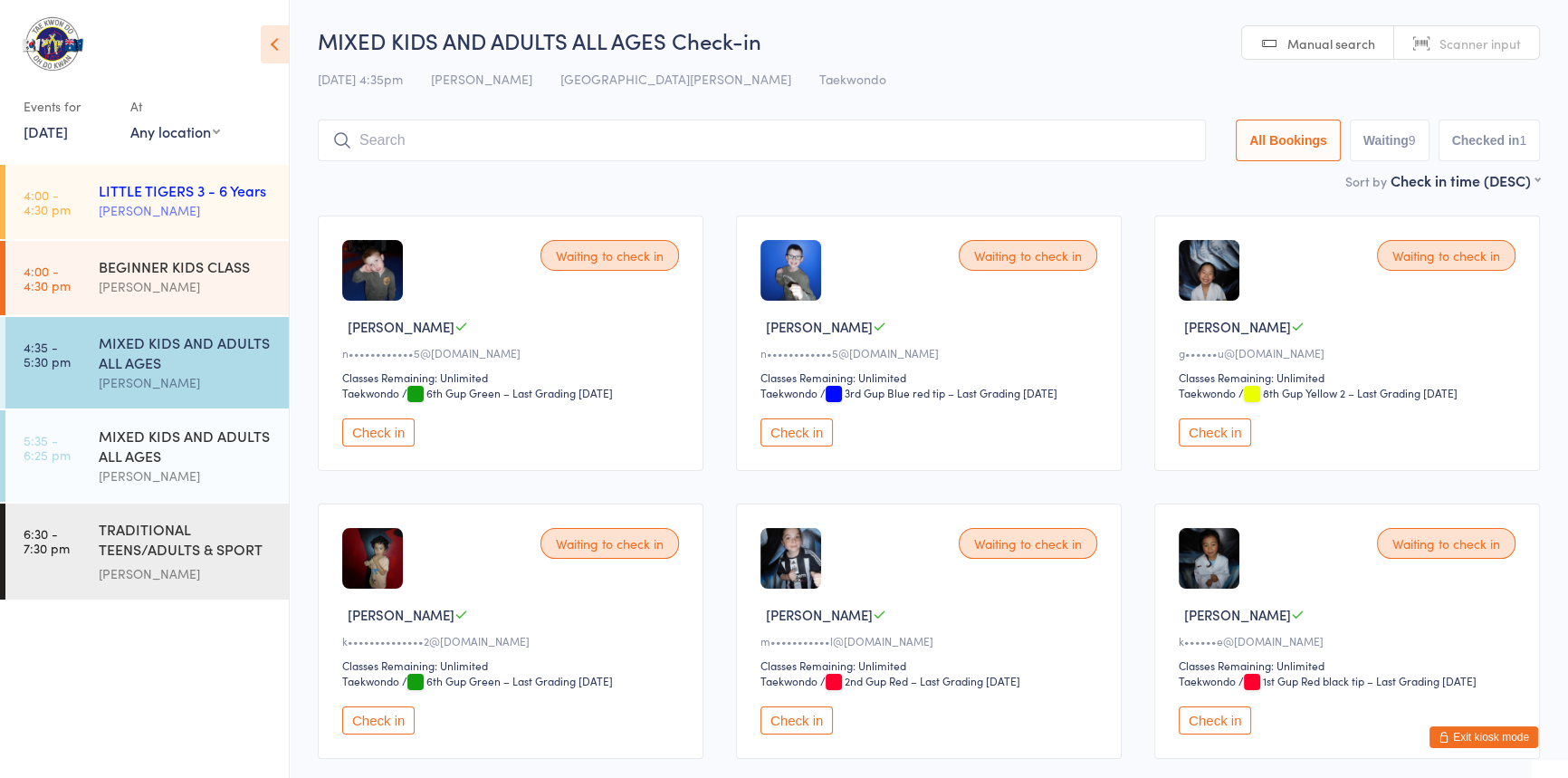
click at [156, 178] on div "LITTLE TIGERS 3 - 6 Years Anita Tippet" at bounding box center [194, 201] width 190 height 72
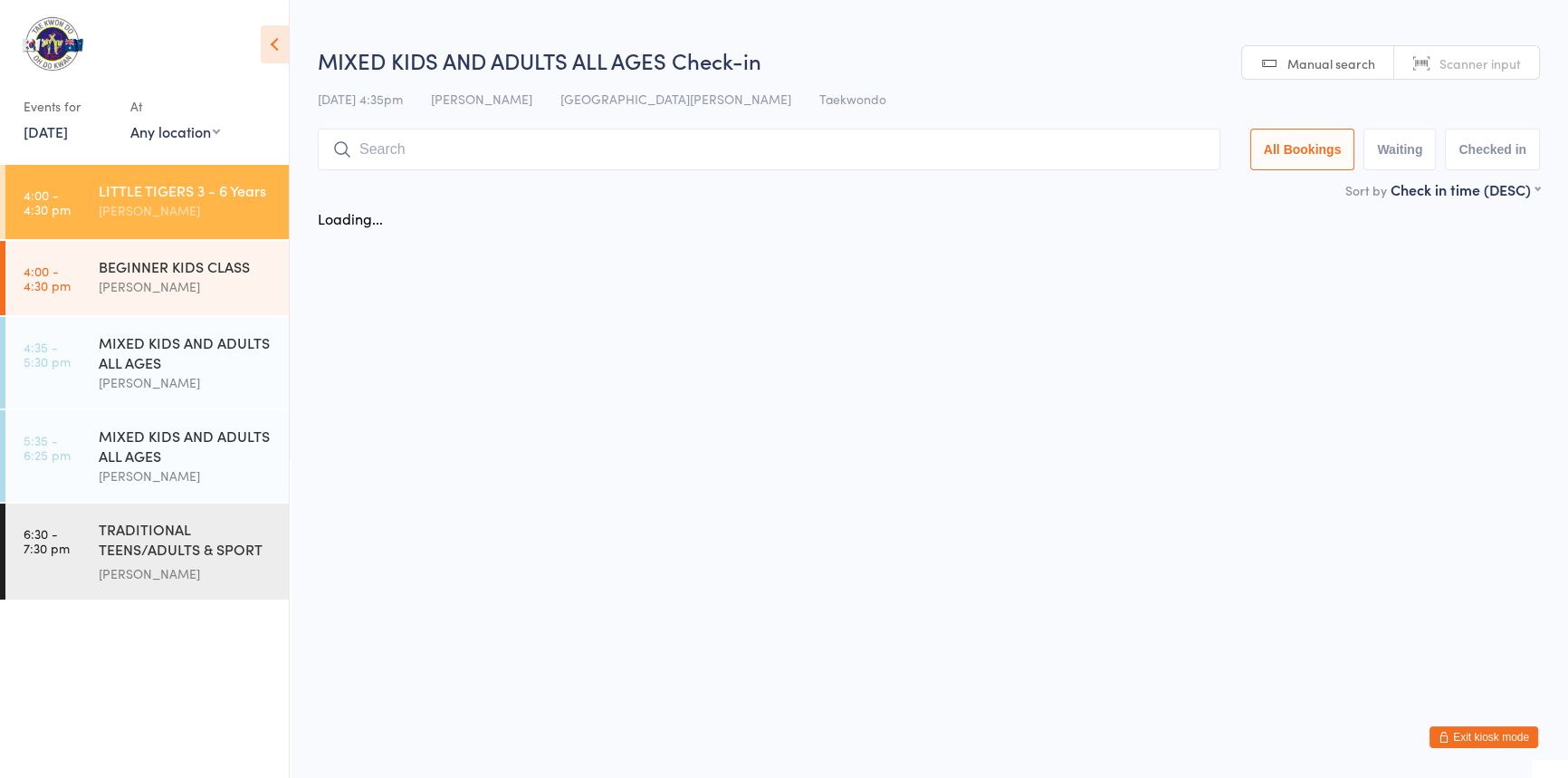
click at [156, 178] on div "LITTLE TIGERS 3 - 6 Years Anita Tippet" at bounding box center [194, 201] width 190 height 72
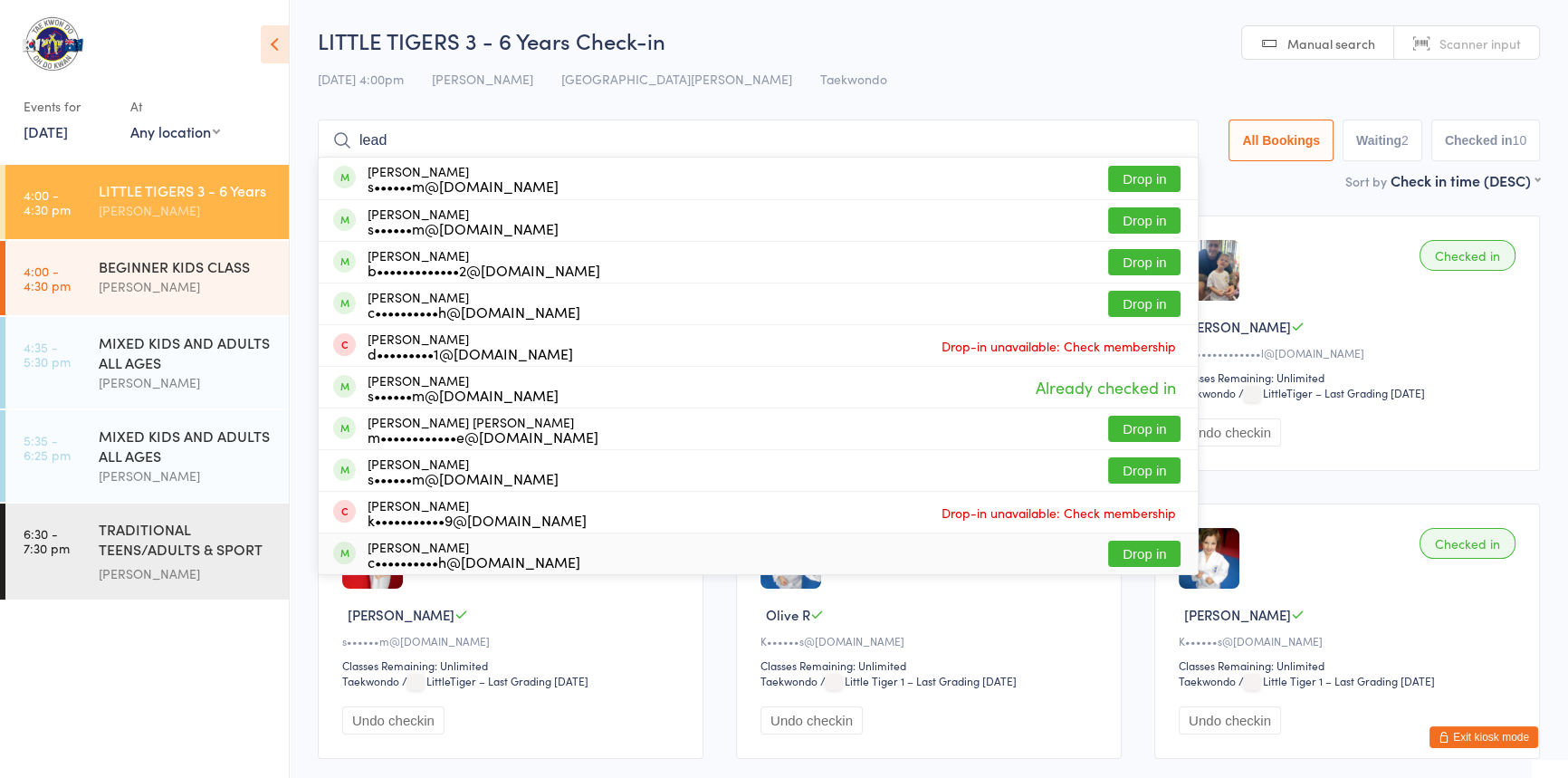
type input "lead"
click at [299, 540] on ui-view "LITTLE TIGERS 3 - 6 Years Check-in 12 Aug 4:00pm Anita Tippet Port Kennedy Doja…" at bounding box center [929, 688] width 1278 height 1326
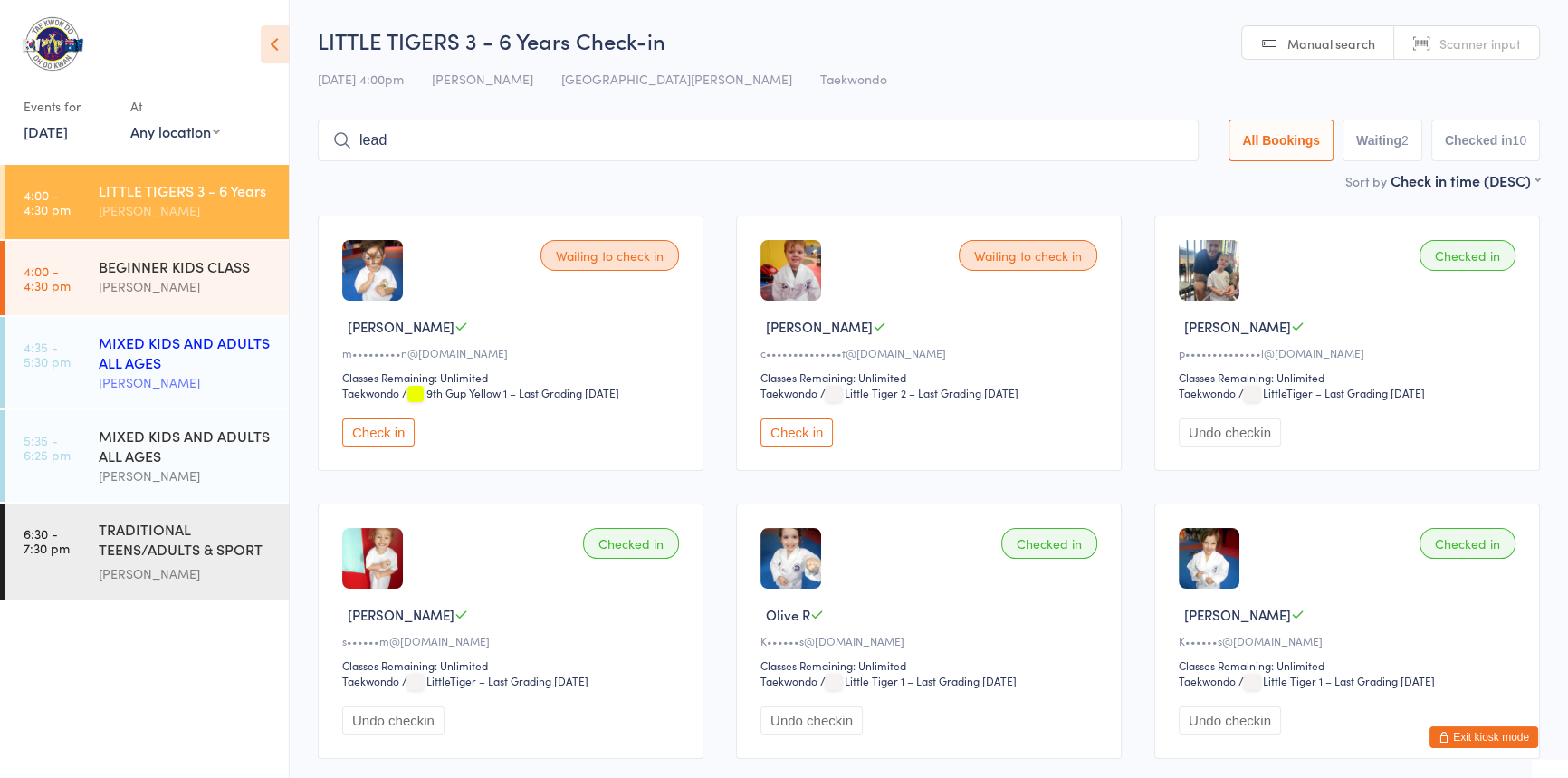
click at [211, 357] on div "MIXED KIDS AND ADULTS ALL AGES" at bounding box center [186, 352] width 174 height 40
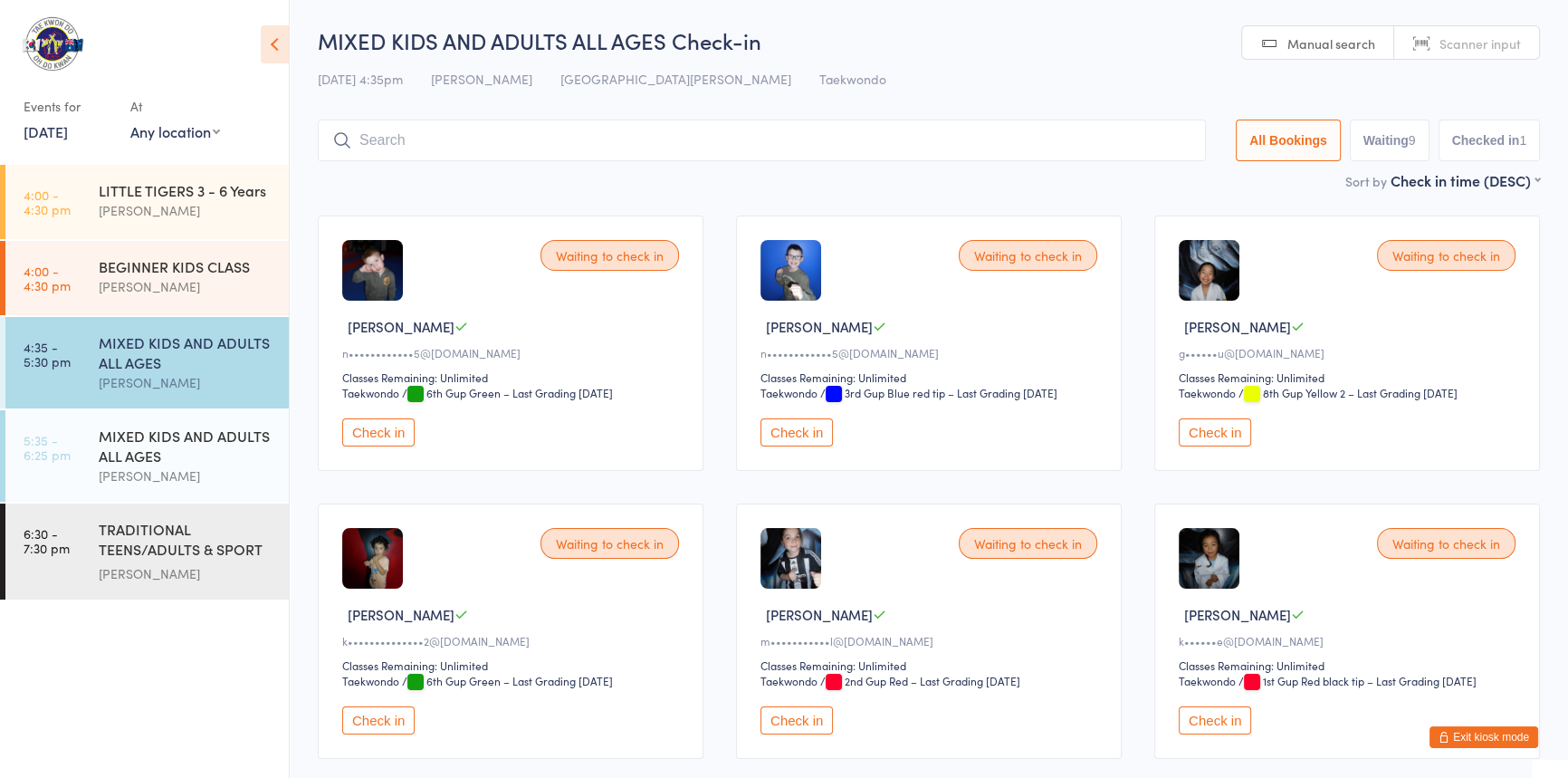
click at [306, 675] on div "Waiting to check in Cameron H n••••••••••••5@gmail.com Classes Remaining: Unlim…" at bounding box center [929, 776] width 1255 height 1153
click at [450, 157] on input "search" at bounding box center [761, 140] width 888 height 42
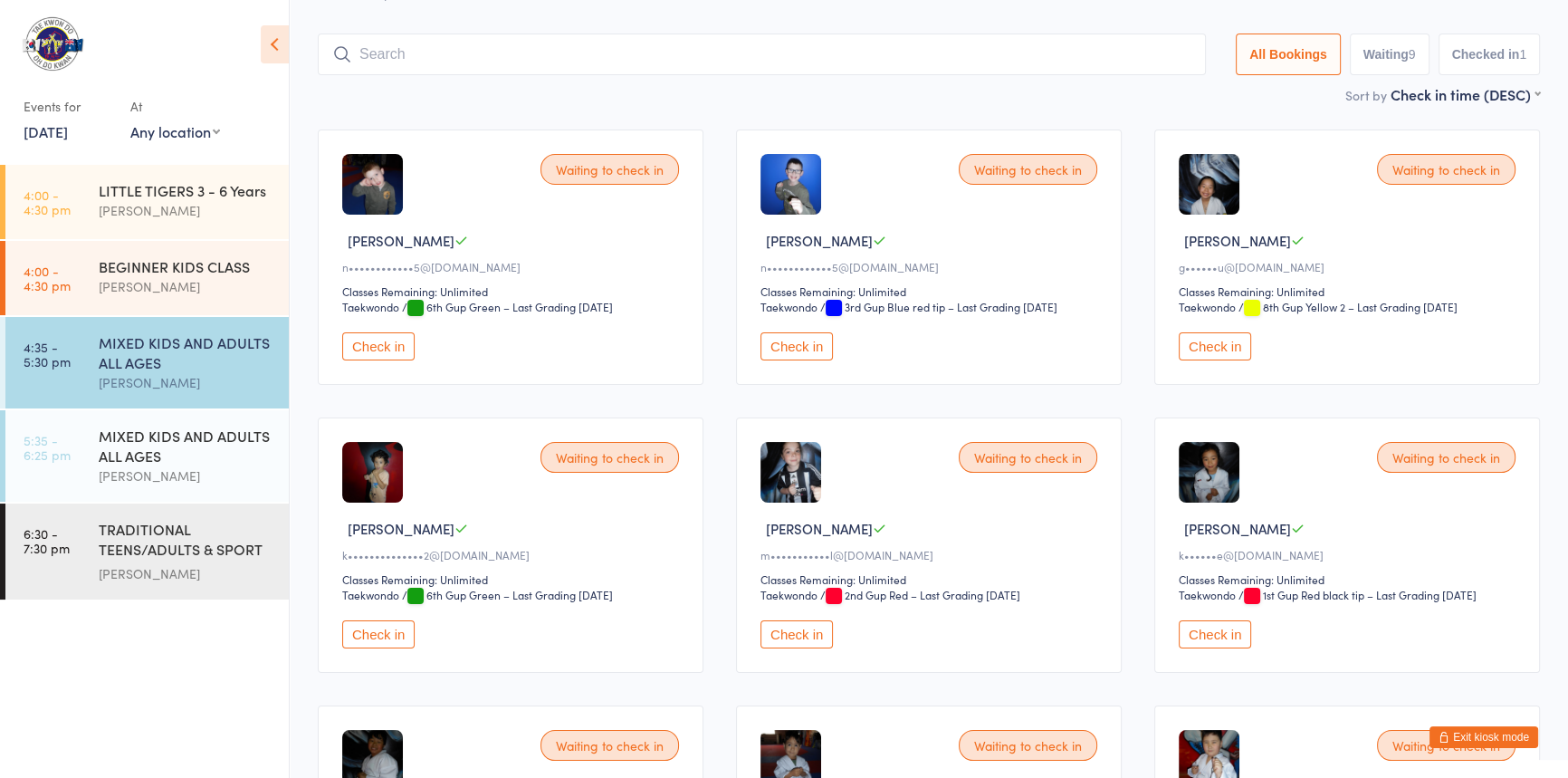
scroll to position [119, 0]
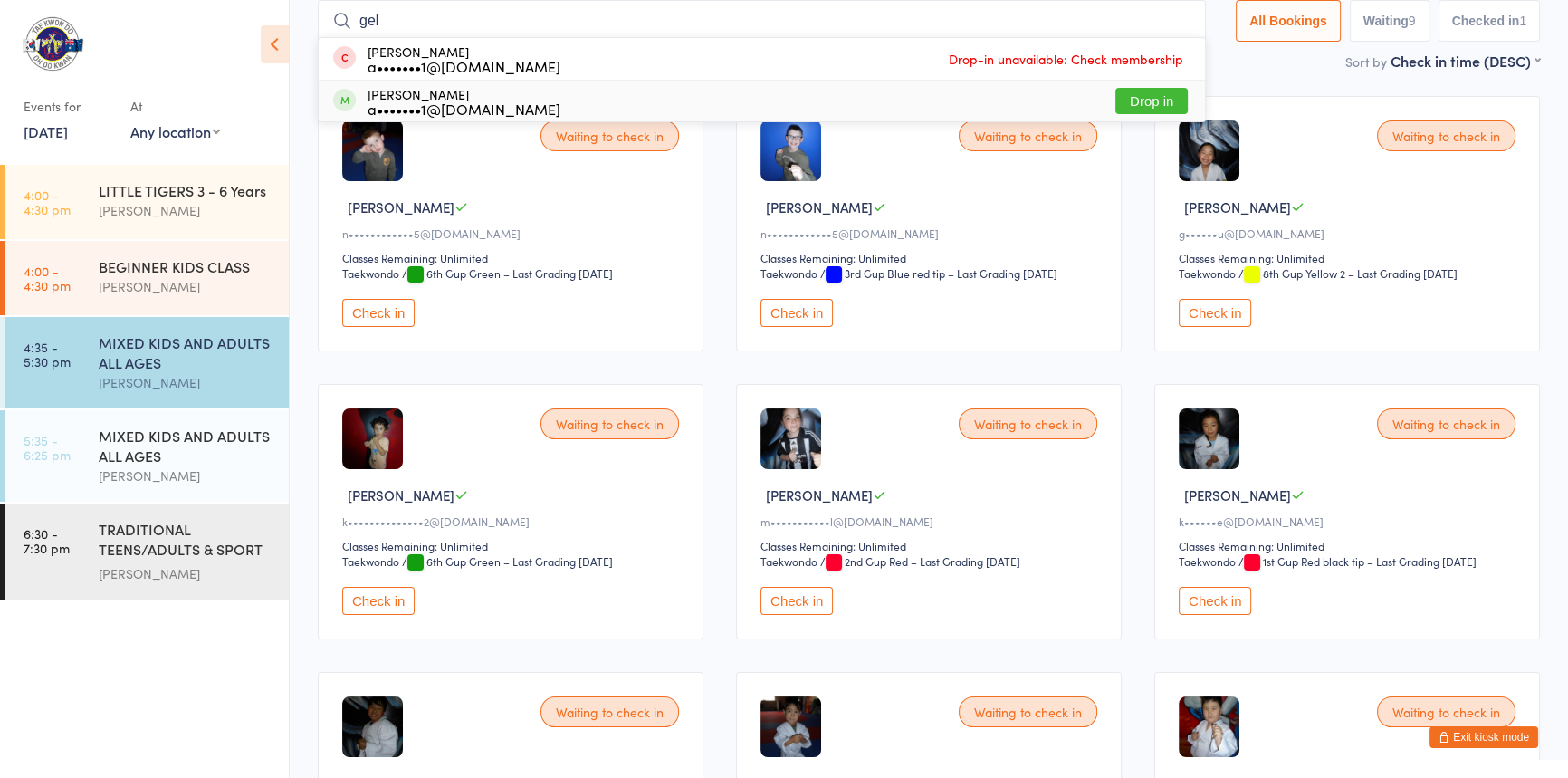
type input "gel"
click at [1116, 96] on button "Drop in" at bounding box center [1152, 101] width 73 height 26
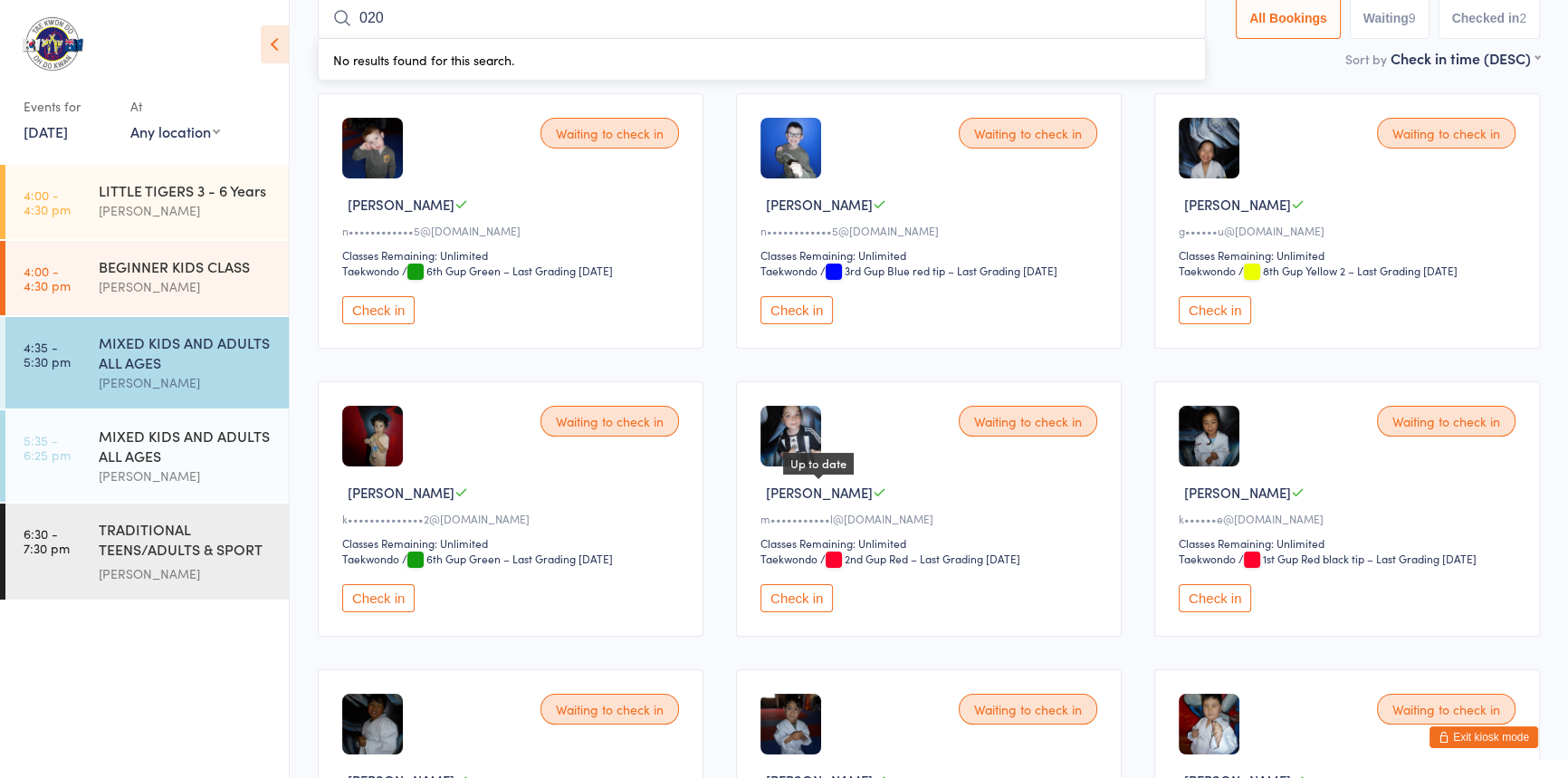
scroll to position [0, 0]
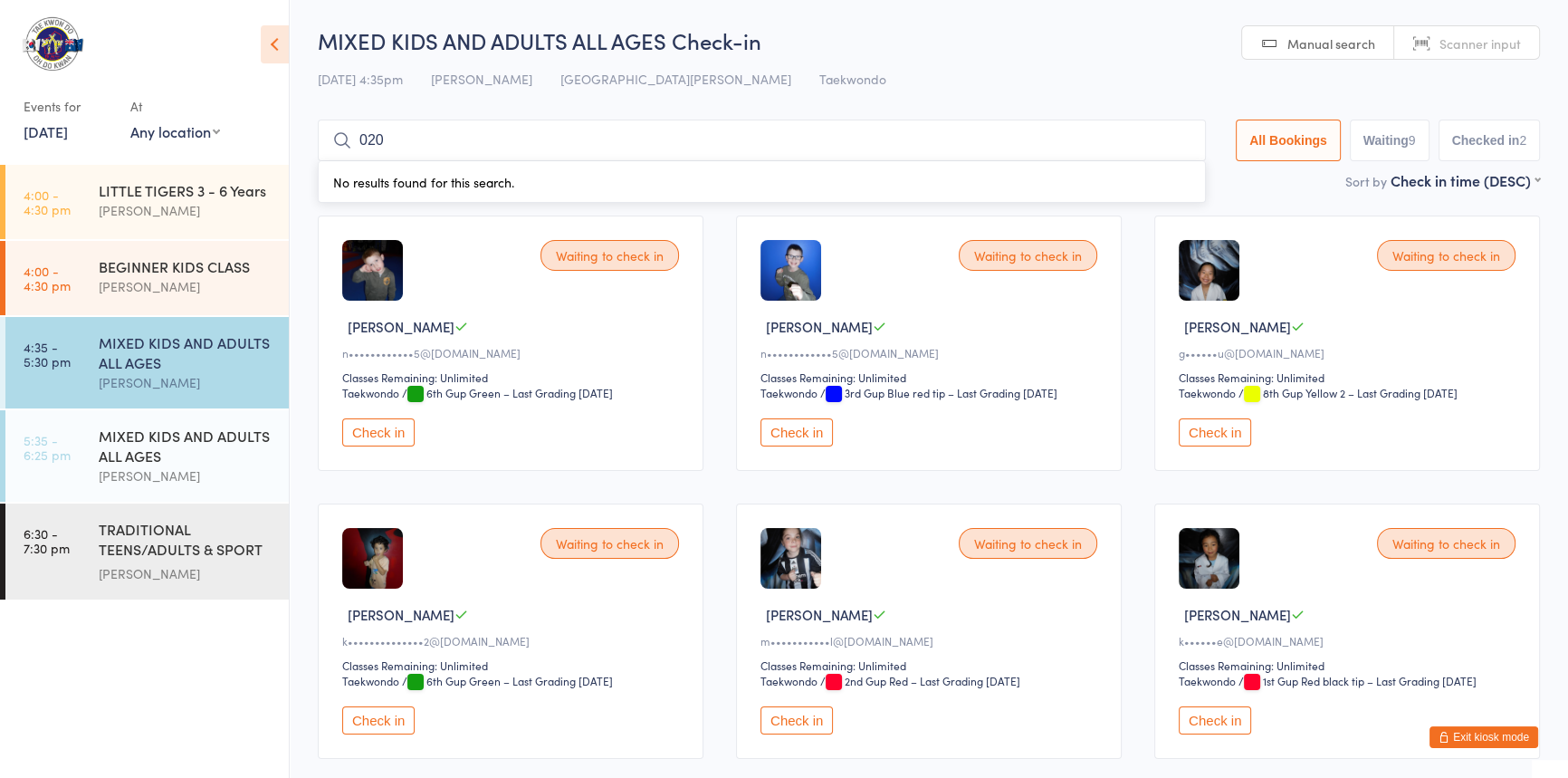
drag, startPoint x: 608, startPoint y: 149, endPoint x: 308, endPoint y: 140, distance: 300.1
click at [308, 140] on ui-view "MIXED KIDS AND ADULTS ALL AGES Check-in 12 Aug 4:35pm Anita Tippet Port Kennedy…" at bounding box center [929, 688] width 1278 height 1326
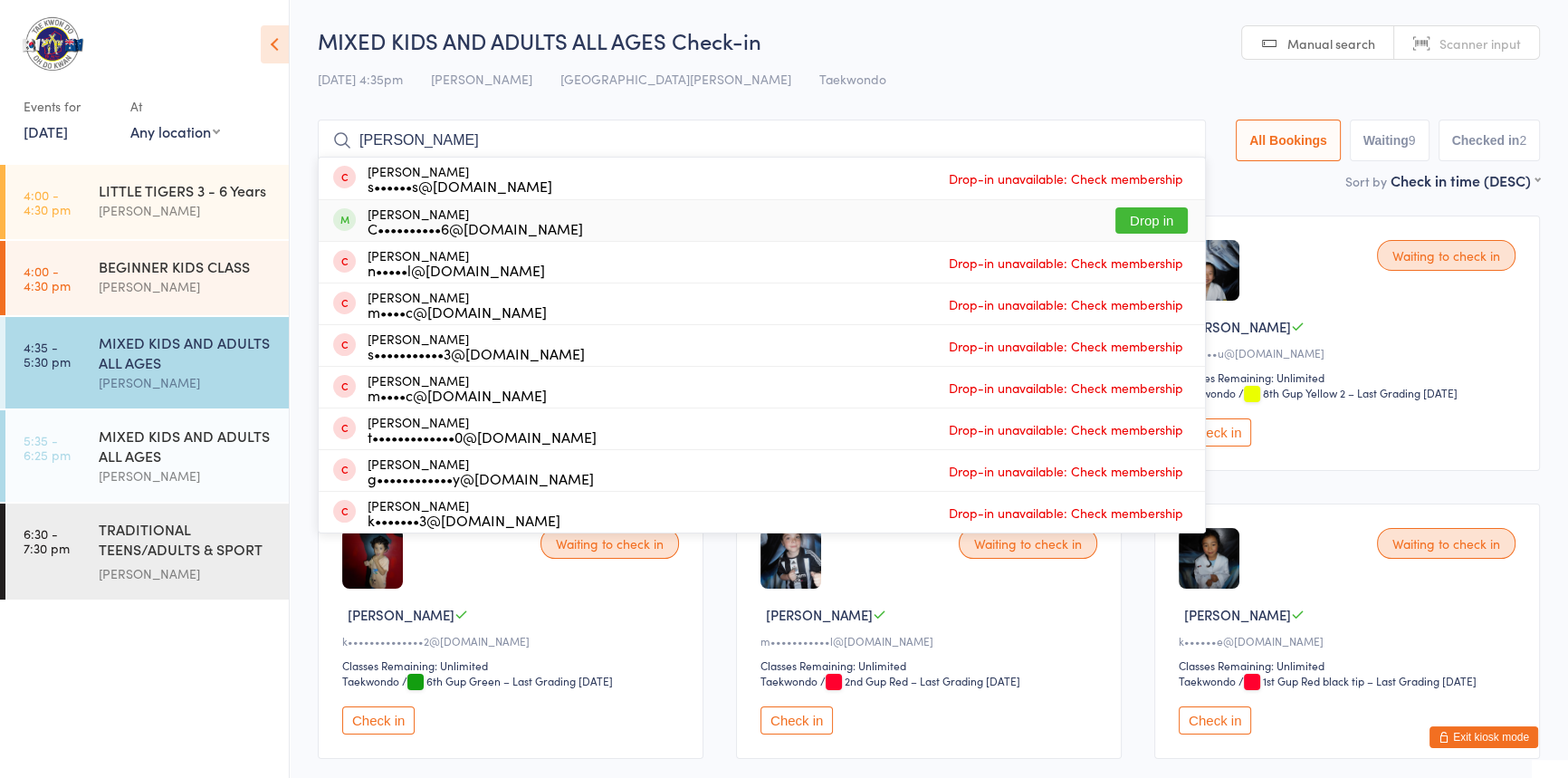
type input "kelly"
click at [1116, 215] on button "Drop in" at bounding box center [1152, 220] width 73 height 26
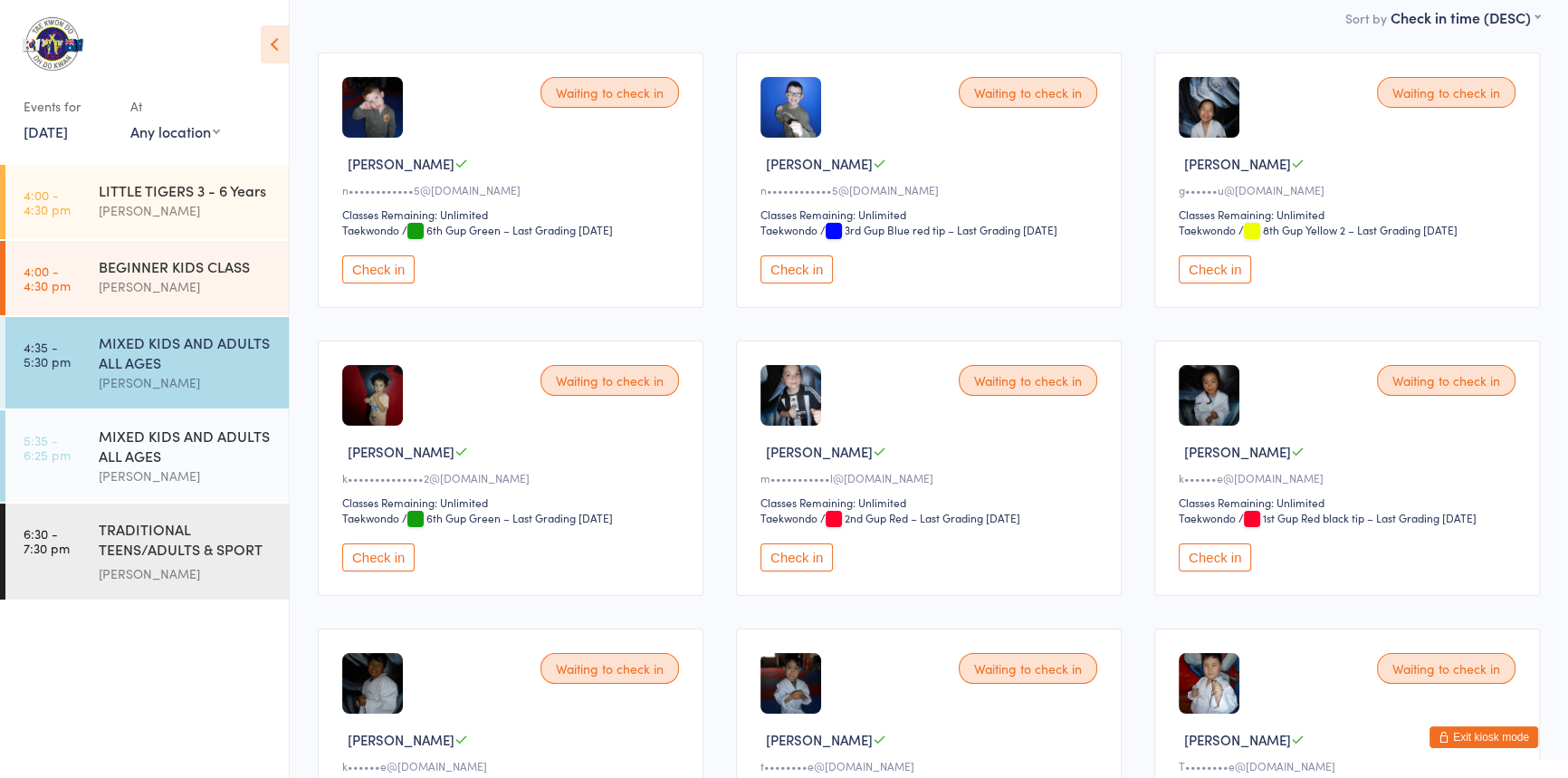
scroll to position [164, 0]
click at [786, 571] on button "Check in" at bounding box center [796, 556] width 73 height 28
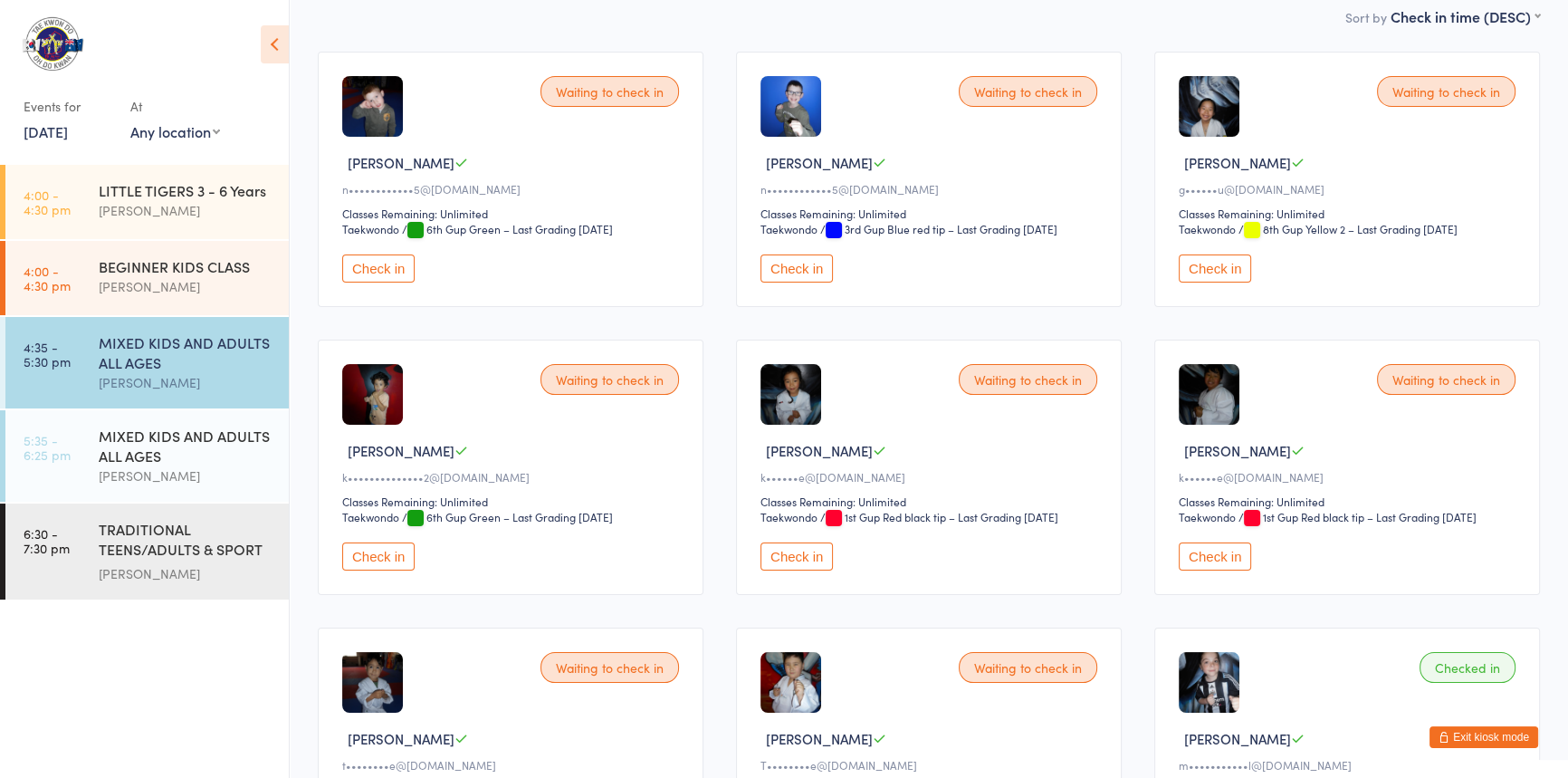
click at [796, 571] on button "Check in" at bounding box center [796, 556] width 73 height 28
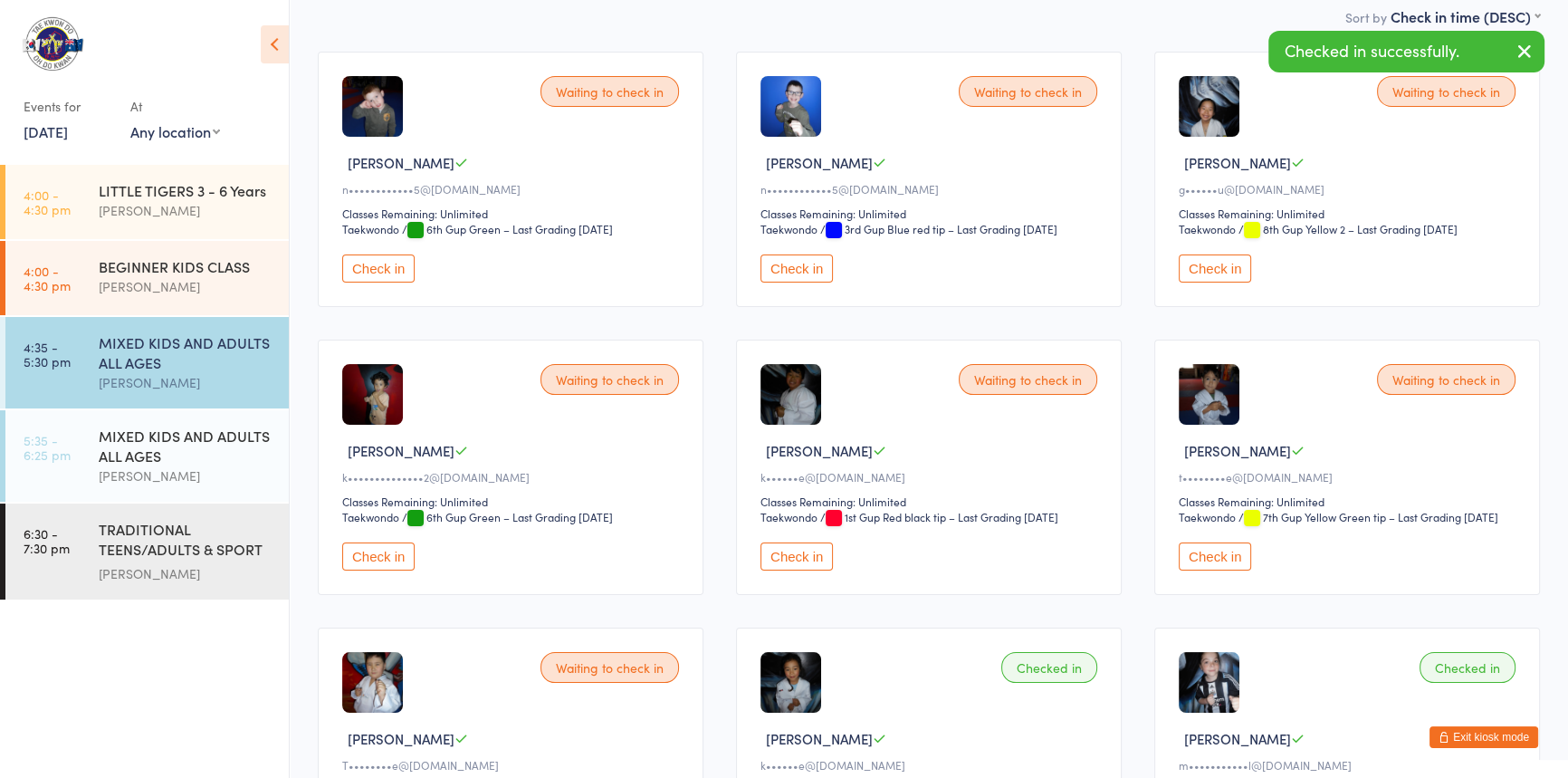
click at [819, 571] on button "Check in" at bounding box center [796, 556] width 73 height 28
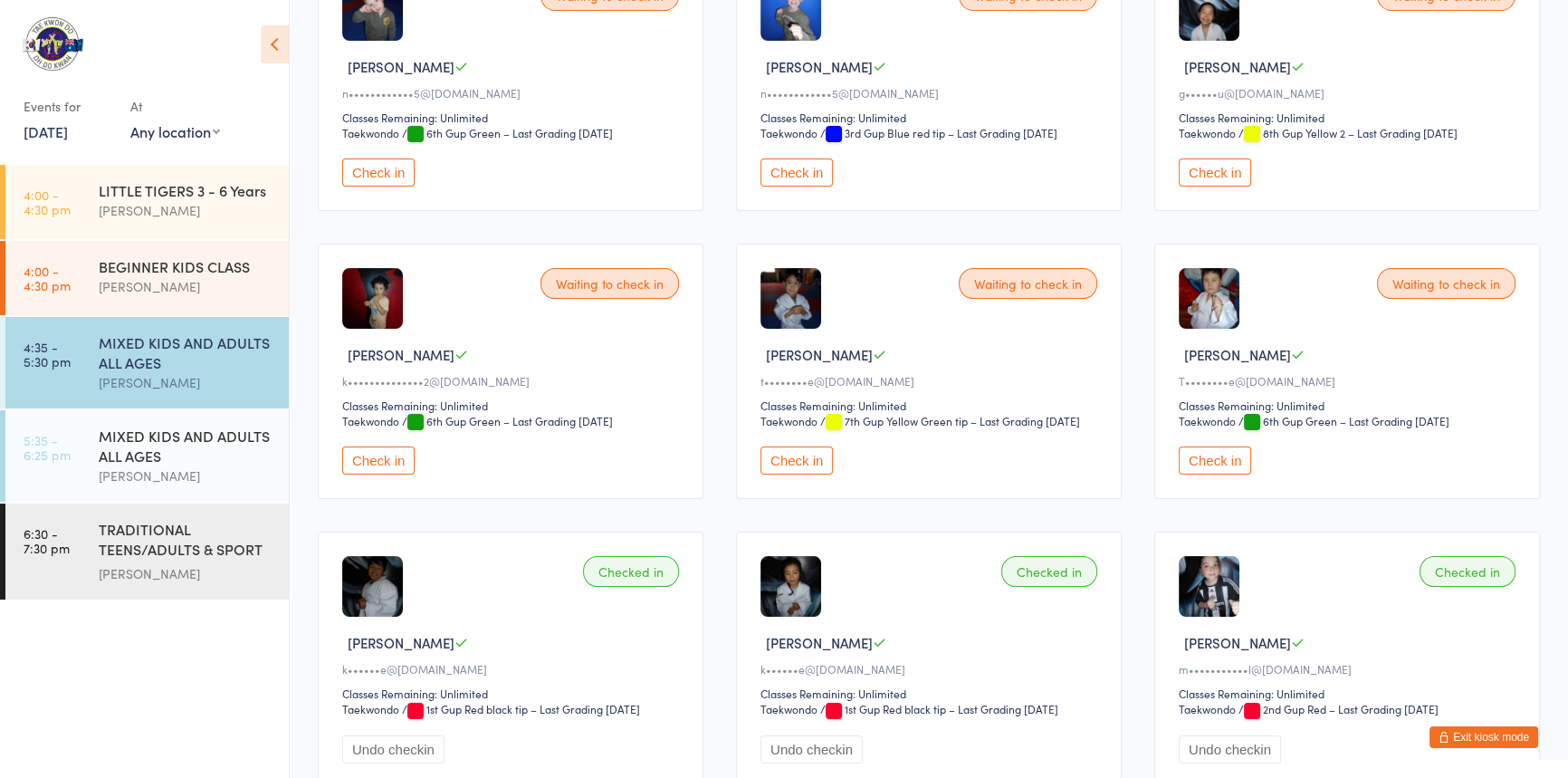
scroll to position [0, 0]
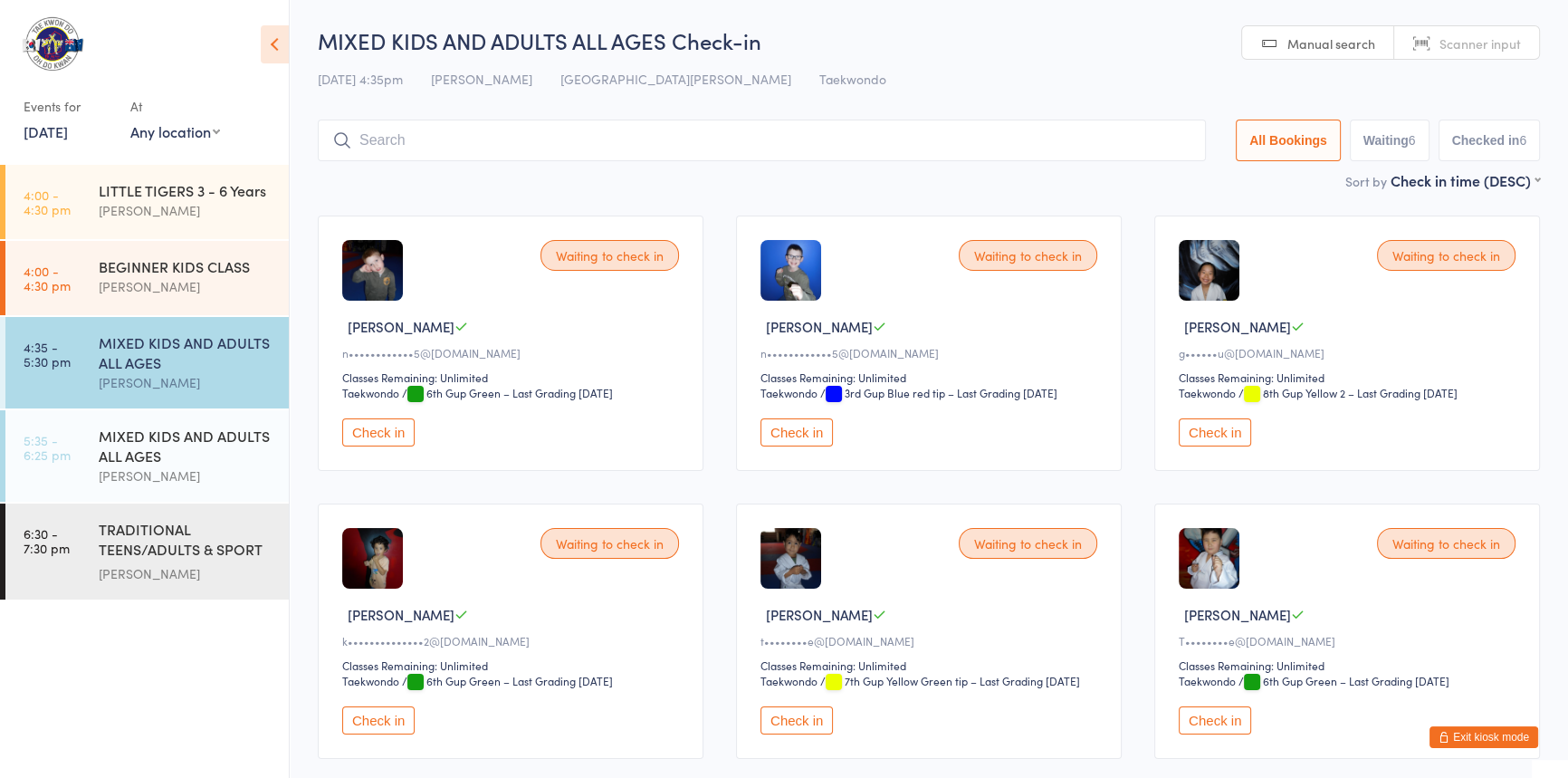
click at [492, 132] on input "search" at bounding box center [761, 140] width 888 height 42
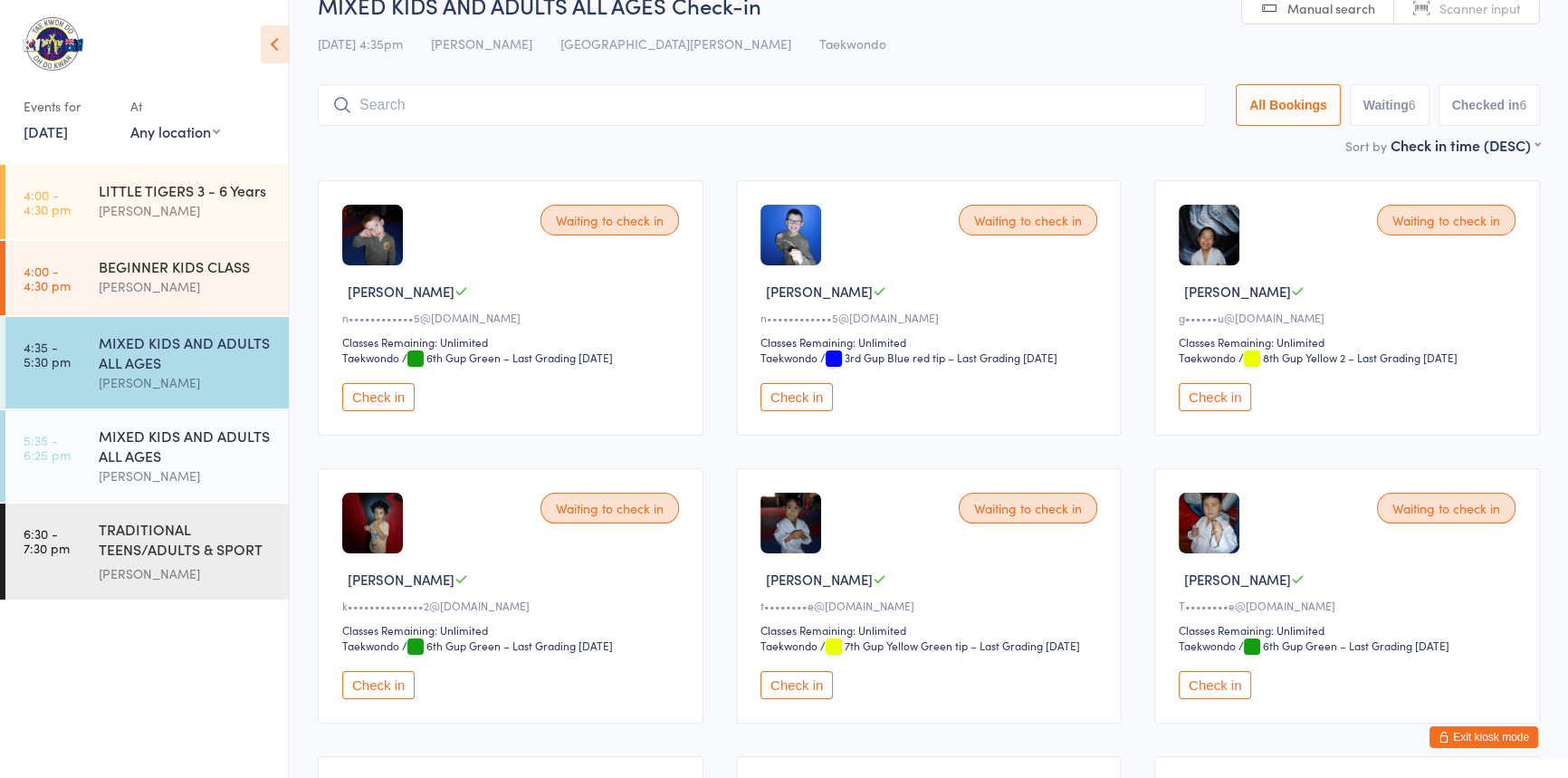
scroll to position [119, 0]
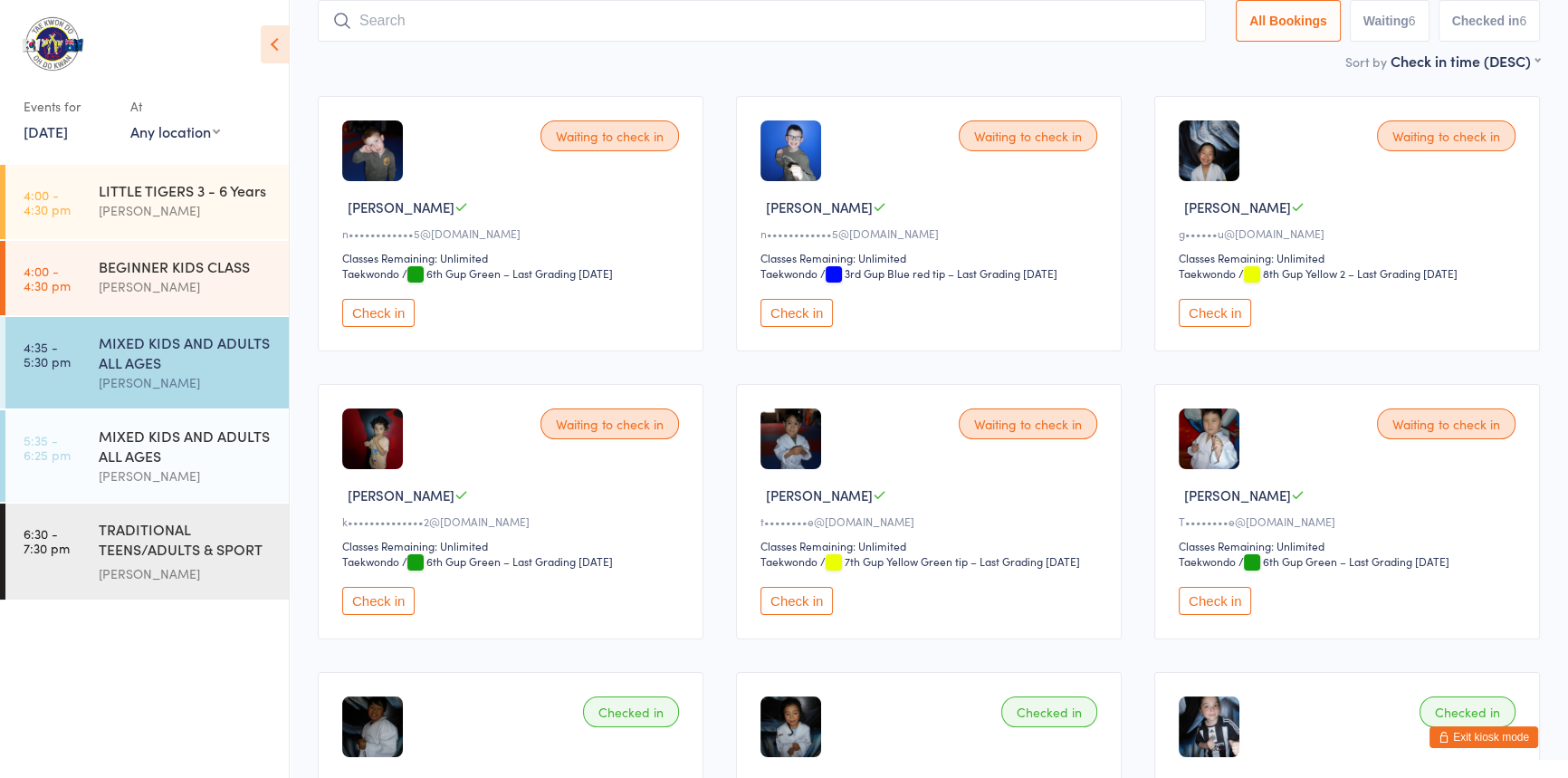
click at [813, 327] on button "Check in" at bounding box center [796, 312] width 73 height 28
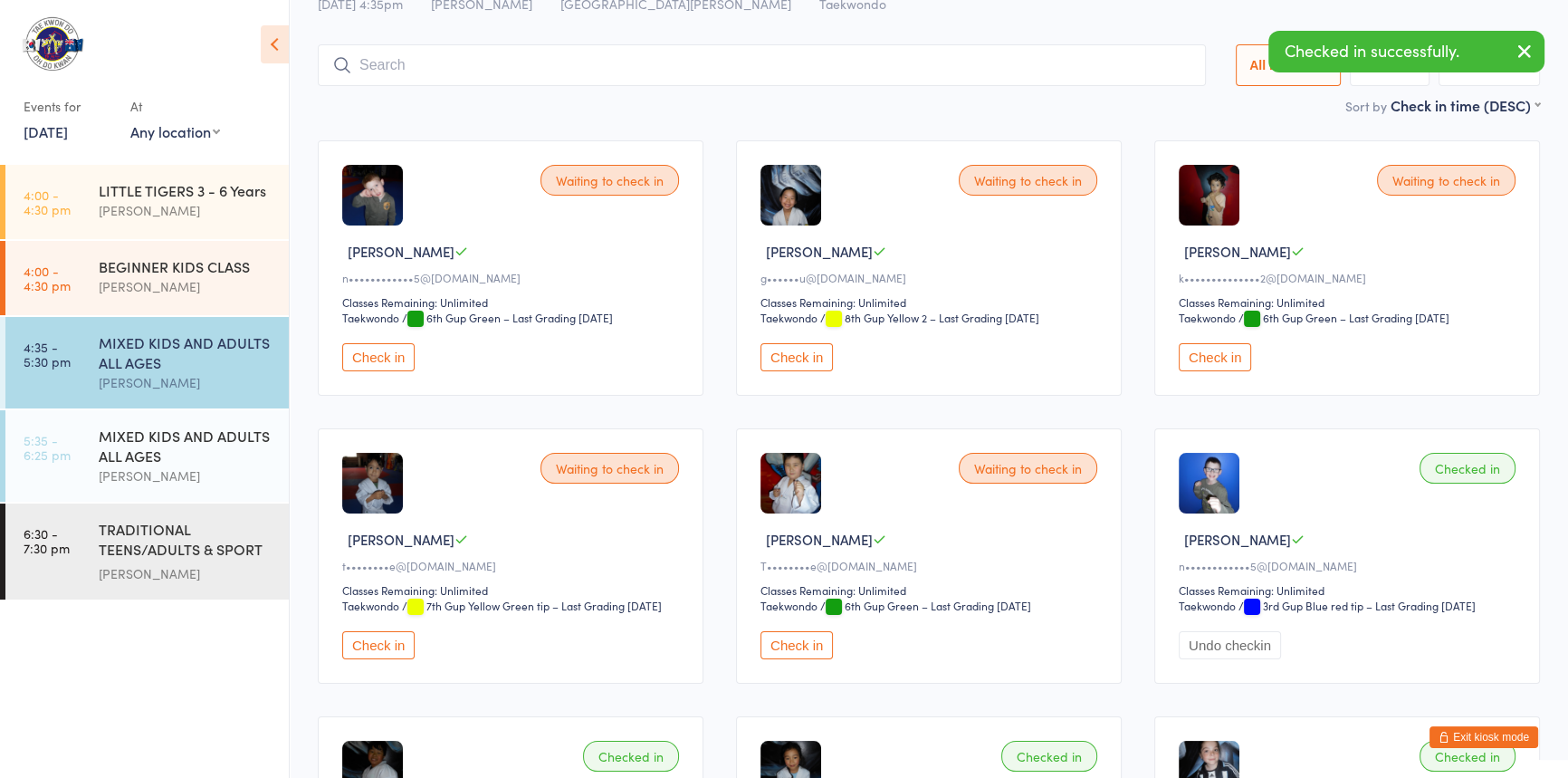
scroll to position [0, 0]
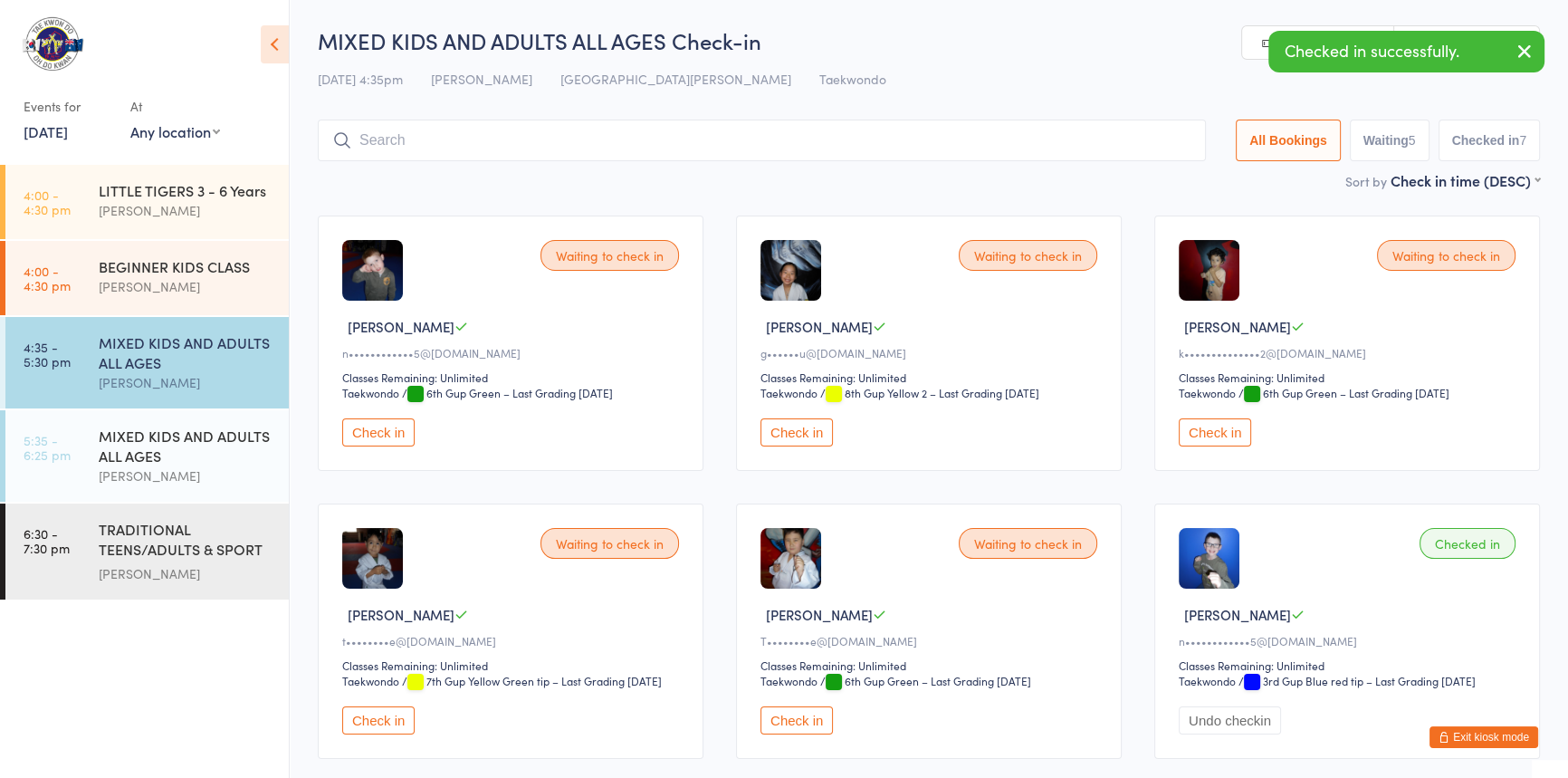
click at [461, 146] on input "search" at bounding box center [761, 140] width 888 height 42
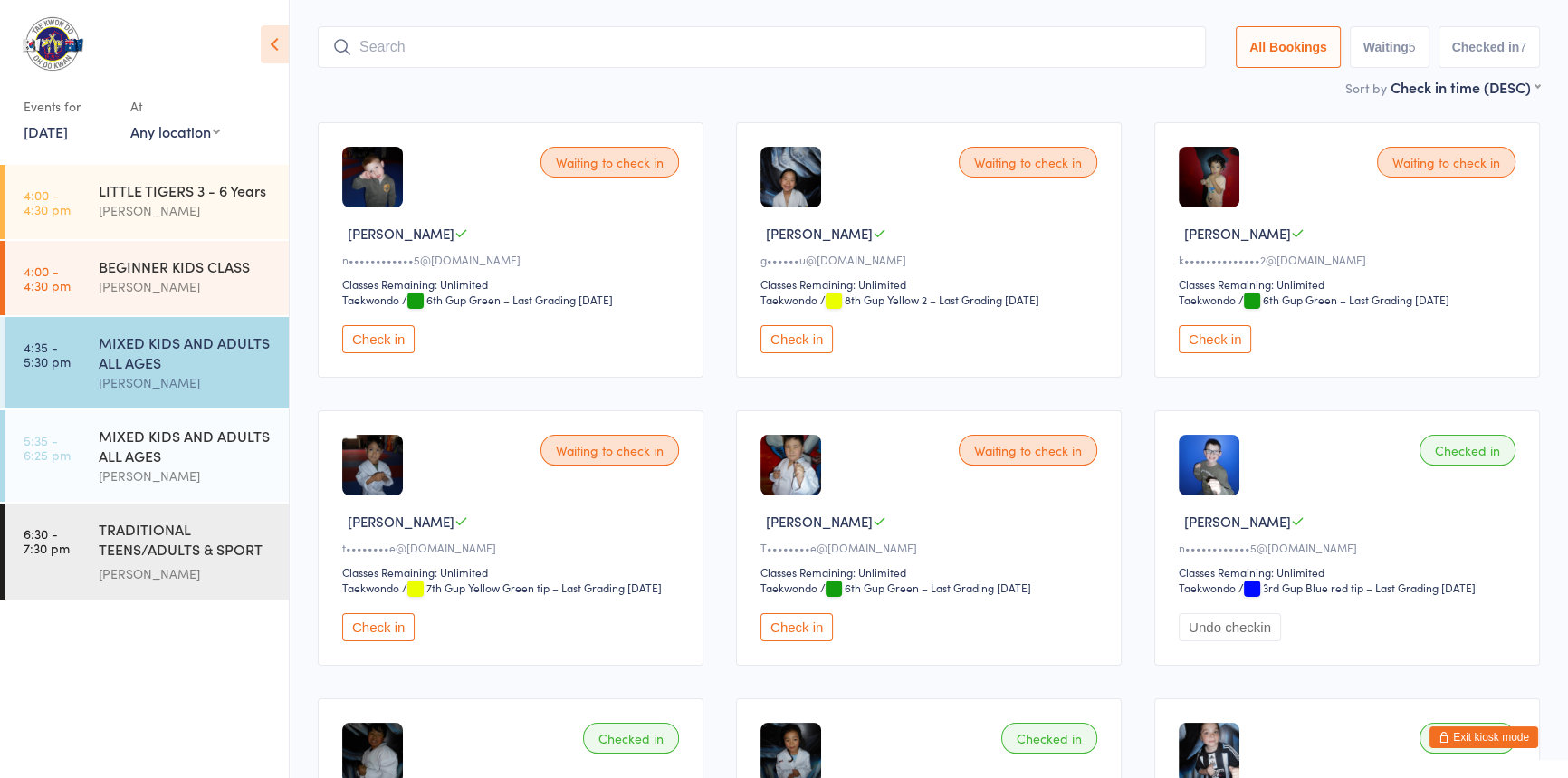
scroll to position [119, 0]
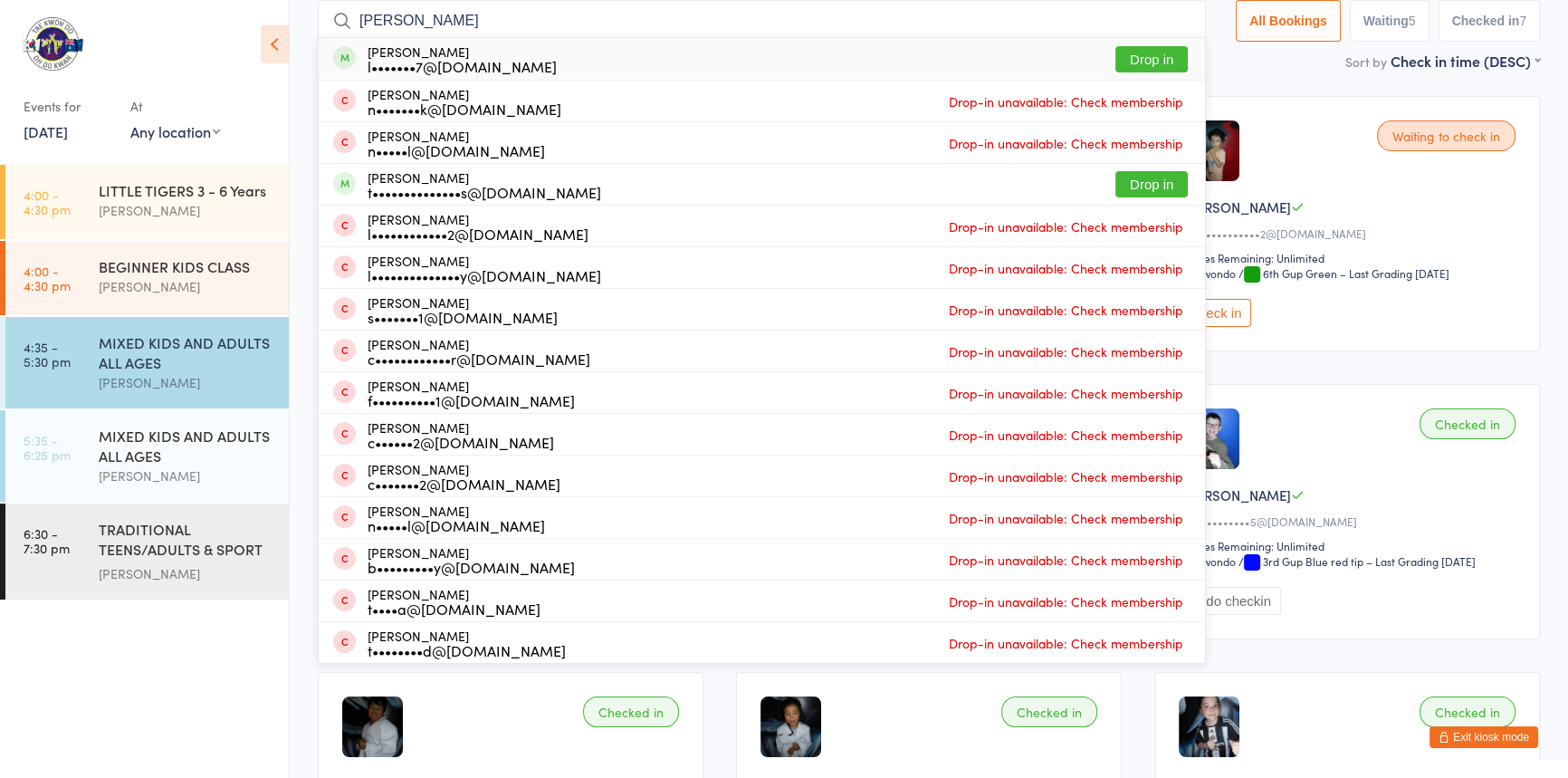
type input "liam"
click at [1116, 63] on button "Drop in" at bounding box center [1152, 59] width 73 height 26
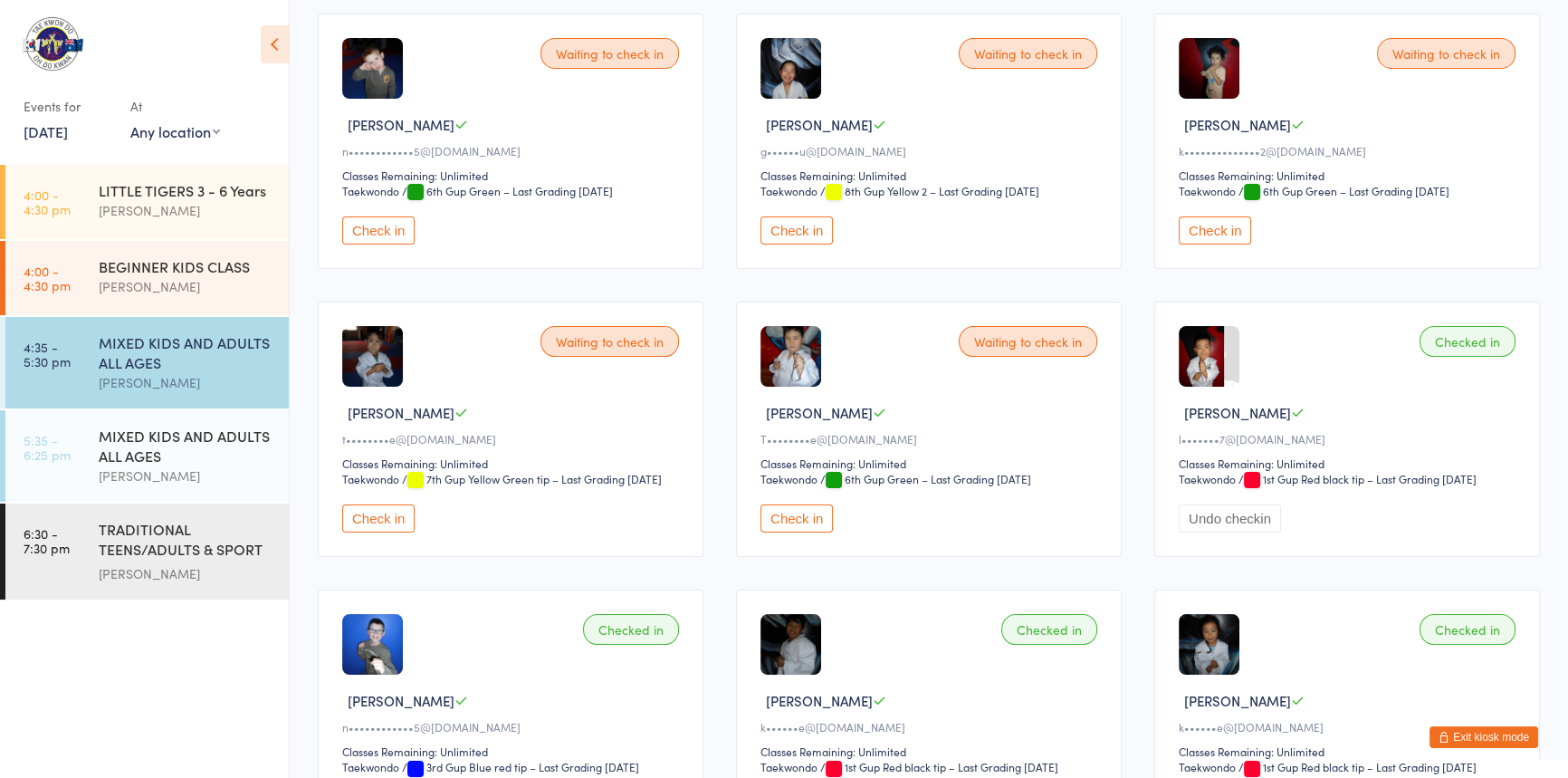
scroll to position [0, 0]
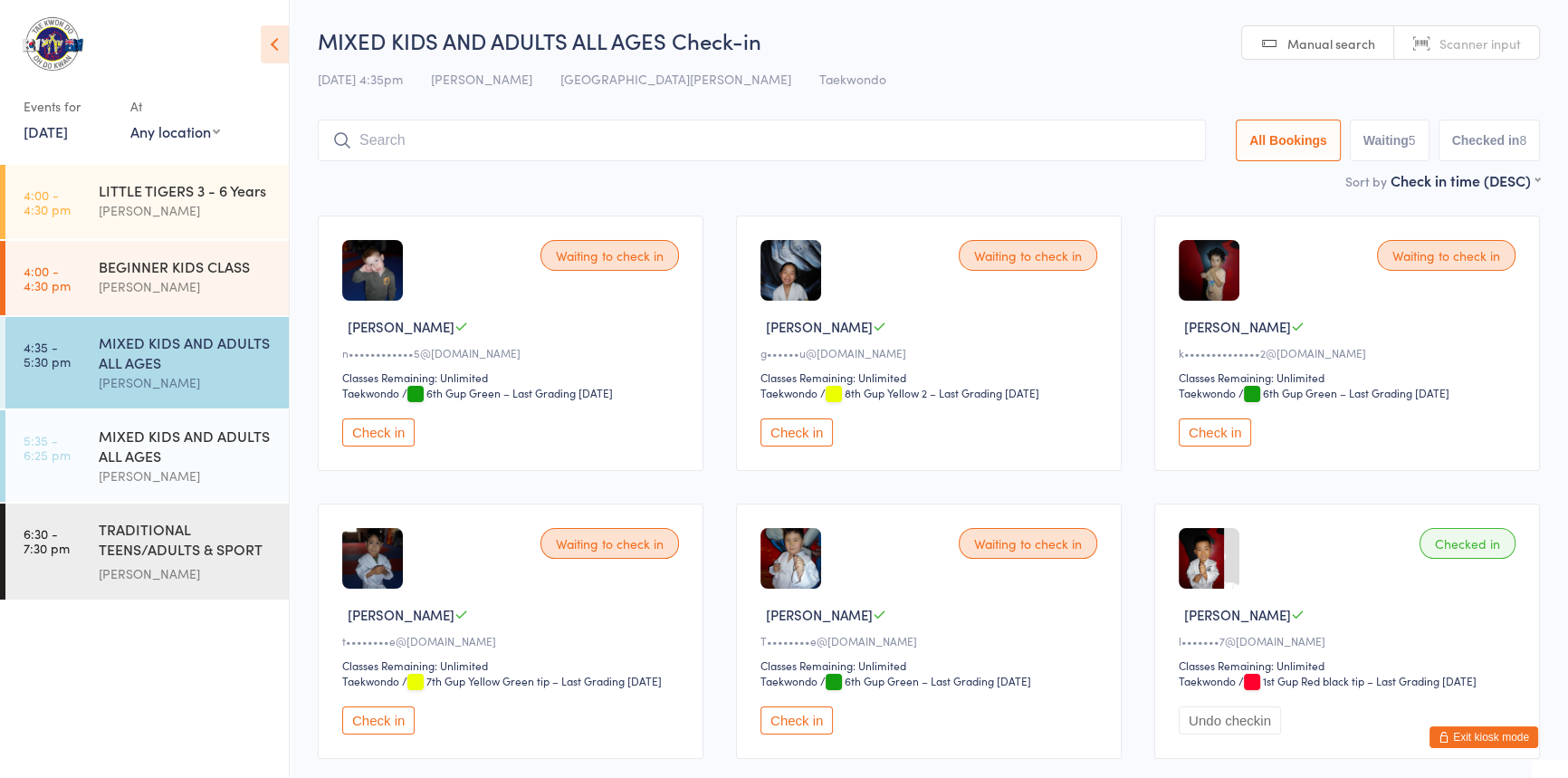
click at [1221, 447] on button "Check in" at bounding box center [1214, 432] width 73 height 28
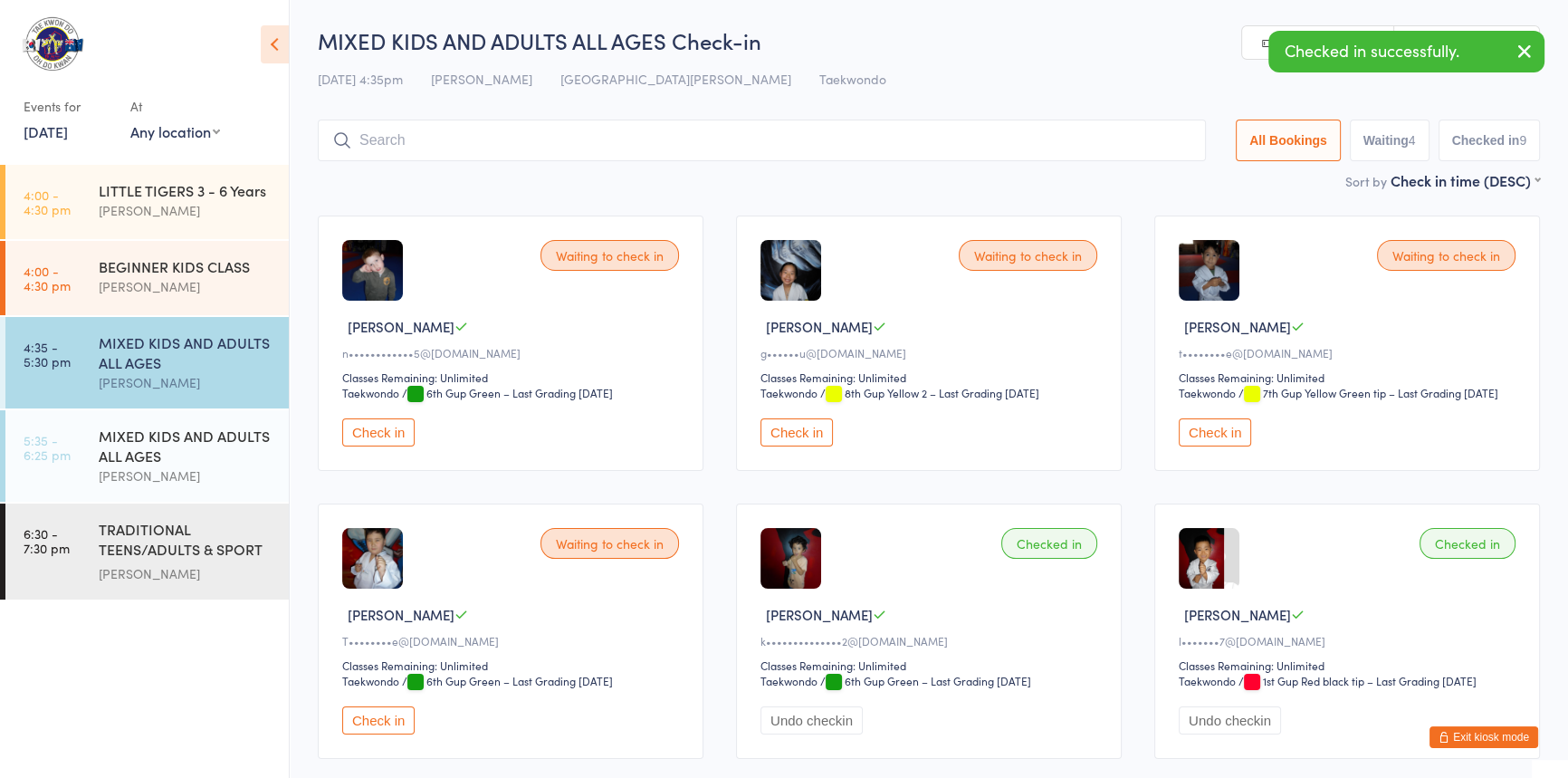
click at [420, 140] on input "search" at bounding box center [761, 140] width 888 height 42
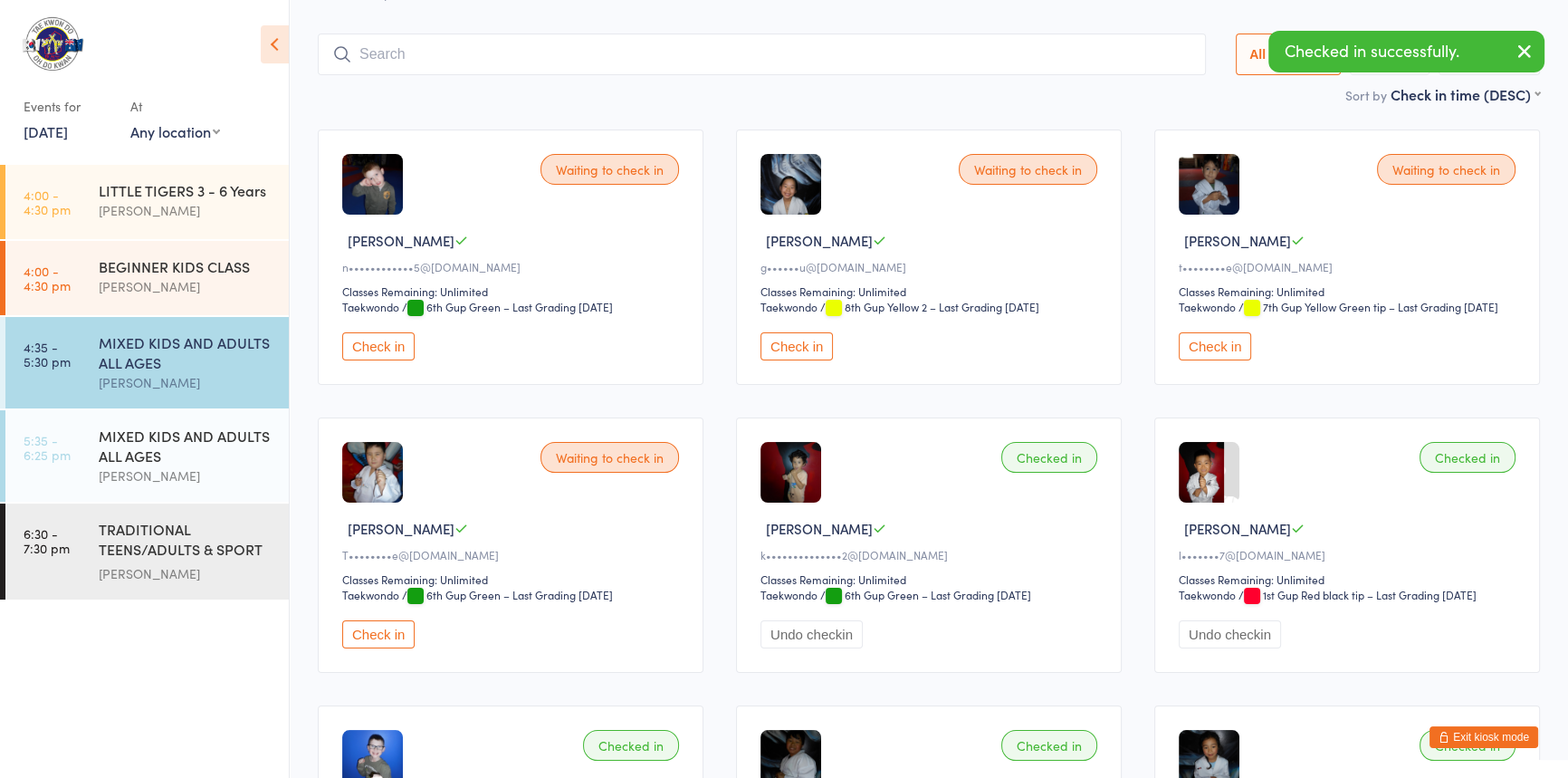
scroll to position [119, 0]
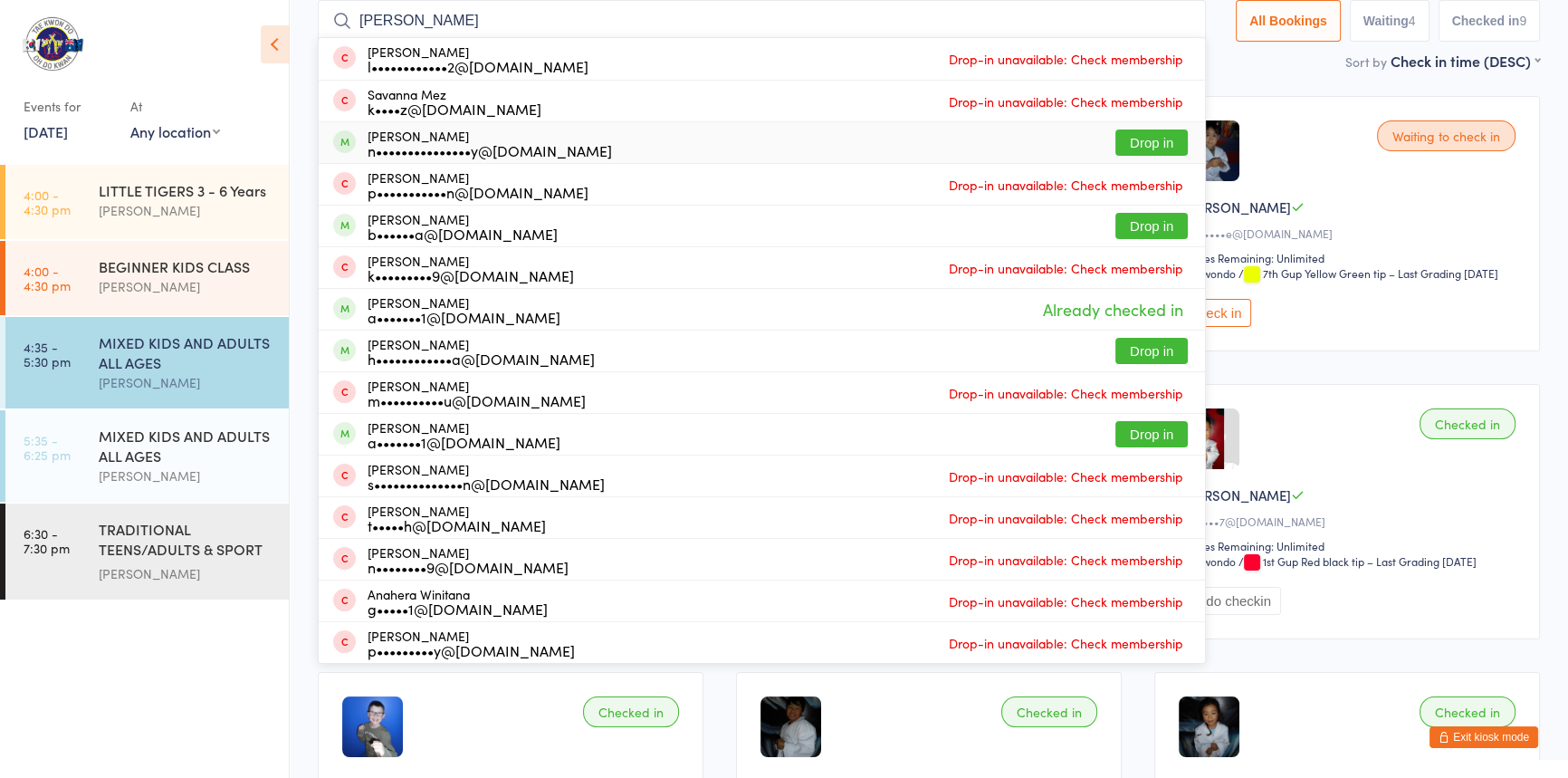
type input "anna"
click at [1116, 146] on button "Drop in" at bounding box center [1152, 142] width 73 height 26
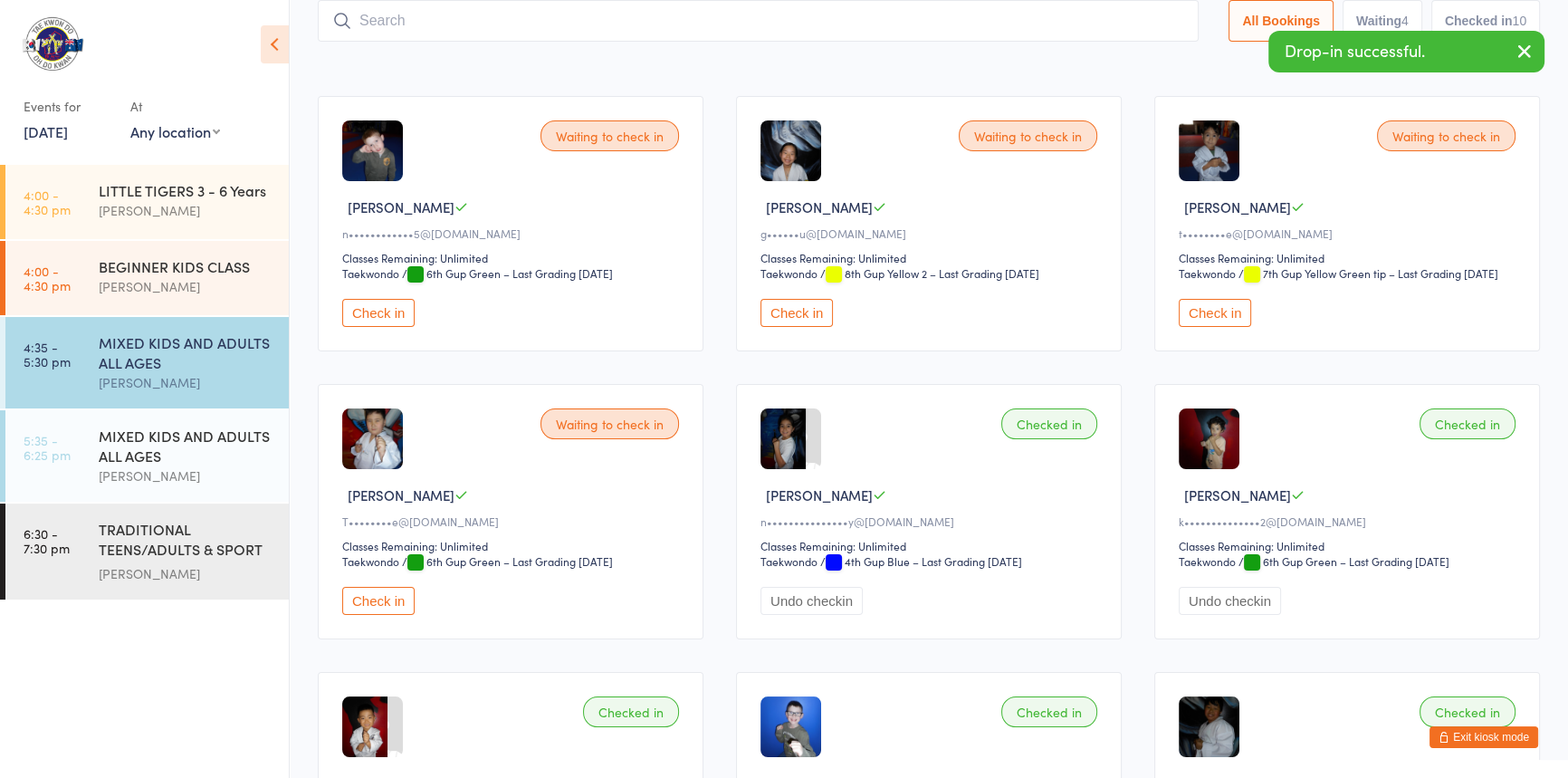
click at [414, 21] on input "search" at bounding box center [758, 20] width 881 height 42
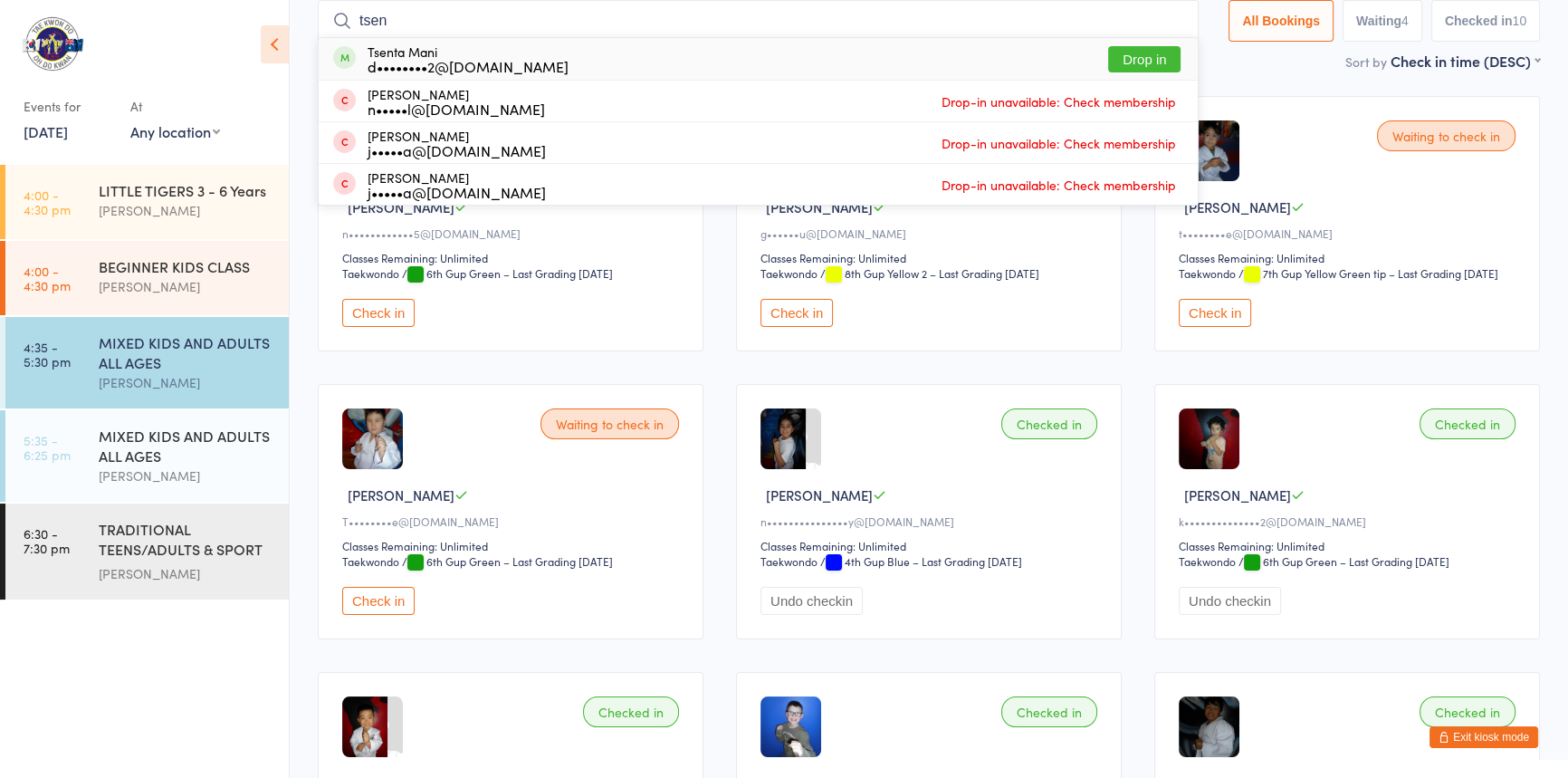
type input "tsen"
click at [1108, 59] on button "Drop in" at bounding box center [1144, 59] width 73 height 26
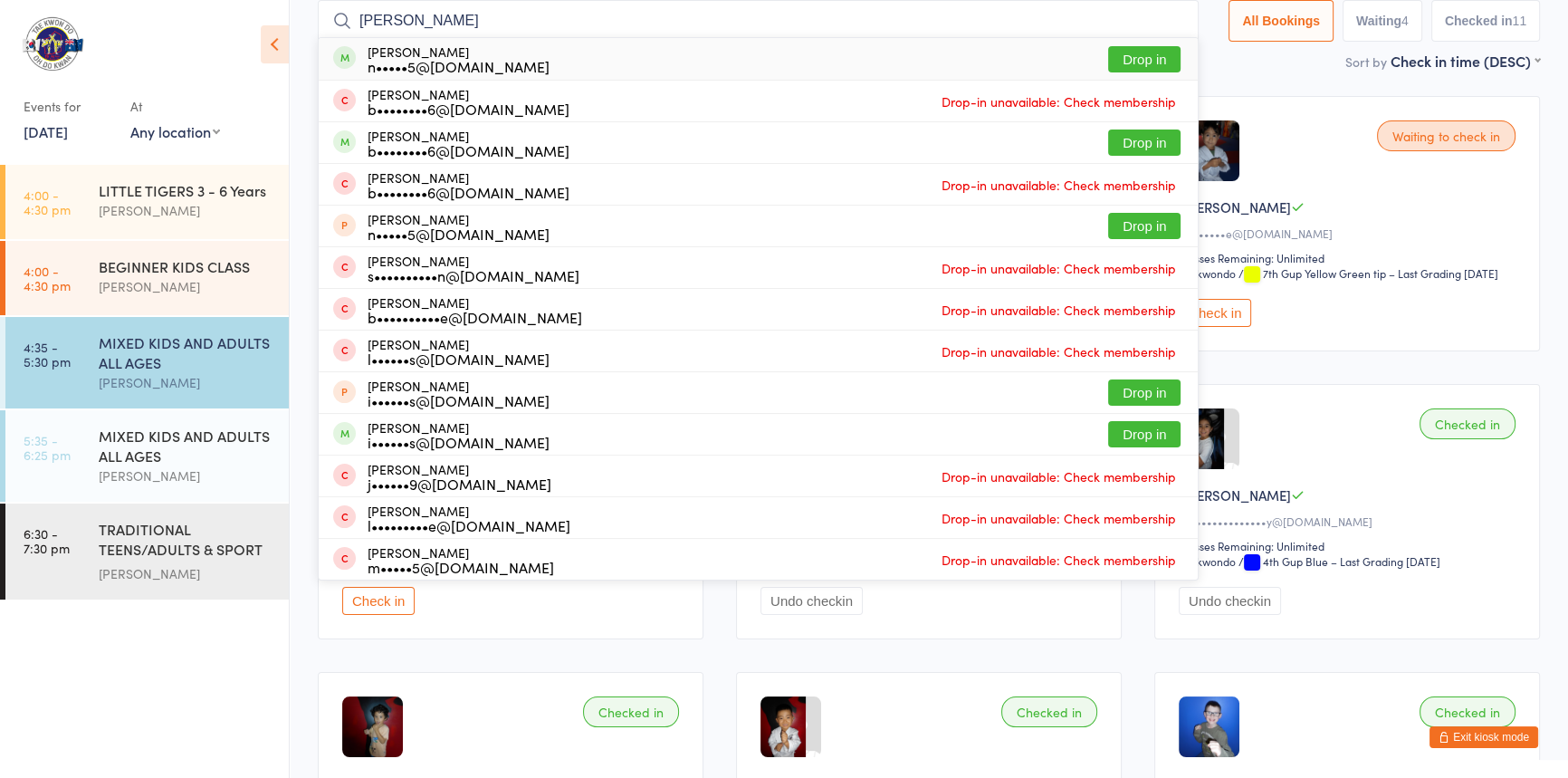
type input "jones"
click at [1108, 59] on button "Drop in" at bounding box center [1144, 59] width 73 height 26
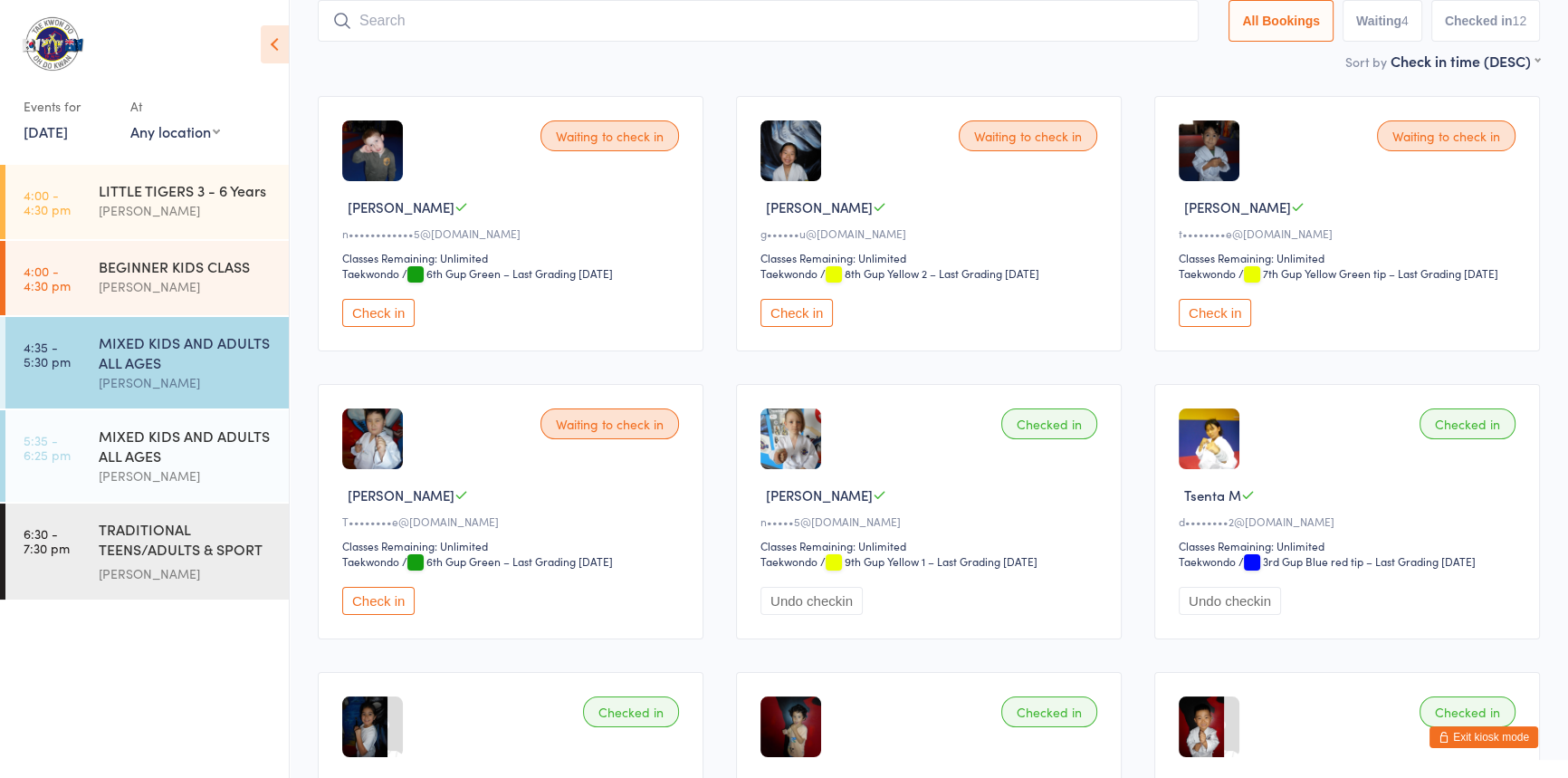
click at [385, 327] on button "Check in" at bounding box center [378, 312] width 73 height 28
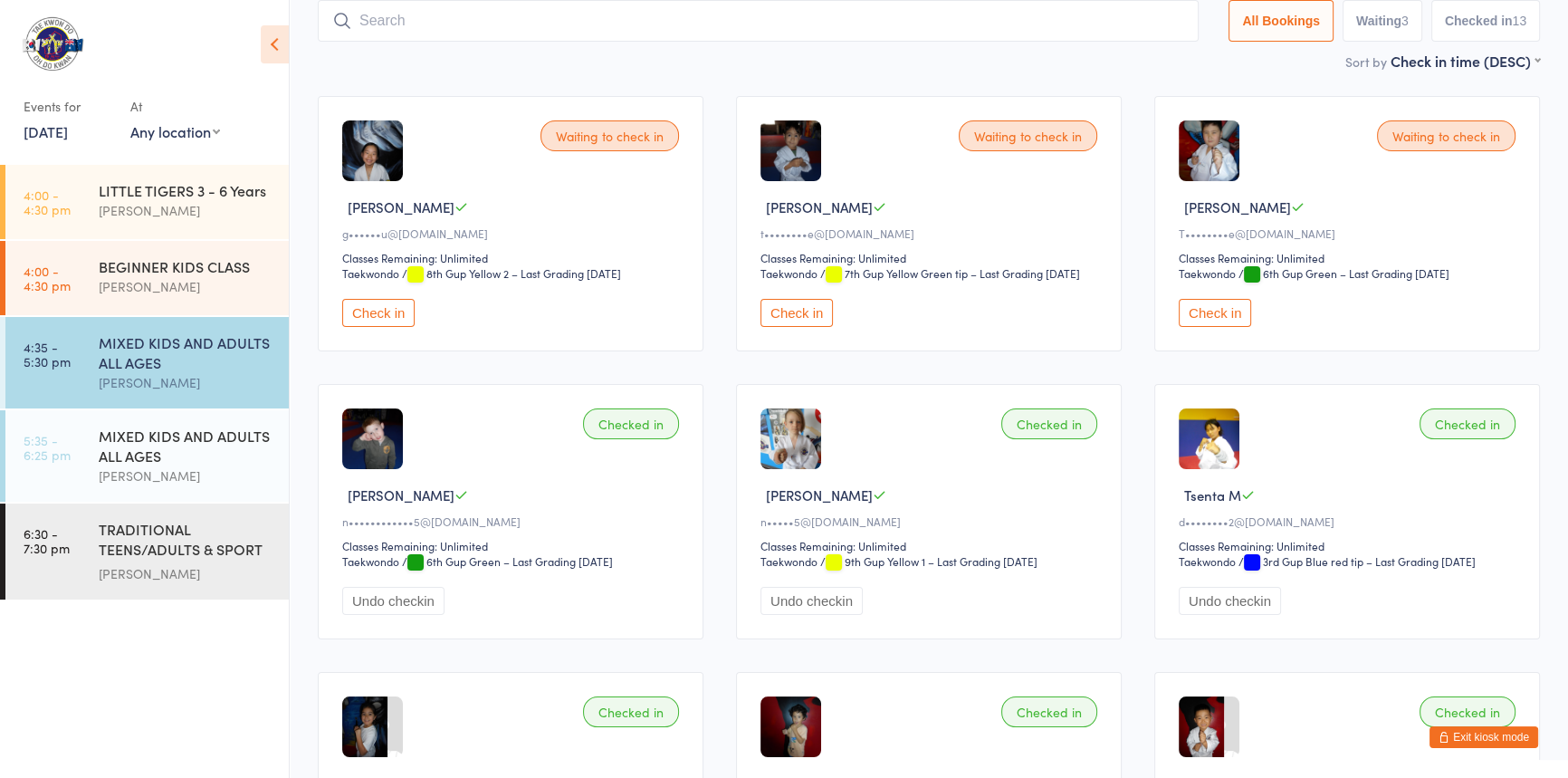
click at [1207, 327] on button "Check in" at bounding box center [1214, 312] width 73 height 28
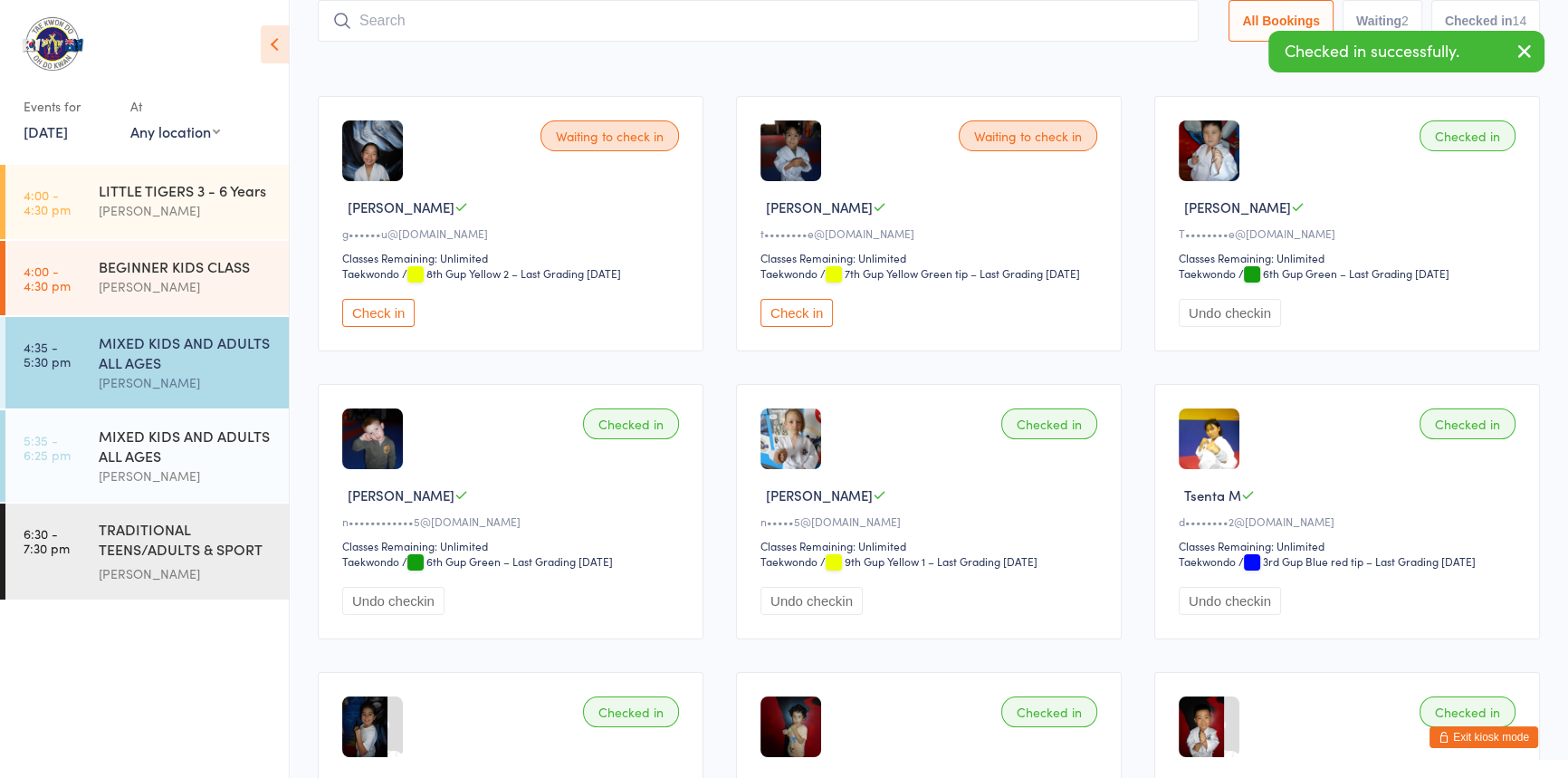
click at [801, 327] on button "Check in" at bounding box center [796, 312] width 73 height 28
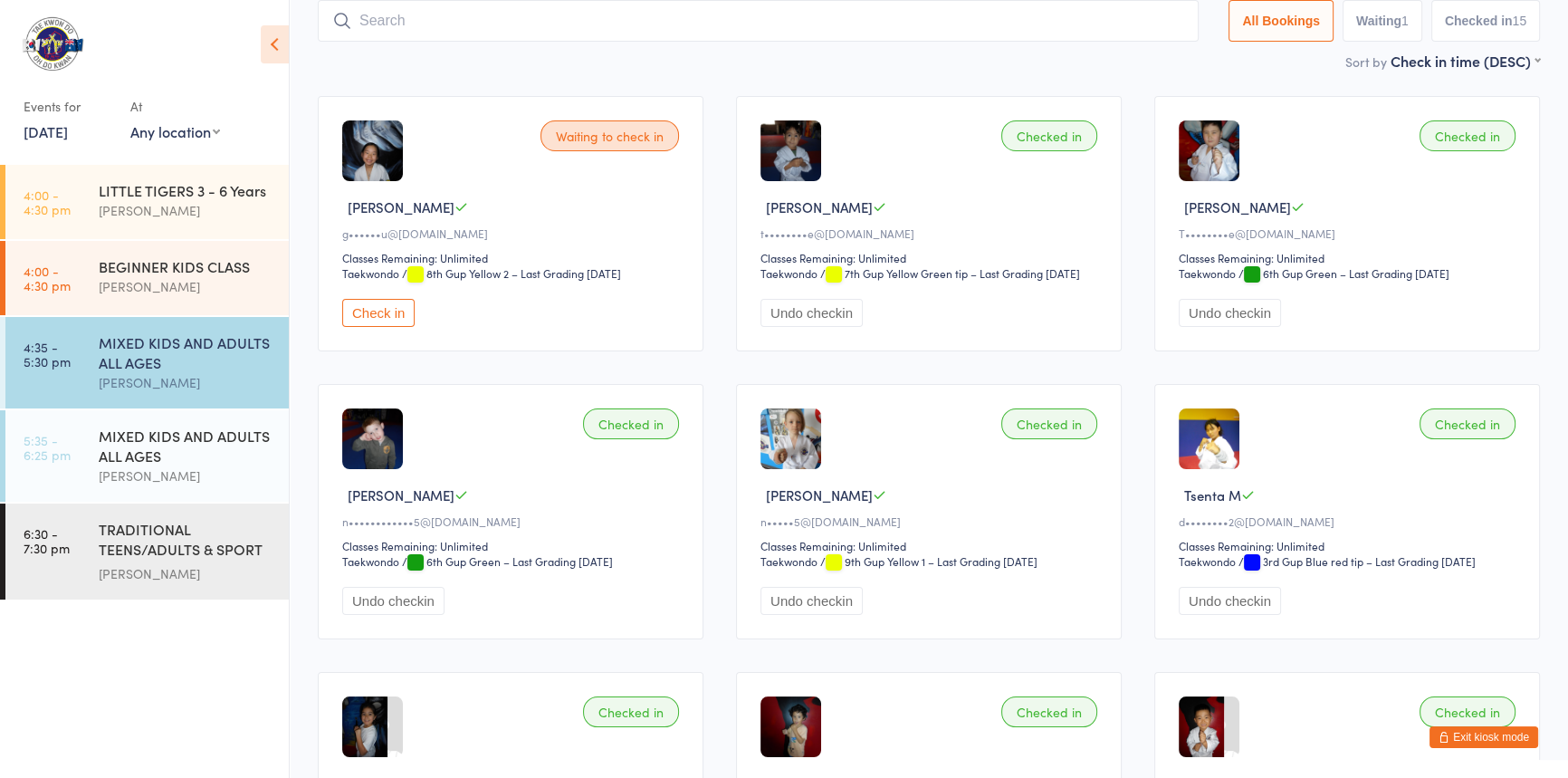
click at [1442, 731] on button "Exit kiosk mode" at bounding box center [1484, 737] width 108 height 21
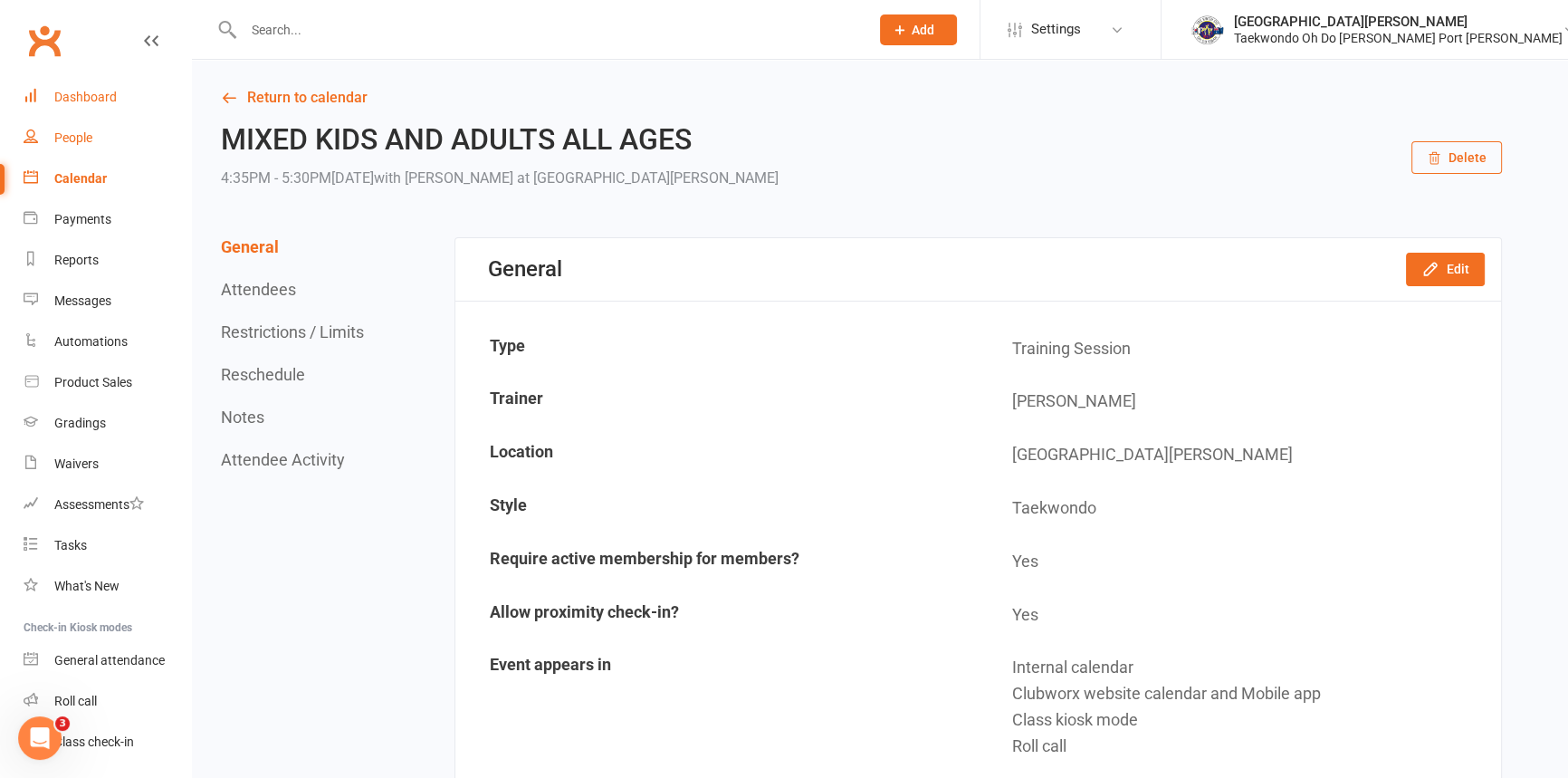
drag, startPoint x: 92, startPoint y: 90, endPoint x: 91, endPoint y: 119, distance: 29.0
click at [92, 90] on div "Dashboard" at bounding box center [85, 97] width 63 height 15
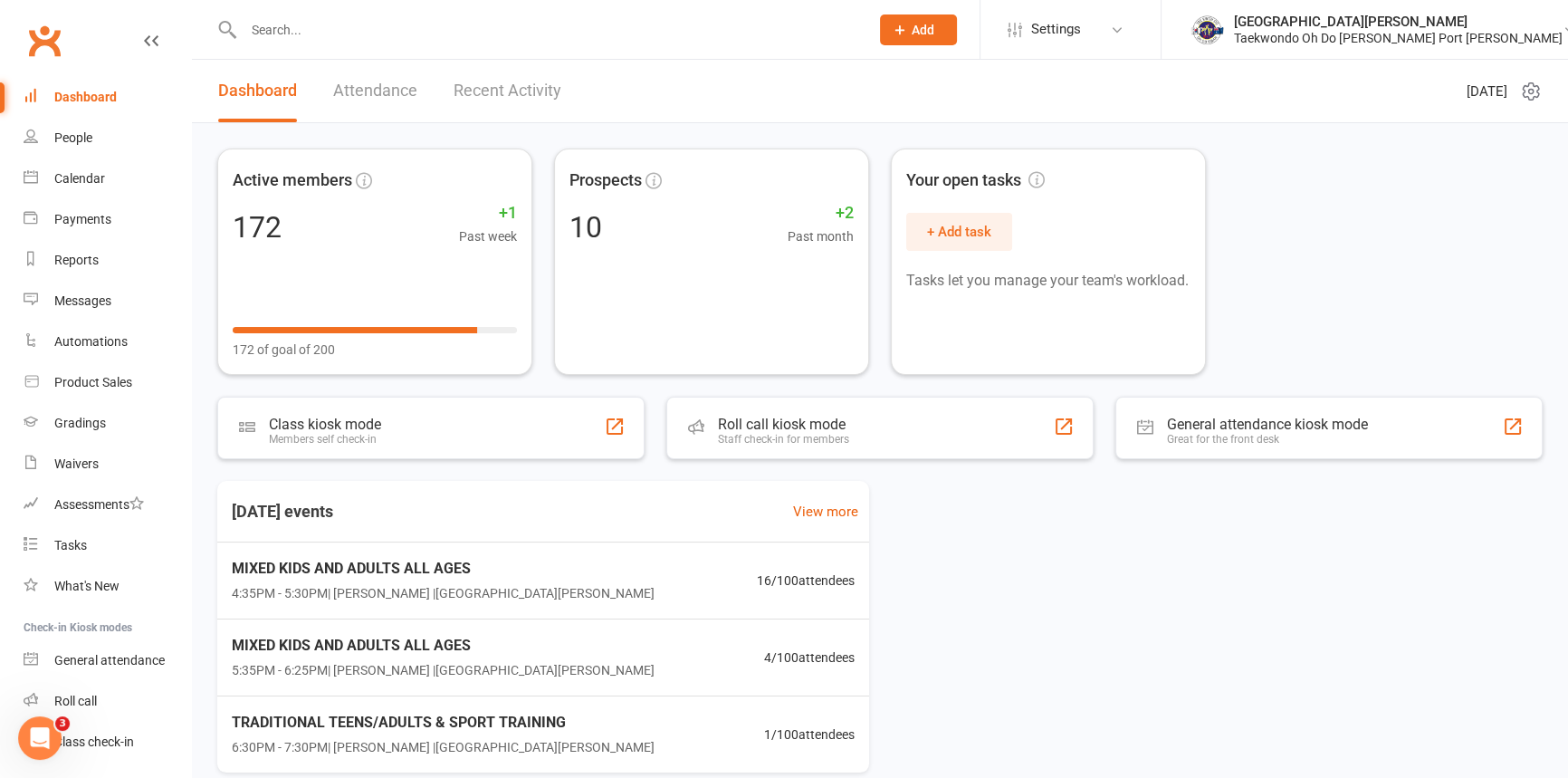
click at [908, 21] on icon at bounding box center [900, 29] width 16 height 16
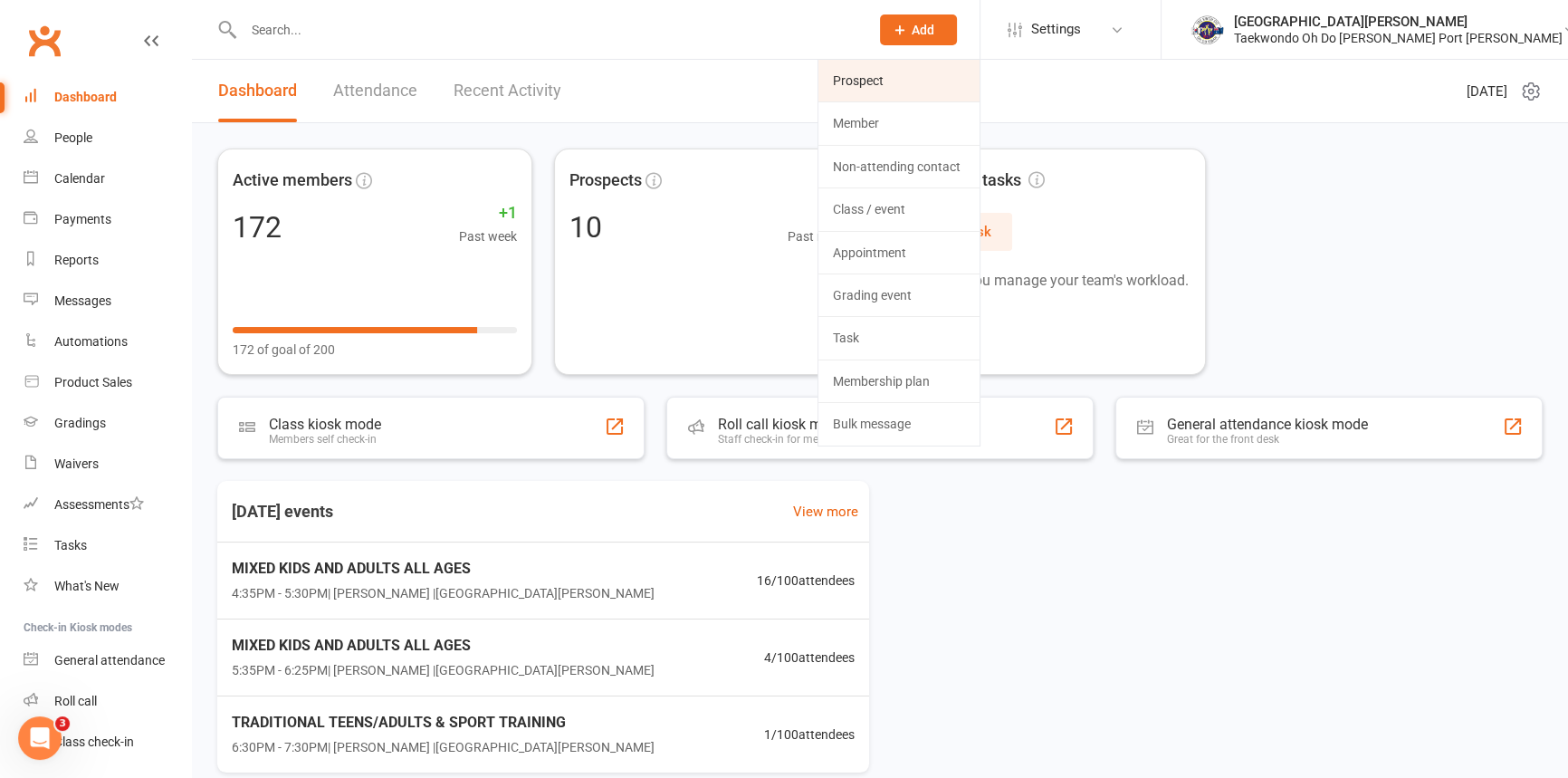
click at [914, 68] on link "Prospect" at bounding box center [899, 80] width 161 height 42
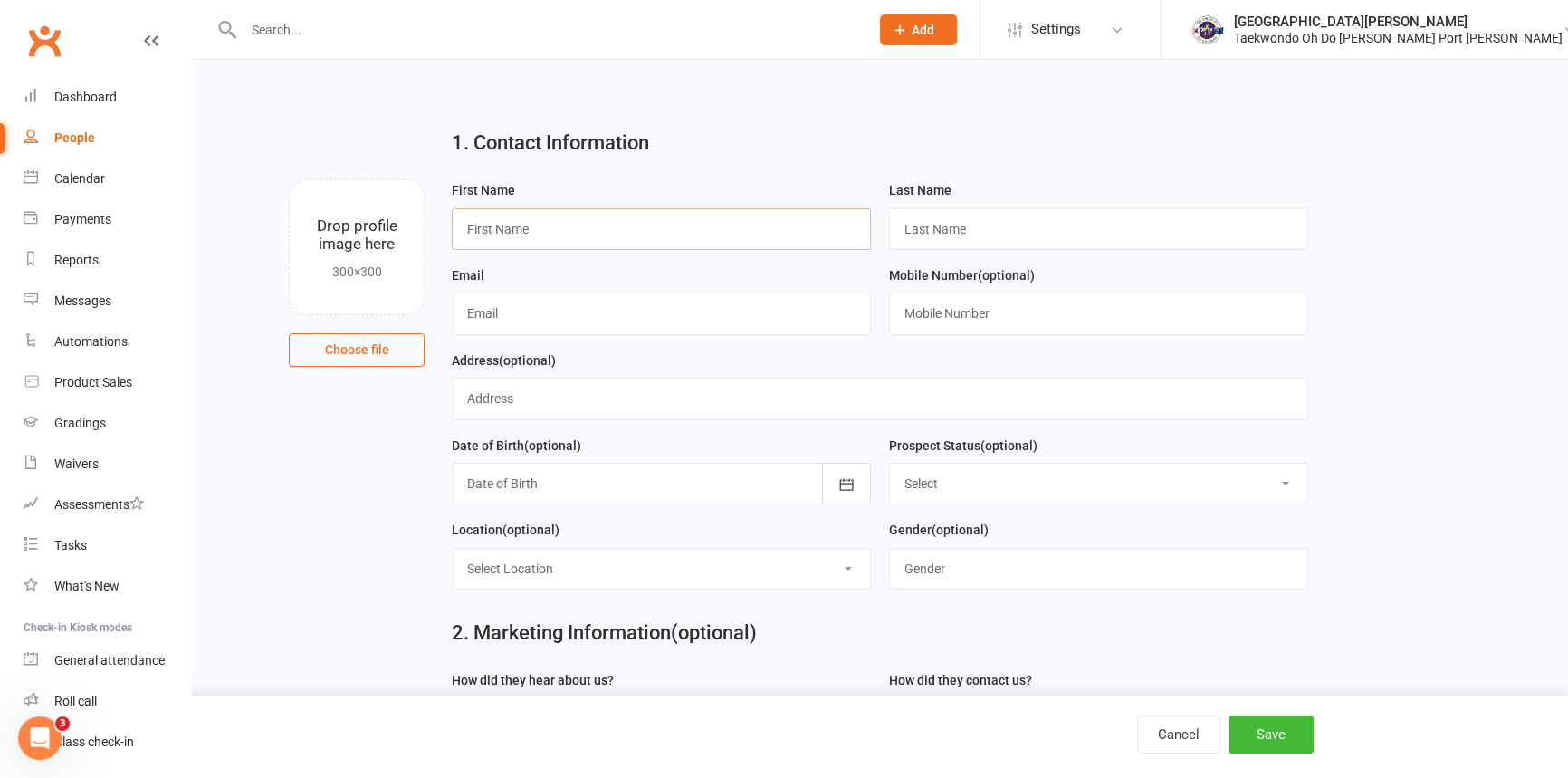
click at [498, 236] on input "text" at bounding box center [661, 229] width 419 height 42
type input "Sienna"
type input "[PERSON_NAME]"
click at [507, 328] on input "text" at bounding box center [661, 313] width 419 height 42
type input "[EMAIL_ADDRESS][DOMAIN_NAME]"
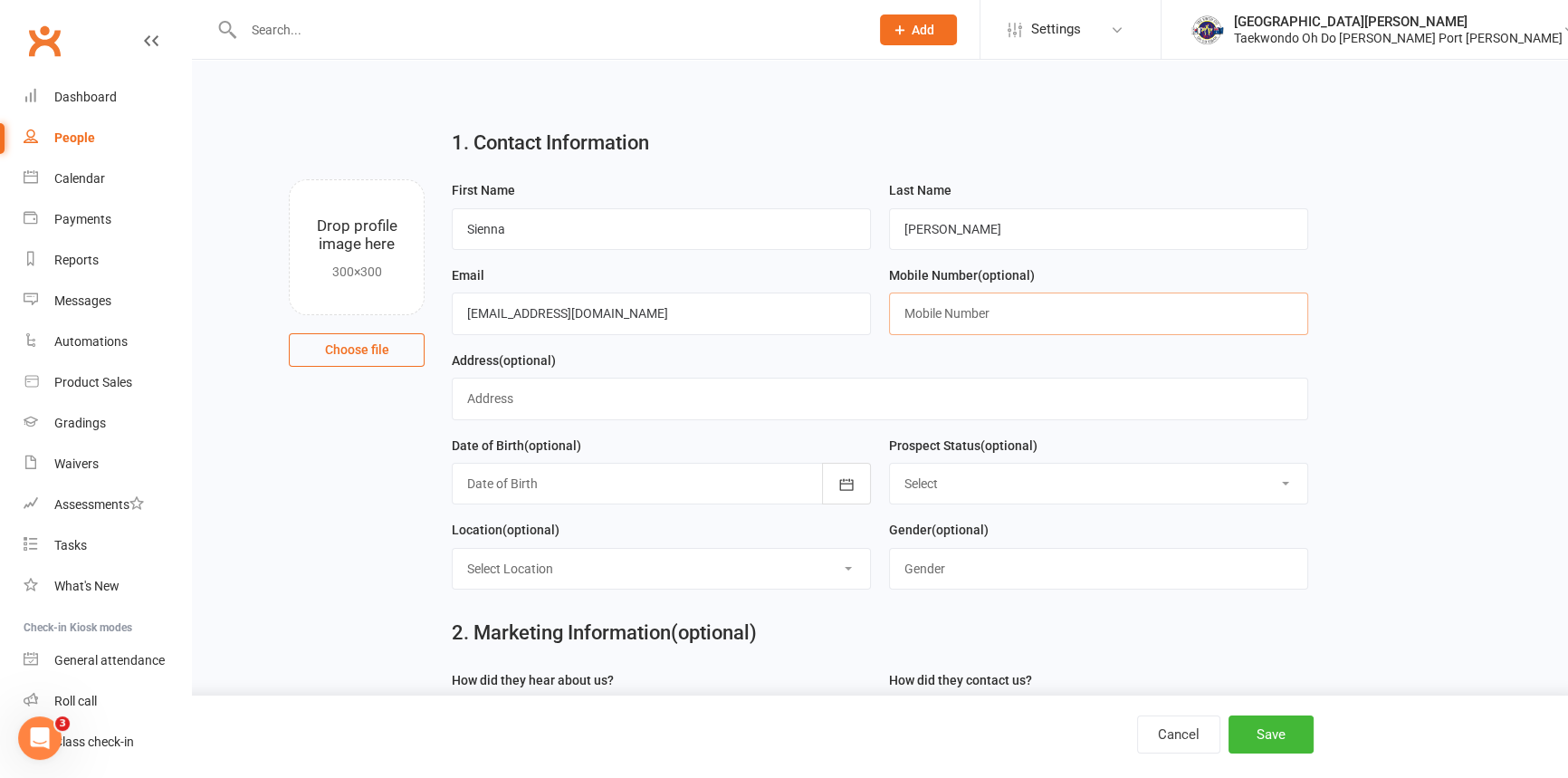
click at [924, 325] on input "text" at bounding box center [1098, 313] width 419 height 42
type input "0418303895"
click at [566, 589] on select "Select Location [GEOGRAPHIC_DATA][PERSON_NAME]" at bounding box center [661, 568] width 417 height 40
select select "0"
click at [452, 569] on select "Select Location [GEOGRAPHIC_DATA][PERSON_NAME]" at bounding box center [661, 568] width 417 height 40
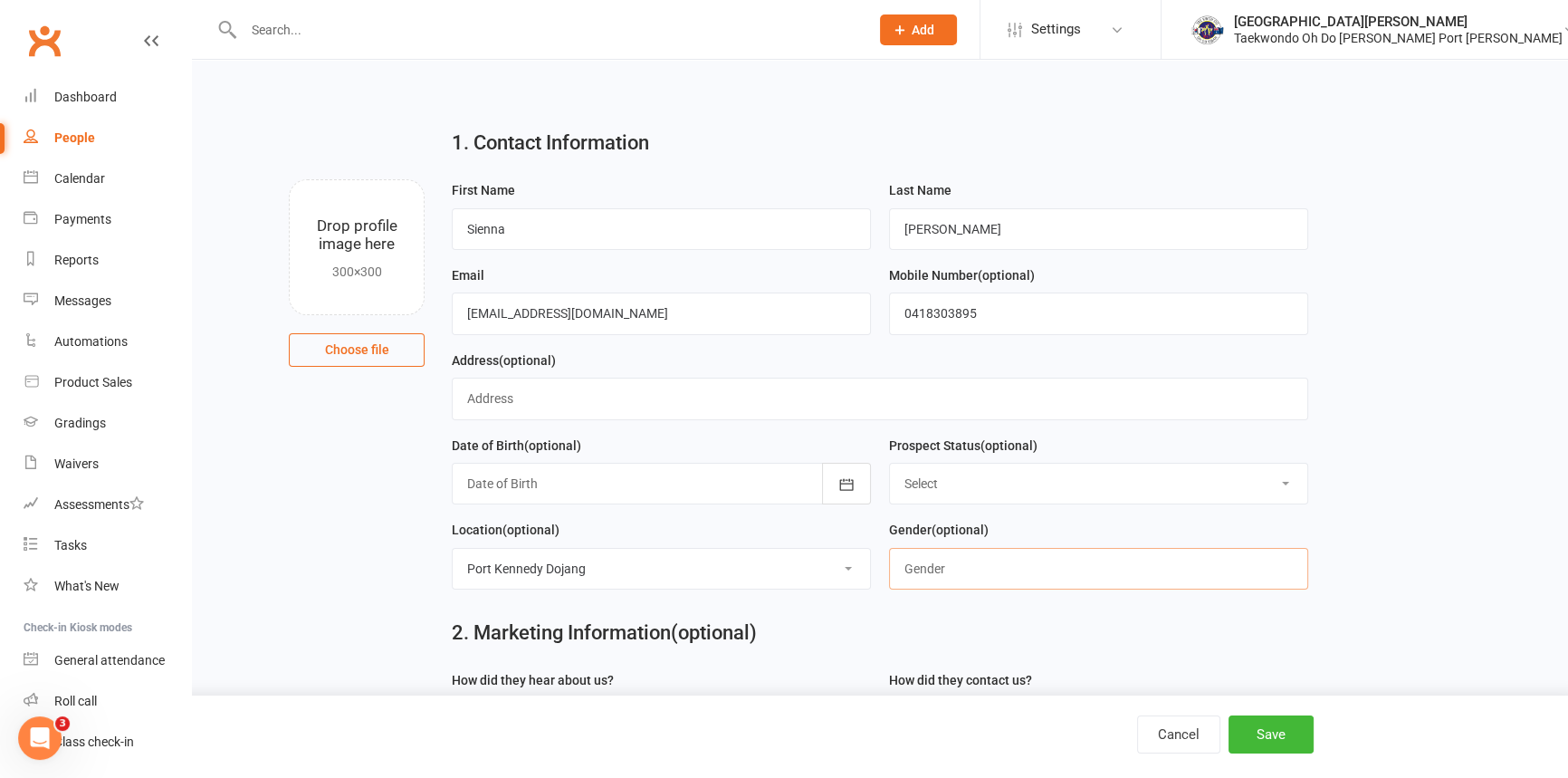
click at [935, 588] on input "text" at bounding box center [1098, 569] width 419 height 42
type input "[DEMOGRAPHIC_DATA]"
click at [940, 498] on select "Select Initial Contact Follow-up Call Follow-up Email Almost Ready Not Ready No…" at bounding box center [1098, 483] width 417 height 40
select select "Initial Contact"
click at [890, 480] on select "Select Initial Contact Follow-up Call Follow-up Email Almost Ready Not Ready No…" at bounding box center [1098, 483] width 417 height 40
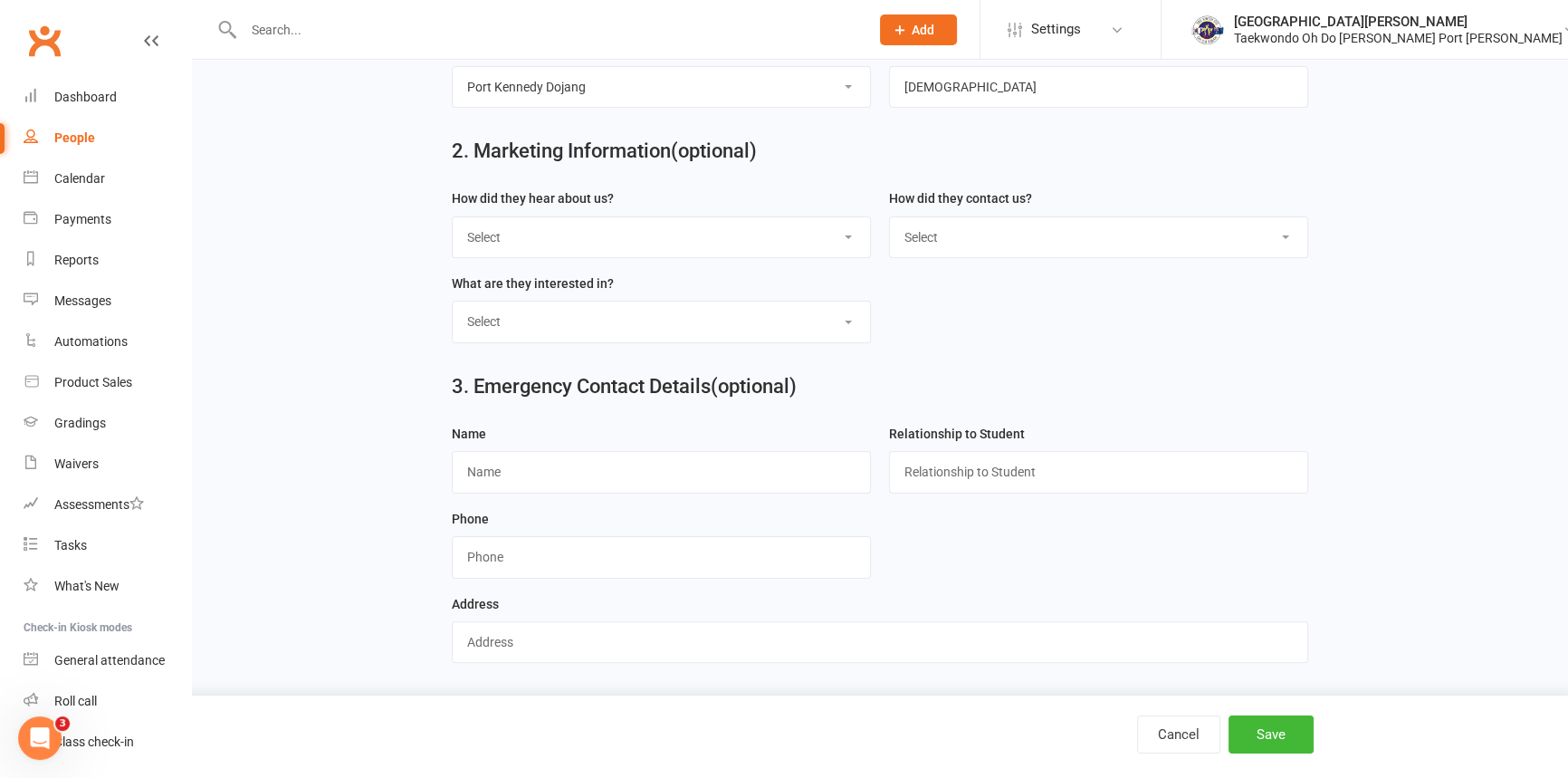
scroll to position [528, 0]
click at [1281, 733] on button "Save" at bounding box center [1272, 733] width 85 height 38
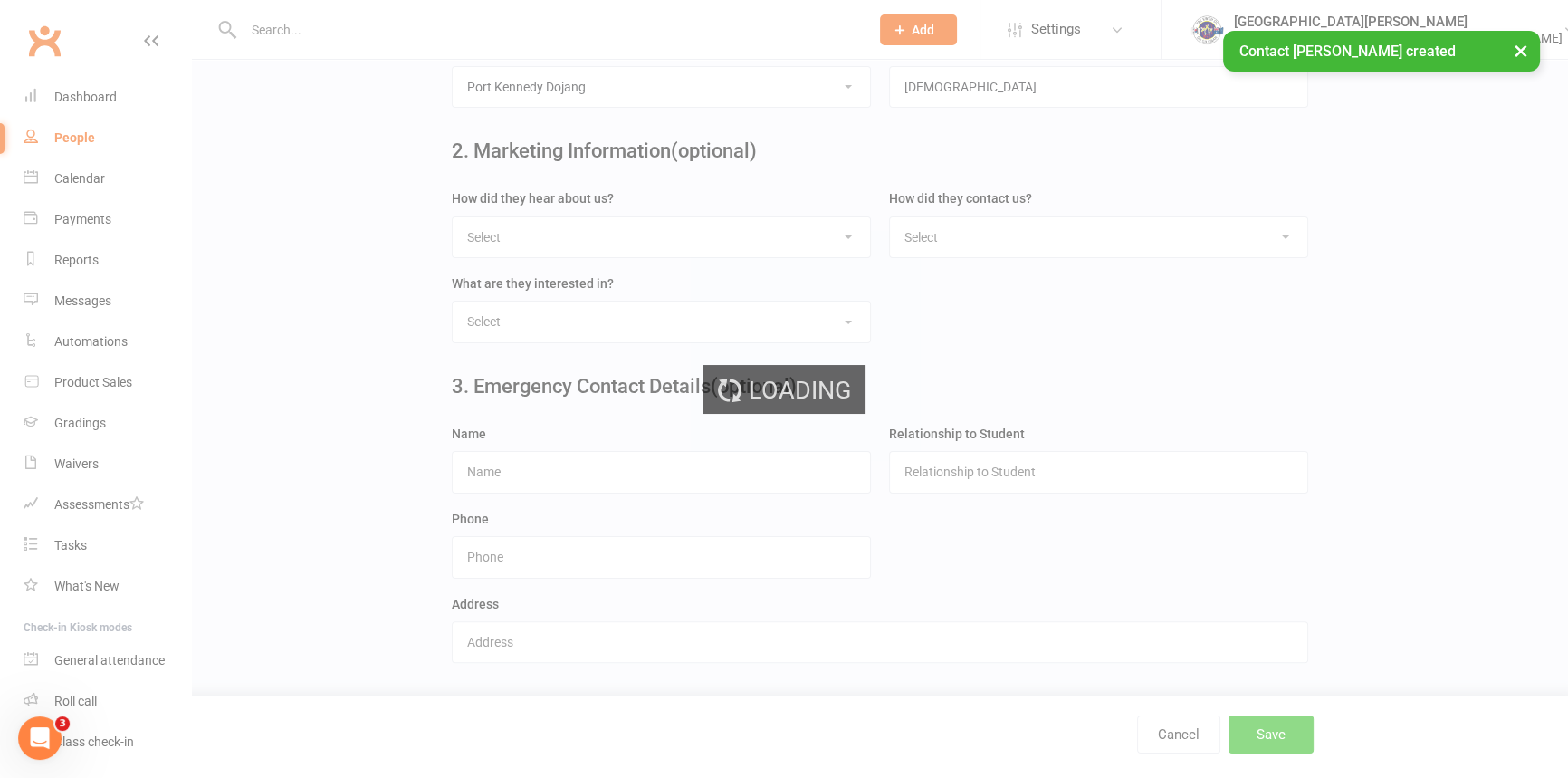
scroll to position [0, 0]
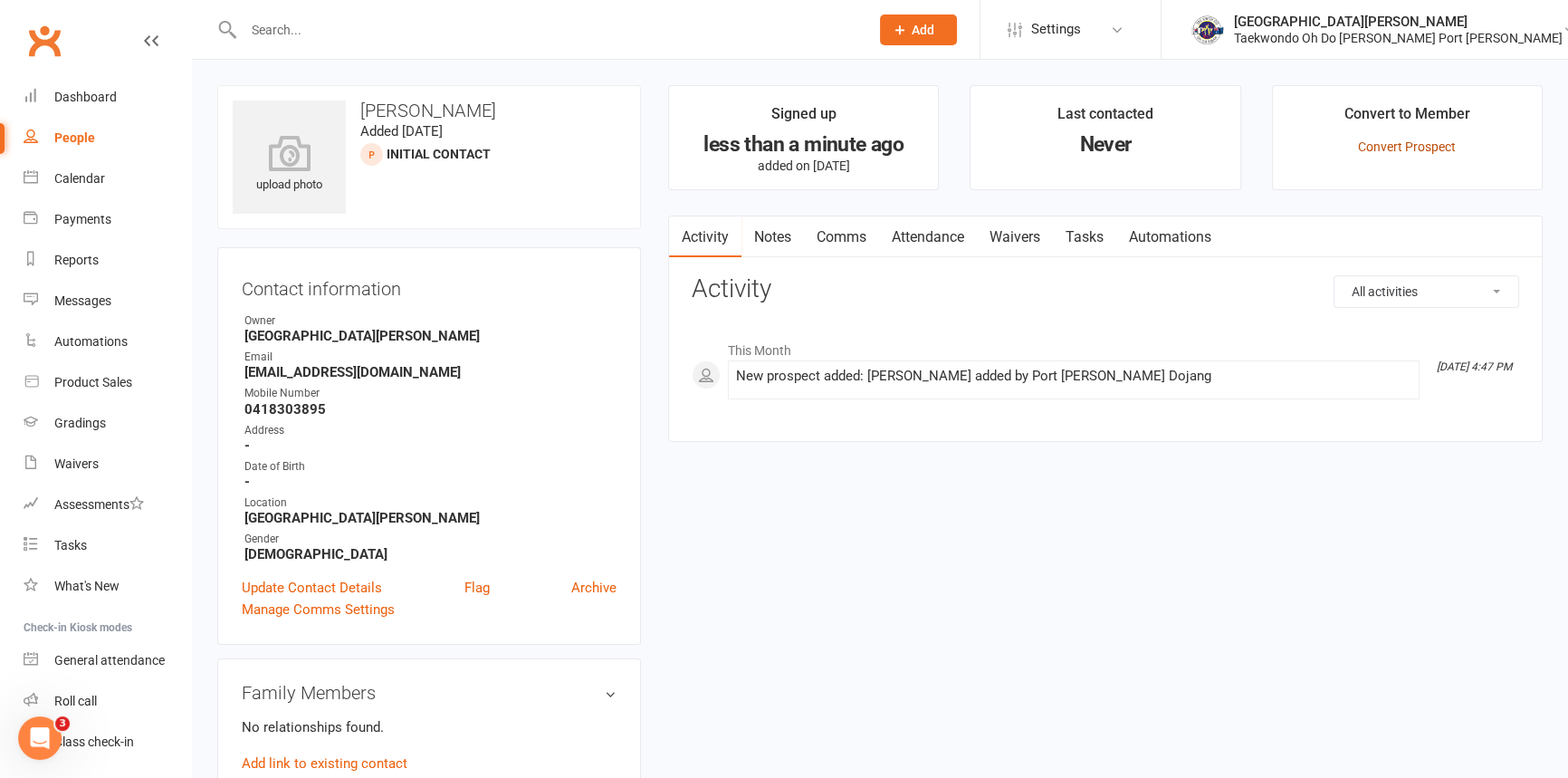
click at [1404, 147] on link "Convert Prospect" at bounding box center [1406, 146] width 98 height 15
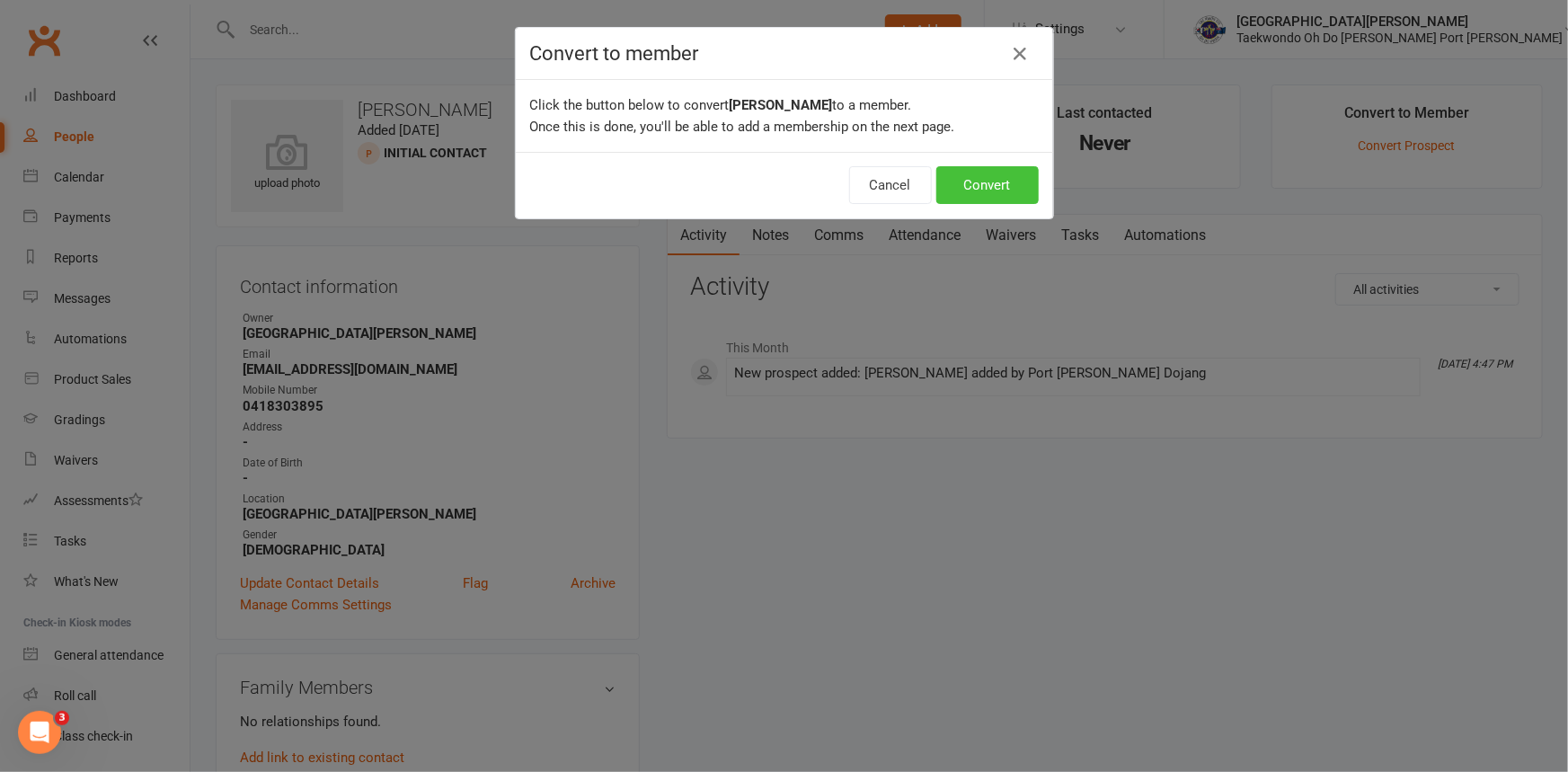
click at [995, 188] on button "Convert" at bounding box center [987, 185] width 103 height 37
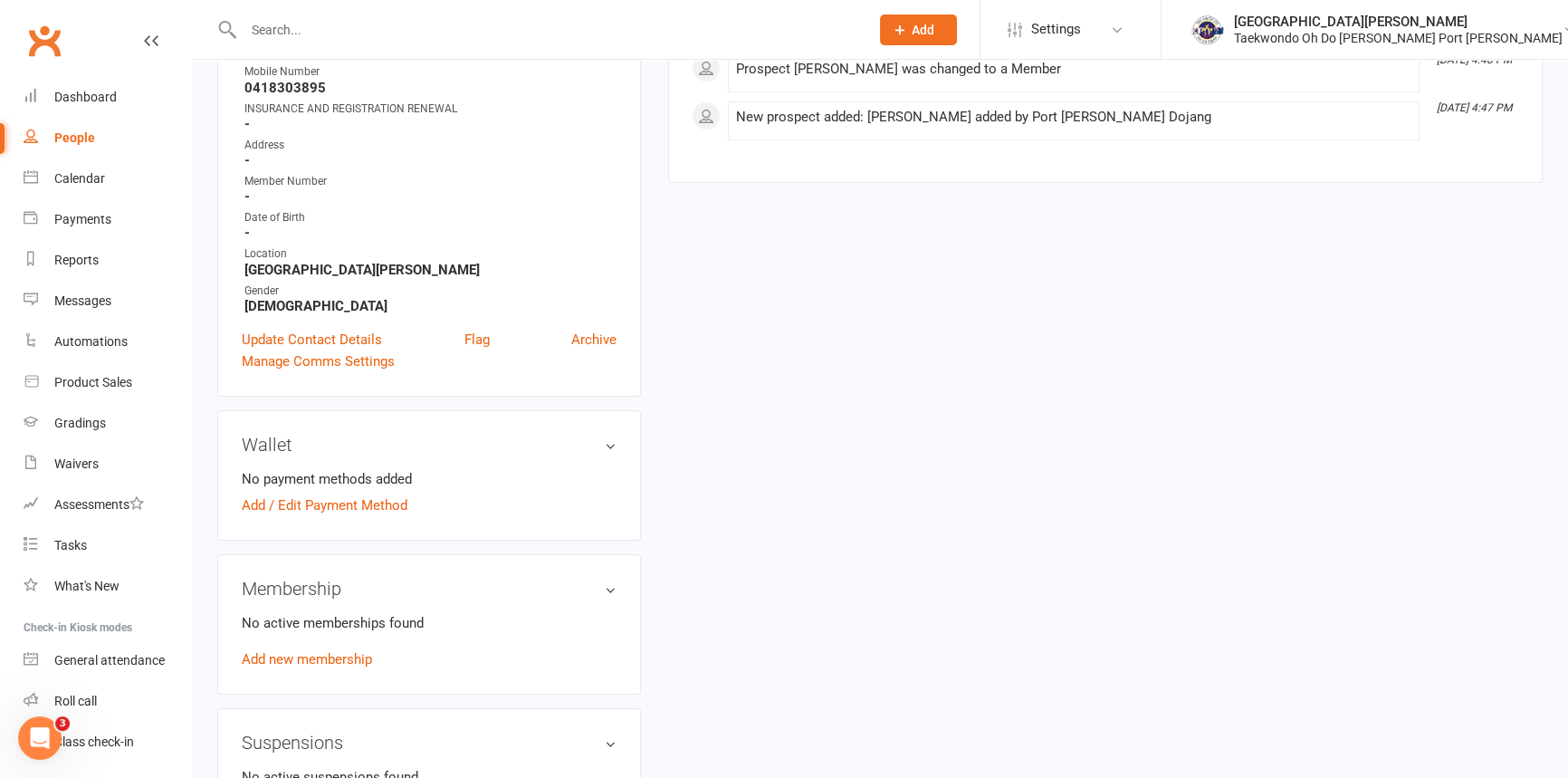
scroll to position [328, 0]
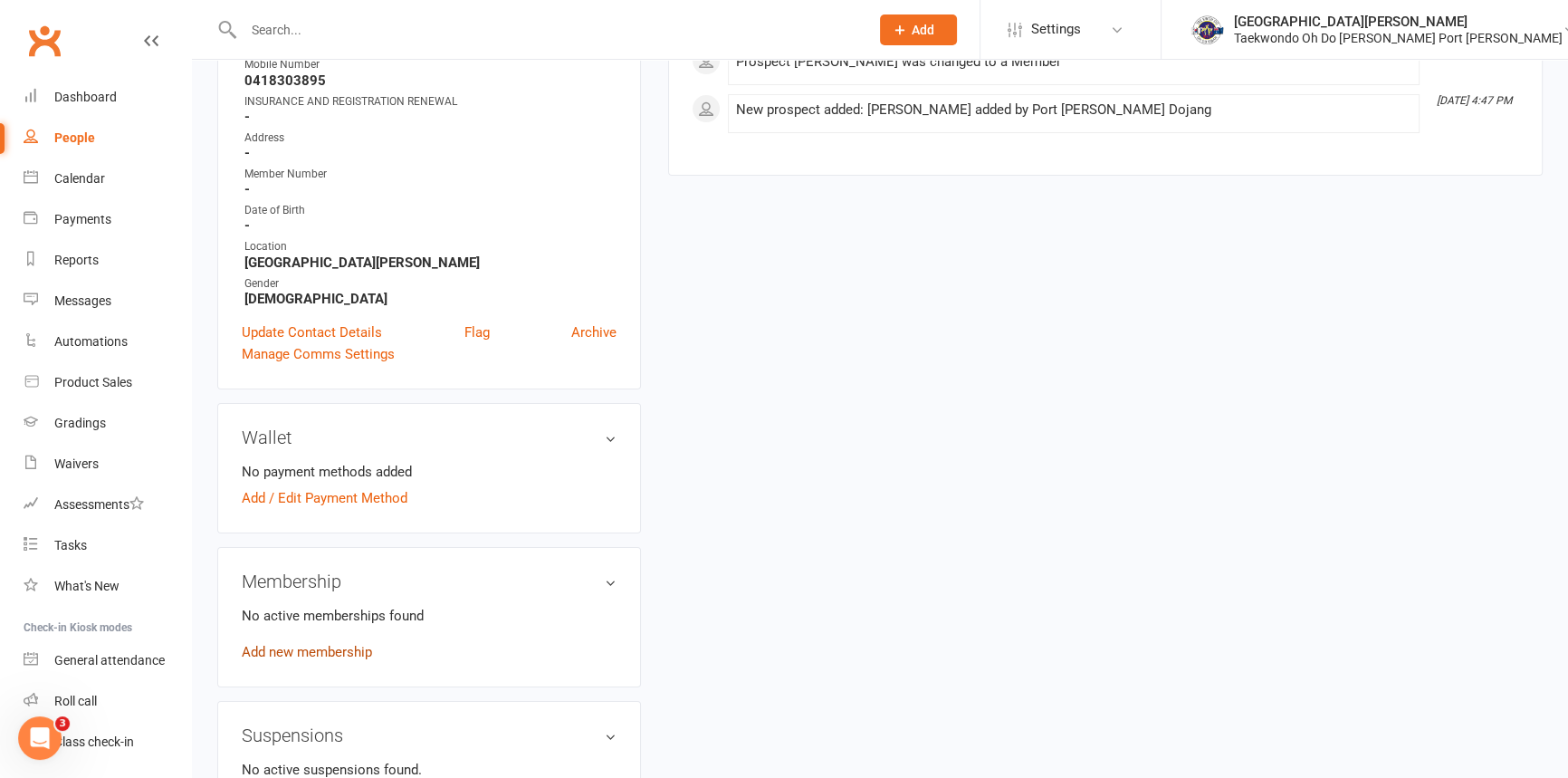
click at [334, 660] on link "Add new membership" at bounding box center [307, 652] width 131 height 16
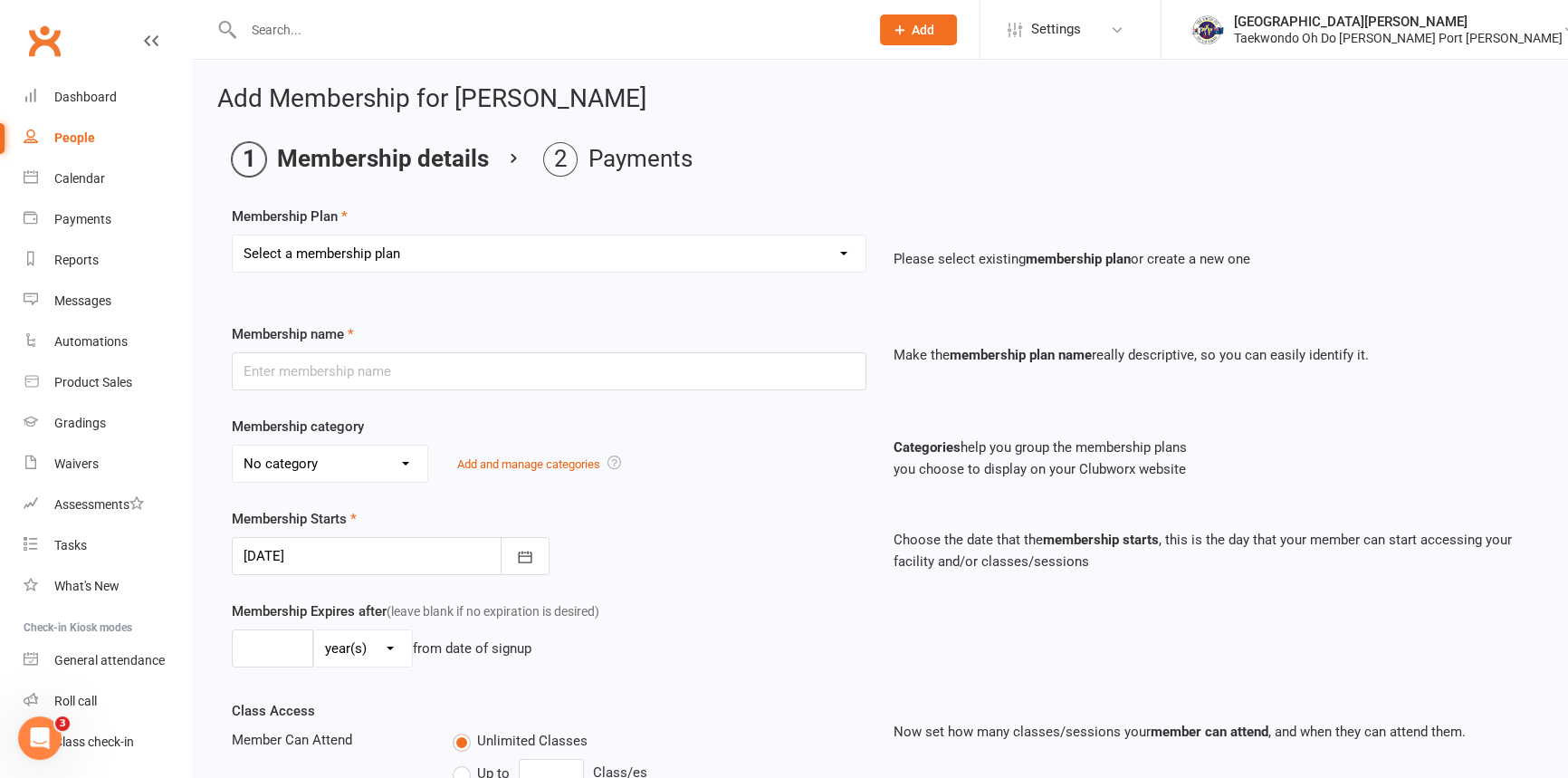
click at [521, 242] on select "Select a membership plan Create new Membership Plan Child Monthly Adult Monthly…" at bounding box center [548, 253] width 632 height 36
select select "11"
click at [232, 236] on select "Select a membership plan Create new Membership Plan Child Monthly Adult Monthly…" at bounding box center [548, 253] width 632 height 36
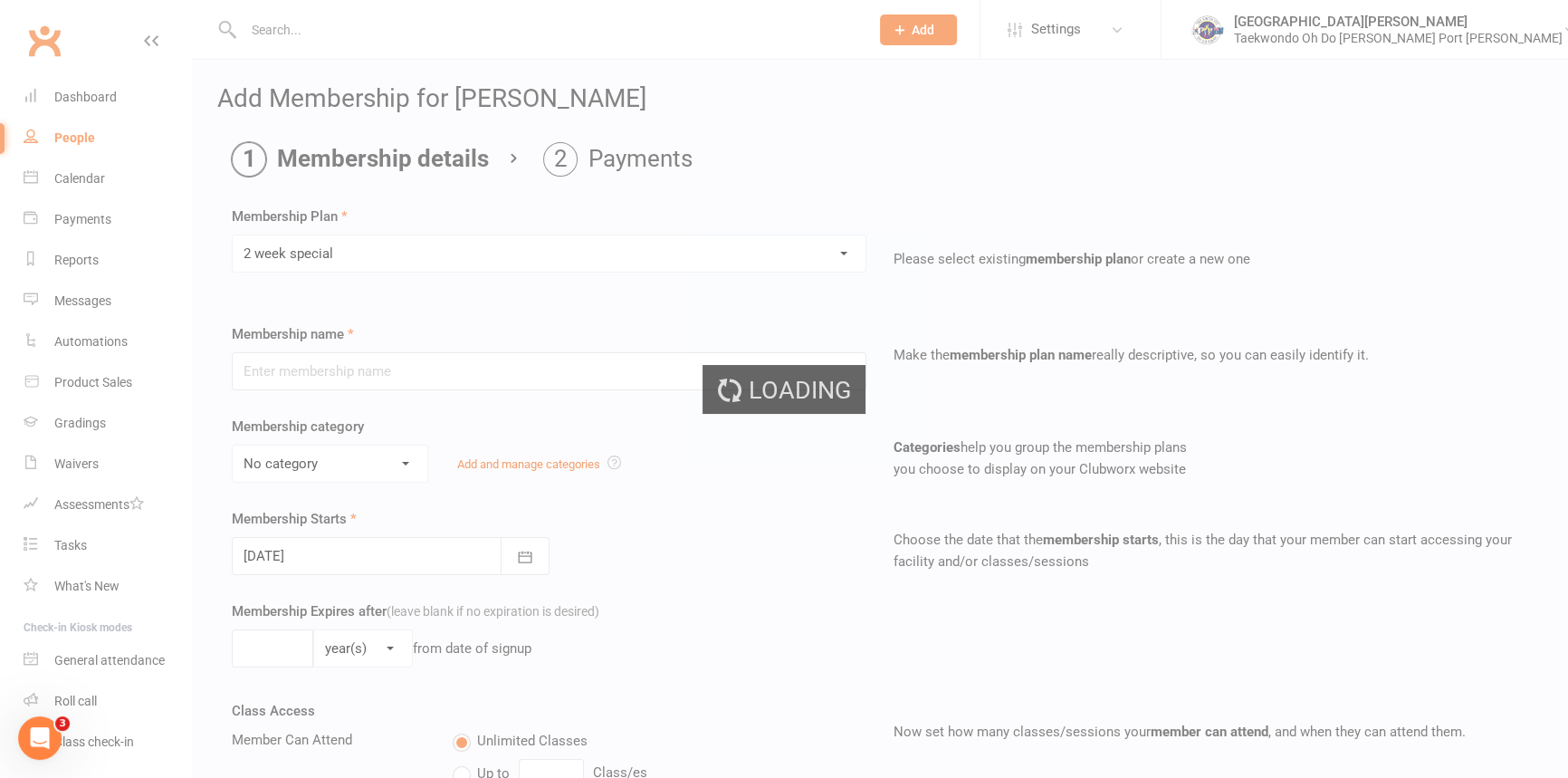
type input "2 week special"
type input "2"
select select "1"
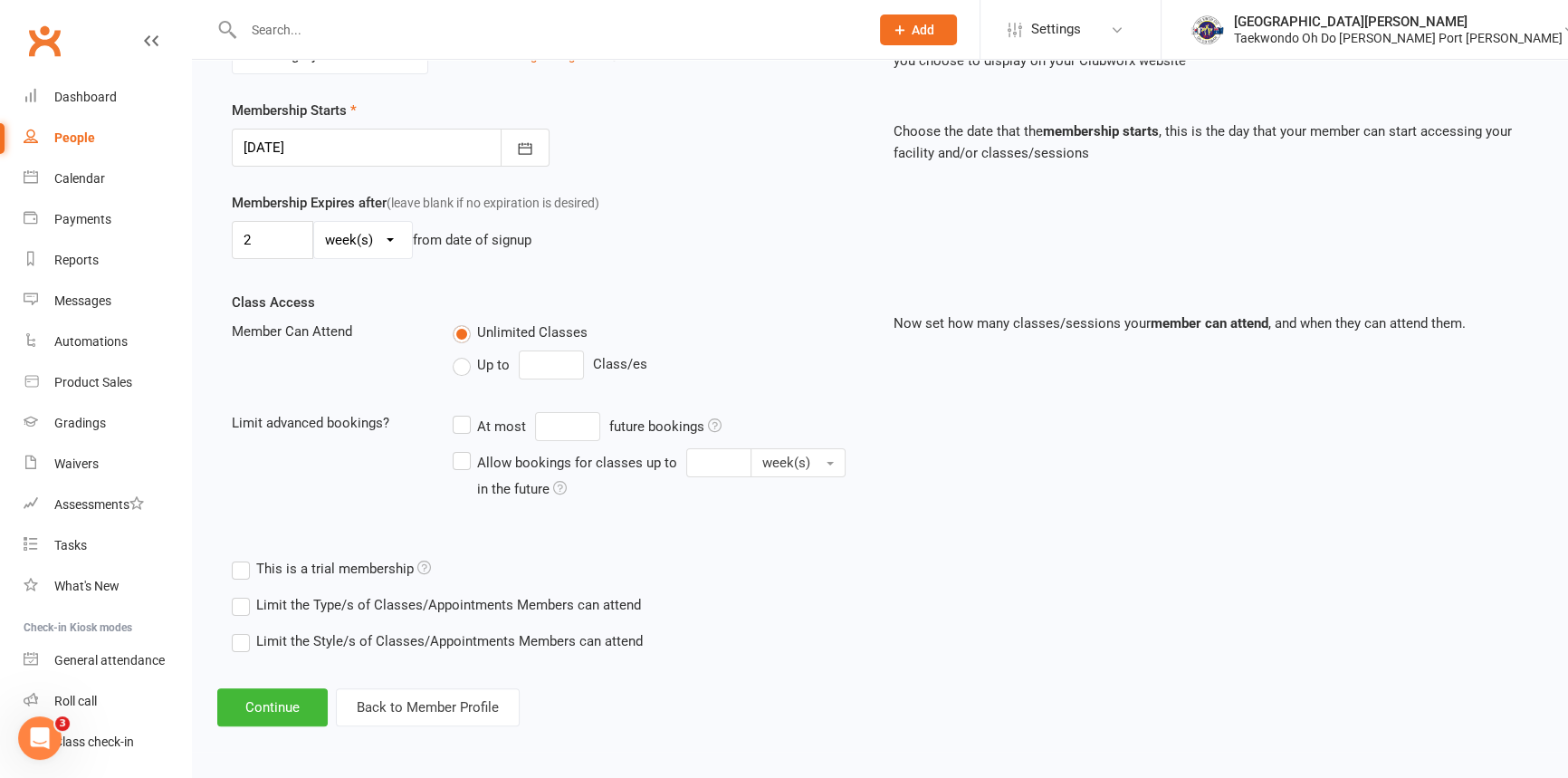
scroll to position [433, 0]
click at [261, 698] on button "Continue" at bounding box center [272, 706] width 110 height 38
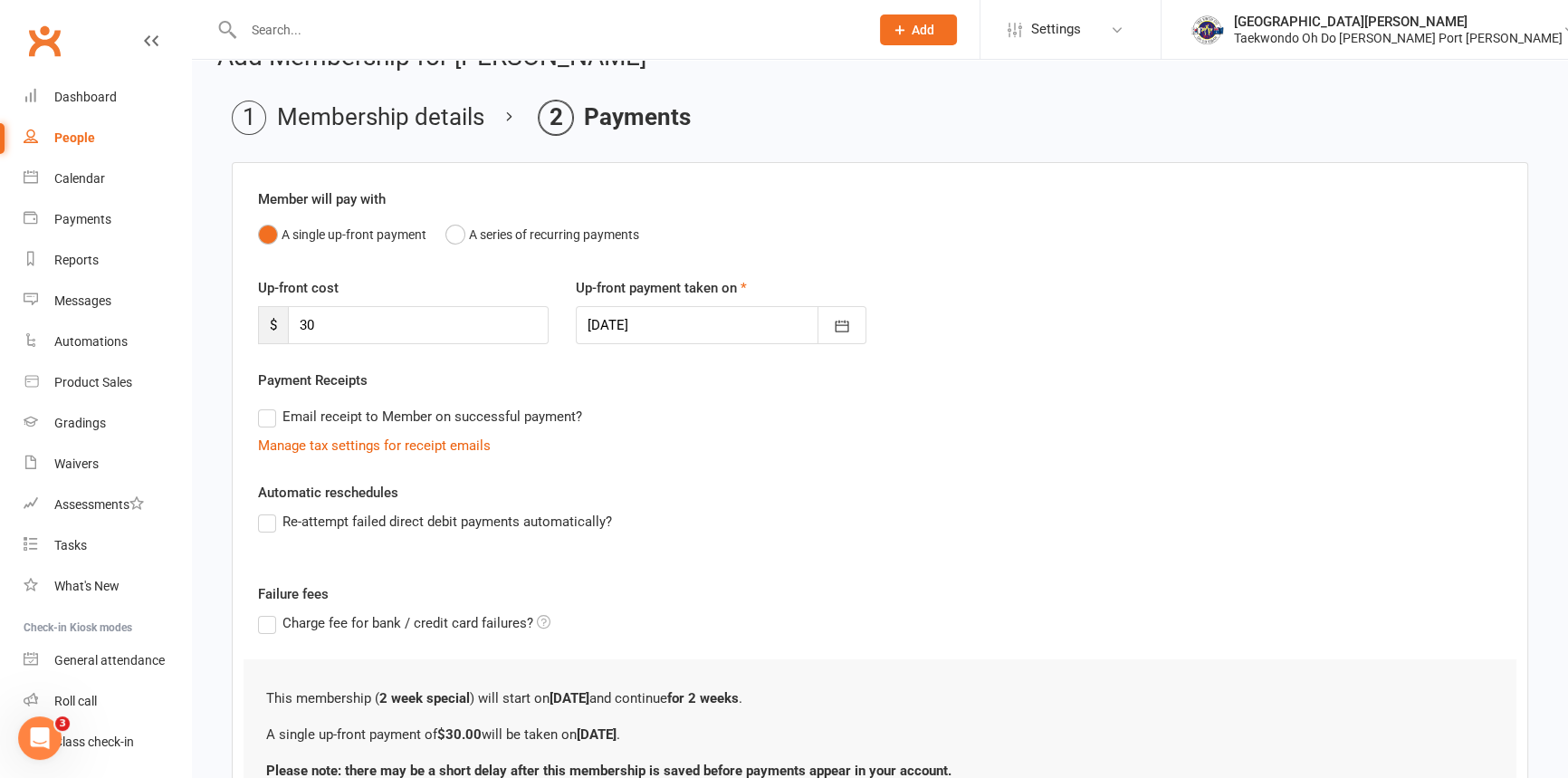
scroll to position [230, 0]
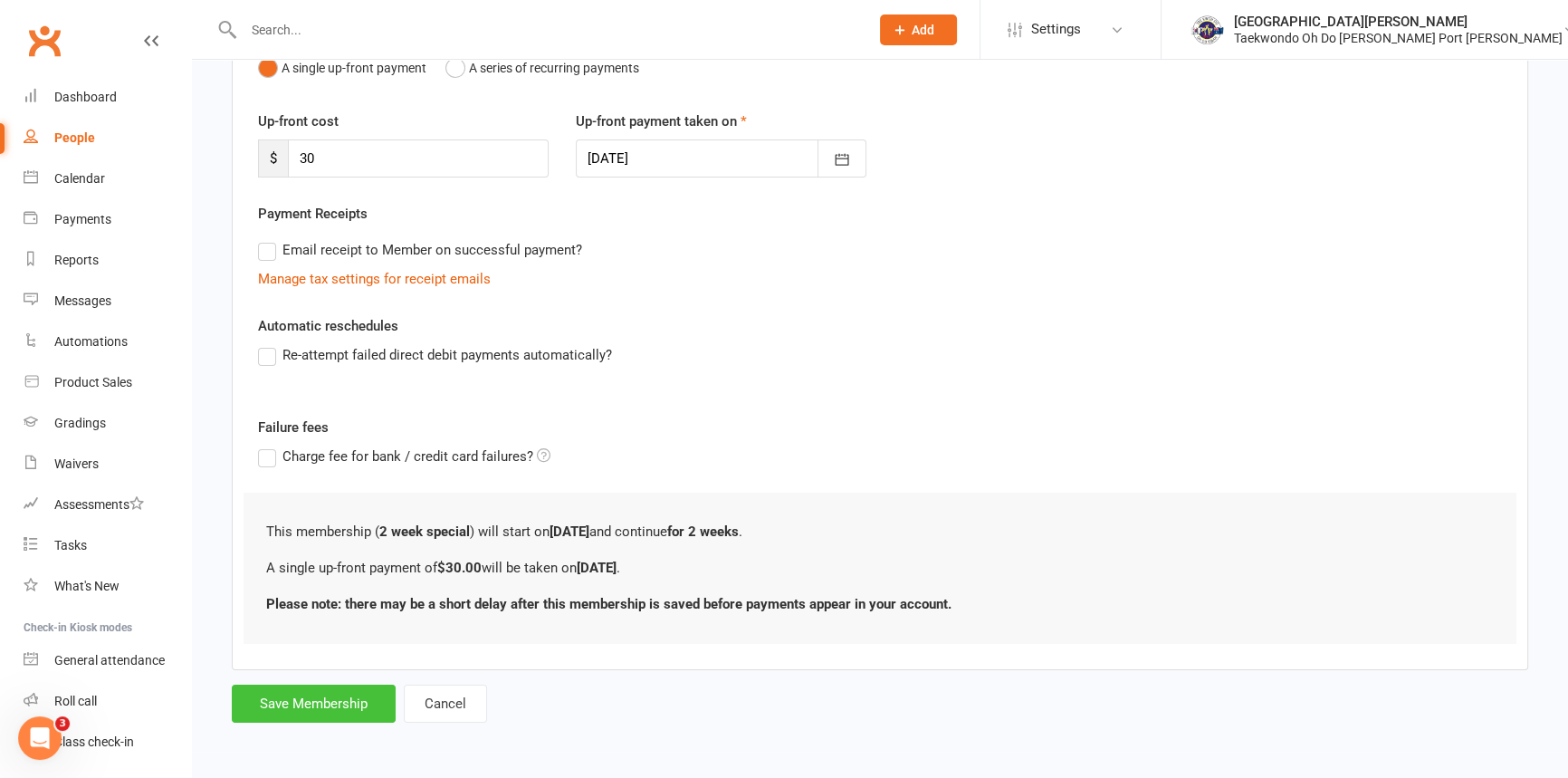
click at [354, 690] on button "Save Membership" at bounding box center [313, 703] width 164 height 38
